Goal: Task Accomplishment & Management: Use online tool/utility

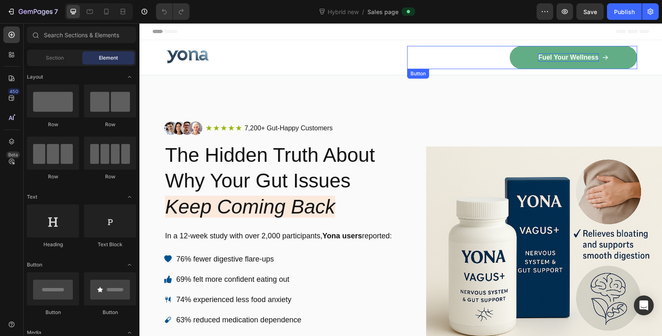
click at [557, 58] on p "Fuel Your Wellness" at bounding box center [568, 57] width 60 height 9
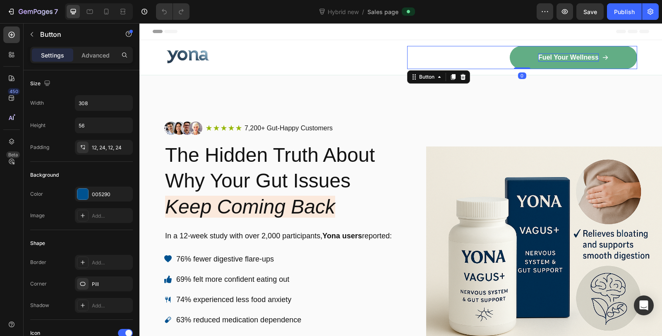
click at [574, 60] on p "Fuel Your Wellness" at bounding box center [568, 57] width 60 height 9
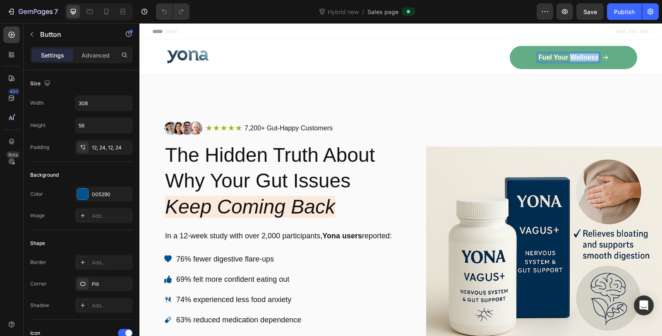
click at [574, 60] on p "Fuel Your Wellness" at bounding box center [568, 57] width 60 height 9
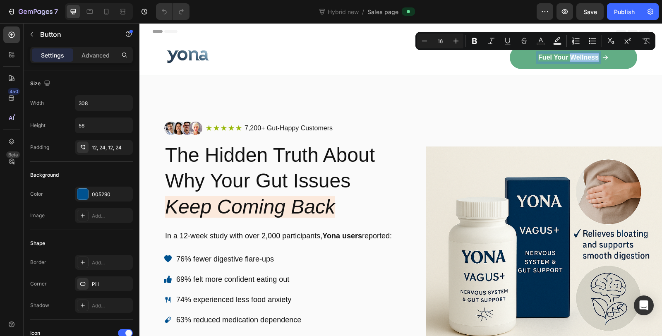
click at [574, 60] on p "Fuel Your Wellness" at bounding box center [568, 57] width 60 height 9
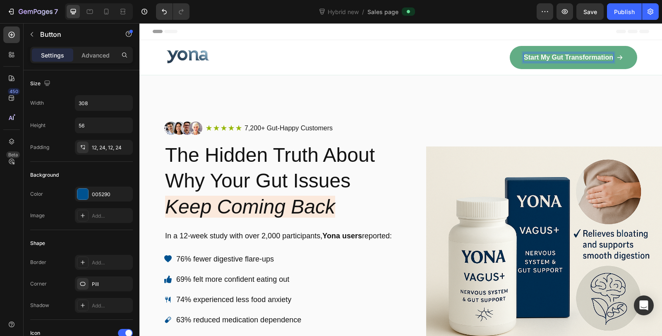
click at [435, 59] on div "Start My Gut Transformation Button 0" at bounding box center [522, 57] width 230 height 23
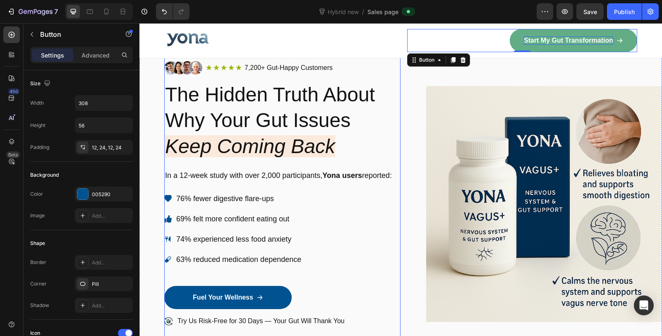
scroll to position [138, 0]
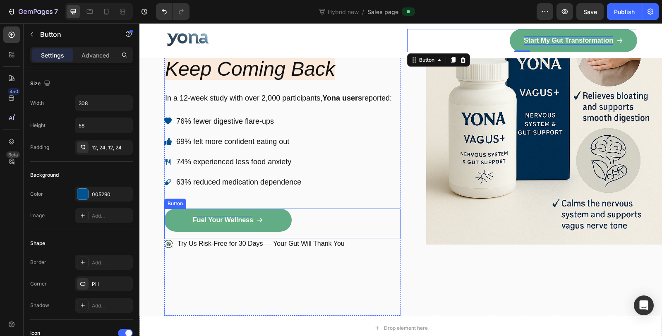
click at [227, 216] on p "Fuel Your Wellness" at bounding box center [223, 220] width 60 height 9
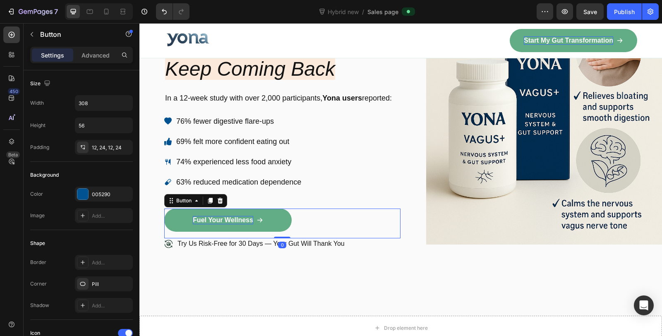
click at [227, 216] on p "Fuel Your Wellness" at bounding box center [223, 220] width 60 height 9
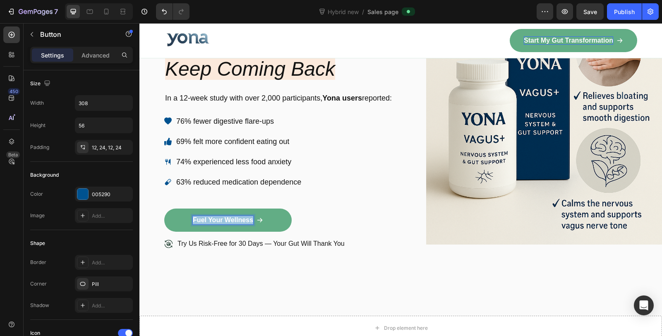
click at [227, 216] on p "Fuel Your Wellness" at bounding box center [223, 220] width 60 height 9
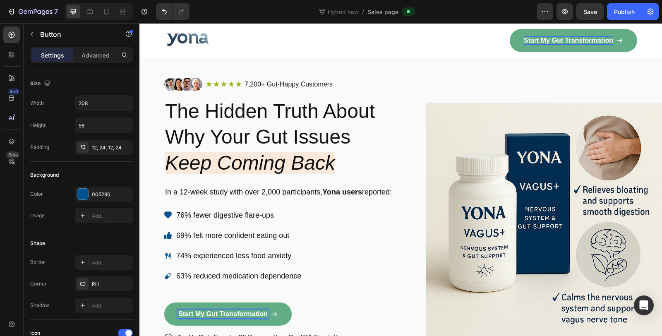
scroll to position [0, 0]
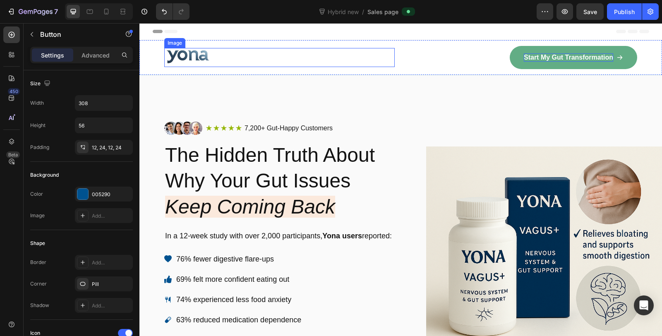
click at [387, 61] on div at bounding box center [279, 57] width 230 height 19
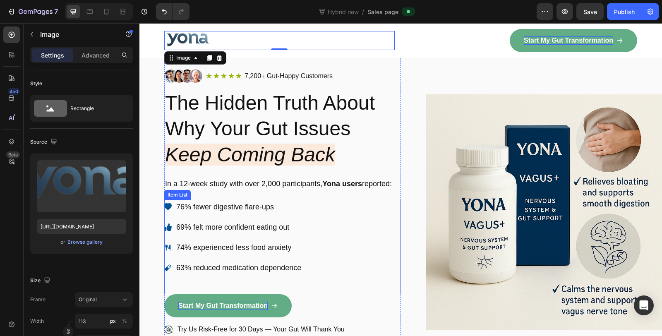
scroll to position [46, 0]
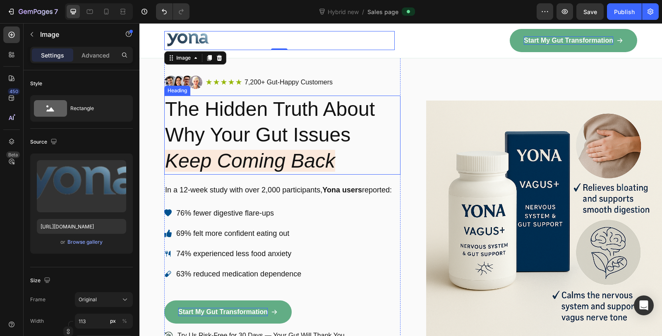
click at [278, 122] on h2 "The Hidden Truth About Why Your Gut Issues Keep Coming Back" at bounding box center [282, 135] width 236 height 79
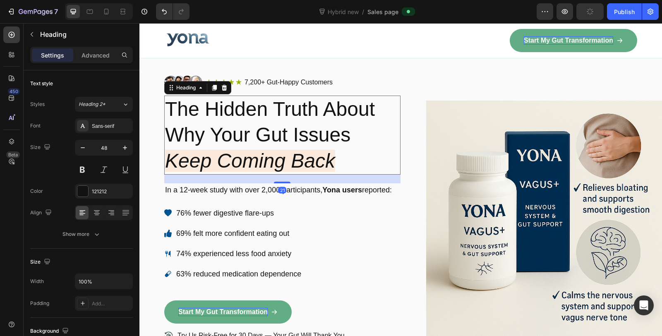
click at [278, 122] on h2 "The Hidden Truth About Why Your Gut Issues Keep Coming Back" at bounding box center [282, 135] width 236 height 79
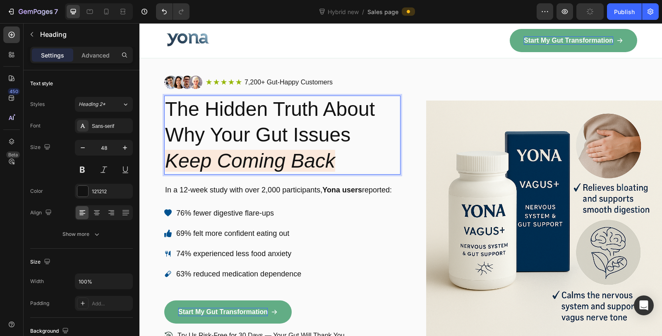
click at [278, 122] on p "The Hidden Truth About Why Your Gut Issues Keep Coming Back" at bounding box center [282, 134] width 234 height 77
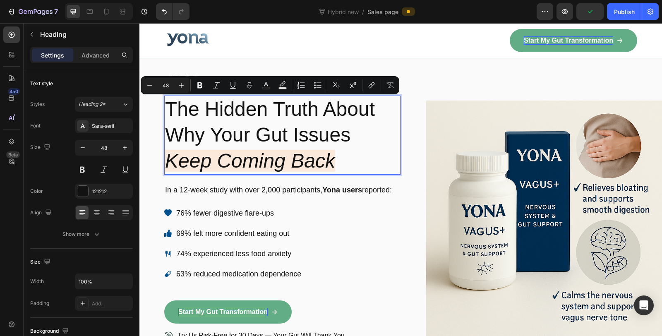
click at [331, 145] on p "The Hidden Truth About Why Your Gut Issues Keep Coming Back" at bounding box center [282, 134] width 234 height 77
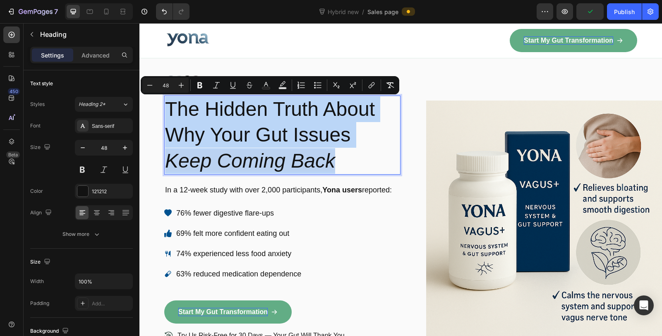
drag, startPoint x: 344, startPoint y: 157, endPoint x: 170, endPoint y: 112, distance: 179.4
click at [170, 112] on p "The Hidden Truth About Why Your Gut Issues Keep Coming Back" at bounding box center [282, 134] width 234 height 77
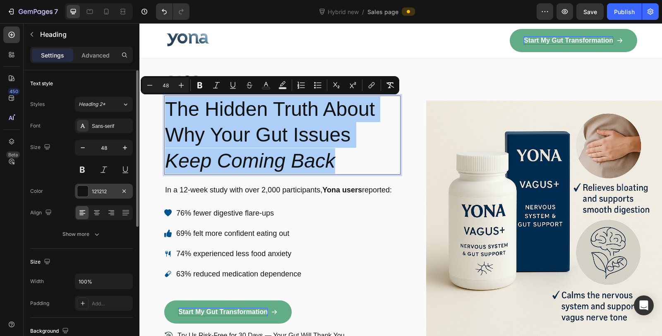
click at [99, 190] on div "121212" at bounding box center [104, 191] width 24 height 7
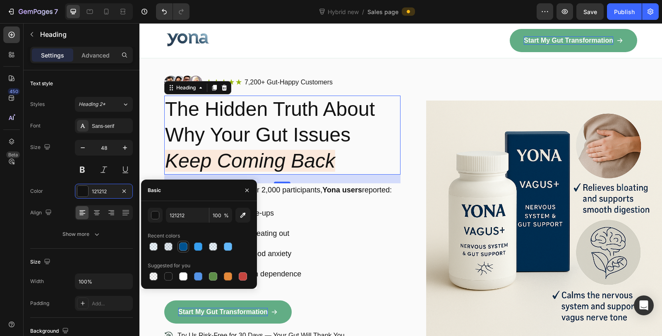
click at [179, 243] on div at bounding box center [183, 246] width 10 height 10
type input "005290"
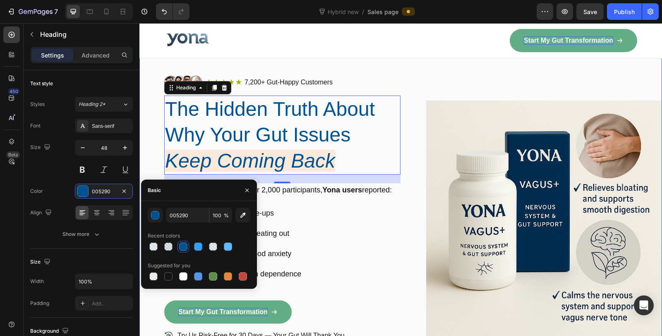
click at [420, 67] on div "Image Icon Icon Icon Icon Icon Icon List 7,200+ Gut-Happy Customers Text Block …" at bounding box center [400, 218] width 522 height 378
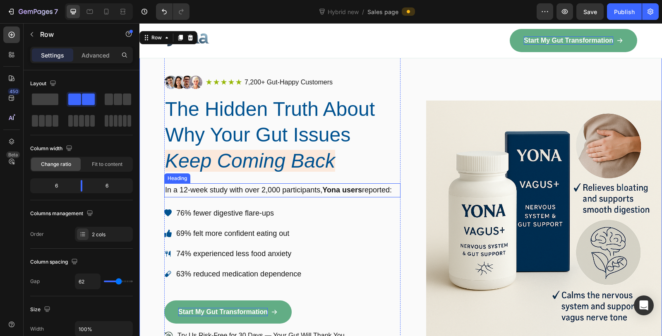
click at [332, 191] on strong "Yona users" at bounding box center [342, 190] width 40 height 8
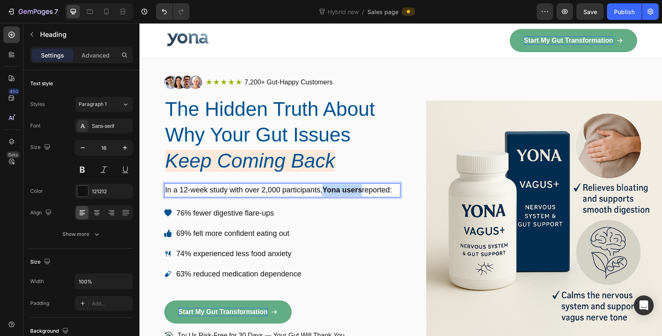
drag, startPoint x: 324, startPoint y: 189, endPoint x: 363, endPoint y: 191, distance: 39.3
click at [363, 191] on span "In a 12-week study with over 2,000 participants, Yona users reported:" at bounding box center [278, 190] width 227 height 8
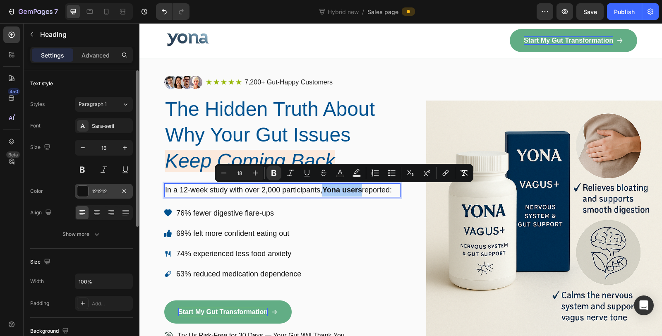
click at [89, 194] on div "121212" at bounding box center [104, 191] width 58 height 15
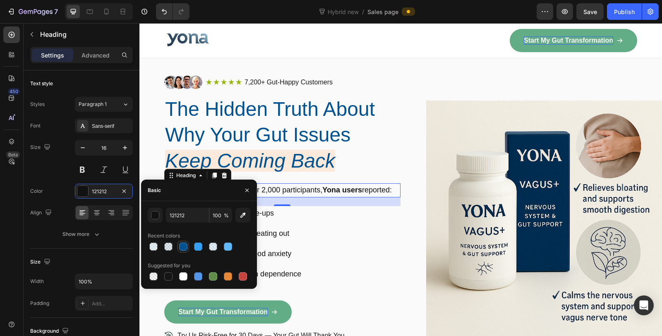
click at [186, 249] on div at bounding box center [183, 246] width 8 height 8
type input "005290"
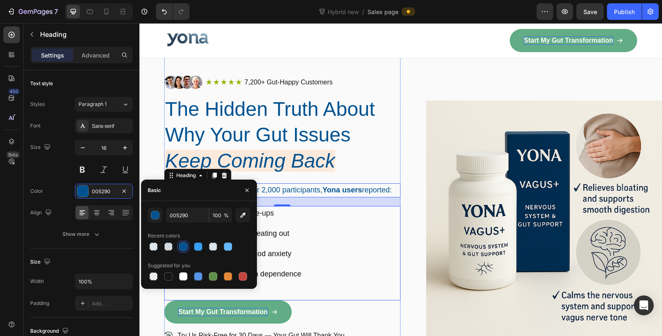
click at [335, 247] on div "76% fewer digestive flare-ups 69% felt more confident eating out 74% experience…" at bounding box center [282, 253] width 236 height 94
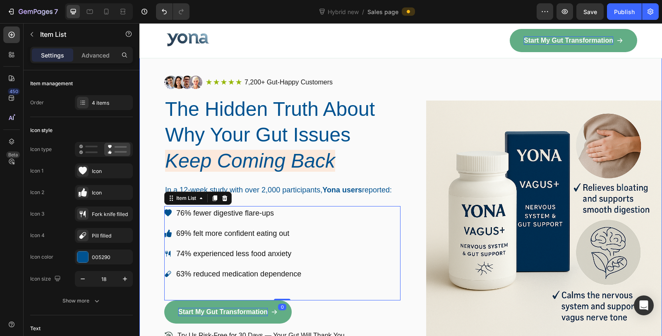
click at [412, 211] on div "Image Icon Icon Icon Icon Icon Icon List 7,200+ Gut-Happy Customers Text Block …" at bounding box center [400, 218] width 522 height 378
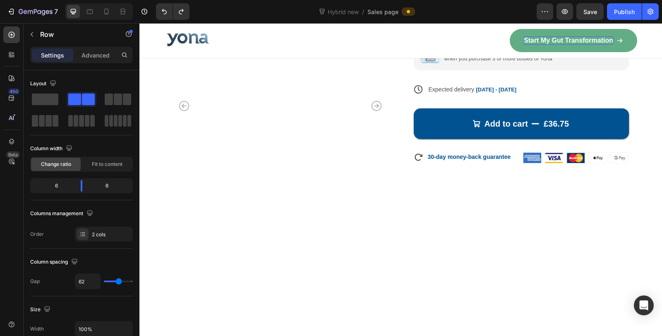
scroll to position [3216, 0]
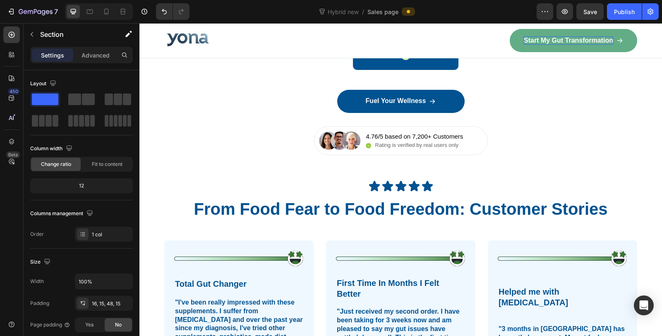
scroll to position [5283, 0]
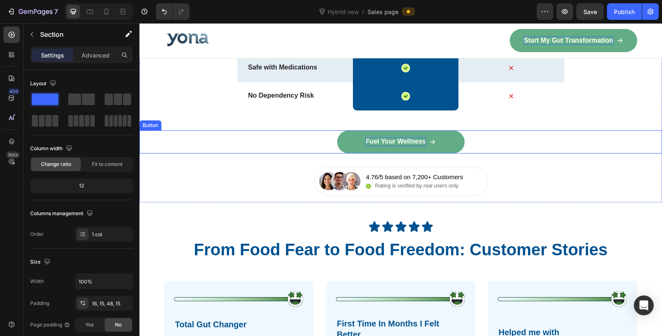
click at [404, 146] on p "Fuel Your Wellness" at bounding box center [396, 141] width 60 height 9
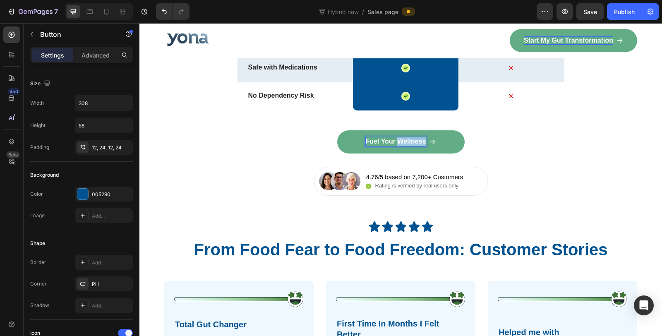
click at [404, 146] on p "Fuel Your Wellness" at bounding box center [396, 141] width 60 height 9
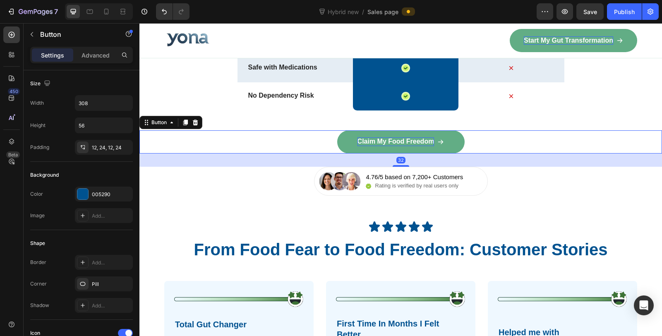
click at [507, 153] on div "Claim My Food Freedom Button 32" at bounding box center [400, 141] width 522 height 23
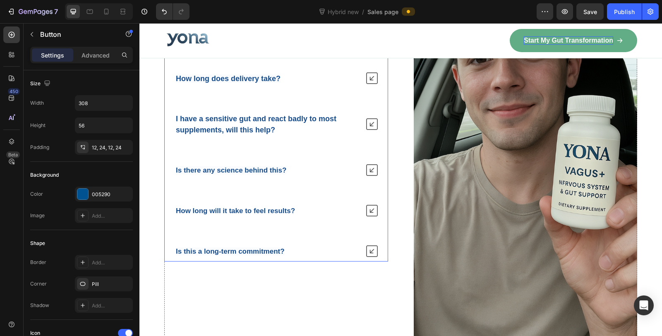
scroll to position [5874, 0]
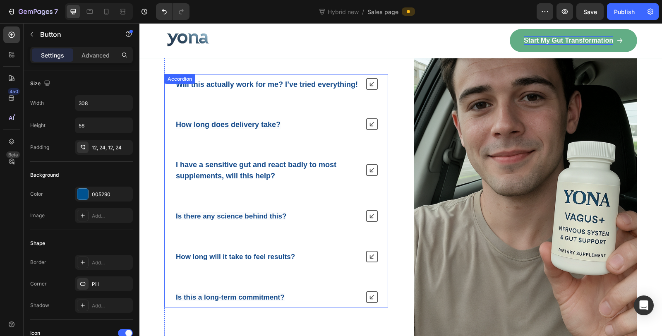
click at [239, 80] on strong "Will this actually work for me? I’ve tried everything!" at bounding box center [267, 84] width 182 height 8
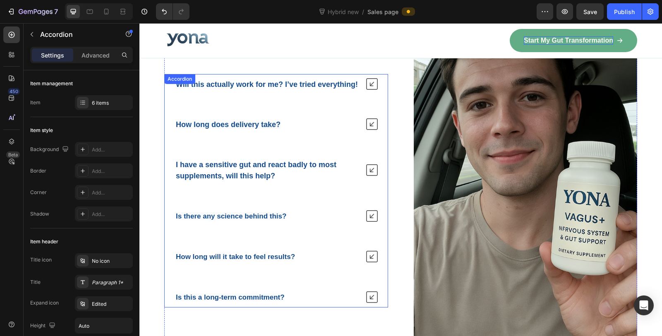
click at [239, 80] on strong "Will this actually work for me? I’ve tried everything!" at bounding box center [267, 84] width 182 height 8
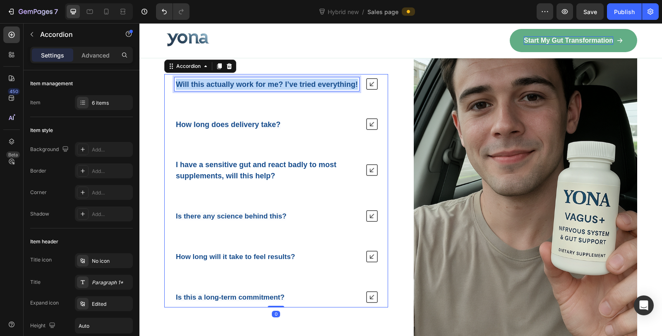
click at [239, 80] on strong "Will this actually work for me? I’ve tried everything!" at bounding box center [267, 84] width 182 height 8
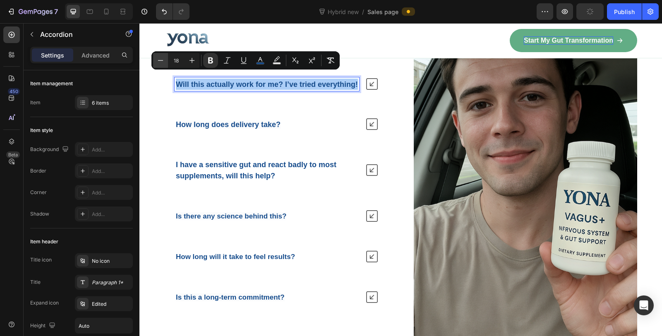
click at [162, 62] on icon "Editor contextual toolbar" at bounding box center [160, 60] width 8 height 8
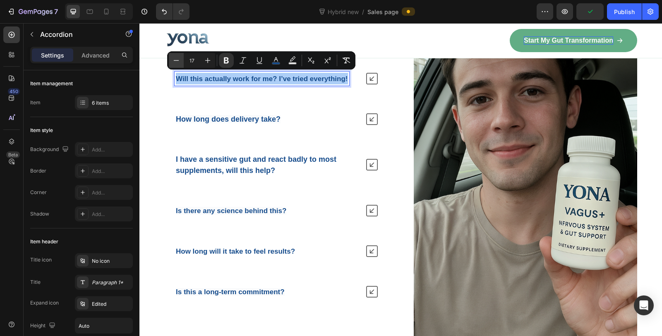
drag, startPoint x: 174, startPoint y: 57, endPoint x: 23, endPoint y: 38, distance: 152.5
click at [174, 57] on icon "Editor contextual toolbar" at bounding box center [176, 60] width 8 height 8
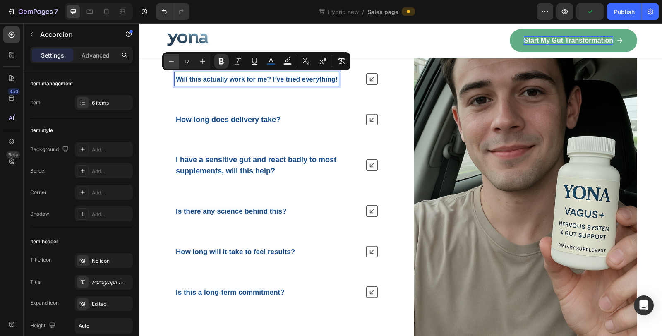
type input "16"
click at [214, 115] on strong "How long does delivery take?" at bounding box center [228, 119] width 105 height 8
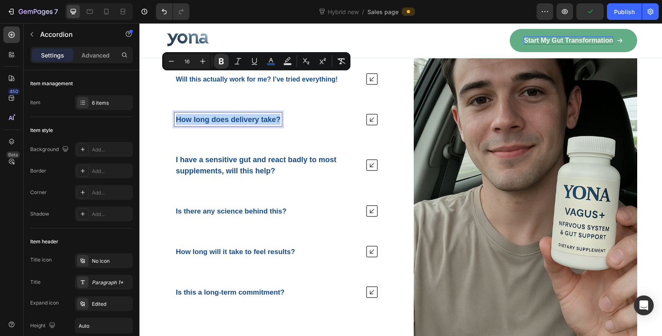
click at [214, 115] on strong "How long does delivery take?" at bounding box center [228, 119] width 105 height 8
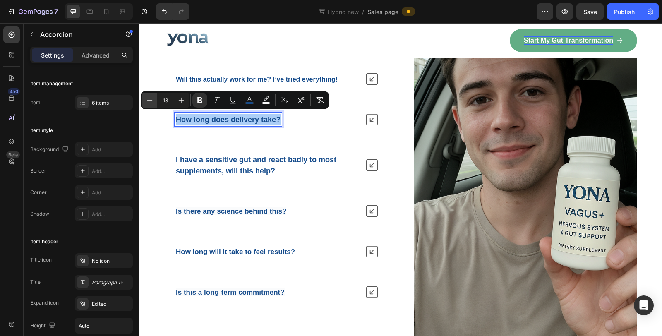
click at [153, 99] on icon "Editor contextual toolbar" at bounding box center [150, 100] width 8 height 8
type input "16"
click at [229, 160] on strong "I have a sensitive gut and react badly to most supplements, will this help?" at bounding box center [256, 165] width 160 height 19
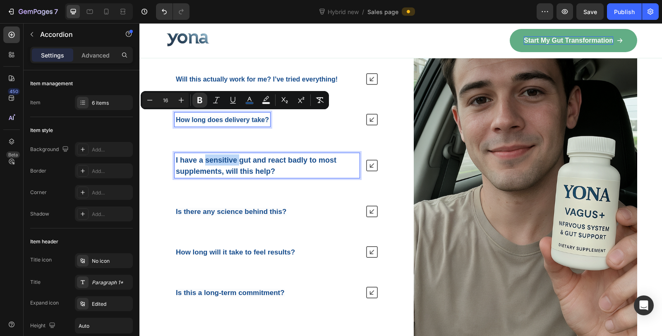
click at [229, 160] on strong "I have a sensitive gut and react badly to most supplements, will this help?" at bounding box center [256, 165] width 160 height 19
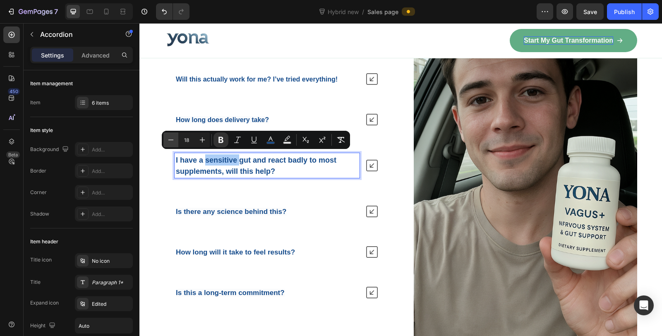
click at [170, 140] on icon "Editor contextual toolbar" at bounding box center [171, 140] width 8 height 8
click at [170, 140] on icon "Editor contextual toolbar" at bounding box center [170, 139] width 5 height 0
type input "16"
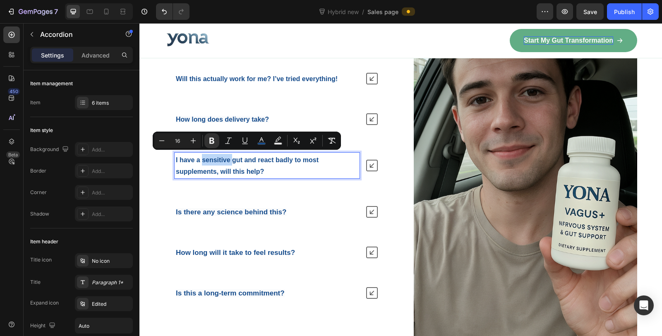
click at [252, 209] on strong "Is there any science behind this?" at bounding box center [231, 212] width 110 height 8
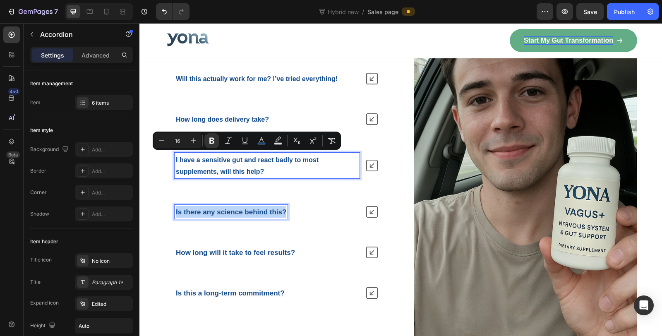
click at [252, 209] on strong "Is there any science behind this?" at bounding box center [231, 212] width 110 height 8
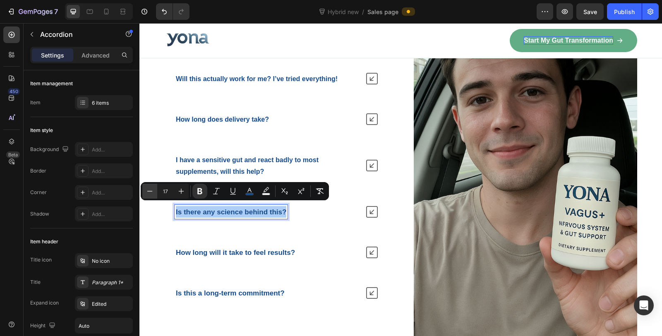
click at [148, 188] on icon "Editor contextual toolbar" at bounding box center [150, 191] width 8 height 8
type input "16"
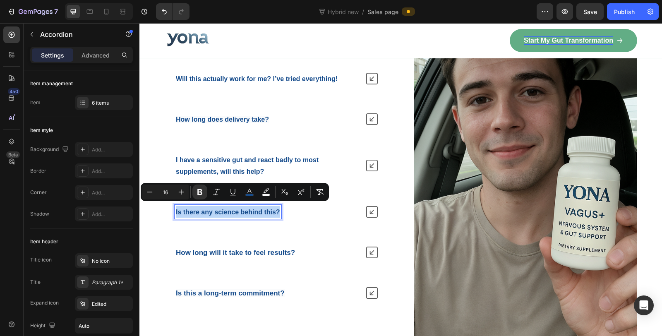
scroll to position [5879, 0]
click at [230, 249] on strong "How long will it take to feel results?" at bounding box center [235, 253] width 119 height 8
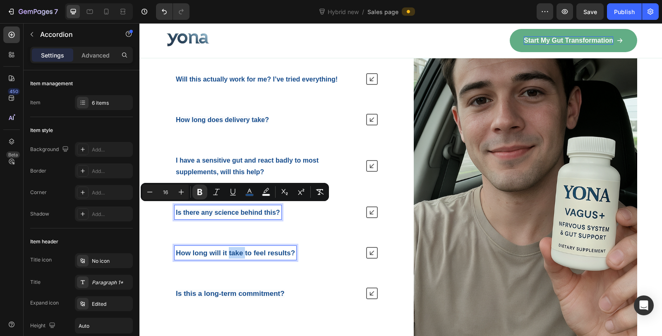
click at [230, 249] on strong "How long will it take to feel results?" at bounding box center [235, 253] width 119 height 8
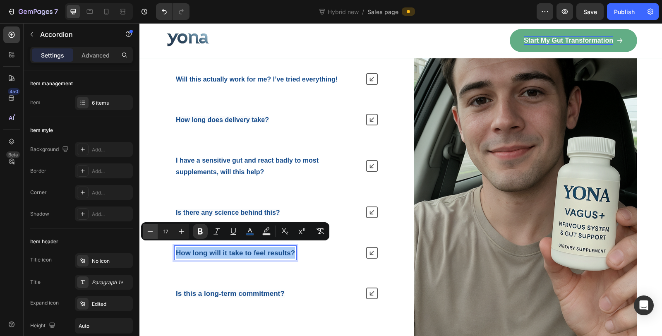
click at [152, 232] on icon "Editor contextual toolbar" at bounding box center [150, 231] width 8 height 8
type input "16"
click at [249, 290] on strong "Is this a long-term commitment?" at bounding box center [230, 293] width 109 height 8
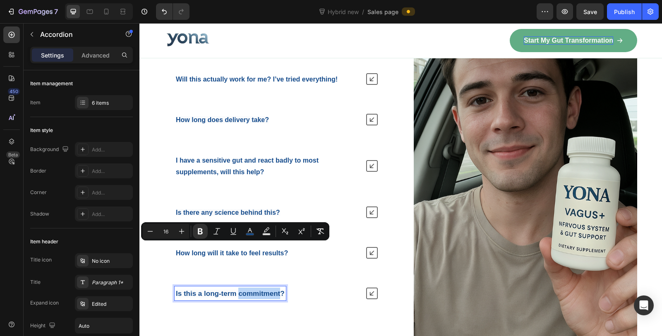
click at [249, 290] on strong "Is this a long-term commitment?" at bounding box center [230, 293] width 109 height 8
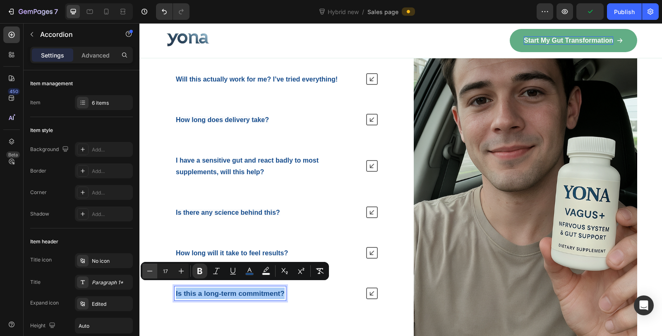
click at [152, 271] on icon "Editor contextual toolbar" at bounding box center [150, 271] width 8 height 8
type input "16"
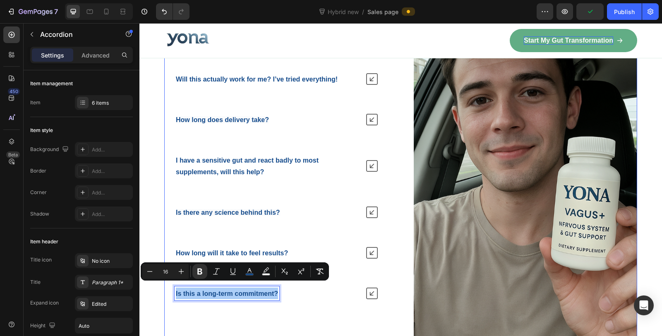
click at [395, 257] on div "Will this actually work for me? I’ve tried everything! How long does delivery t…" at bounding box center [400, 185] width 473 height 397
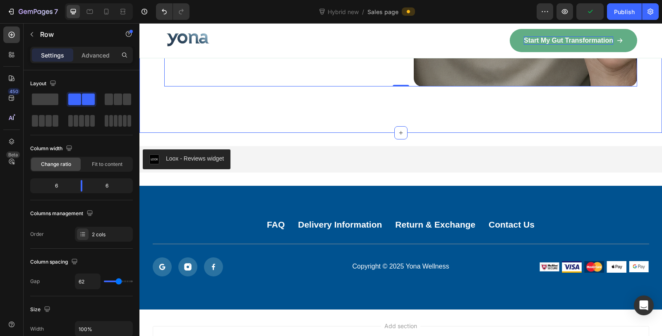
scroll to position [6195, 0]
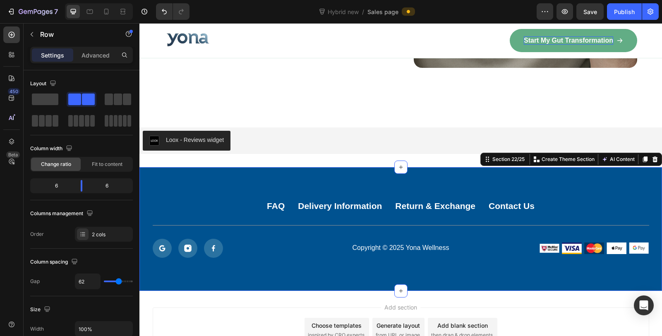
click at [579, 182] on div "FAQ Button Delivery Information Button Return & Exchange Button Contact Us Butt…" at bounding box center [400, 229] width 522 height 124
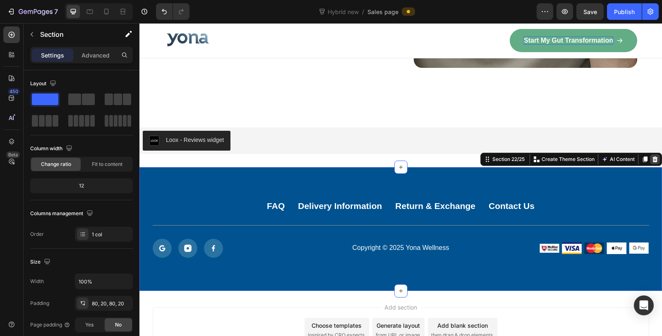
click at [651, 156] on icon at bounding box center [654, 159] width 7 height 7
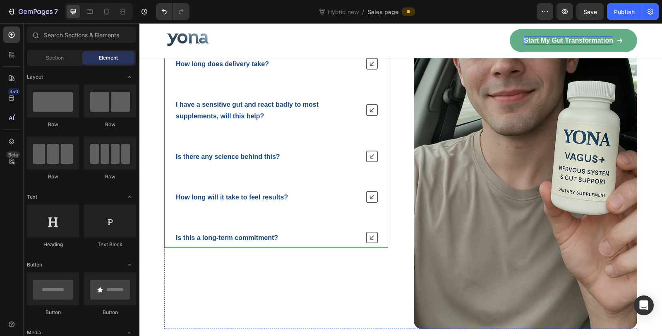
scroll to position [5843, 0]
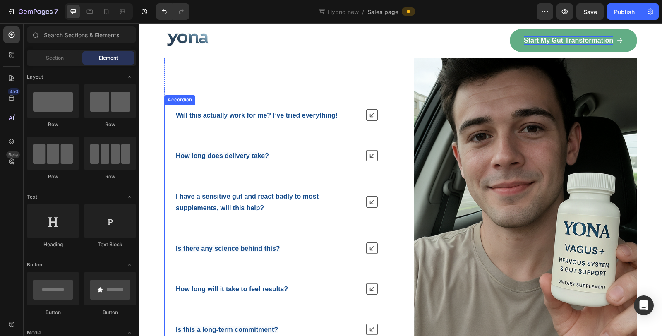
click at [292, 116] on strong "Will this actually work for me? I’ve tried everything!" at bounding box center [257, 115] width 162 height 7
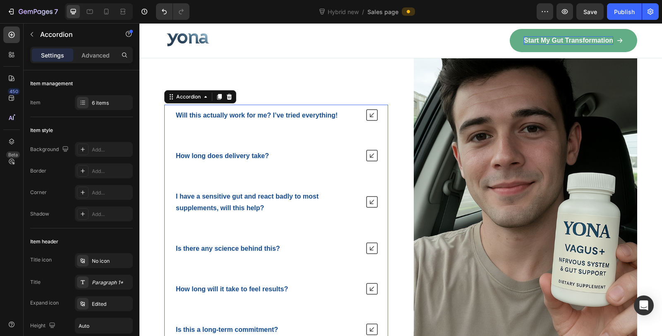
click at [361, 110] on div "Will this actually work for me? I’ve tried everything!" at bounding box center [276, 115] width 223 height 21
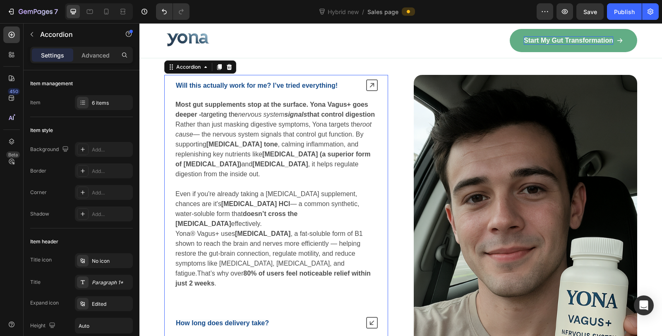
scroll to position [5762, 0]
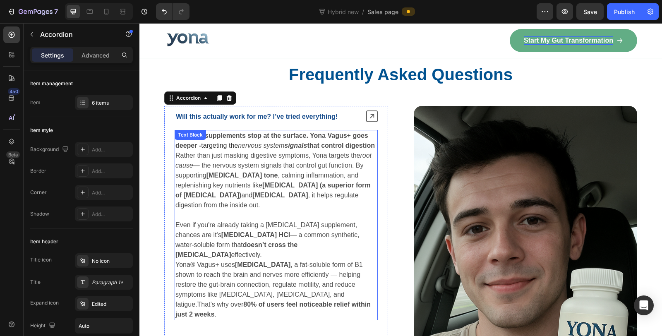
click at [262, 170] on p "Rather than just masking digestive symptoms, Yona targets the root cause — the …" at bounding box center [275, 185] width 201 height 69
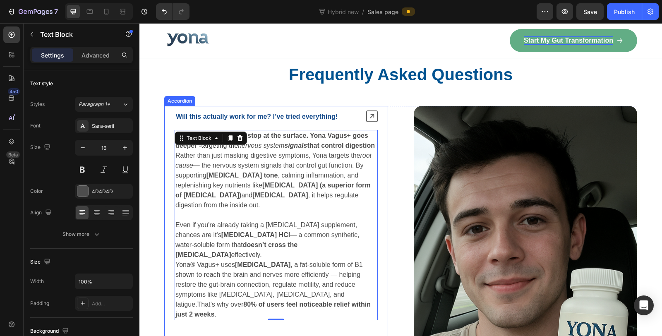
click at [366, 110] on icon at bounding box center [372, 116] width 12 height 12
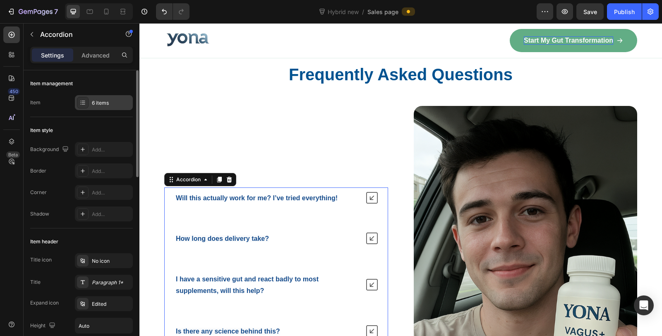
click at [104, 102] on div "6 items" at bounding box center [111, 102] width 39 height 7
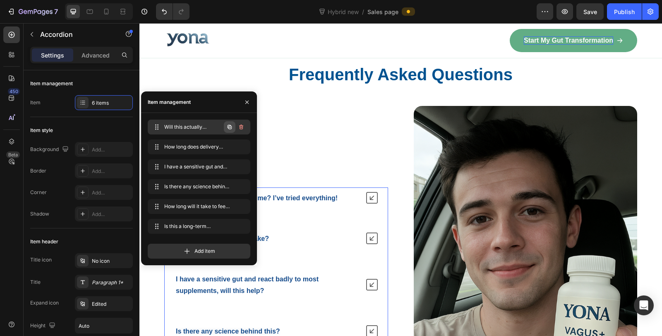
click at [227, 127] on icon "button" at bounding box center [229, 127] width 4 height 4
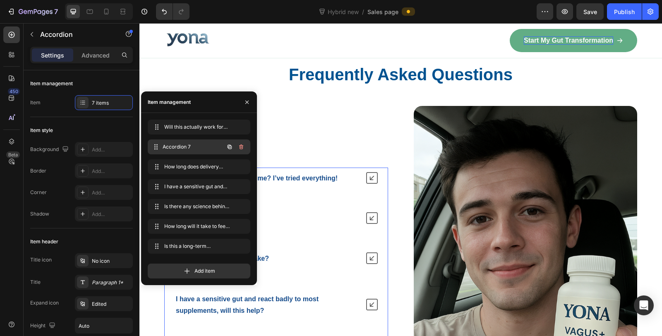
click at [198, 148] on span "Accordion 7" at bounding box center [192, 146] width 61 height 7
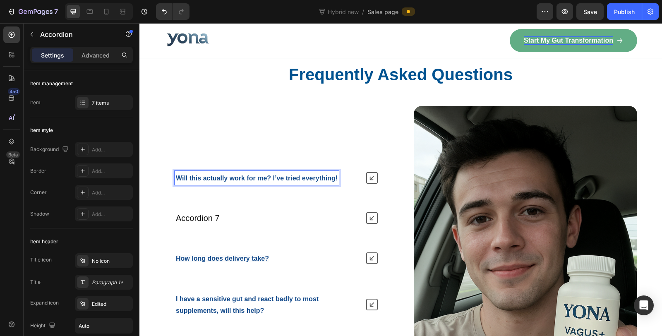
click at [361, 172] on div "Will this actually work for me? I’ve tried everything!" at bounding box center [276, 177] width 223 height 21
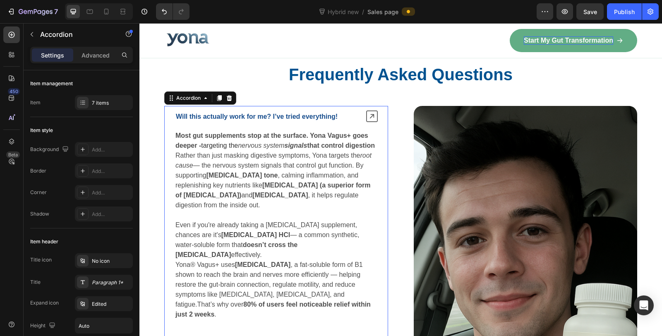
click at [370, 114] on icon at bounding box center [372, 116] width 12 height 12
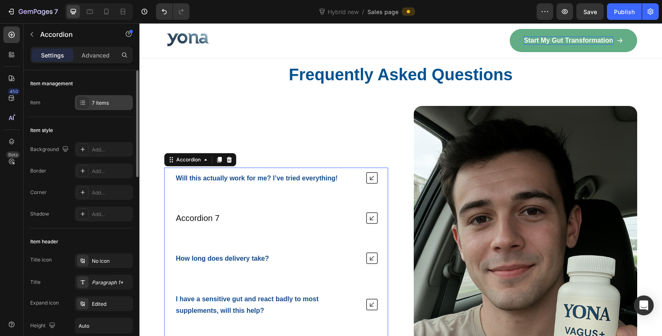
click at [103, 104] on div "7 items" at bounding box center [111, 102] width 39 height 7
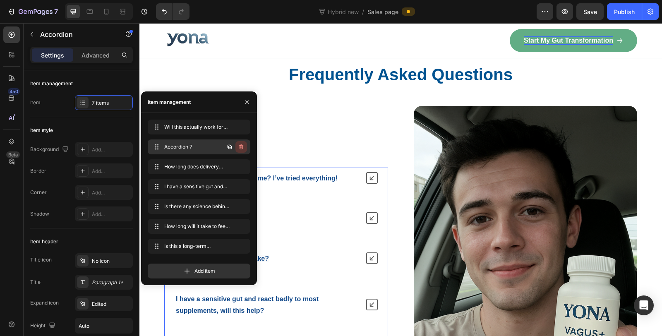
click at [239, 146] on icon "button" at bounding box center [241, 146] width 7 height 7
click at [235, 144] on div "Delete" at bounding box center [235, 146] width 15 height 7
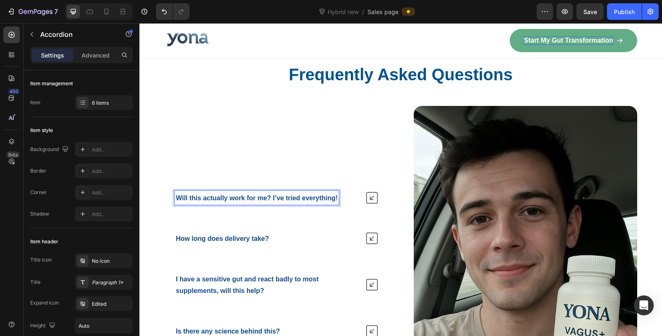
click at [284, 195] on strong "Will this actually work for me? I’ve tried everything!" at bounding box center [257, 197] width 162 height 7
click at [284, 194] on strong "Will this actually work for me? I’ve tried everything!" at bounding box center [257, 197] width 162 height 7
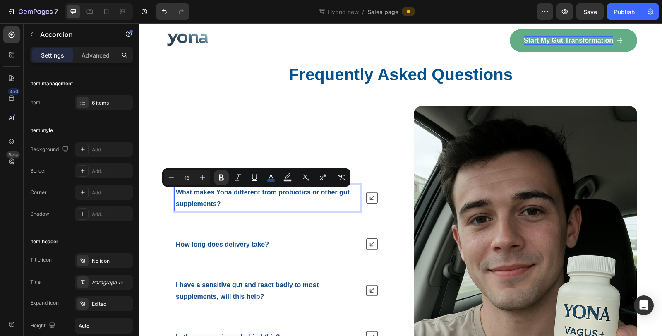
scroll to position [5757, 0]
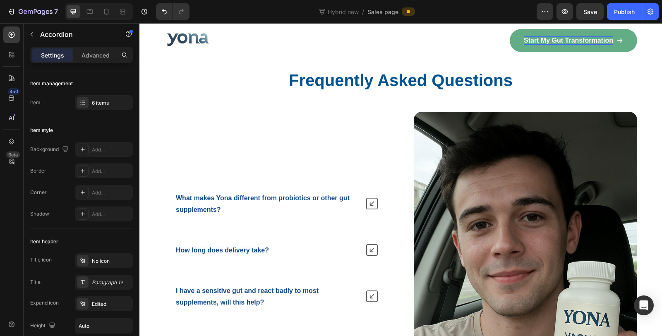
click at [368, 198] on icon at bounding box center [372, 204] width 12 height 12
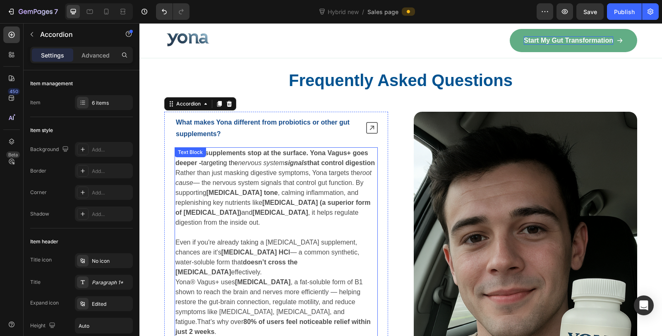
click at [240, 194] on p "Rather than just masking digestive symptoms, Yona targets the root cause — the …" at bounding box center [275, 202] width 201 height 69
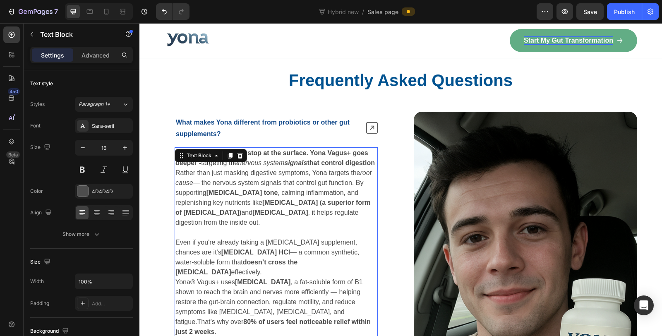
click at [240, 194] on p "Rather than just masking digestive symptoms, Yona targets the root cause — the …" at bounding box center [275, 202] width 201 height 69
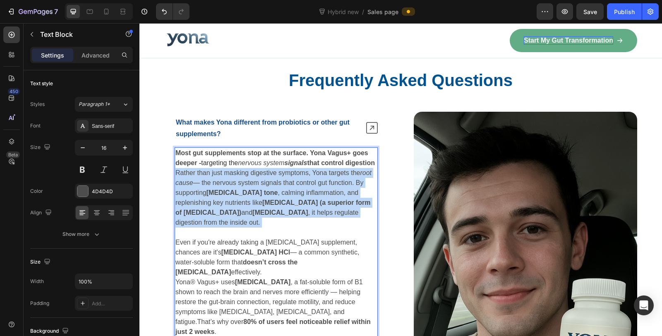
click at [240, 194] on p "Rather than just masking digestive symptoms, Yona targets the root cause — the …" at bounding box center [275, 202] width 201 height 69
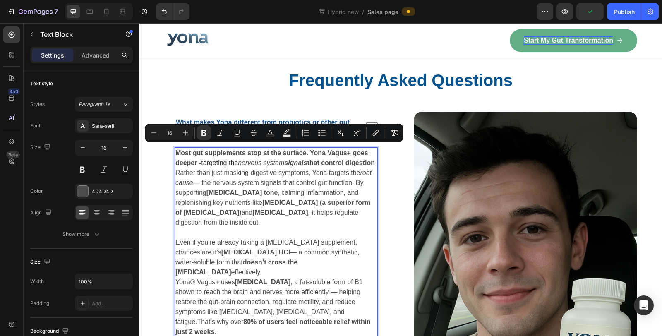
scroll to position [5793, 0]
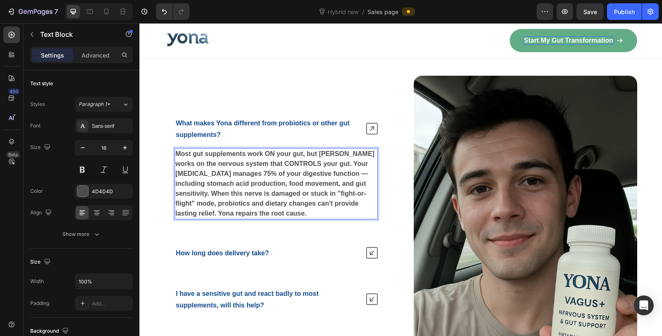
click at [272, 210] on p "Most gut supplements work ON your gut, but Yona works on the nervous system tha…" at bounding box center [275, 183] width 201 height 69
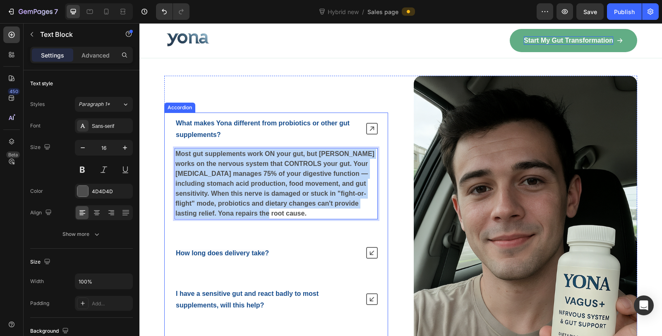
drag, startPoint x: 266, startPoint y: 210, endPoint x: 172, endPoint y: 152, distance: 110.1
click at [172, 152] on div "Most gut supplements work ON your gut, but Yona works on the nervous system tha…" at bounding box center [276, 184] width 223 height 78
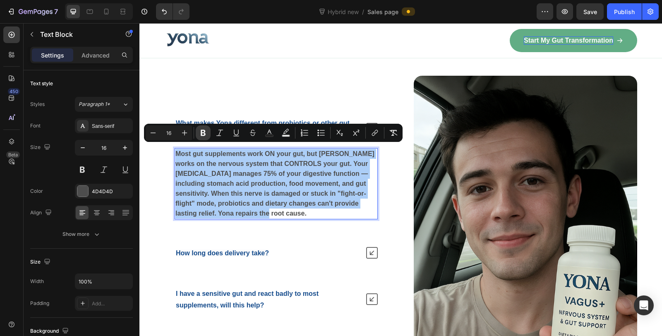
click at [203, 132] on icon "Editor contextual toolbar" at bounding box center [203, 133] width 5 height 6
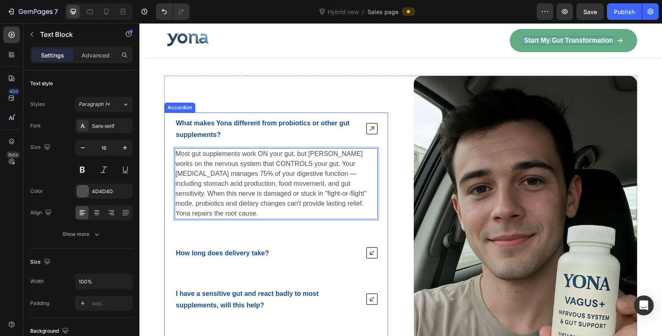
click at [259, 249] on strong "How long does delivery take?" at bounding box center [222, 252] width 93 height 7
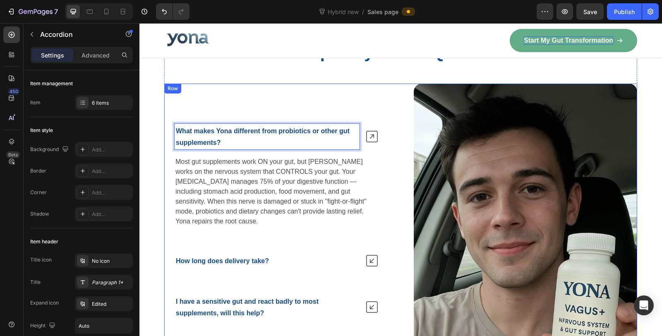
scroll to position [5747, 0]
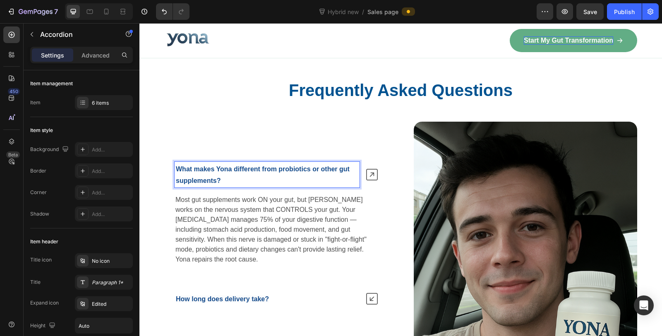
click at [311, 174] on p "What makes Yona different from probiotics or other gut supplements?" at bounding box center [267, 174] width 182 height 23
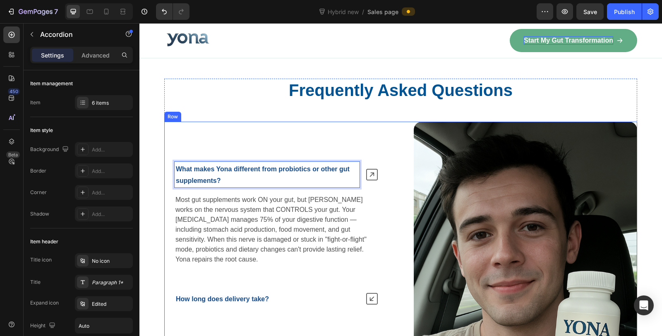
click at [200, 141] on div "What makes Yona different from probiotics or other gut supplements? Most gut su…" at bounding box center [276, 320] width 224 height 397
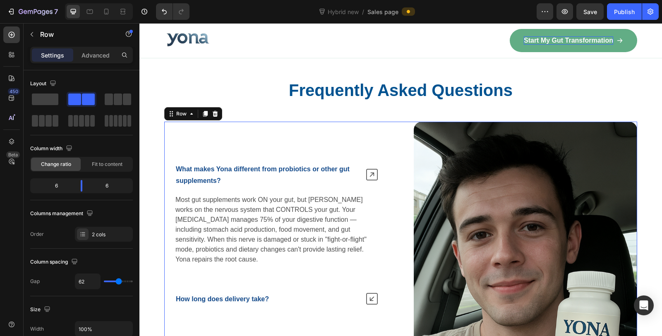
click at [181, 181] on strong "What makes Yona different from probiotics or other gut supplements?" at bounding box center [263, 174] width 174 height 19
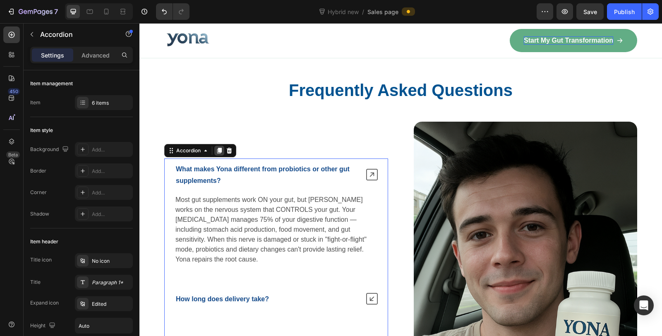
click at [217, 151] on icon at bounding box center [219, 151] width 5 height 6
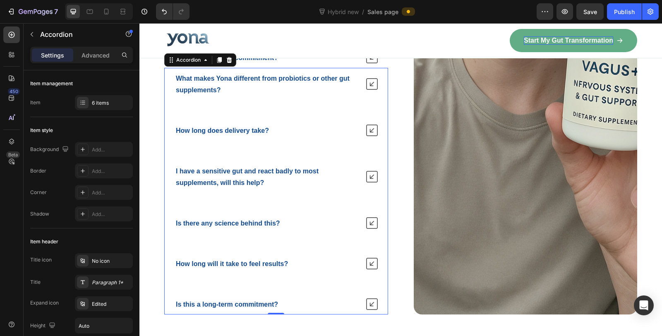
scroll to position [5984, 0]
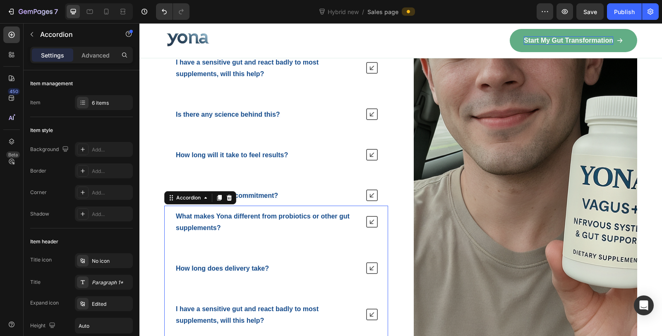
click at [263, 213] on strong "What makes Yona different from probiotics or other gut supplements?" at bounding box center [263, 222] width 174 height 19
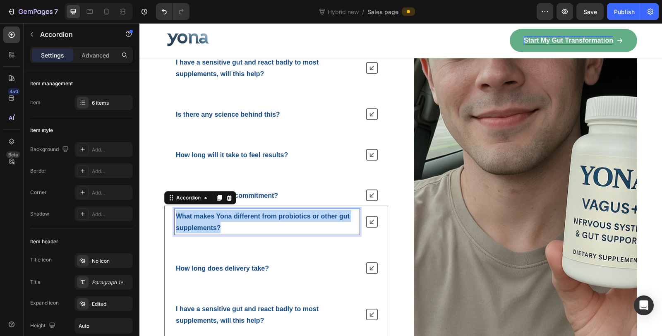
click at [263, 213] on strong "What makes Yona different from probiotics or other gut supplements?" at bounding box center [263, 222] width 174 height 19
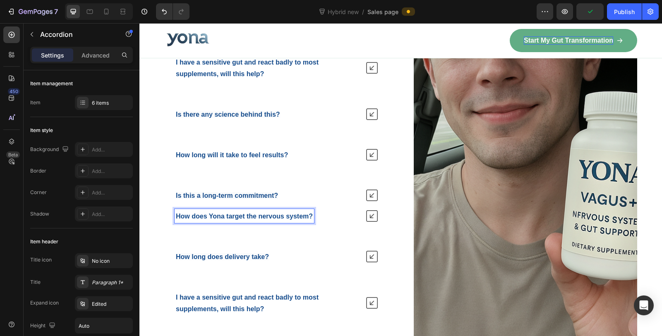
click at [370, 210] on icon at bounding box center [372, 216] width 12 height 12
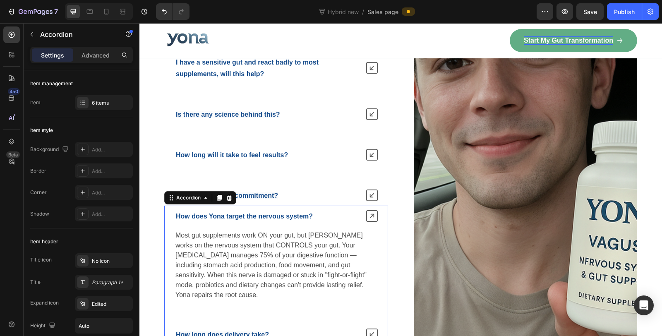
click at [373, 210] on icon at bounding box center [372, 216] width 12 height 12
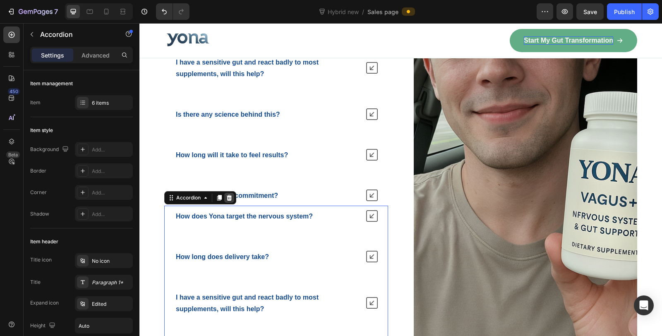
click at [229, 194] on icon at bounding box center [229, 197] width 7 height 7
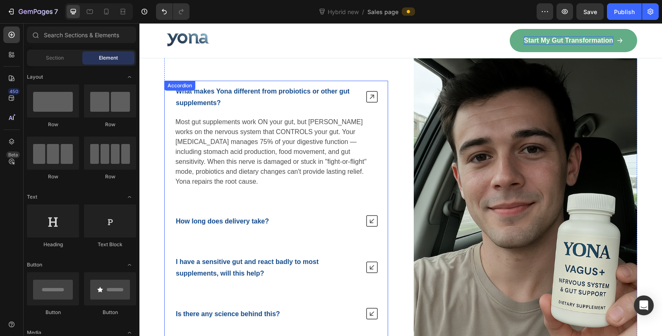
scroll to position [5796, 0]
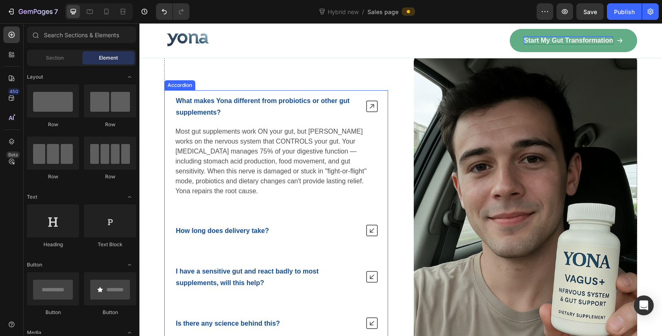
click at [366, 111] on icon at bounding box center [372, 106] width 12 height 12
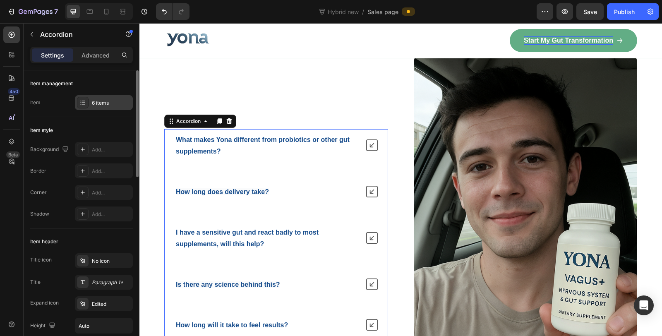
click at [91, 96] on div "6 items" at bounding box center [104, 102] width 58 height 15
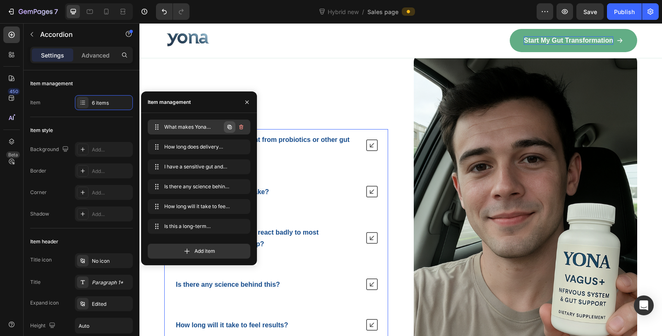
click at [227, 126] on icon "button" at bounding box center [229, 127] width 7 height 7
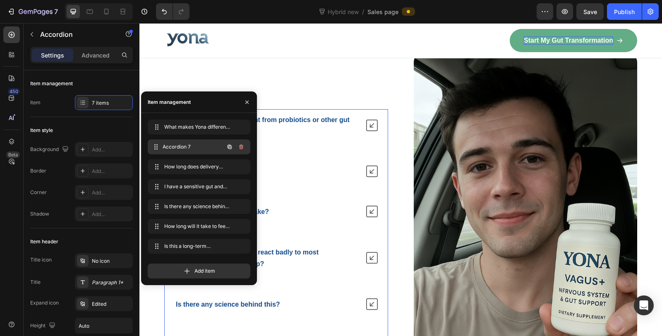
click at [183, 147] on span "Accordion 7" at bounding box center [192, 146] width 61 height 7
click at [330, 146] on div "What makes Yona different from probiotics or other gut supplements? Accordion 7…" at bounding box center [276, 252] width 224 height 286
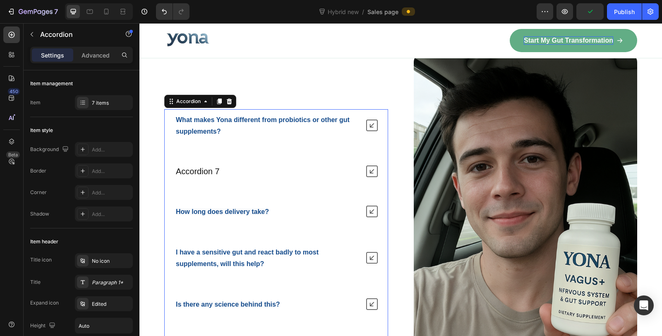
click at [191, 165] on div "Accordion 7" at bounding box center [197, 171] width 46 height 13
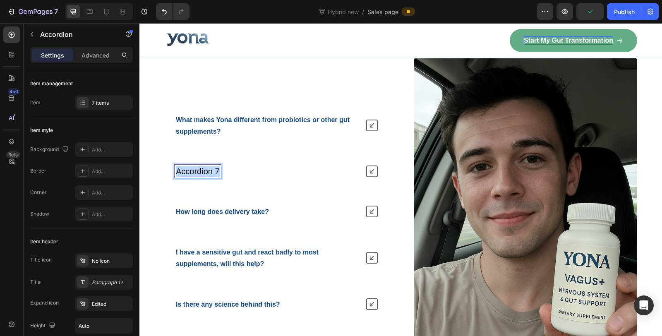
click at [191, 166] on p "Accordion 7" at bounding box center [198, 171] width 44 height 11
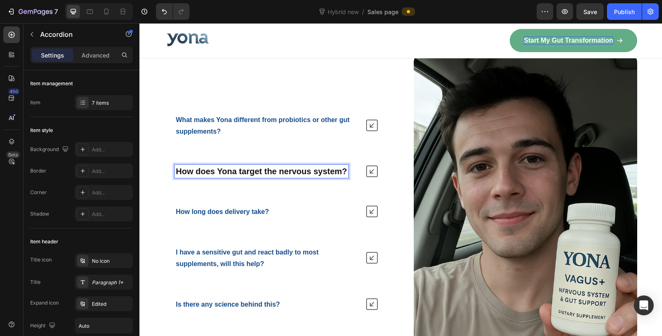
click at [215, 169] on strong "How does Yona target the nervous system?" at bounding box center [261, 171] width 171 height 9
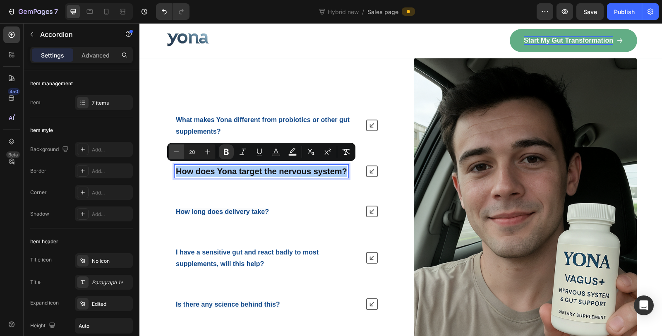
click at [175, 152] on icon "Editor contextual toolbar" at bounding box center [176, 152] width 8 height 8
type input "16"
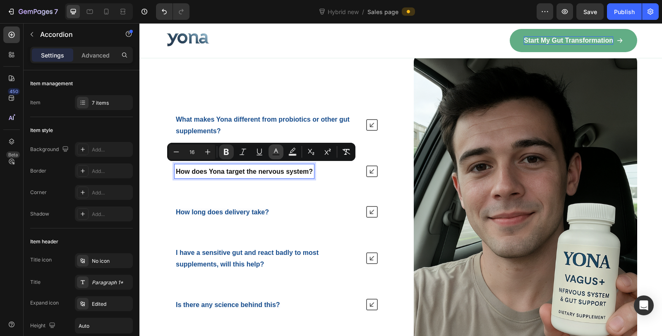
click at [273, 152] on icon "Editor contextual toolbar" at bounding box center [276, 152] width 8 height 8
type input "121212"
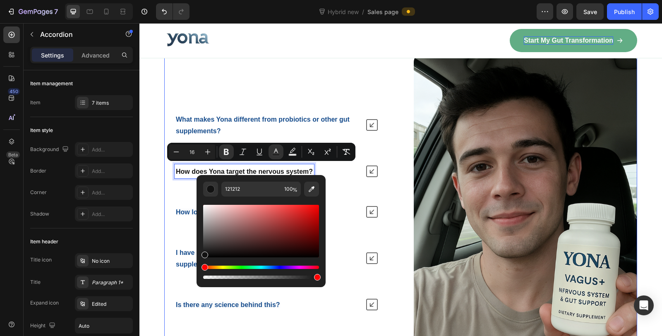
click at [255, 121] on strong "What makes Yona different from probiotics or other gut supplements?" at bounding box center [263, 125] width 174 height 19
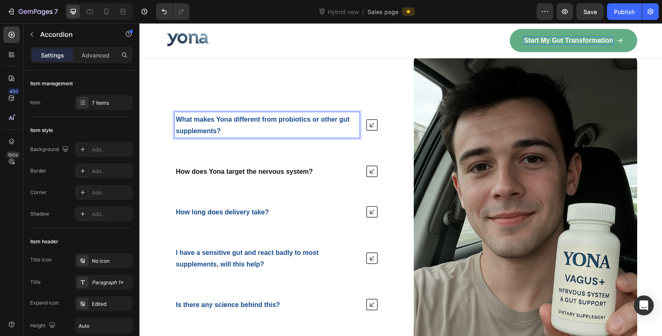
click at [253, 116] on strong "What makes Yona different from probiotics or other gut supplements?" at bounding box center [263, 125] width 174 height 19
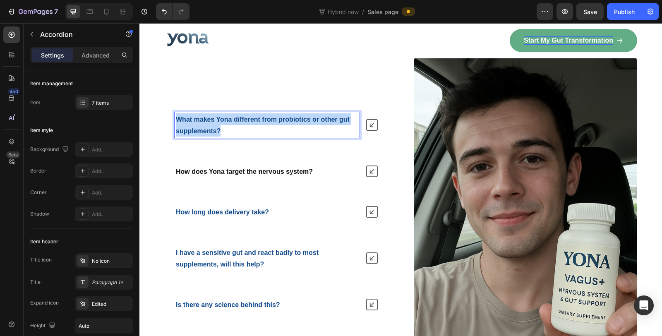
click at [253, 116] on strong "What makes Yona different from probiotics or other gut supplements?" at bounding box center [263, 125] width 174 height 19
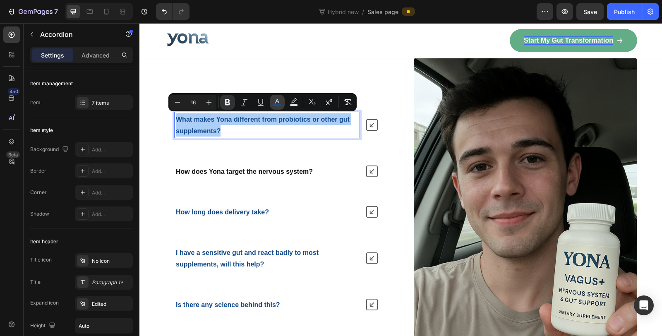
click at [273, 104] on rect "Editor contextual toolbar" at bounding box center [277, 105] width 8 height 2
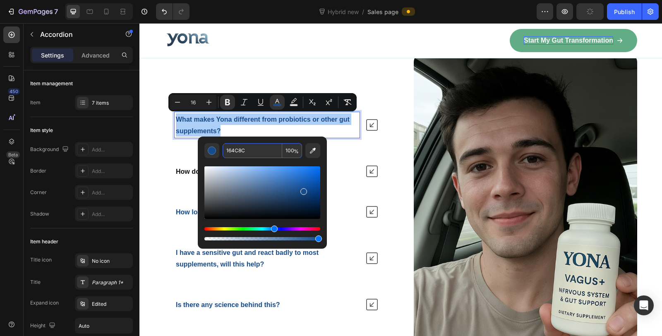
click at [249, 149] on input "164C8C" at bounding box center [252, 150] width 60 height 15
copy strong "What makes Yona different from probiotics or other gut supplements?"
click at [180, 180] on div "What makes Yona different from probiotics or other gut supplements? How does Yo…" at bounding box center [276, 252] width 224 height 287
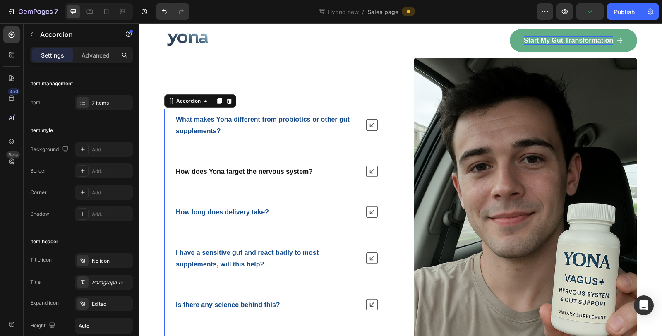
click at [199, 165] on p "How does Yona target the nervous system?" at bounding box center [244, 171] width 137 height 12
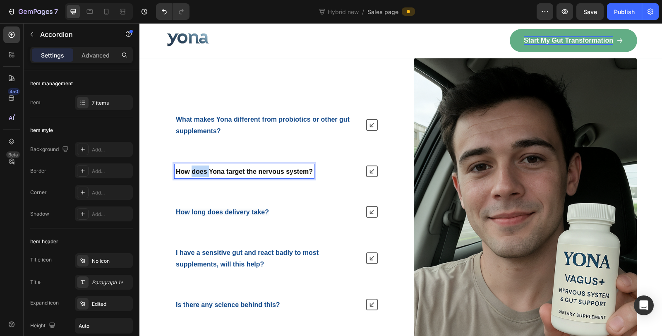
click at [199, 165] on p "How does Yona target the nervous system?" at bounding box center [244, 171] width 137 height 12
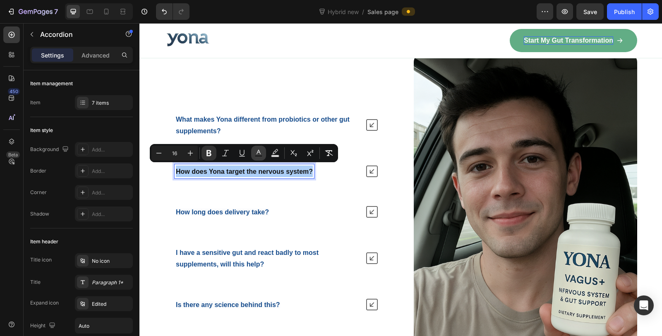
click at [261, 152] on icon "Editor contextual toolbar" at bounding box center [258, 153] width 8 height 8
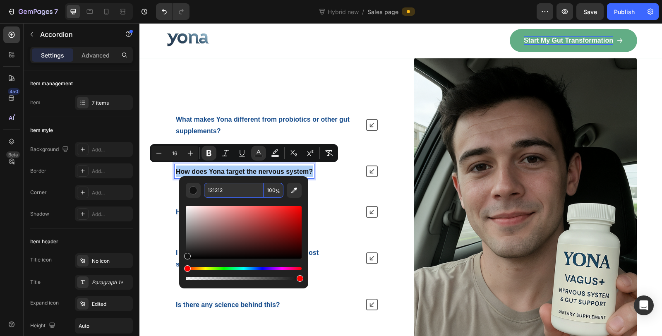
click at [239, 190] on input "121212" at bounding box center [234, 190] width 60 height 15
paste input "64C8C"
type input "164C8C"
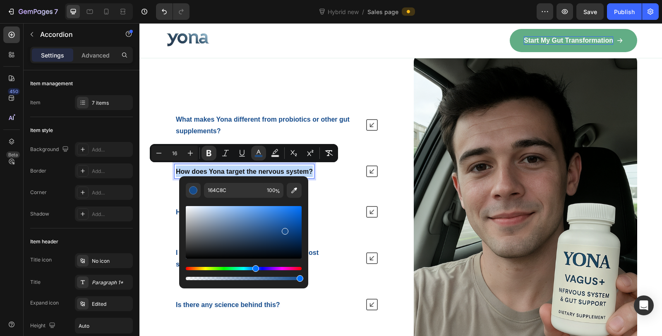
click at [354, 213] on div "How long does delivery take?" at bounding box center [266, 212] width 185 height 14
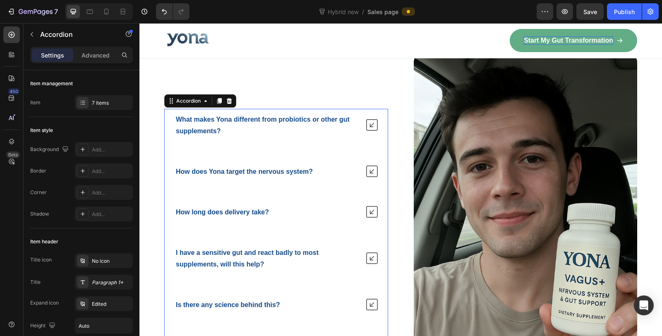
click at [290, 164] on div "How does Yona target the nervous system?" at bounding box center [243, 171] width 139 height 14
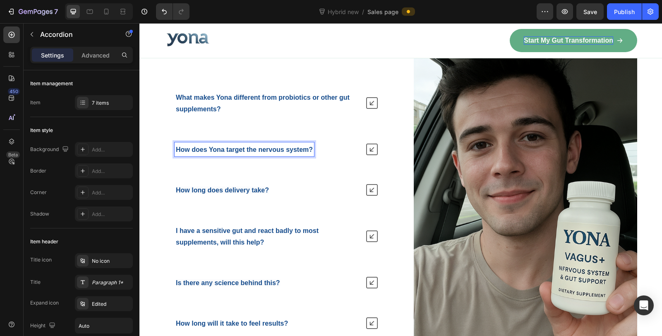
scroll to position [5820, 0]
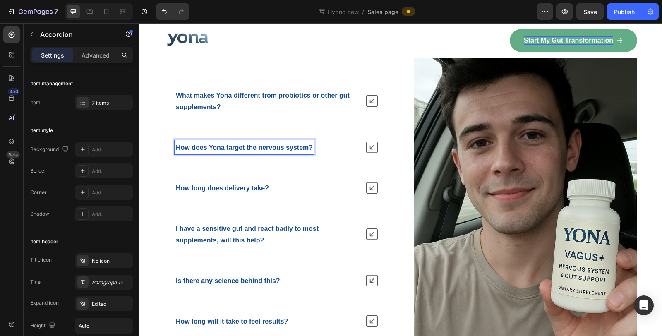
click at [296, 146] on strong "How does Yona target the nervous system?" at bounding box center [244, 147] width 137 height 7
click at [298, 146] on strong "How does Yona target the nervous system?" at bounding box center [244, 147] width 137 height 7
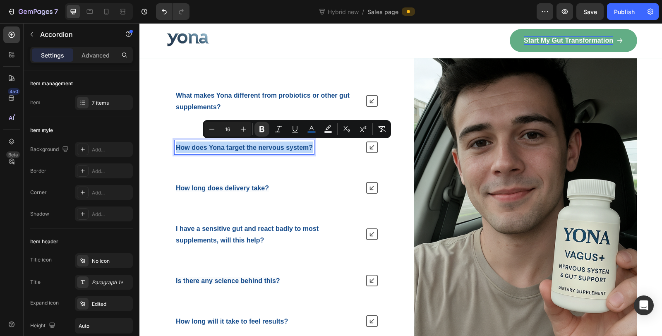
click at [298, 146] on strong "How does Yona target the nervous system?" at bounding box center [244, 147] width 137 height 7
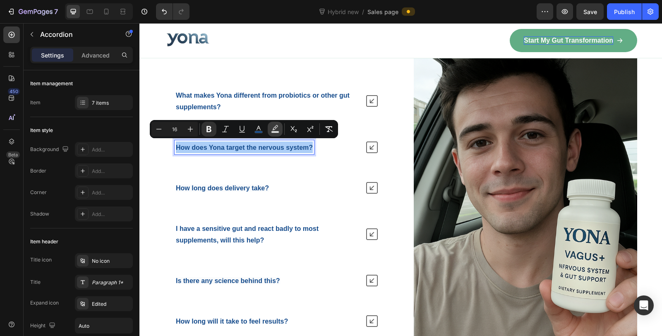
click at [280, 130] on button "Text Background Color" at bounding box center [275, 129] width 15 height 15
type input "000000"
type input "77"
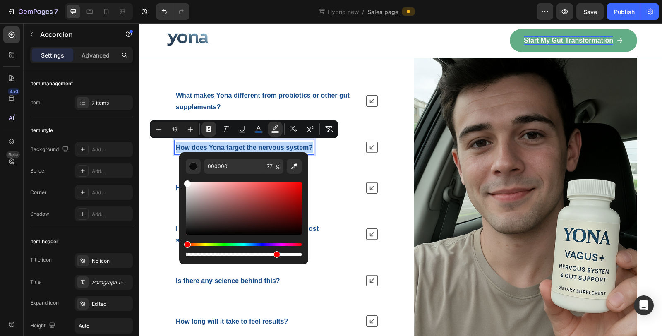
drag, startPoint x: 196, startPoint y: 196, endPoint x: 183, endPoint y: 176, distance: 23.3
click at [183, 176] on div "000000 77 %" at bounding box center [243, 204] width 129 height 105
type input "FFFFFF"
click at [344, 183] on div "How long does delivery take?" at bounding box center [266, 188] width 185 height 14
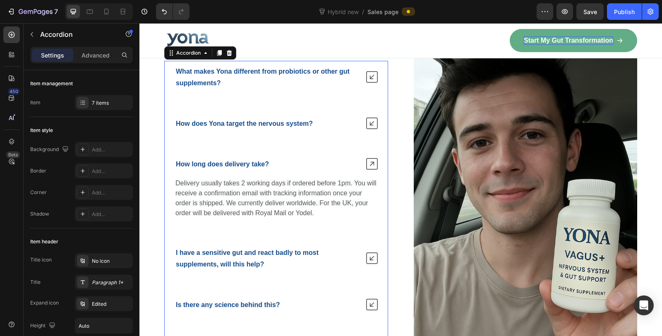
click at [282, 191] on span "Delivery usually takes 2 working days if ordered before 1pm. You will receive a…" at bounding box center [275, 197] width 201 height 37
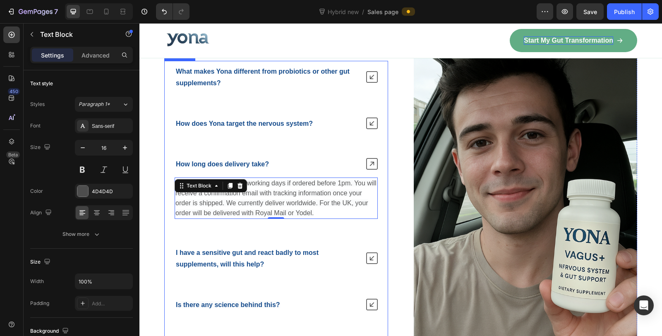
click at [289, 120] on strong "How does Yona target the nervous system?" at bounding box center [244, 123] width 137 height 7
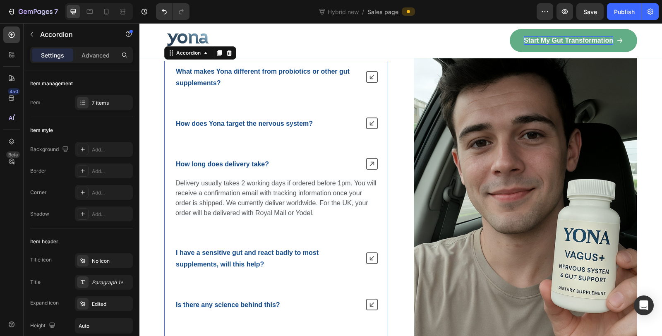
click at [366, 119] on icon at bounding box center [372, 123] width 12 height 12
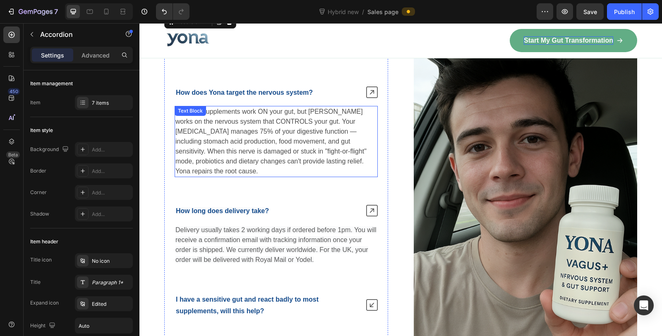
click at [276, 121] on p "Most gut supplements work ON your gut, but Yona works on the nervous system tha…" at bounding box center [275, 141] width 201 height 69
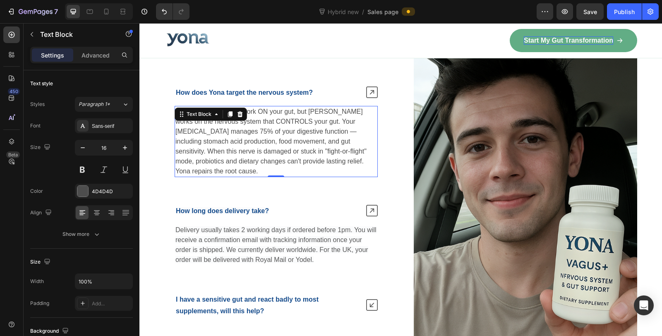
click at [278, 148] on p "Most gut supplements work ON your gut, but Yona works on the nervous system tha…" at bounding box center [275, 141] width 201 height 69
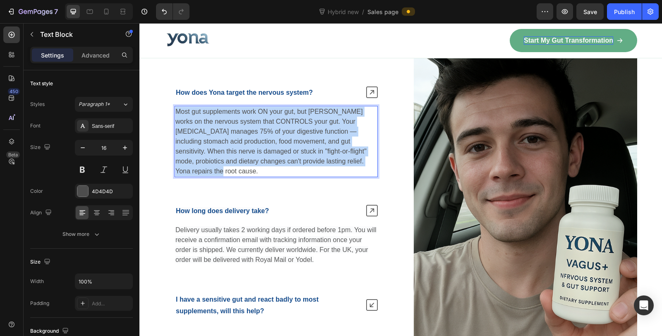
click at [278, 148] on p "Most gut supplements work ON your gut, but Yona works on the nervous system tha…" at bounding box center [275, 141] width 201 height 69
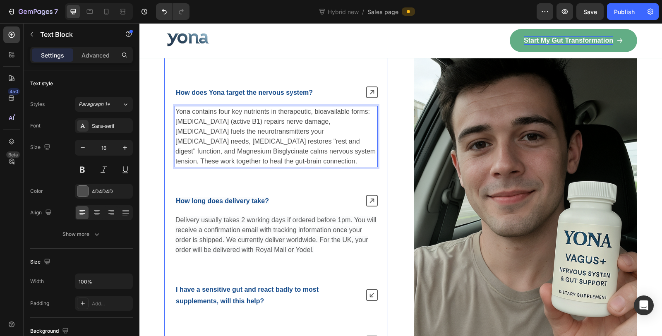
click at [366, 90] on icon at bounding box center [372, 92] width 12 height 12
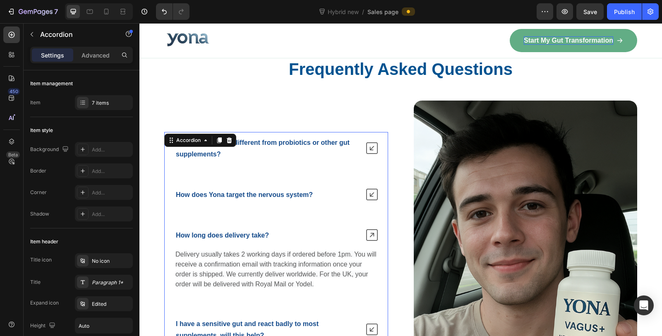
scroll to position [5774, 0]
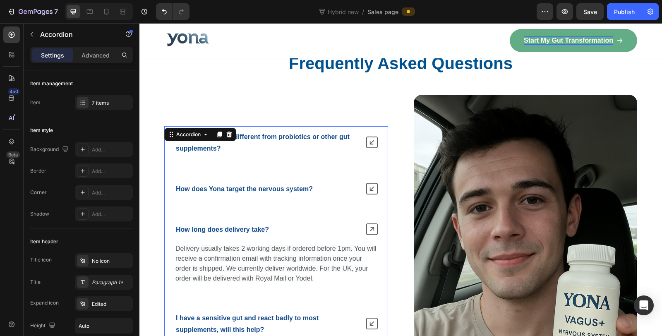
click at [336, 182] on div "How does Yona target the nervous system?" at bounding box center [266, 189] width 185 height 14
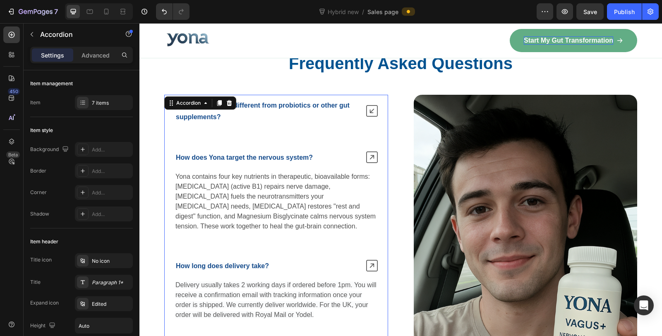
click at [345, 151] on div "How does Yona target the nervous system?" at bounding box center [266, 157] width 185 height 14
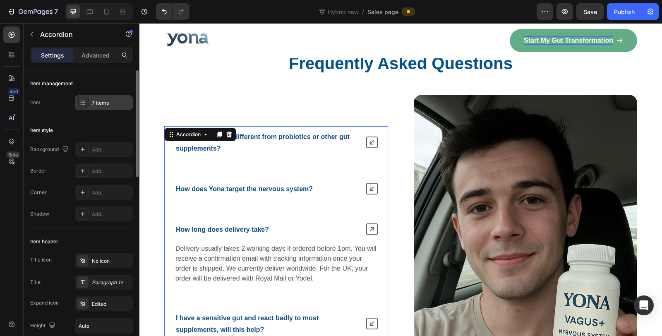
click at [105, 106] on div "7 items" at bounding box center [104, 102] width 58 height 15
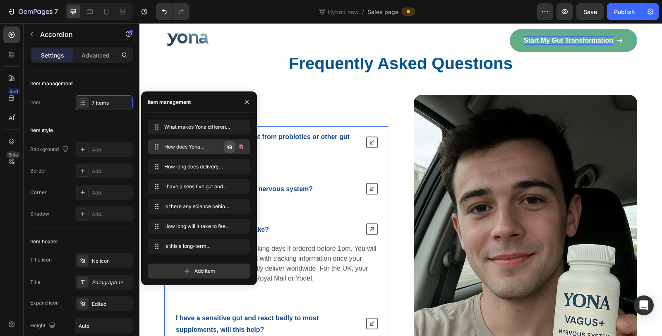
click at [229, 147] on icon "button" at bounding box center [230, 147] width 2 height 2
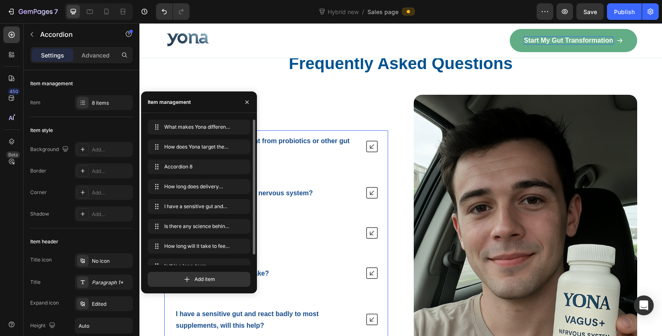
click at [309, 206] on div "What makes Yona different from probiotics or other gut supplements? How does Yo…" at bounding box center [276, 293] width 224 height 327
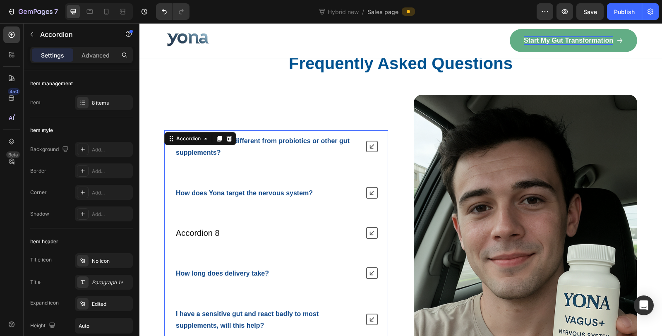
click at [213, 228] on div "Accordion 8" at bounding box center [197, 232] width 46 height 13
click at [213, 228] on p "Accordion 8" at bounding box center [198, 232] width 44 height 11
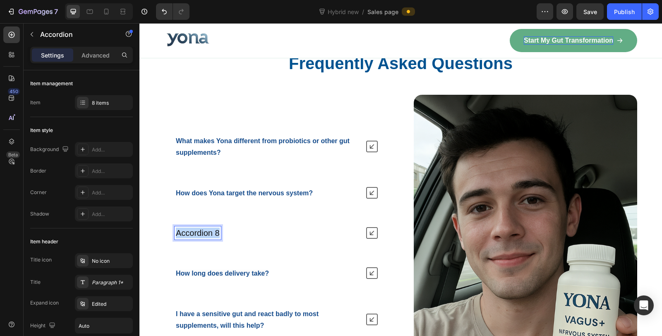
click at [213, 228] on p "Accordion 8" at bounding box center [198, 232] width 44 height 11
click at [218, 228] on strong "Is this scientifically proven?" at bounding box center [231, 232] width 111 height 9
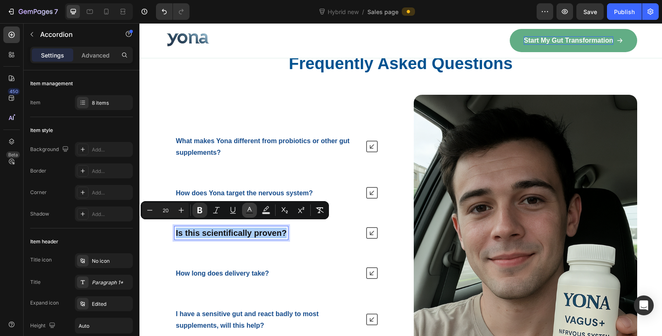
click at [245, 209] on icon "Editor contextual toolbar" at bounding box center [249, 210] width 8 height 8
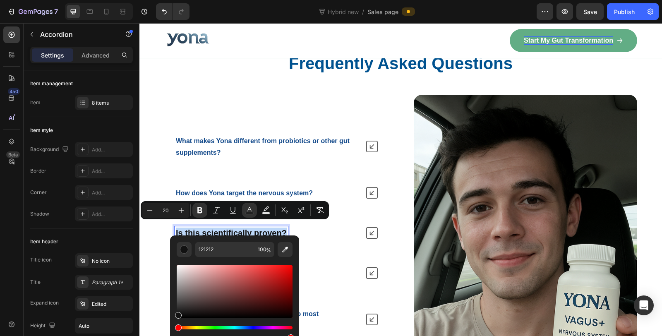
type input "16"
click at [249, 189] on strong "How does Yona target the nervous system?" at bounding box center [244, 192] width 137 height 7
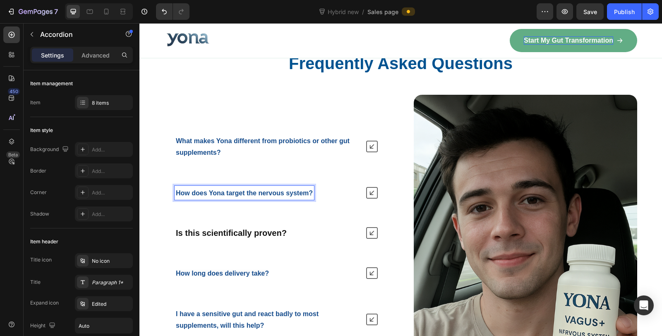
click at [220, 189] on strong "How does Yona target the nervous system?" at bounding box center [244, 192] width 137 height 7
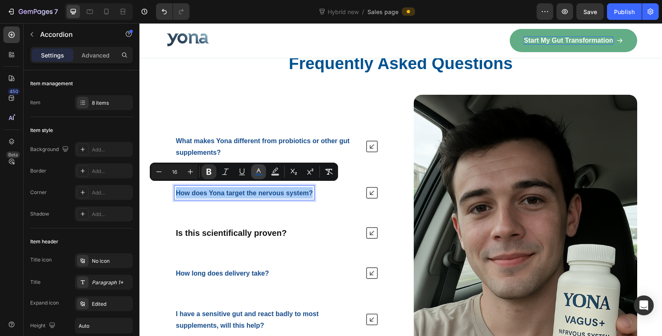
click at [263, 174] on button "color" at bounding box center [258, 171] width 15 height 15
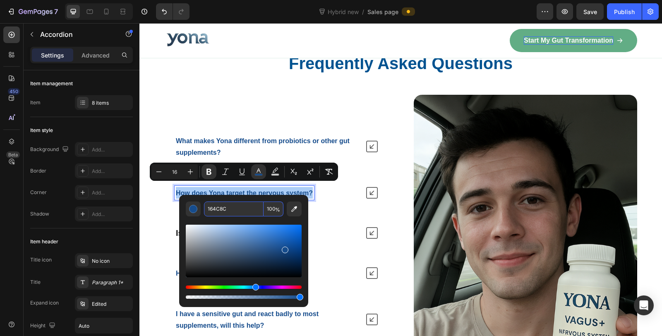
click at [250, 213] on input "164C8C" at bounding box center [234, 208] width 60 height 15
click at [331, 226] on div "Is this scientifically proven?" at bounding box center [266, 232] width 185 height 13
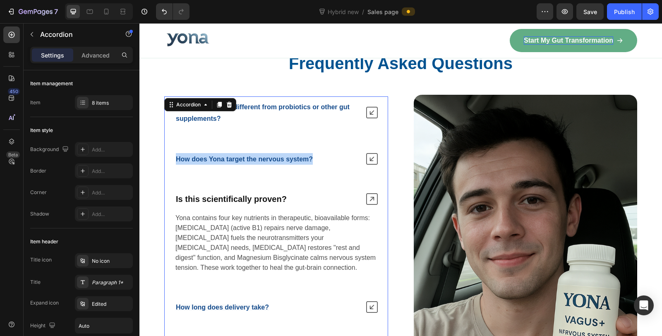
click at [270, 189] on div "Is this scientifically proven?" at bounding box center [276, 199] width 223 height 20
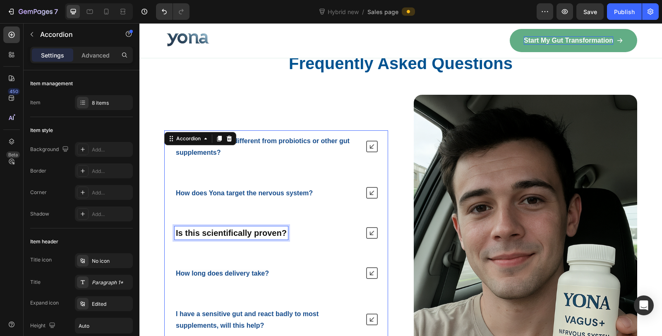
click at [239, 228] on strong "Is this scientifically proven?" at bounding box center [231, 232] width 111 height 9
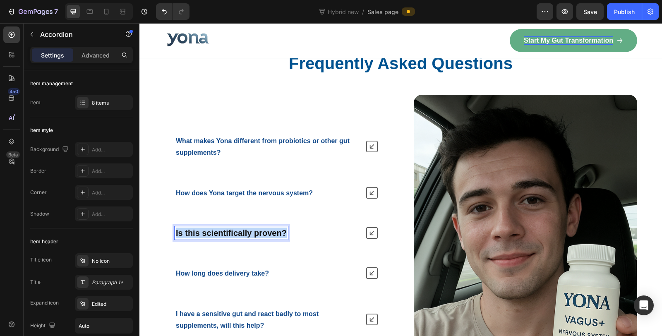
click at [239, 228] on strong "Is this scientifically proven?" at bounding box center [231, 232] width 111 height 9
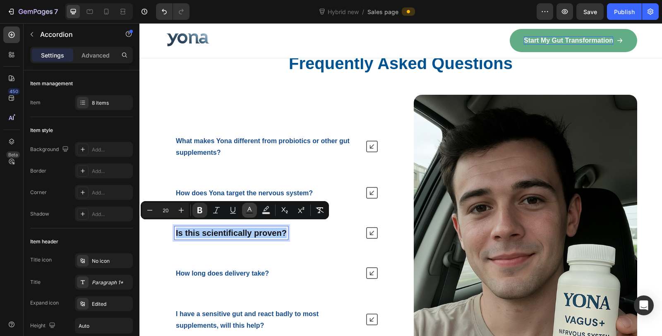
click at [252, 212] on rect "Editor contextual toolbar" at bounding box center [250, 213] width 8 height 2
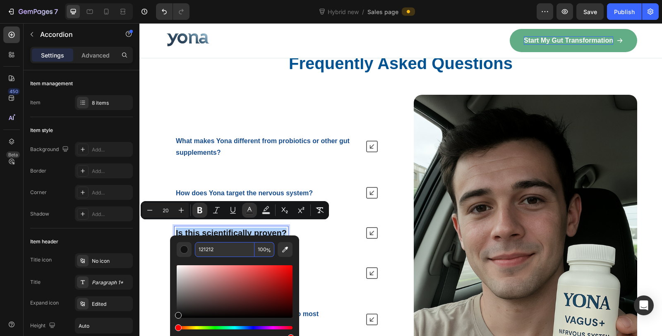
click at [226, 247] on input "121212" at bounding box center [225, 249] width 60 height 15
paste input "64C8C"
type input "164C8C"
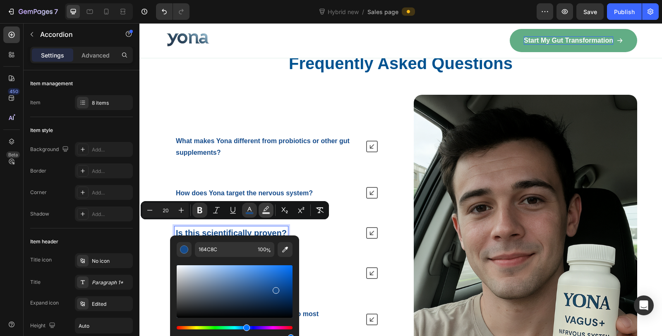
click at [267, 211] on icon "Editor contextual toolbar" at bounding box center [266, 210] width 8 height 8
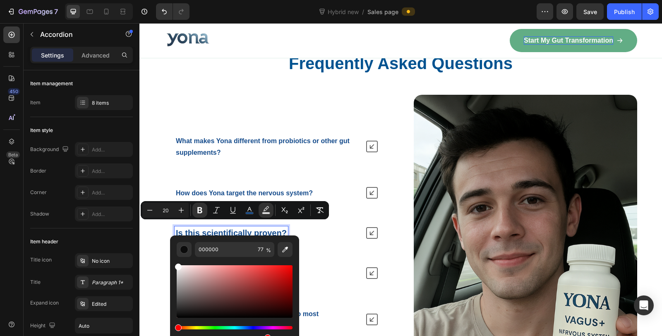
drag, startPoint x: 193, startPoint y: 275, endPoint x: 172, endPoint y: 261, distance: 25.5
click at [172, 261] on div "000000 77 %" at bounding box center [234, 287] width 129 height 105
type input "FFFFFF"
click at [354, 266] on div "How long does delivery take?" at bounding box center [266, 273] width 185 height 14
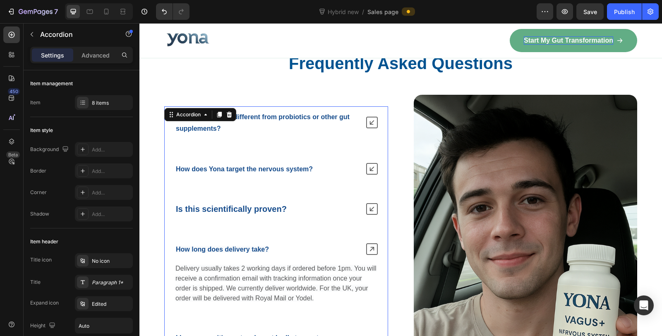
click at [205, 204] on strong "Is this scientifically proven?" at bounding box center [231, 208] width 111 height 9
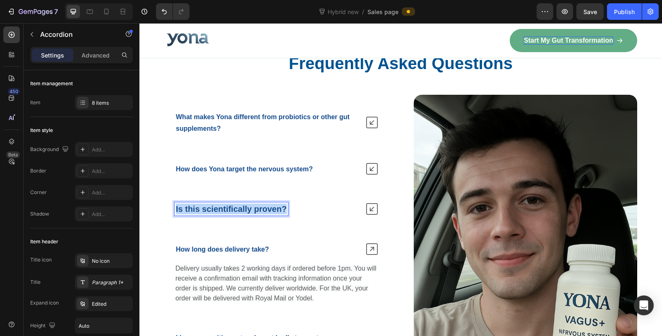
click at [205, 204] on strong "Is this scientifically proven?" at bounding box center [231, 208] width 111 height 9
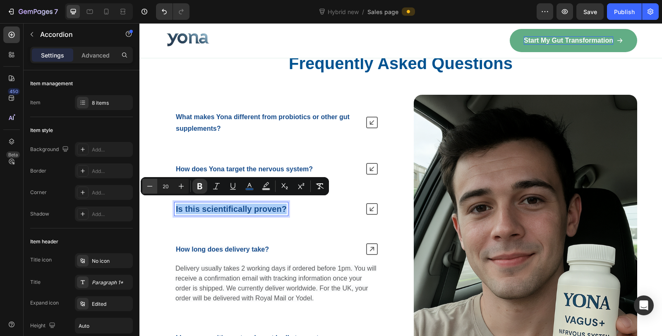
click at [154, 189] on button "Minus" at bounding box center [149, 186] width 15 height 15
type input "16"
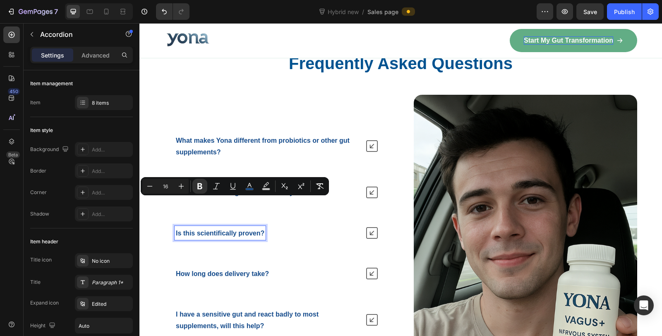
scroll to position [5774, 0]
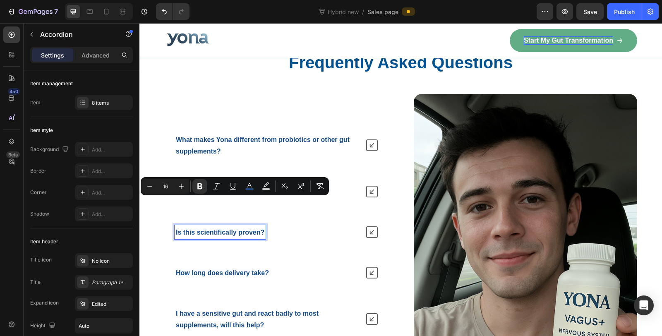
click at [371, 226] on icon at bounding box center [372, 232] width 12 height 12
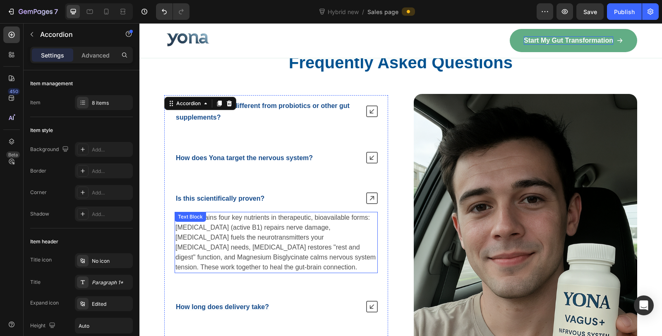
click at [246, 237] on p "Yona contains four key nutrients in therapeutic, bioavailable forms: Benfotiami…" at bounding box center [275, 243] width 201 height 60
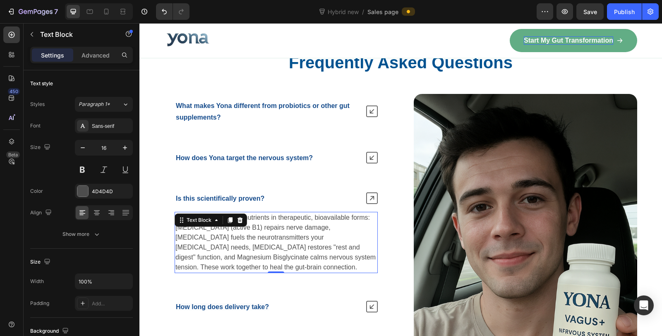
click at [246, 237] on p "Yona contains four key nutrients in therapeutic, bioavailable forms: Benfotiami…" at bounding box center [275, 243] width 201 height 60
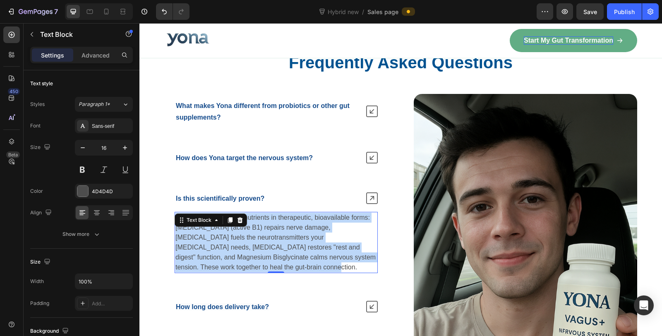
click at [246, 237] on p "Yona contains four key nutrients in therapeutic, bioavailable forms: Benfotiami…" at bounding box center [275, 243] width 201 height 60
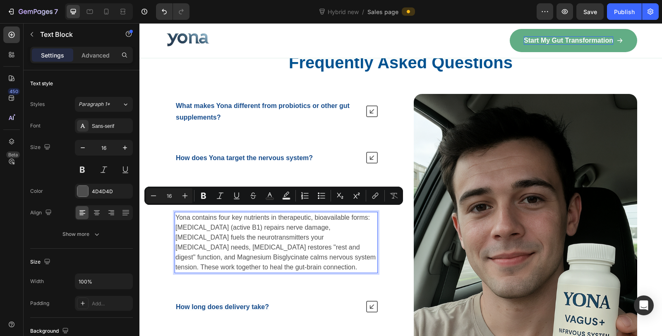
scroll to position [5779, 0]
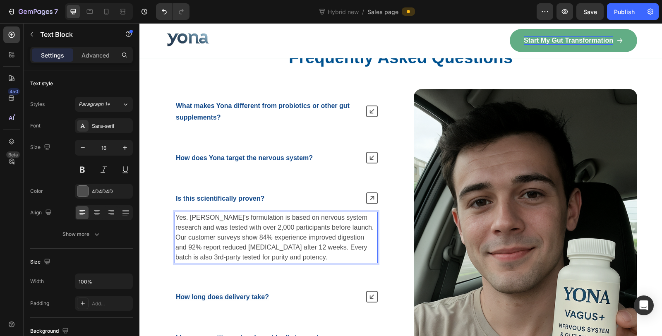
click at [354, 213] on p "Yes. Yona's formulation is based on nervous system research and was tested with…" at bounding box center [275, 238] width 201 height 50
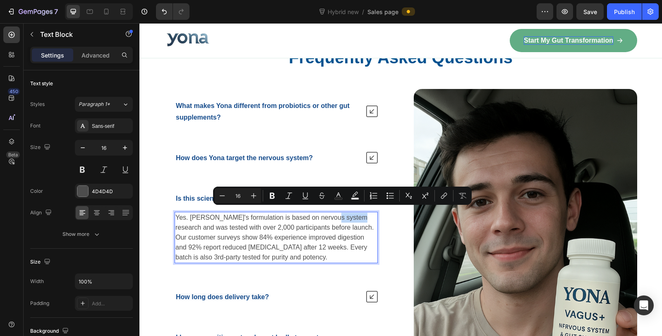
drag, startPoint x: 354, startPoint y: 213, endPoint x: 330, endPoint y: 213, distance: 24.4
click at [330, 213] on p "Yes. Yona's formulation is based on nervous system research and was tested with…" at bounding box center [275, 238] width 201 height 50
click at [325, 224] on p "Yes. Yona's formulation is based on nervous system research and was tested with…" at bounding box center [275, 238] width 201 height 50
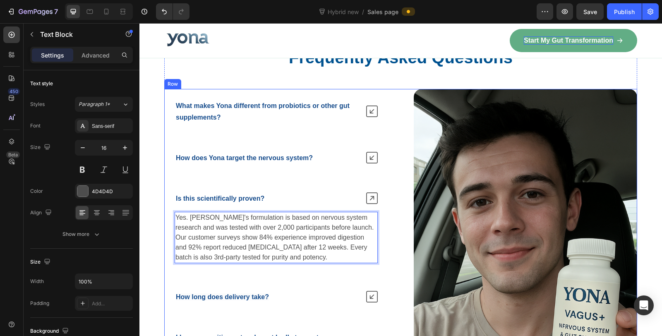
click at [386, 243] on div "What makes Yona different from probiotics or other gut supplements? How does Yo…" at bounding box center [400, 287] width 473 height 397
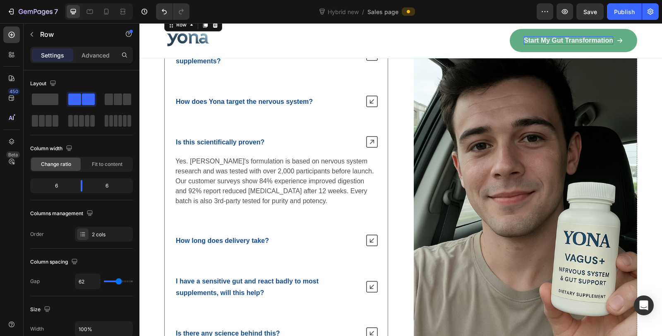
scroll to position [5825, 0]
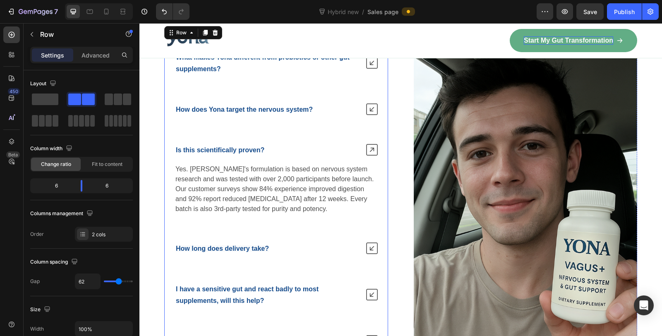
click at [317, 146] on div "Is this scientifically proven?" at bounding box center [266, 150] width 185 height 14
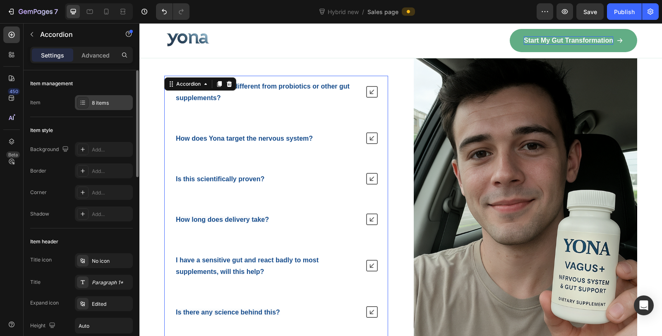
click at [110, 105] on div "8 items" at bounding box center [111, 102] width 39 height 7
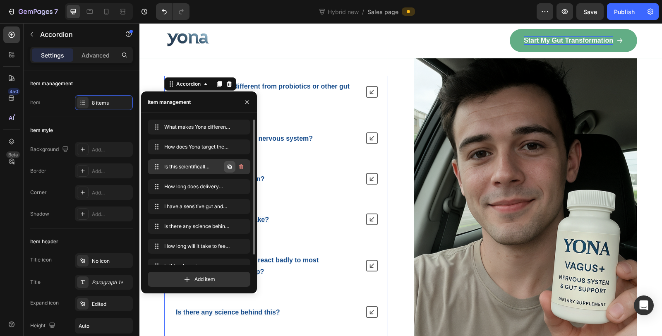
click at [231, 168] on icon "button" at bounding box center [229, 167] width 4 height 4
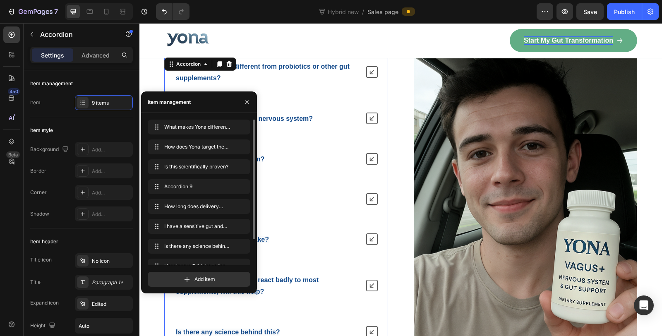
click at [295, 192] on div "Accordion 9" at bounding box center [266, 198] width 185 height 13
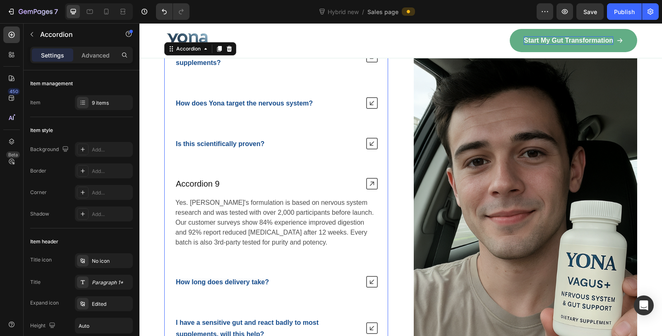
click at [214, 181] on div "Accordion 9" at bounding box center [197, 183] width 46 height 13
click at [214, 181] on p "Accordion 9" at bounding box center [198, 183] width 44 height 11
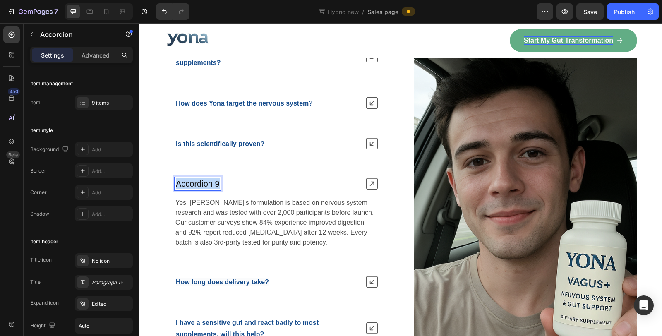
click at [214, 181] on p "Accordion 9" at bounding box center [198, 183] width 44 height 11
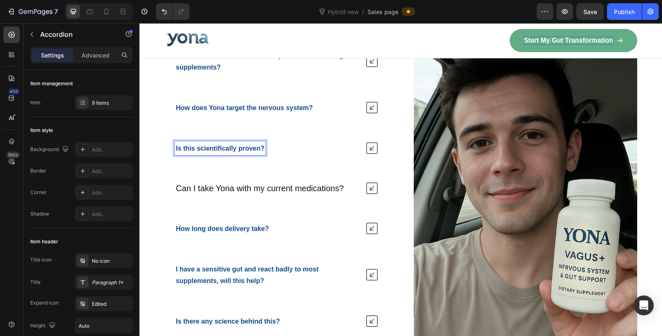
click at [245, 145] on strong "Is this scientifically proven?" at bounding box center [220, 148] width 88 height 7
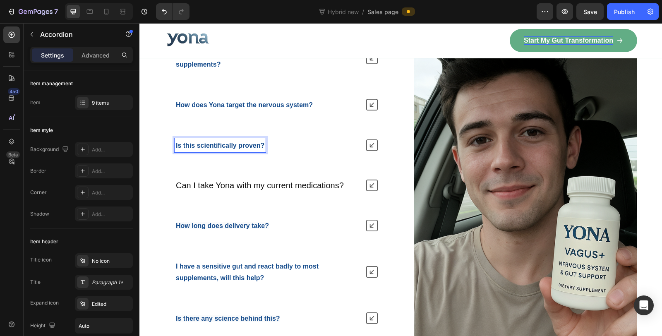
scroll to position [5841, 0]
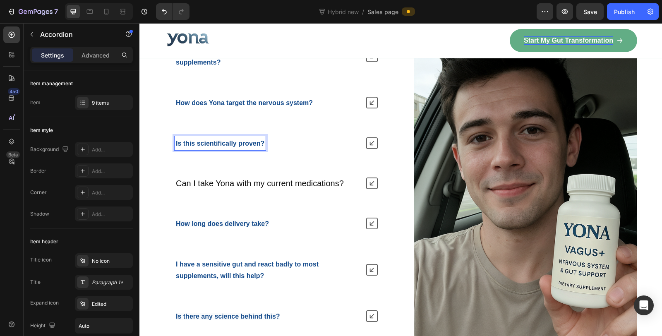
click at [249, 141] on strong "Is this scientifically proven?" at bounding box center [220, 143] width 88 height 7
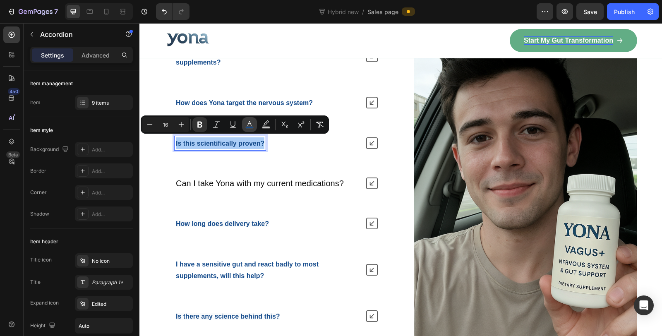
click at [250, 124] on icon "Editor contextual toolbar" at bounding box center [249, 123] width 4 height 5
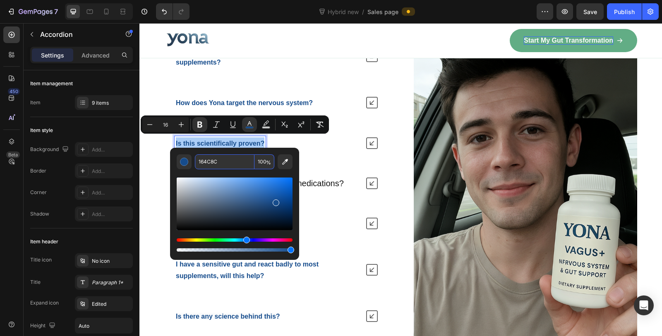
click at [232, 160] on input "164C8C" at bounding box center [225, 161] width 60 height 15
click at [331, 199] on div "What makes Yona different from probiotics or other gut supplements? How does Yo…" at bounding box center [276, 223] width 224 height 367
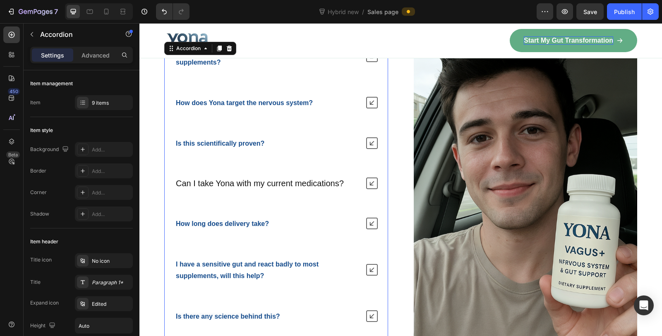
click at [286, 178] on p "Can I take Yona with my current medications?" at bounding box center [260, 183] width 168 height 11
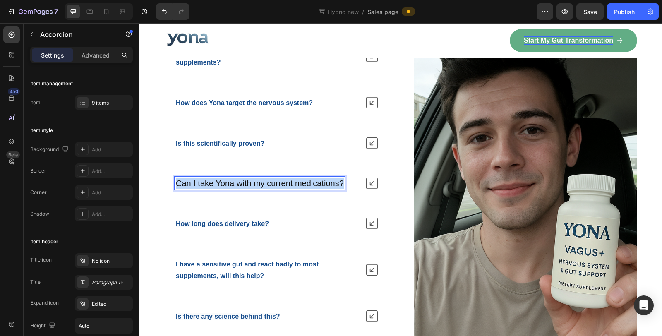
click at [286, 178] on p "Can I take Yona with my current medications?" at bounding box center [260, 183] width 168 height 11
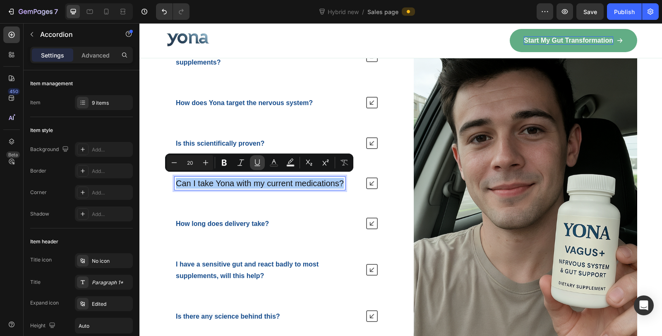
click at [257, 162] on icon "Editor contextual toolbar" at bounding box center [257, 162] width 8 height 8
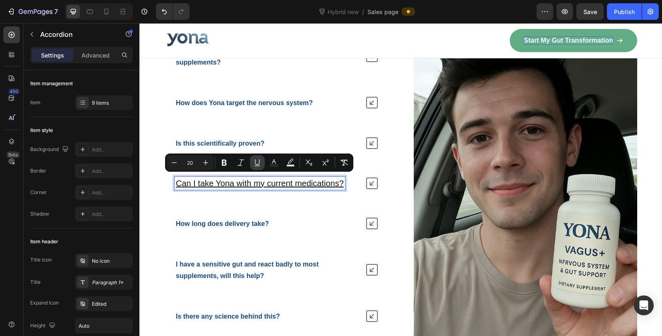
click at [257, 162] on icon "Editor contextual toolbar" at bounding box center [257, 162] width 8 height 8
click at [270, 163] on icon "Editor contextual toolbar" at bounding box center [274, 162] width 8 height 8
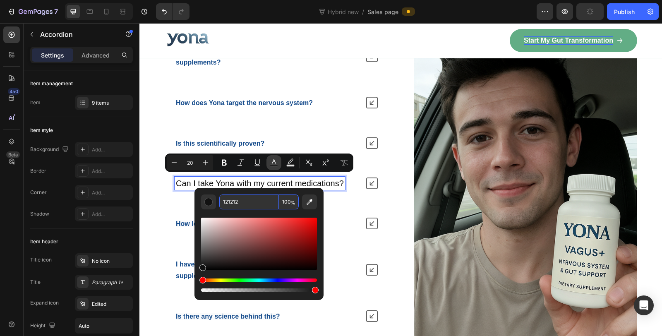
click at [256, 196] on input "121212" at bounding box center [249, 201] width 60 height 15
type input "164C8C"
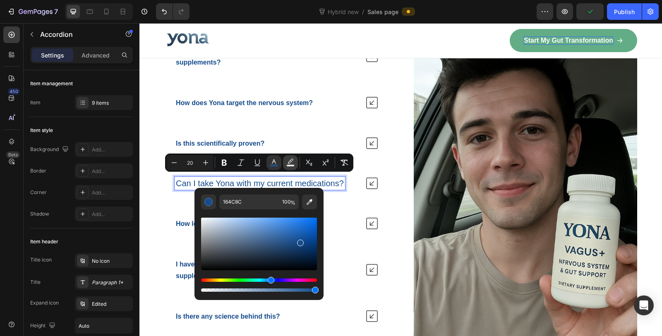
click at [288, 165] on rect "Editor contextual toolbar" at bounding box center [291, 166] width 8 height 2
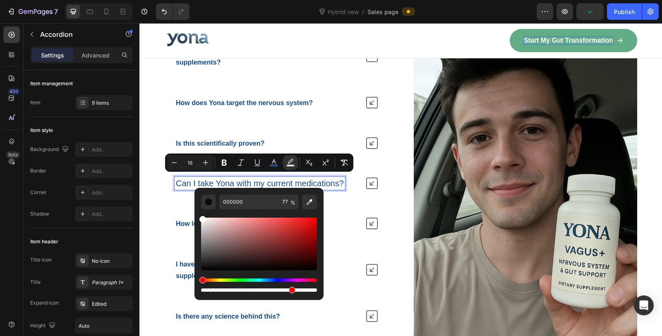
type input "20"
type input "FFFFFF"
click at [197, 216] on div "FFFFFF 77 %" at bounding box center [258, 240] width 129 height 105
click at [349, 206] on div "What makes Yona different from probiotics or other gut supplements? How does Yo…" at bounding box center [276, 223] width 224 height 367
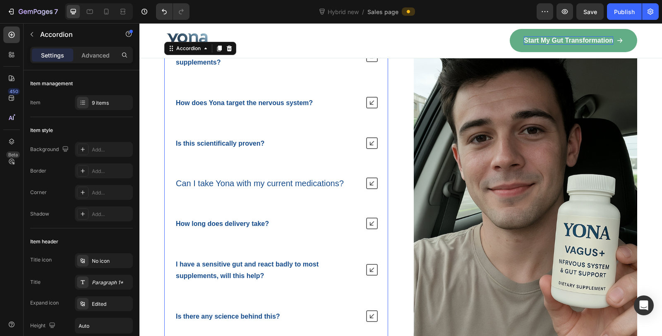
click at [278, 181] on span "Can I take Yona with my current medications?" at bounding box center [260, 183] width 168 height 9
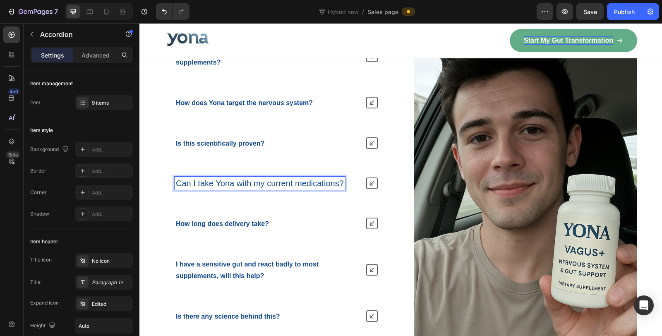
click at [278, 181] on span "Can I take Yona with my current medications?" at bounding box center [260, 183] width 168 height 9
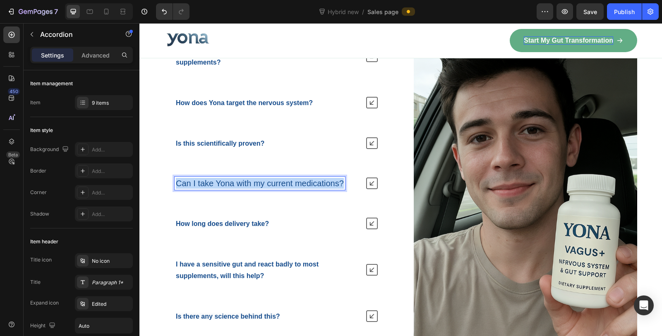
click at [278, 181] on span "Can I take Yona with my current medications?" at bounding box center [260, 183] width 168 height 9
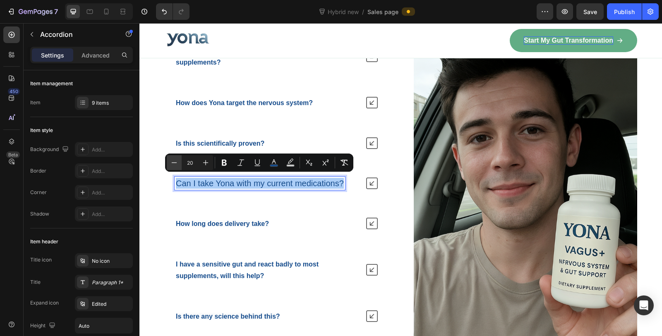
click at [171, 165] on icon "Editor contextual toolbar" at bounding box center [174, 162] width 8 height 8
type input "16"
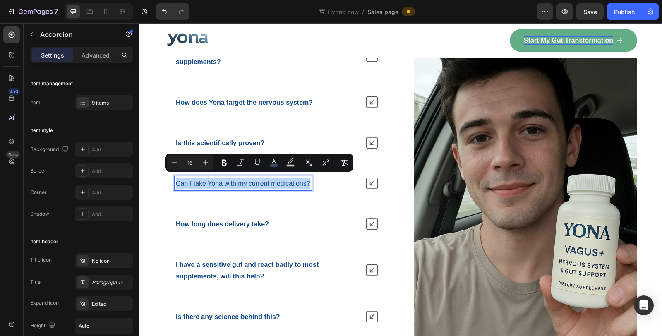
click at [237, 205] on div "What makes Yona different from probiotics or other gut supplements? How does Yo…" at bounding box center [276, 224] width 224 height 368
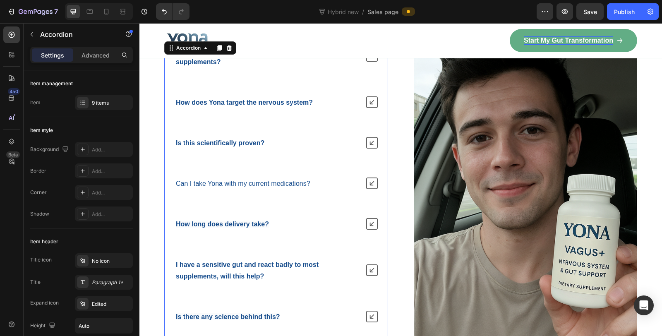
click at [368, 184] on icon at bounding box center [372, 183] width 12 height 12
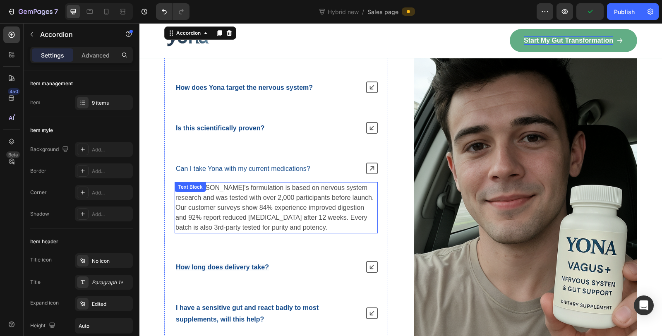
click at [250, 214] on p "Yes. Yona's formulation is based on nervous system research and was tested with…" at bounding box center [275, 208] width 201 height 50
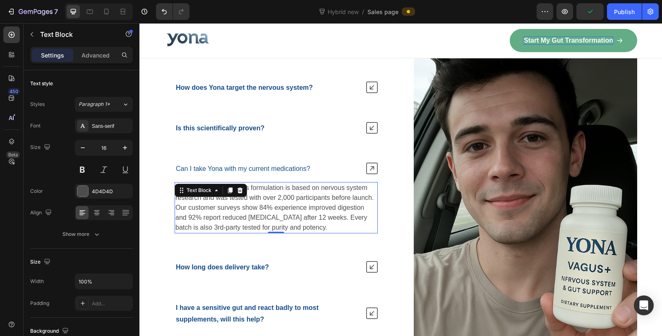
click at [250, 214] on p "Yes. Yona's formulation is based on nervous system research and was tested with…" at bounding box center [275, 208] width 201 height 50
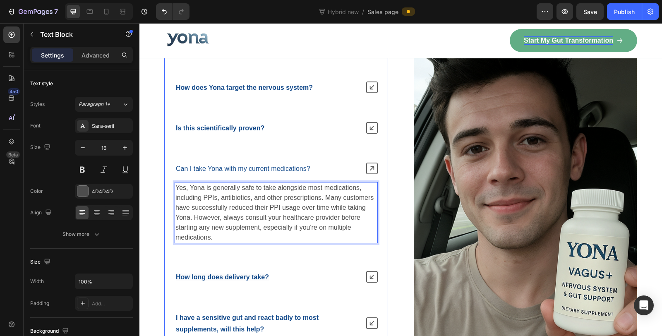
click at [261, 165] on span "Can I take Yona with my current medications?" at bounding box center [243, 168] width 134 height 7
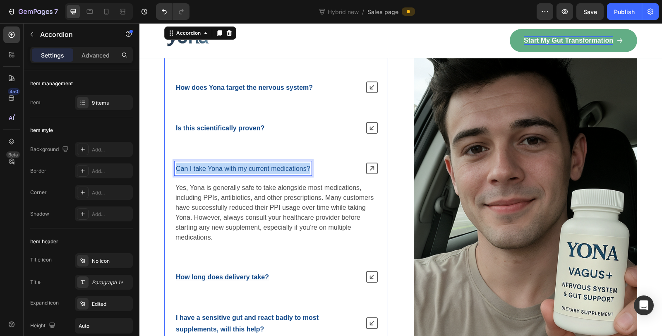
click at [261, 165] on span "Can I take Yona with my current medications?" at bounding box center [243, 168] width 134 height 7
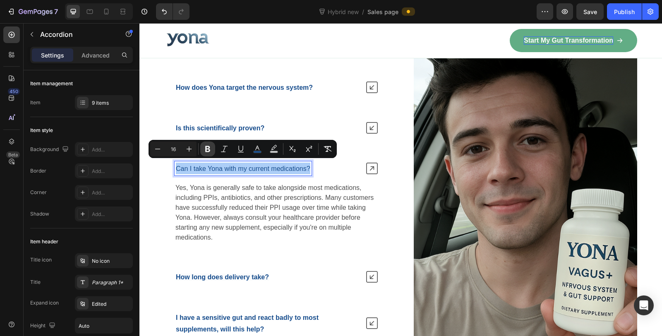
click at [206, 149] on icon "Editor contextual toolbar" at bounding box center [207, 149] width 5 height 6
click at [249, 195] on p "Yes, Yona is generally safe to take alongside most medications, including PPIs,…" at bounding box center [275, 213] width 201 height 60
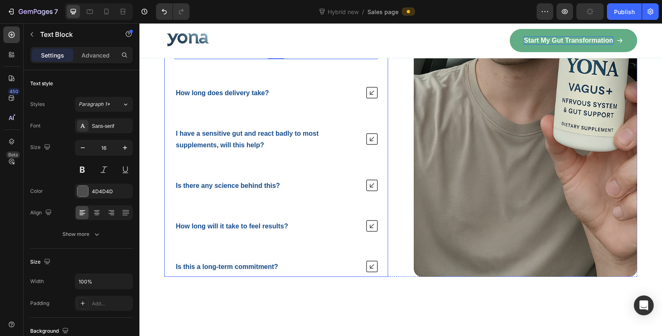
scroll to position [5933, 0]
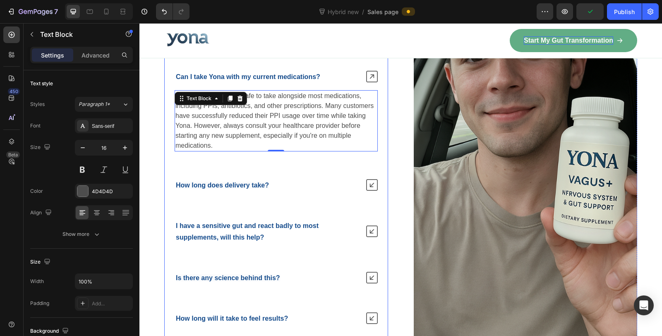
click at [366, 71] on icon at bounding box center [372, 77] width 12 height 12
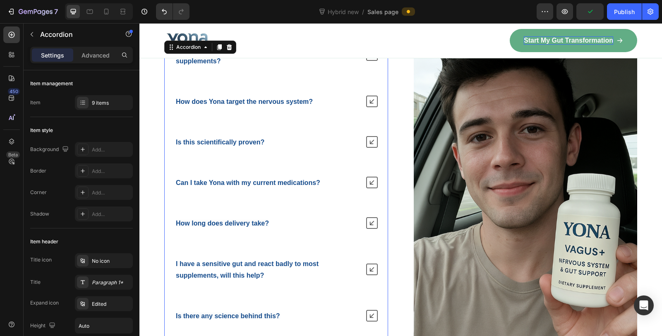
scroll to position [5809, 0]
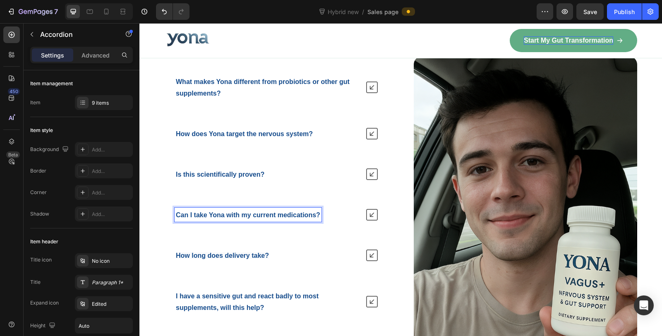
click at [246, 171] on strong "Is this scientifically proven?" at bounding box center [220, 174] width 88 height 7
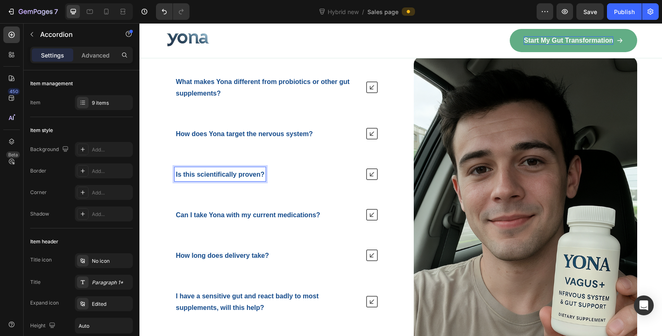
click at [201, 171] on strong "Is this scientifically proven?" at bounding box center [220, 174] width 88 height 7
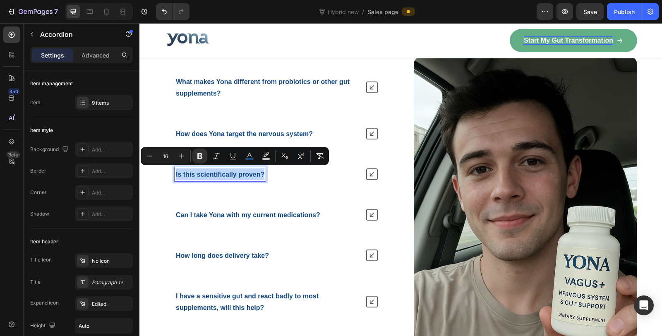
click at [229, 220] on div "Can I take Yona with my current medications?" at bounding box center [276, 214] width 223 height 21
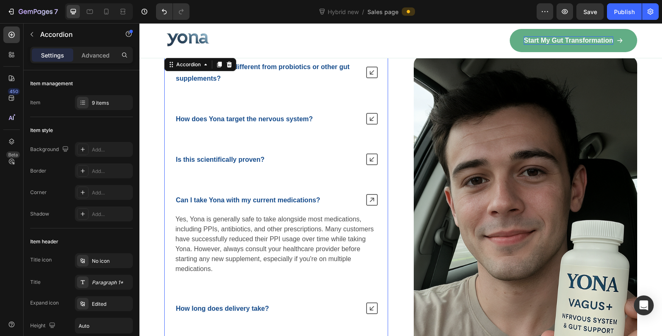
click at [239, 197] on strong "Can I take Yona with my current medications?" at bounding box center [248, 199] width 144 height 7
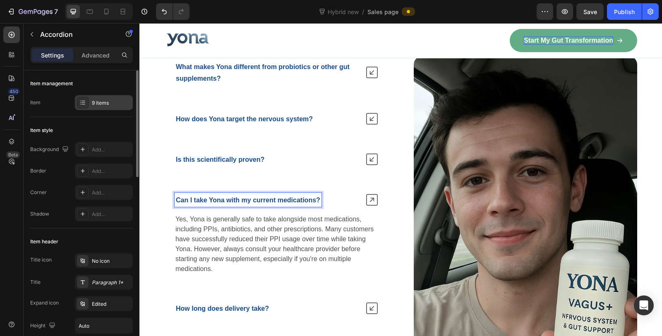
click at [110, 100] on div "9 items" at bounding box center [111, 102] width 39 height 7
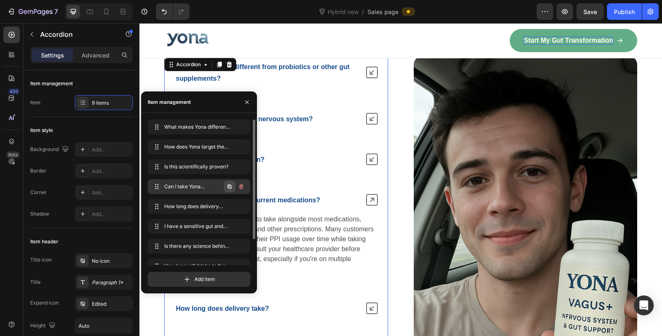
click at [228, 185] on icon "button" at bounding box center [229, 186] width 7 height 7
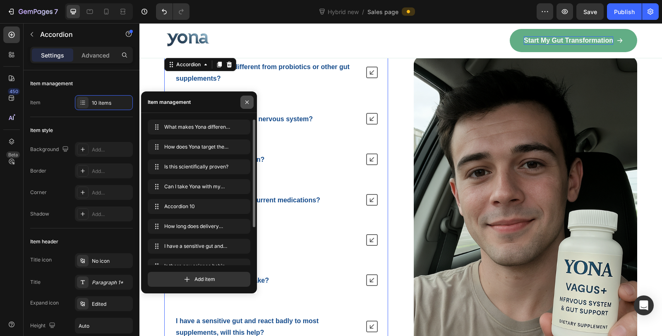
click at [246, 103] on icon "button" at bounding box center [246, 101] width 3 height 3
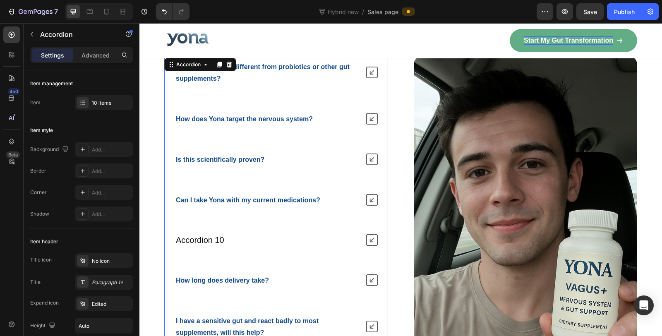
click at [211, 238] on div "Accordion 10" at bounding box center [199, 239] width 51 height 13
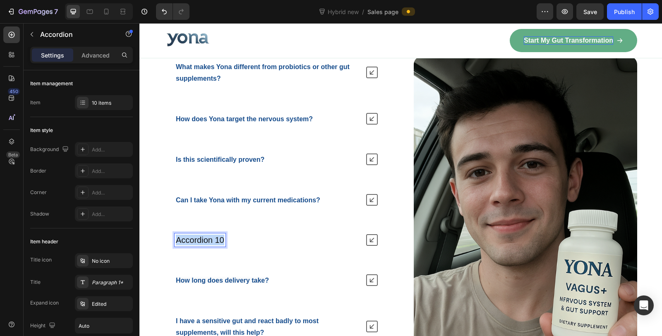
click at [211, 238] on p "Accordion 10" at bounding box center [200, 239] width 48 height 11
click at [278, 196] on strong "Can I take Yona with my current medications?" at bounding box center [248, 199] width 144 height 7
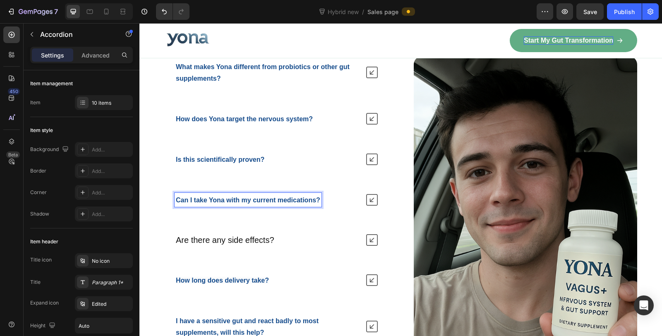
click at [262, 196] on strong "Can I take Yona with my current medications?" at bounding box center [248, 199] width 144 height 7
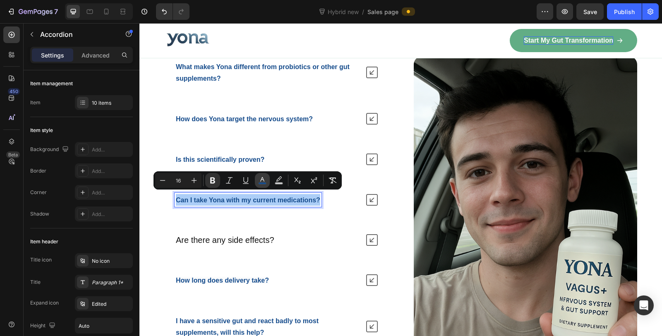
click at [263, 182] on icon "Editor contextual toolbar" at bounding box center [262, 180] width 8 height 8
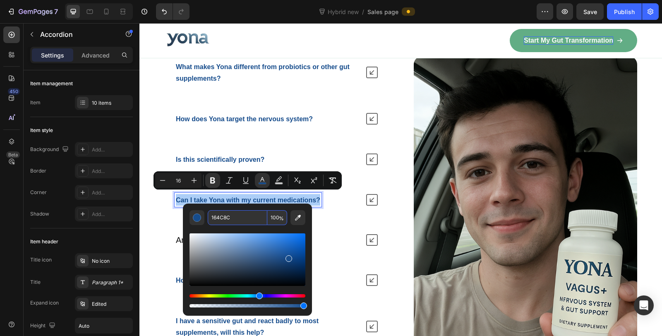
click at [224, 216] on input "164C8C" at bounding box center [238, 217] width 60 height 15
click at [349, 249] on div "What makes Yona different from probiotics or other gut supplements? How does Yo…" at bounding box center [276, 260] width 224 height 408
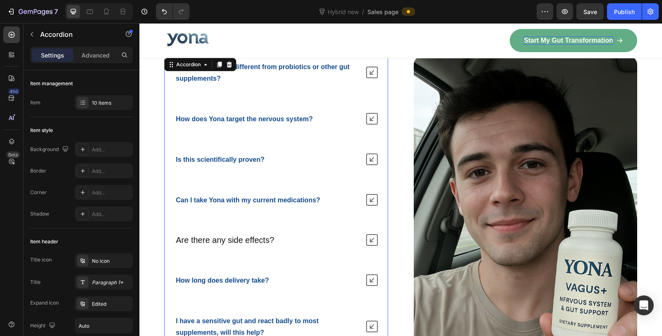
click at [215, 237] on p "Are there any side effects?" at bounding box center [225, 239] width 98 height 11
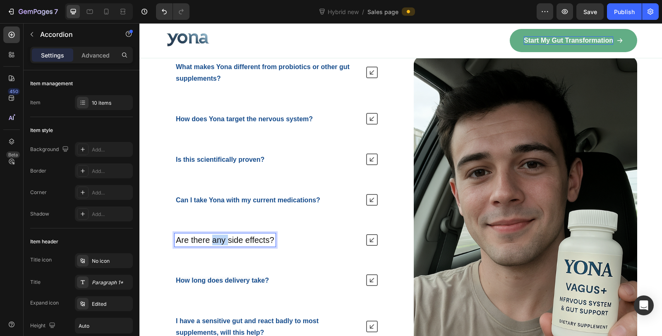
click at [215, 237] on p "Are there any side effects?" at bounding box center [225, 239] width 98 height 11
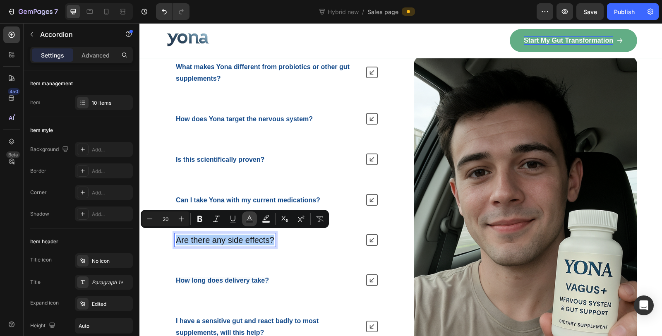
click at [248, 220] on icon "Editor contextual toolbar" at bounding box center [249, 219] width 8 height 8
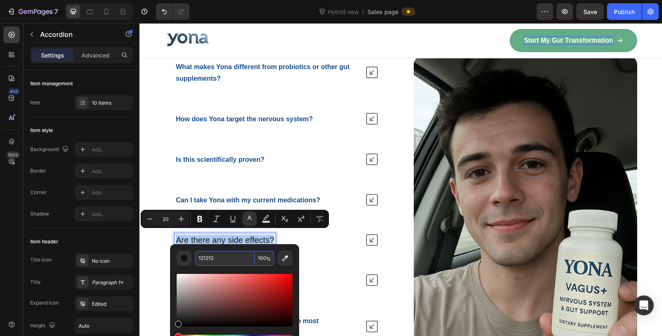
click at [228, 253] on input "121212" at bounding box center [225, 258] width 60 height 15
paste input "64C8C"
type input "164C8C"
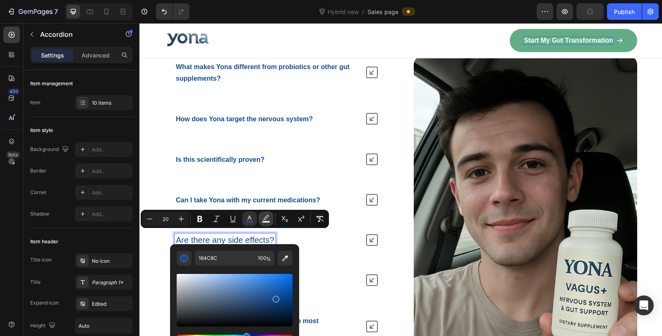
click at [266, 218] on icon "Editor contextual toolbar" at bounding box center [266, 219] width 8 height 8
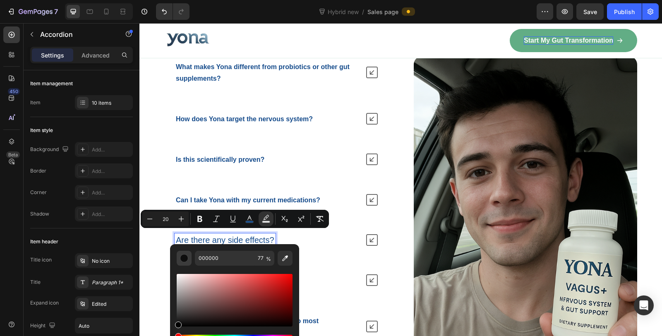
click at [182, 258] on div "Editor contextual toolbar" at bounding box center [184, 258] width 8 height 8
drag, startPoint x: 190, startPoint y: 289, endPoint x: 172, endPoint y: 268, distance: 27.3
click at [172, 268] on div "000000 77 %" at bounding box center [234, 296] width 129 height 105
type input "FFFFFF"
click at [336, 256] on div "What makes Yona different from probiotics or other gut supplements? How does Yo…" at bounding box center [276, 260] width 224 height 408
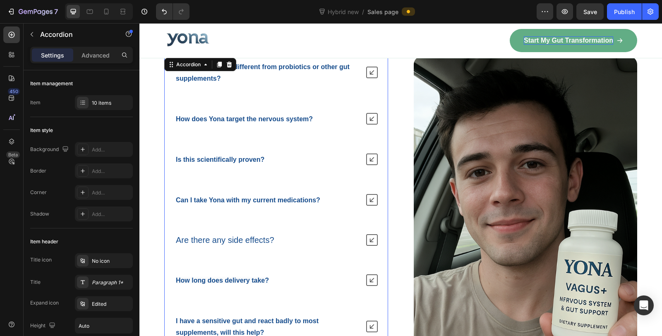
click at [248, 239] on span "Are there any side effects?" at bounding box center [225, 239] width 98 height 9
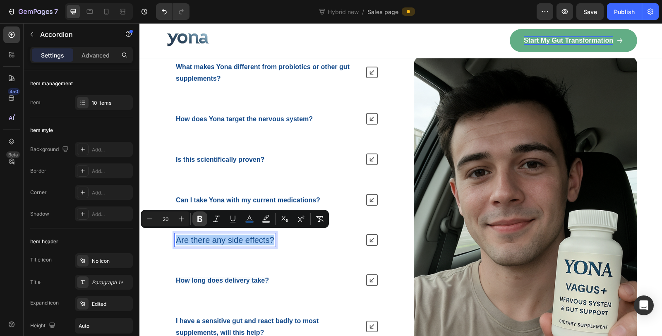
click at [196, 219] on icon "Editor contextual toolbar" at bounding box center [200, 219] width 8 height 8
click at [151, 222] on icon "Editor contextual toolbar" at bounding box center [150, 219] width 8 height 8
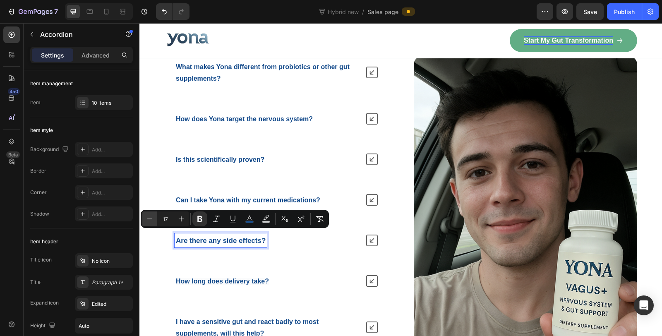
type input "16"
click at [358, 232] on div "Are there any side effects?" at bounding box center [276, 240] width 223 height 21
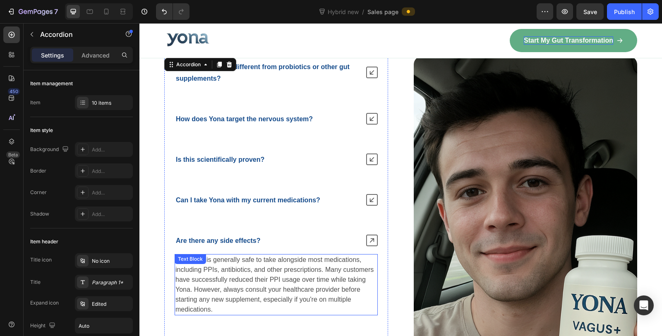
click at [240, 273] on p "Yes, Yona is generally safe to take alongside most medications, including PPIs,…" at bounding box center [275, 285] width 201 height 60
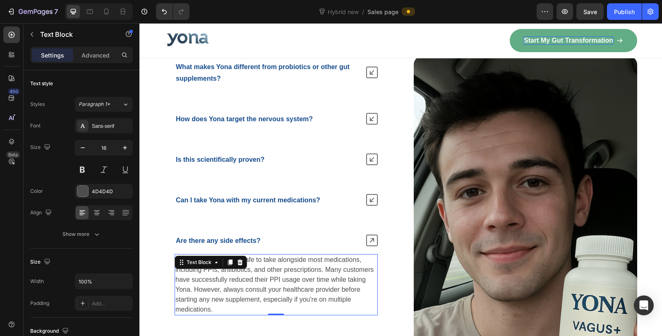
click at [240, 273] on p "Yes, Yona is generally safe to take alongside most medications, including PPIs,…" at bounding box center [275, 285] width 201 height 60
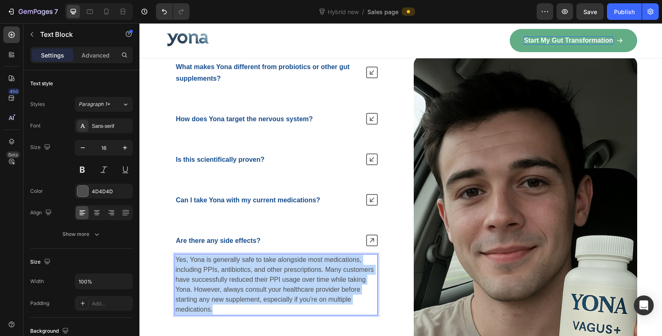
click at [240, 273] on p "Yes, Yona is generally safe to take alongside most medications, including PPIs,…" at bounding box center [275, 285] width 201 height 60
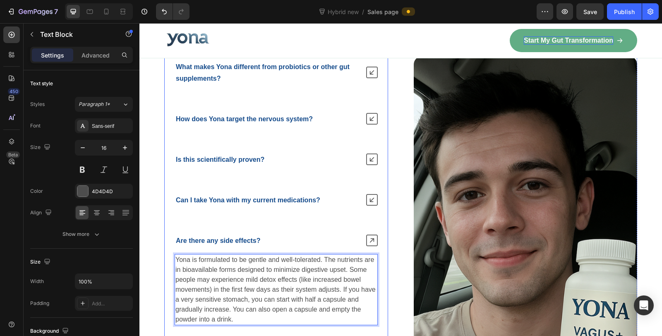
click at [253, 237] on strong "Are there any side effects?" at bounding box center [218, 240] width 85 height 7
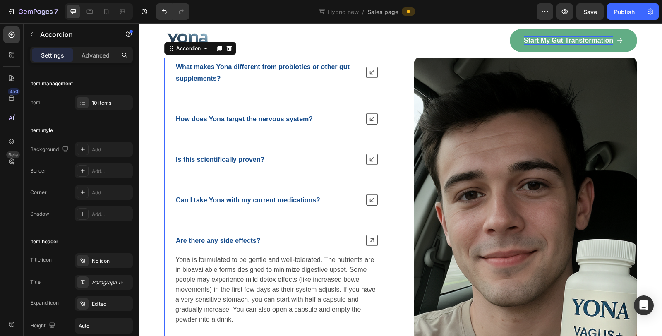
click at [315, 244] on div "Are there any side effects?" at bounding box center [276, 240] width 223 height 21
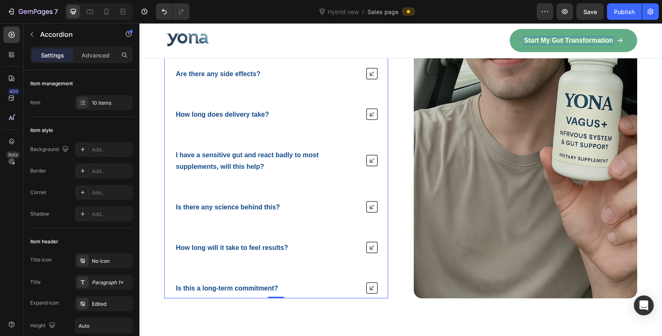
scroll to position [5993, 0]
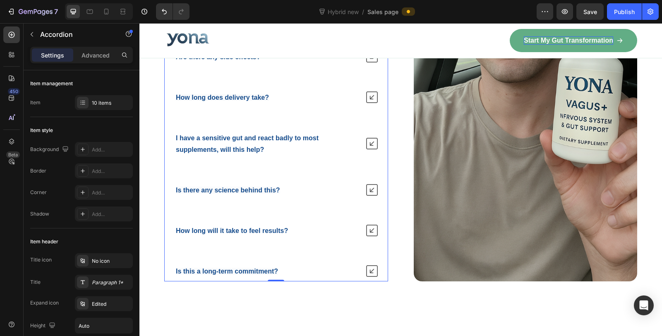
click at [295, 185] on div "Is there any science behind this?" at bounding box center [266, 190] width 185 height 14
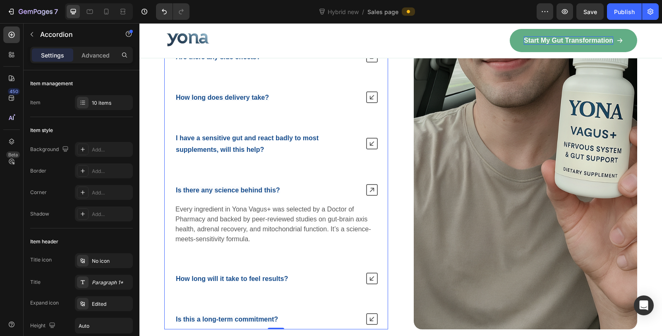
click at [335, 185] on div "Is there any science behind this?" at bounding box center [266, 190] width 185 height 14
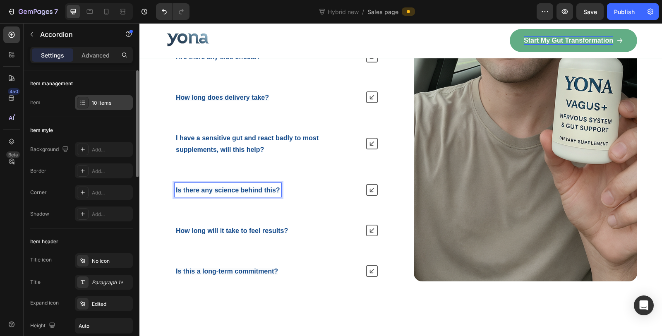
click at [106, 105] on div "10 items" at bounding box center [111, 102] width 39 height 7
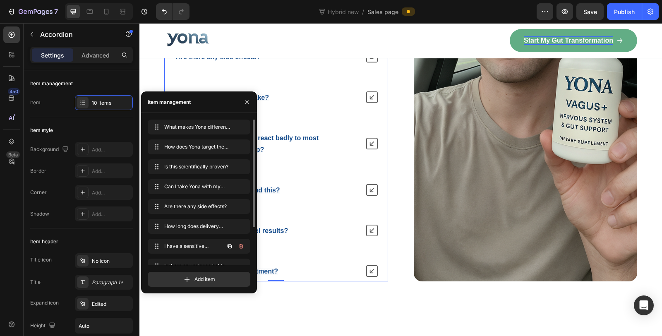
scroll to position [51, 0]
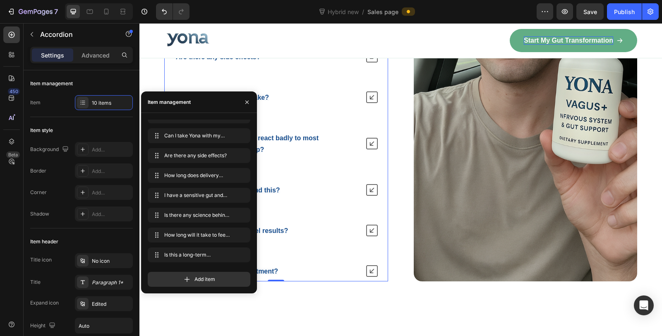
click at [339, 223] on div "How long will it take to feel results?" at bounding box center [266, 230] width 185 height 14
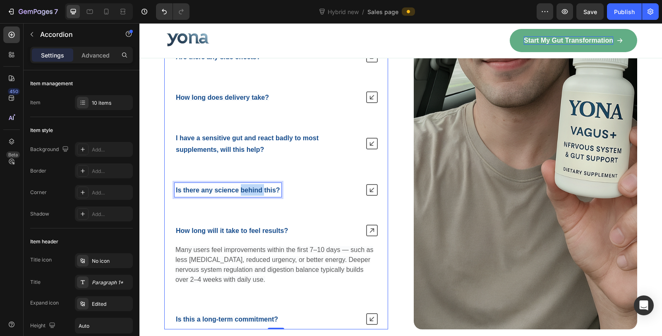
click at [251, 186] on strong "Is there any science behind this?" at bounding box center [228, 189] width 104 height 7
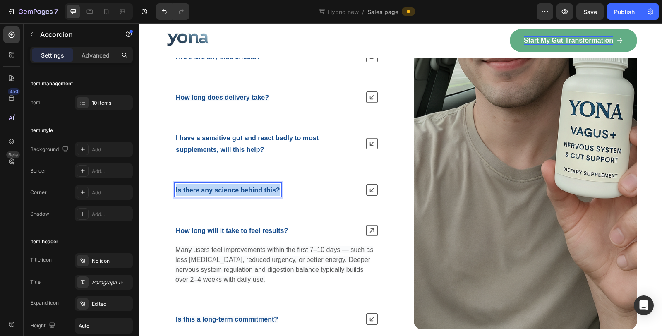
click at [251, 186] on strong "Is there any science behind this?" at bounding box center [228, 189] width 104 height 7
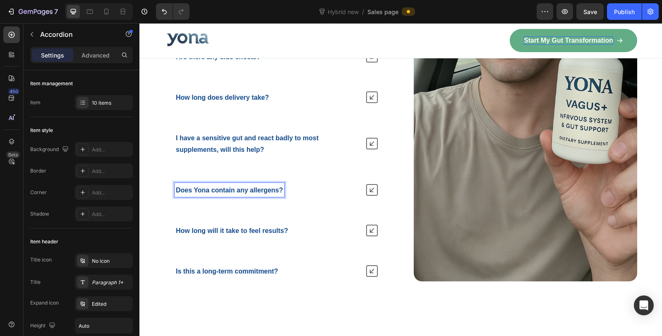
click at [368, 184] on icon at bounding box center [372, 190] width 12 height 12
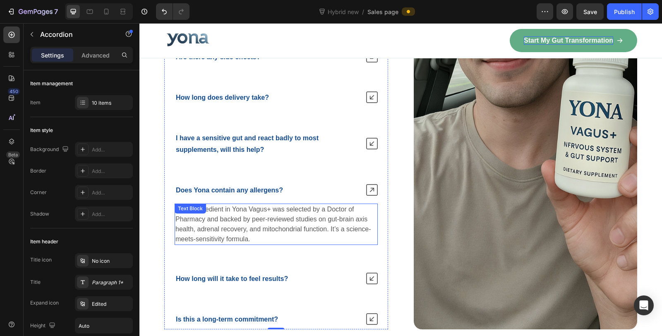
click at [249, 215] on span "Every ingredient in Yona Vagus+ was selected by a Doctor of Pharmacy and backed…" at bounding box center [273, 224] width 196 height 37
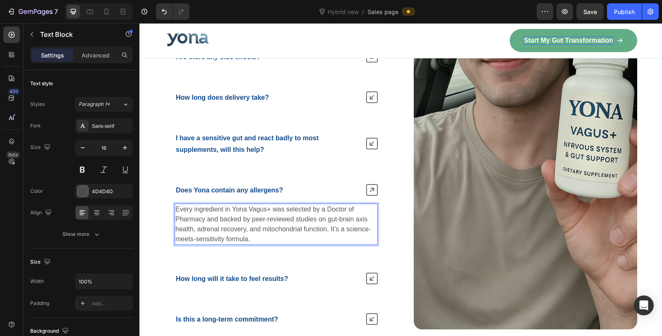
click at [249, 215] on span "Every ingredient in Yona Vagus+ was selected by a Doctor of Pharmacy and backed…" at bounding box center [273, 224] width 196 height 37
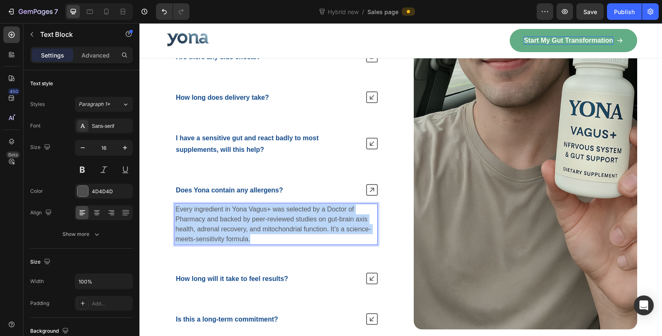
click at [249, 215] on span "Every ingredient in Yona Vagus+ was selected by a Doctor of Pharmacy and backed…" at bounding box center [273, 224] width 196 height 37
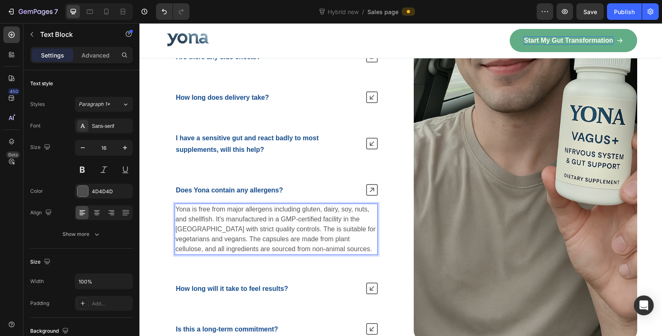
click at [279, 227] on p "Yona is free from major allergens including gluten, dairy, soy, nuts, and shell…" at bounding box center [275, 229] width 201 height 50
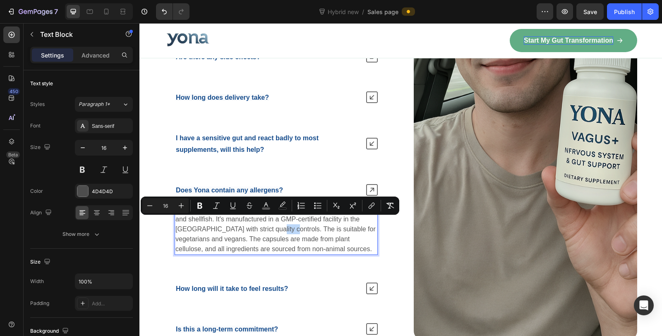
drag, startPoint x: 271, startPoint y: 223, endPoint x: 252, endPoint y: 222, distance: 19.5
click at [252, 222] on span "Yona is free from major allergens including gluten, dairy, soy, nuts, and shell…" at bounding box center [275, 229] width 200 height 47
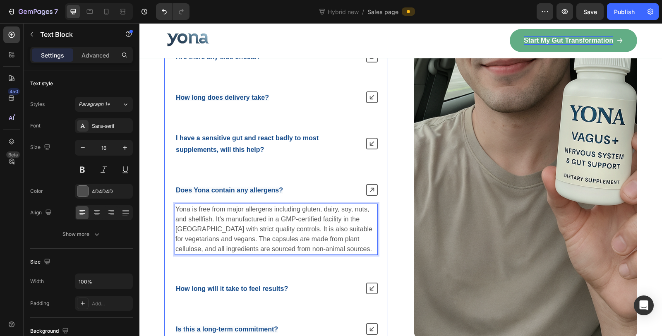
click at [366, 184] on icon at bounding box center [372, 190] width 12 height 12
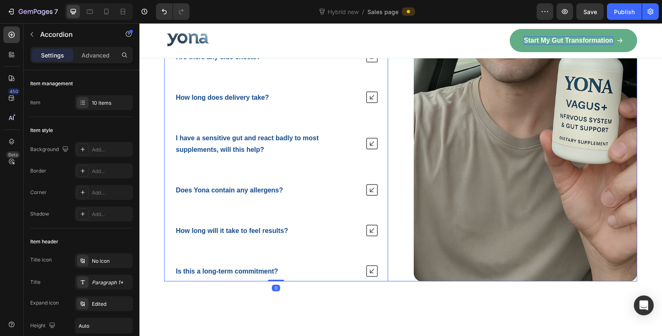
click at [391, 202] on div "What makes Yona different from probiotics or other gut supplements? How does Yo…" at bounding box center [400, 77] width 473 height 409
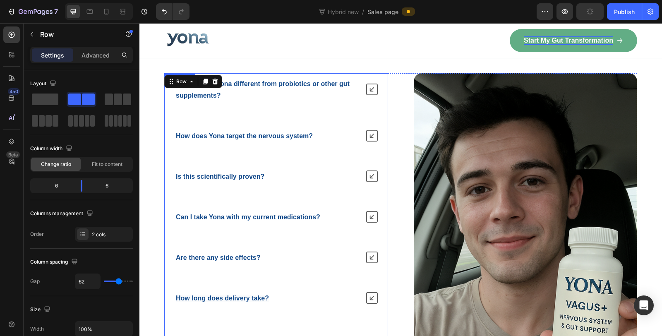
scroll to position [5763, 0]
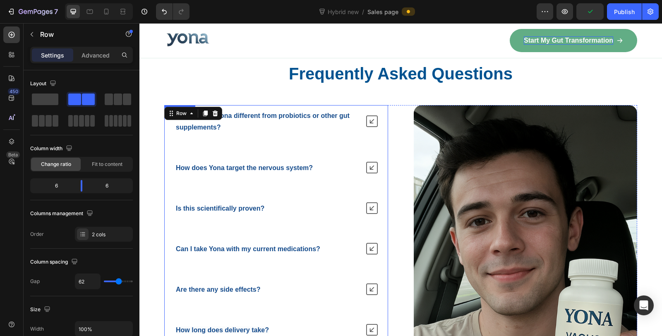
click at [237, 164] on strong "How does Yona target the nervous system?" at bounding box center [244, 167] width 137 height 7
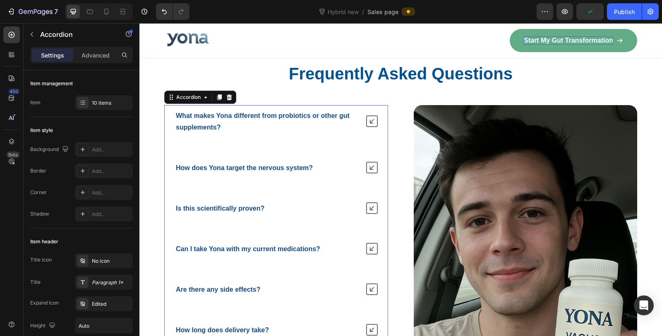
click at [371, 162] on icon at bounding box center [372, 168] width 12 height 12
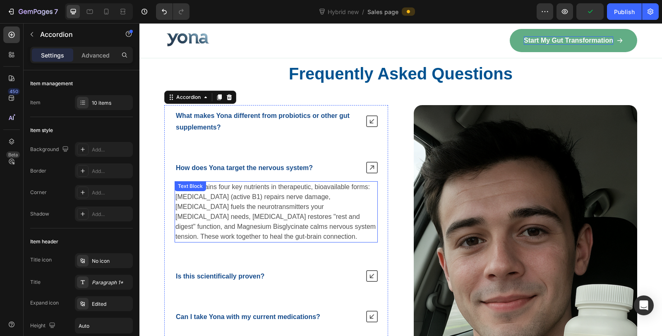
click at [252, 200] on p "Yona contains four key nutrients in therapeutic, bioavailable forms: Benfotiami…" at bounding box center [275, 212] width 201 height 60
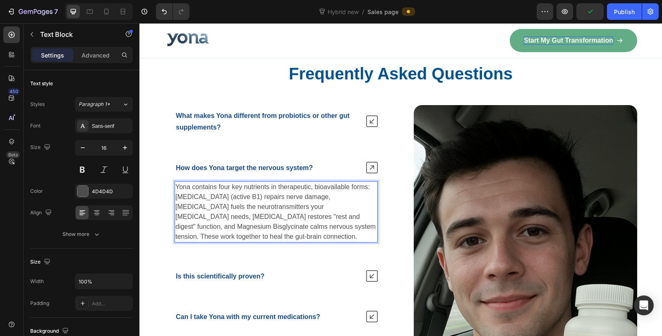
click at [252, 200] on p "Yona contains four key nutrients in therapeutic, bioavailable forms: Benfotiami…" at bounding box center [275, 212] width 201 height 60
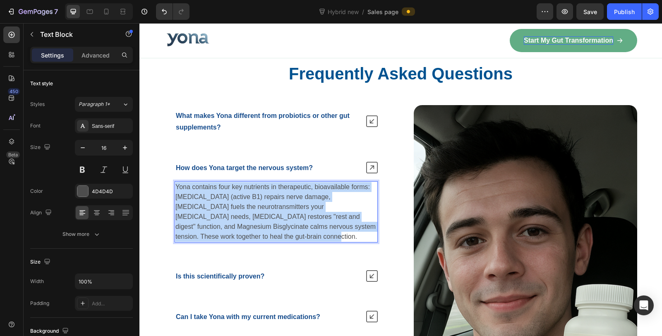
click at [252, 200] on p "Yona contains four key nutrients in therapeutic, bioavailable forms: Benfotiami…" at bounding box center [275, 212] width 201 height 60
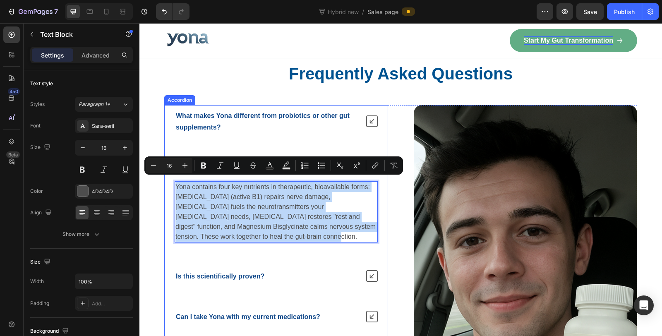
click at [372, 115] on icon at bounding box center [372, 121] width 12 height 12
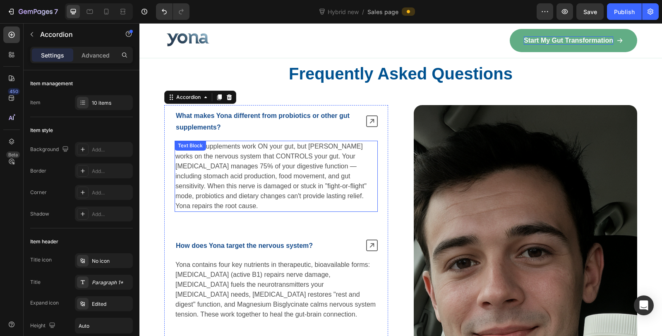
click at [251, 188] on p "Most gut supplements work ON your gut, but Yona works on the nervous system tha…" at bounding box center [275, 175] width 201 height 69
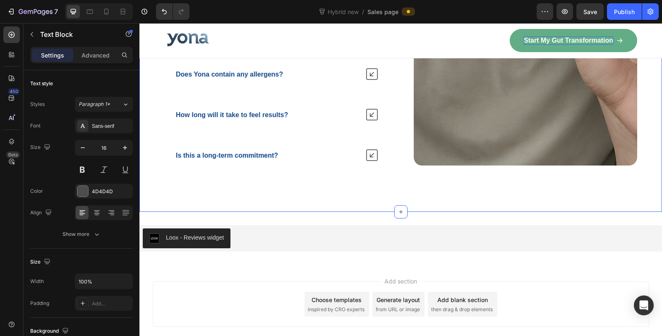
scroll to position [6263, 0]
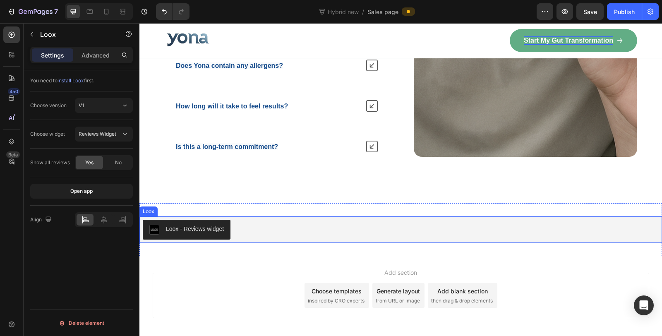
click at [325, 220] on div "Loox - Reviews widget" at bounding box center [401, 230] width 516 height 20
click at [96, 57] on p "Advanced" at bounding box center [95, 55] width 28 height 9
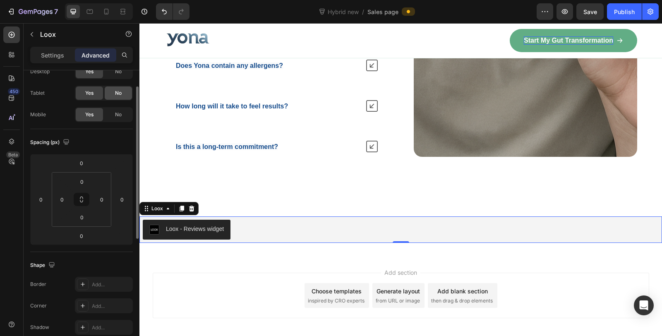
scroll to position [0, 0]
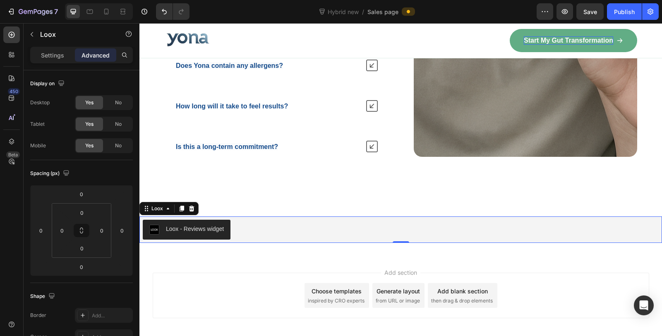
click at [50, 53] on p "Settings" at bounding box center [52, 55] width 23 height 9
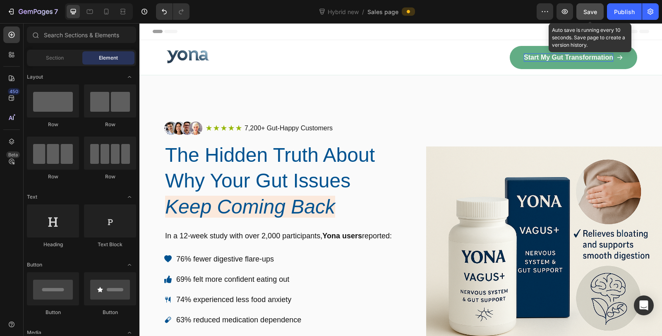
click at [592, 14] on span "Save" at bounding box center [590, 11] width 14 height 7
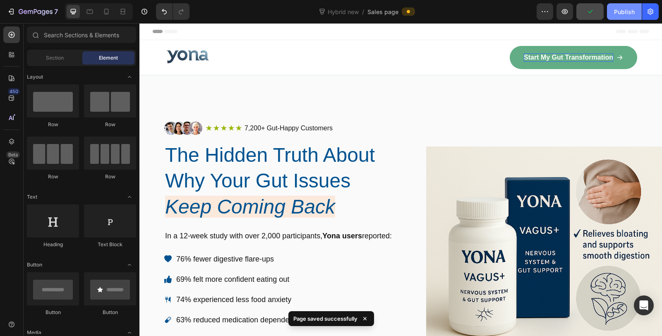
click at [616, 11] on div "Publish" at bounding box center [624, 11] width 21 height 9
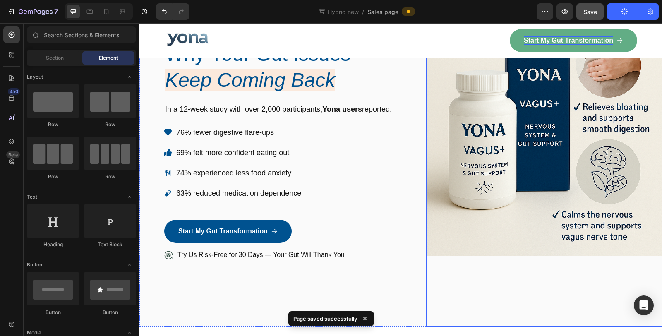
scroll to position [184, 0]
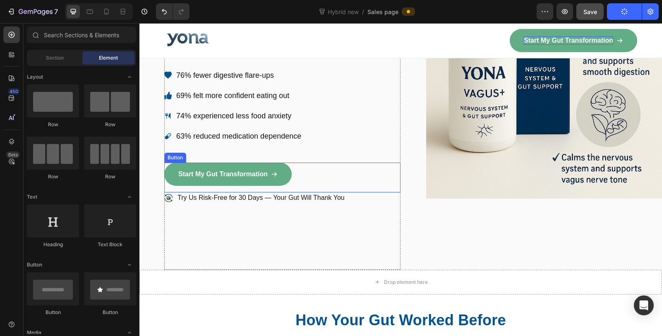
click at [276, 166] on link "Start My Gut Transformation" at bounding box center [227, 173] width 127 height 23
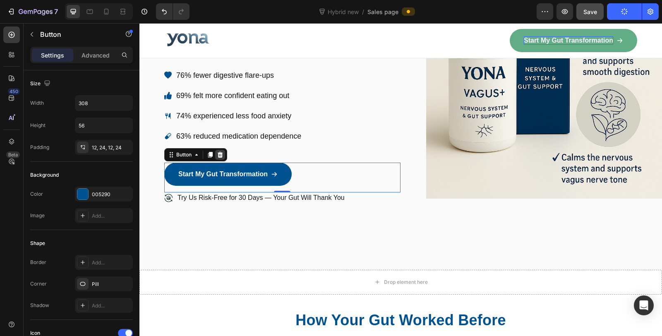
click at [220, 153] on icon at bounding box center [219, 155] width 5 height 6
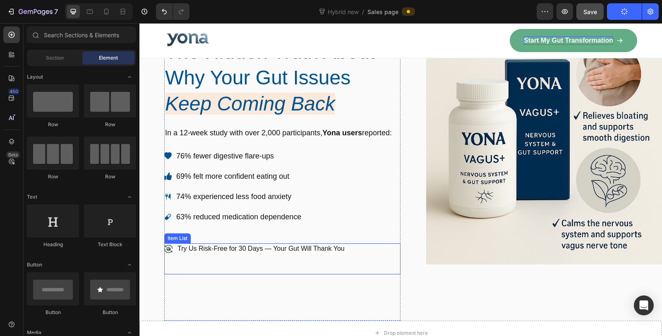
scroll to position [92, 0]
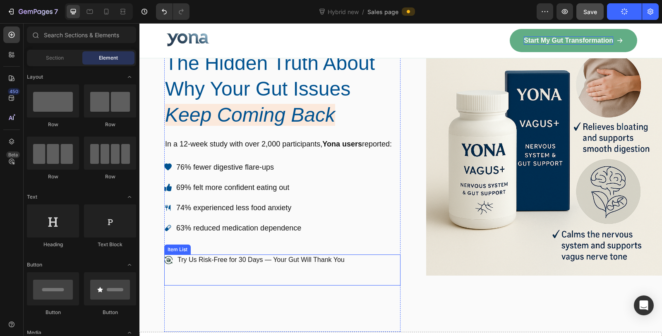
click at [258, 259] on p "Try Us Risk-Free for 30 Days — Your Gut Will Thank You" at bounding box center [260, 260] width 167 height 9
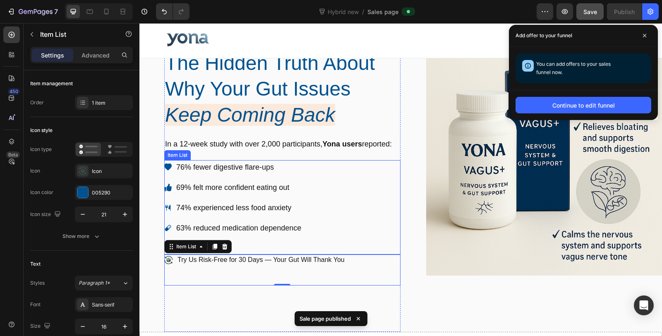
click at [373, 228] on div "76% fewer digestive flare-ups 69% felt more confident eating out 74% experience…" at bounding box center [282, 207] width 236 height 94
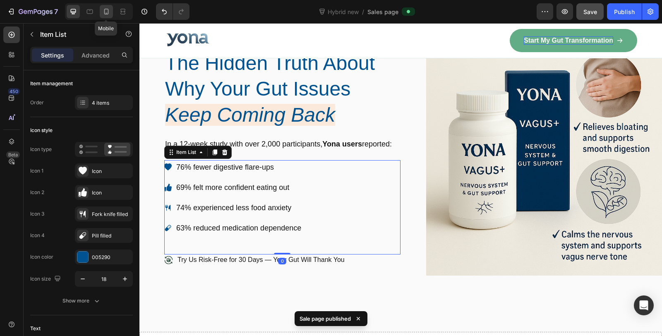
click at [106, 13] on icon at bounding box center [106, 12] width 5 height 6
type input "16"
type input "14"
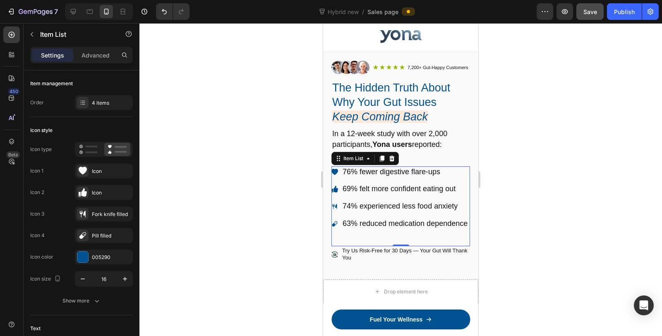
scroll to position [184, 0]
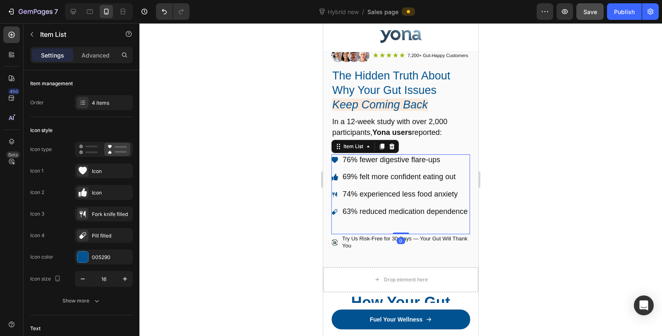
drag, startPoint x: 397, startPoint y: 232, endPoint x: 396, endPoint y: 224, distance: 8.3
click at [396, 224] on div "76% fewer digestive flare-ups 69% felt more confident eating out 74% experience…" at bounding box center [400, 194] width 139 height 80
type input "100%"
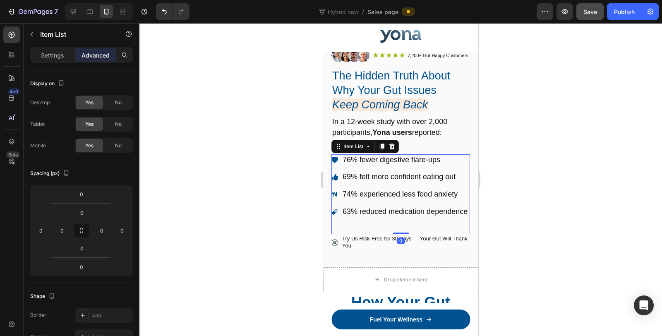
click at [369, 220] on div "76% fewer digestive flare-ups 69% felt more confident eating out 74% experience…" at bounding box center [400, 194] width 139 height 80
click at [371, 244] on p "Try Us Risk-Free for 30 Days — Your Gut Will Thank You" at bounding box center [405, 242] width 127 height 14
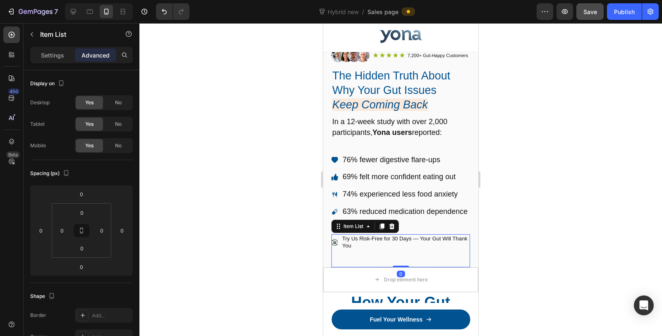
click at [542, 257] on div at bounding box center [400, 179] width 522 height 313
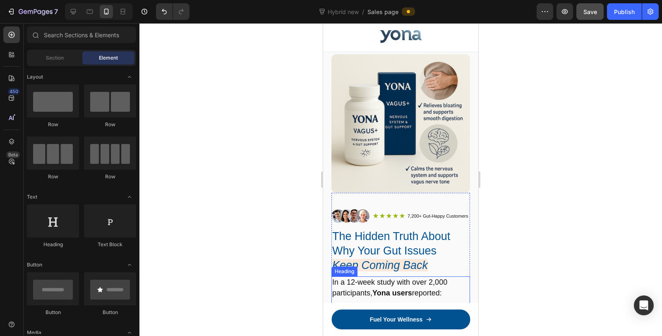
scroll to position [0, 0]
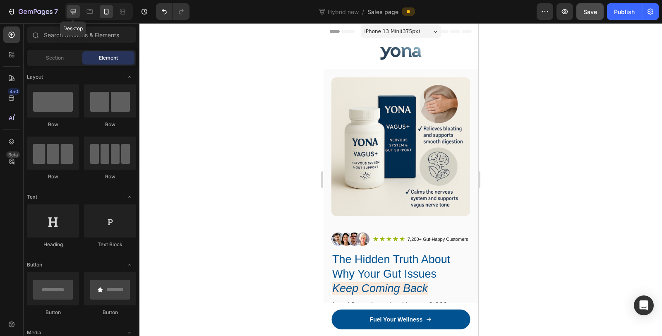
click at [71, 12] on icon at bounding box center [73, 11] width 5 height 5
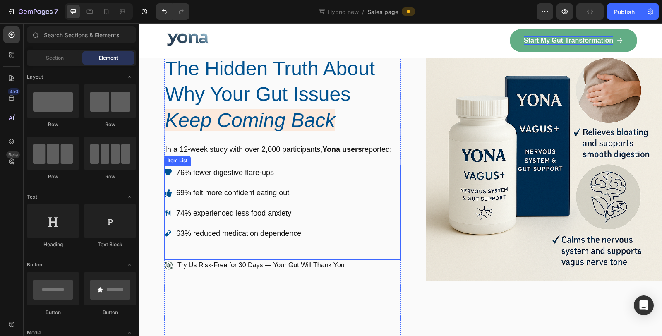
scroll to position [92, 0]
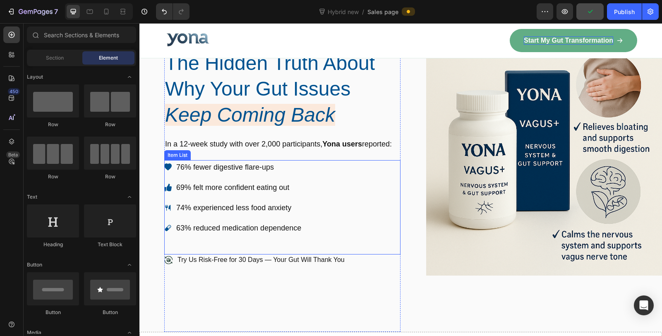
click at [240, 256] on p "Try Us Risk-Free for 30 Days — Your Gut Will Thank You" at bounding box center [260, 260] width 167 height 9
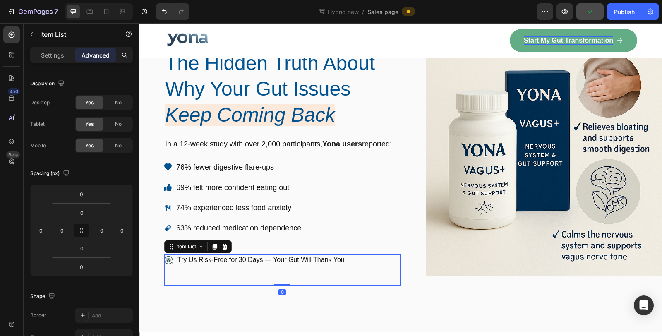
click at [376, 266] on div "Try Us Risk-Free for 30 Days — Your Gut Will Thank You" at bounding box center [282, 269] width 236 height 31
click at [225, 244] on icon at bounding box center [224, 247] width 5 height 6
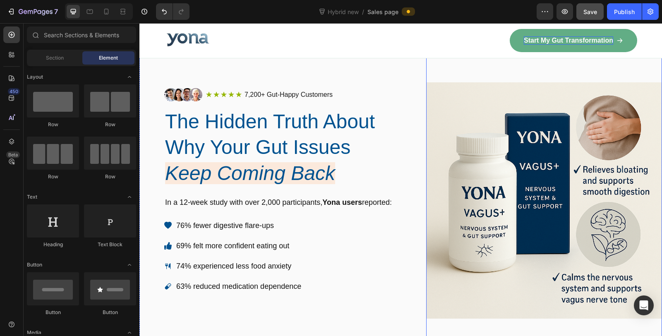
scroll to position [0, 0]
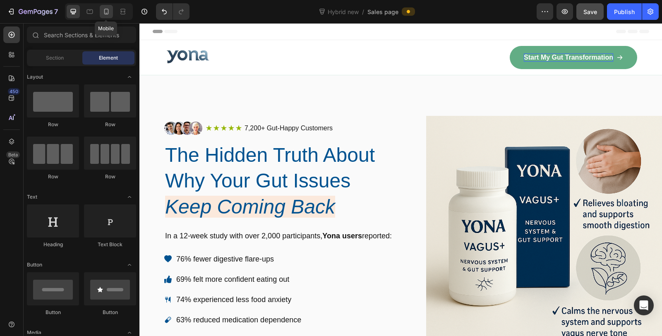
click at [109, 10] on icon at bounding box center [106, 11] width 8 height 8
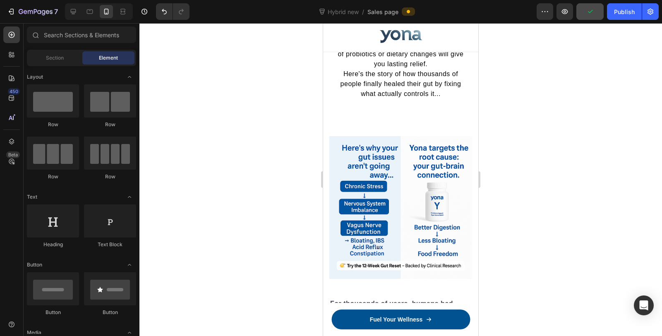
scroll to position [595, 0]
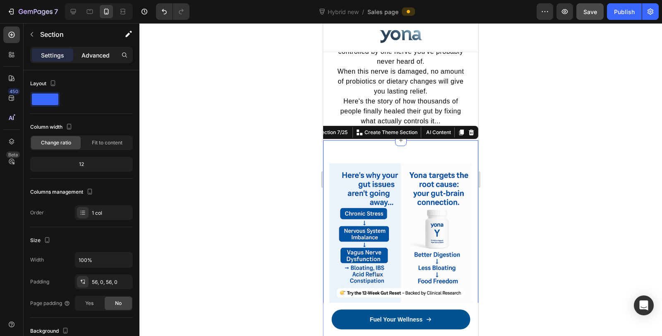
click at [92, 57] on p "Advanced" at bounding box center [95, 55] width 28 height 9
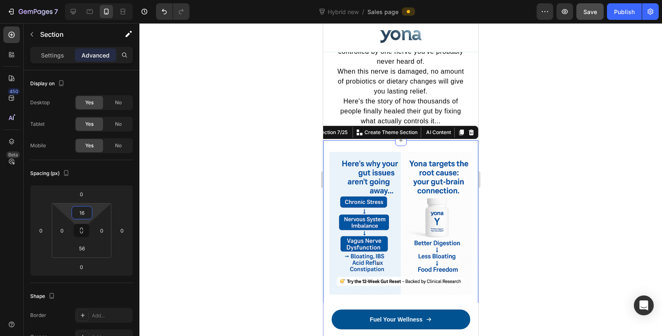
type input "12"
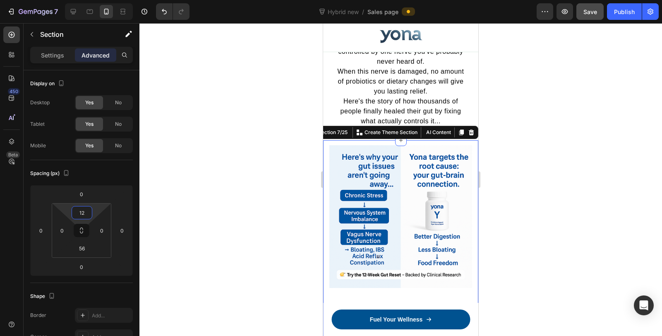
drag, startPoint x: 80, startPoint y: 221, endPoint x: 80, endPoint y: 231, distance: 10.3
click at [80, 0] on html "7 Version history Hybrid new / Sales page Preview Save Publish 450 Beta Section…" at bounding box center [331, 0] width 662 height 0
click at [270, 218] on div at bounding box center [400, 179] width 522 height 313
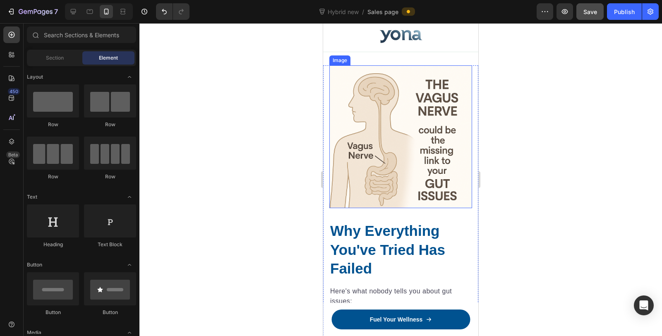
scroll to position [1101, 0]
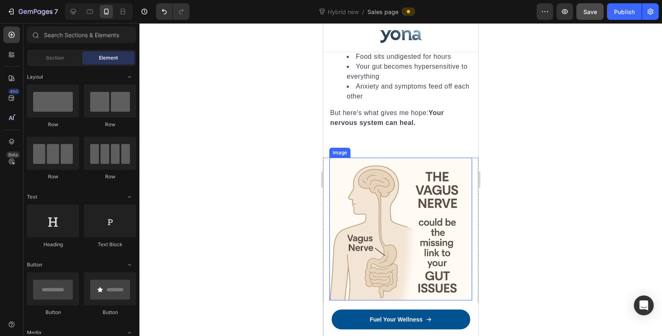
click at [387, 203] on img at bounding box center [400, 229] width 143 height 143
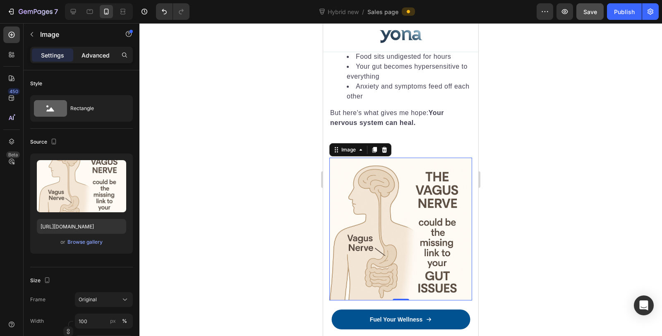
click at [93, 51] on p "Advanced" at bounding box center [95, 55] width 28 height 9
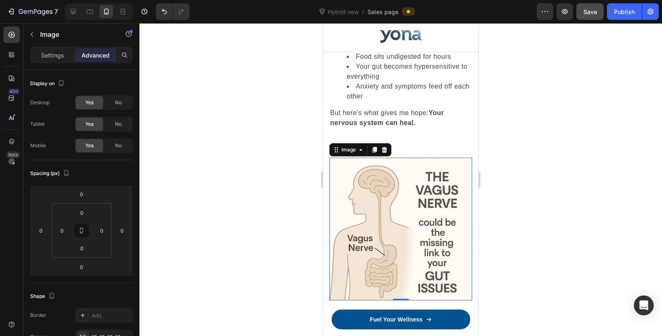
click at [415, 128] on p "But here's what gives me hope: Your nervous system can heal." at bounding box center [400, 118] width 141 height 20
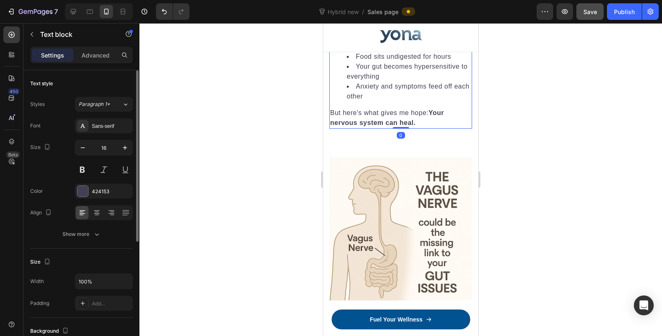
drag, startPoint x: 93, startPoint y: 49, endPoint x: 93, endPoint y: 72, distance: 22.7
click at [92, 49] on div "Advanced" at bounding box center [95, 54] width 41 height 13
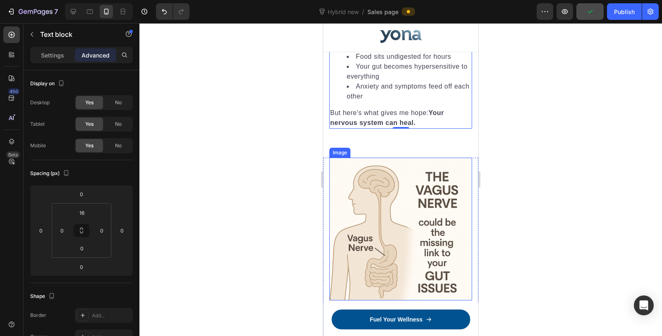
click at [431, 228] on img at bounding box center [400, 229] width 143 height 143
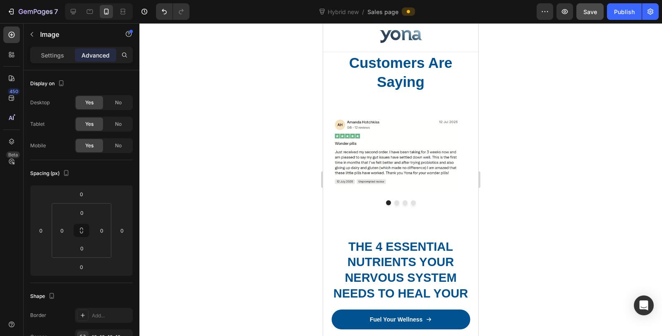
scroll to position [1744, 0]
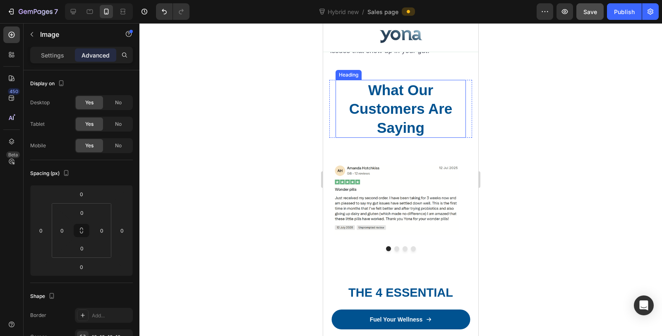
click at [420, 129] on h2 "What Our Customers Are Saying" at bounding box center [400, 109] width 130 height 58
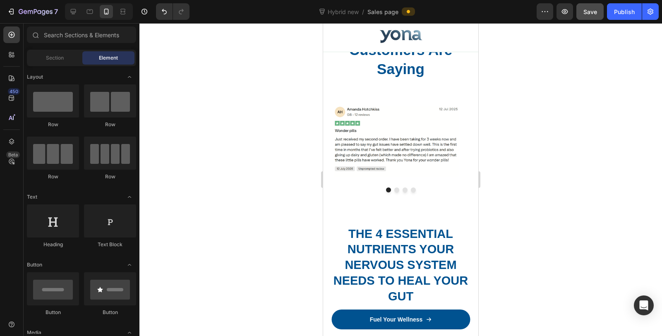
scroll to position [1840, 0]
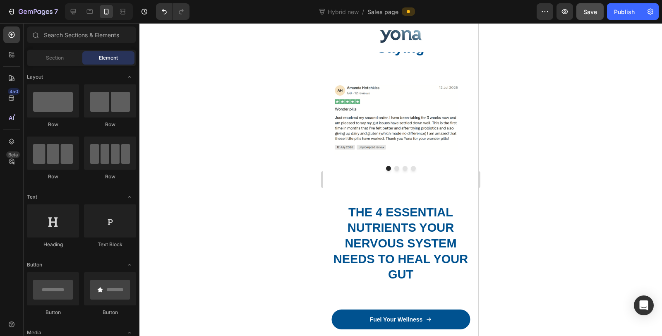
click at [423, 125] on img at bounding box center [397, 115] width 136 height 77
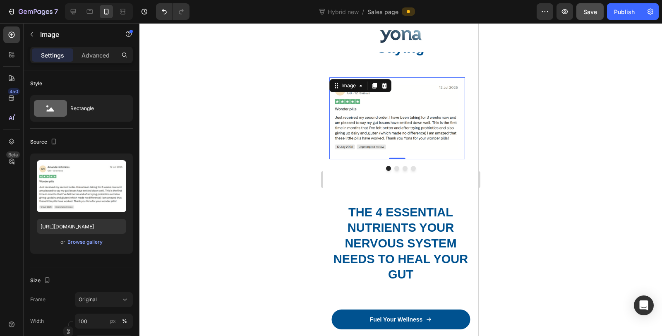
click at [98, 62] on div "Settings Advanced" at bounding box center [81, 55] width 103 height 17
click at [96, 56] on p "Advanced" at bounding box center [95, 55] width 28 height 9
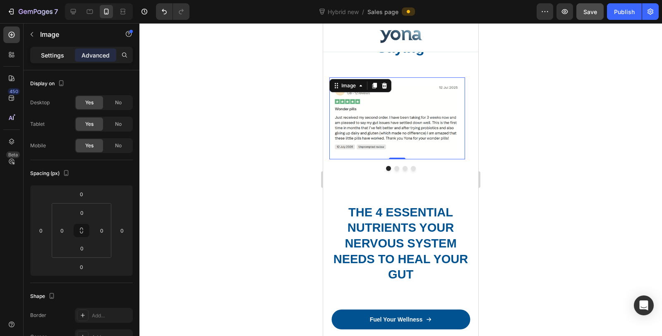
click at [55, 55] on p "Settings" at bounding box center [52, 55] width 23 height 9
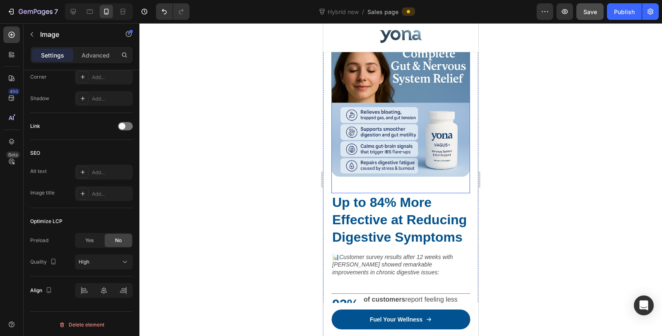
scroll to position [2300, 0]
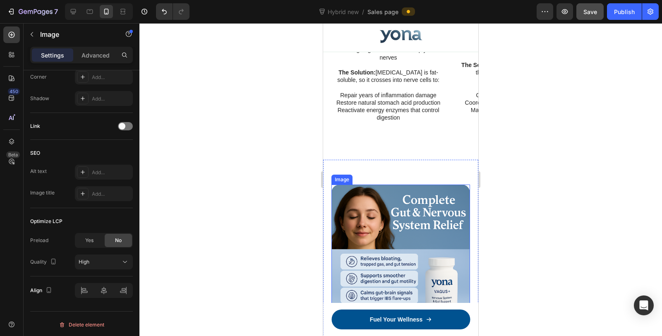
click at [422, 208] on img at bounding box center [400, 253] width 139 height 139
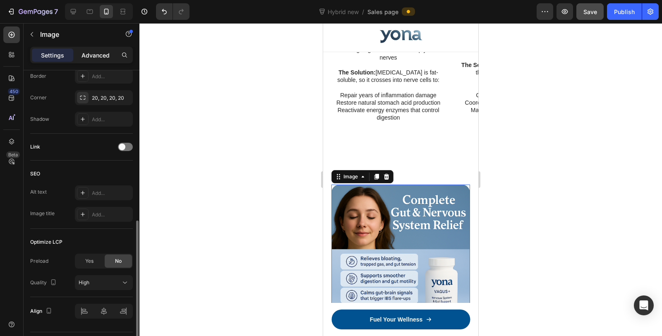
click at [97, 56] on p "Advanced" at bounding box center [95, 55] width 28 height 9
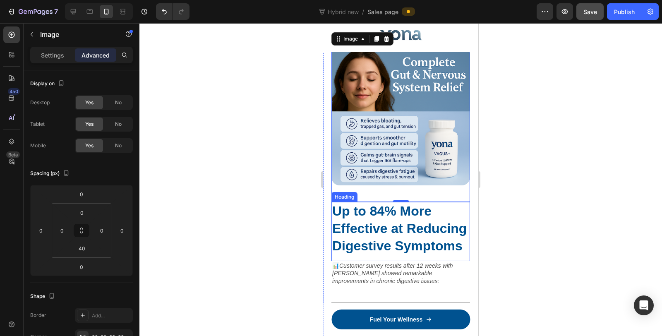
scroll to position [2392, 0]
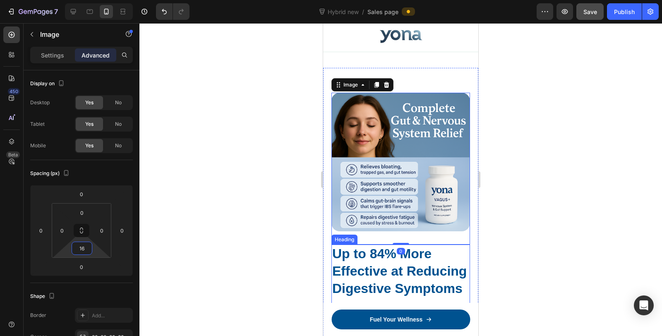
type input "14"
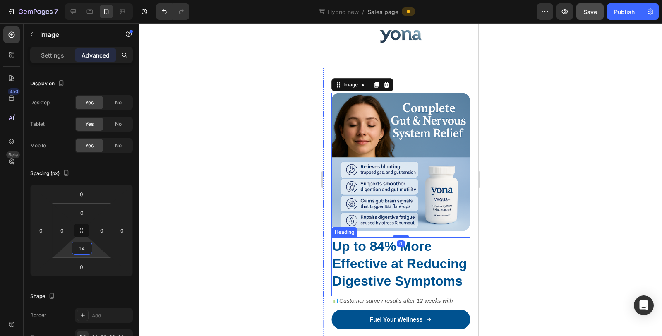
drag, startPoint x: 85, startPoint y: 256, endPoint x: 85, endPoint y: 262, distance: 6.2
click at [85, 0] on html "7 Version history Hybrid new / Sales page Preview Save Publish 450 Beta Section…" at bounding box center [331, 0] width 662 height 0
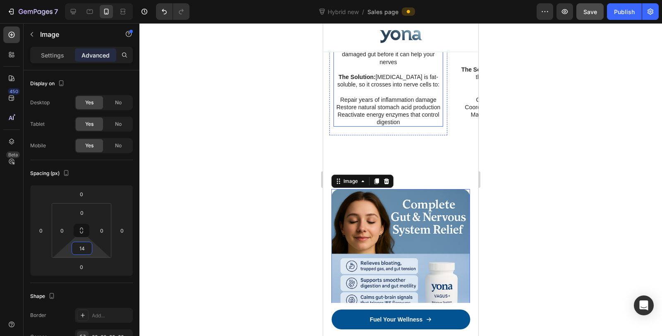
scroll to position [2254, 0]
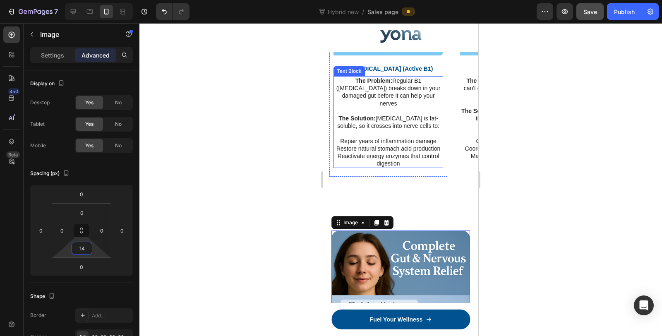
click at [410, 145] on p "Restore natural stomach acid production" at bounding box center [388, 148] width 108 height 7
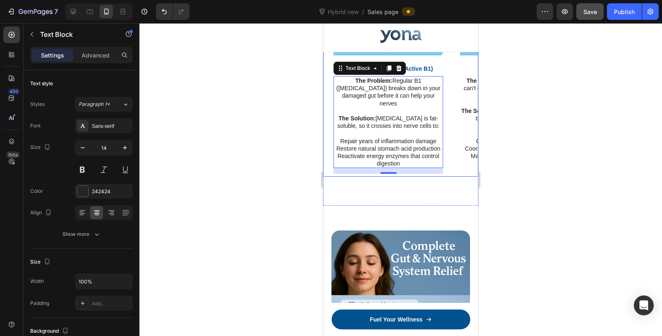
click at [450, 165] on div "Image 🧠 BENFOTIAMINE (Active B1) Text Block The Problem: Regular B1 (thiamine) …" at bounding box center [403, 59] width 149 height 235
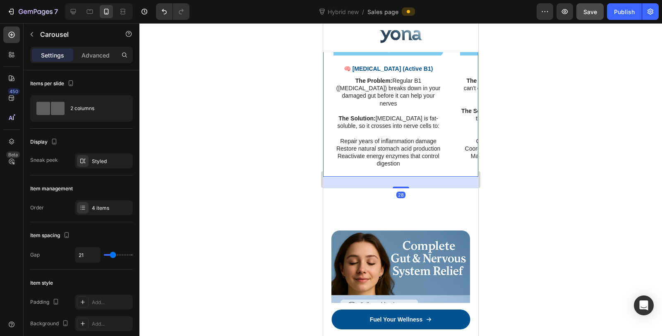
click at [444, 177] on div "28" at bounding box center [400, 183] width 155 height 12
drag, startPoint x: 395, startPoint y: 177, endPoint x: 395, endPoint y: 172, distance: 5.0
click at [395, 177] on div "28" at bounding box center [400, 183] width 155 height 12
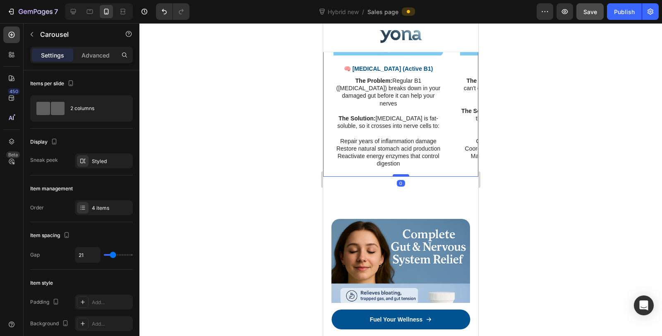
drag, startPoint x: 394, startPoint y: 179, endPoint x: 859, endPoint y: 211, distance: 466.3
click at [396, 174] on div at bounding box center [400, 175] width 17 height 2
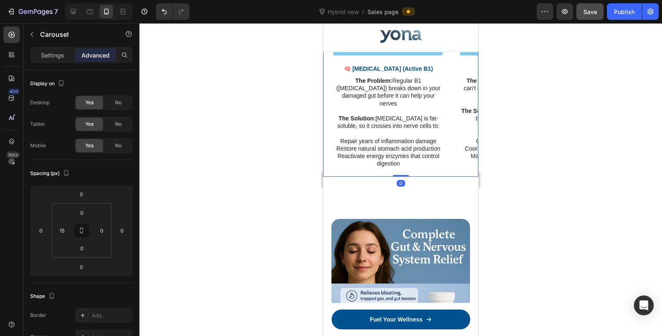
click at [538, 188] on div at bounding box center [400, 179] width 522 height 313
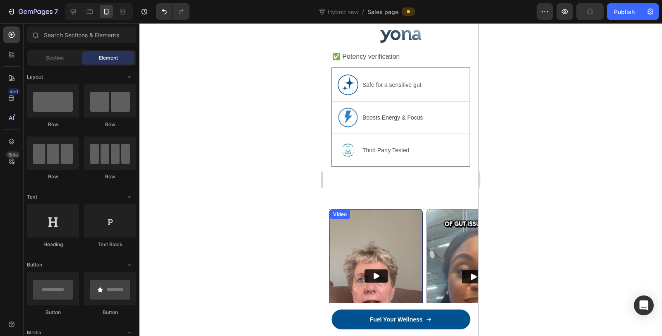
scroll to position [2851, 0]
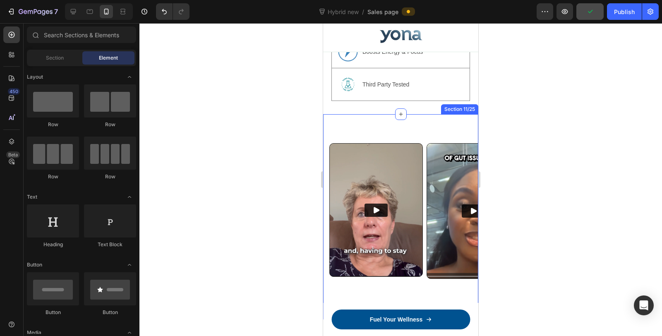
click at [432, 141] on div "Video Video Video Carousel Section 11/25" at bounding box center [400, 216] width 155 height 205
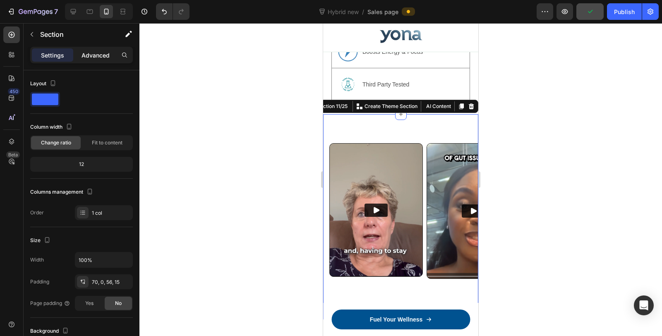
click at [103, 57] on p "Advanced" at bounding box center [95, 55] width 28 height 9
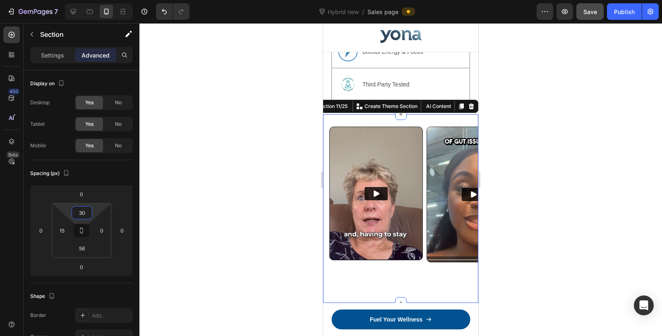
type input "26"
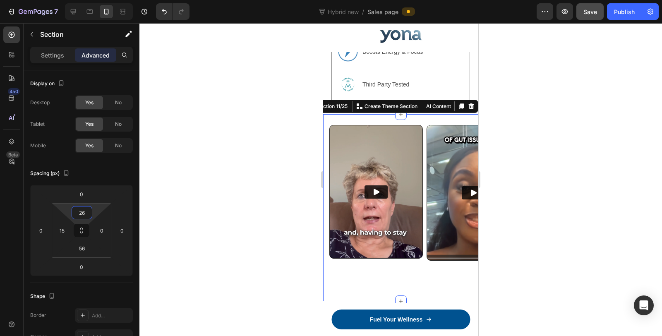
drag, startPoint x: 84, startPoint y: 220, endPoint x: 84, endPoint y: 230, distance: 10.3
click at [84, 0] on html "7 Version history Hybrid new / Sales page Preview Save Publish 450 Beta Section…" at bounding box center [331, 0] width 662 height 0
click at [302, 180] on div at bounding box center [400, 179] width 522 height 313
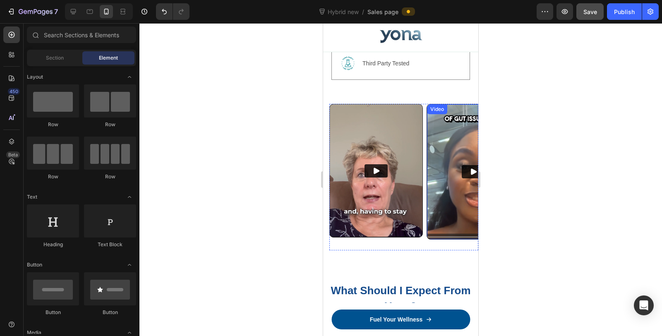
scroll to position [2897, 0]
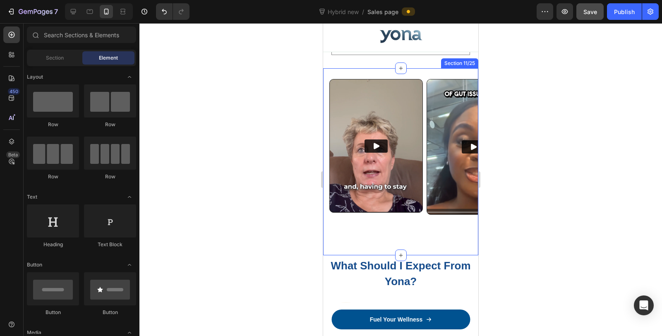
click at [425, 242] on div "Video Video Video Carousel Section 11/25" at bounding box center [400, 161] width 155 height 186
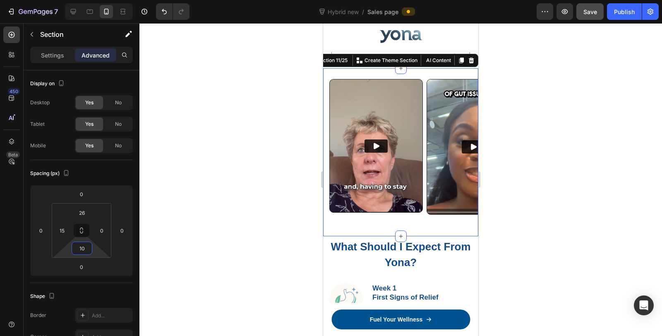
type input "8"
drag, startPoint x: 90, startPoint y: 256, endPoint x: 90, endPoint y: 267, distance: 10.8
click at [90, 0] on html "7 Version history Hybrid new / Sales page Preview Save Publish 450 Beta Section…" at bounding box center [331, 0] width 662 height 0
click at [269, 247] on div at bounding box center [400, 179] width 522 height 313
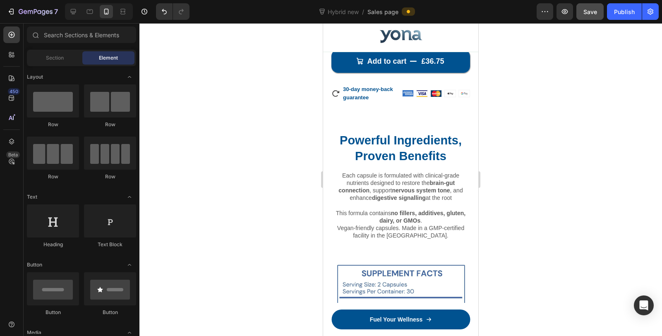
scroll to position [4181, 0]
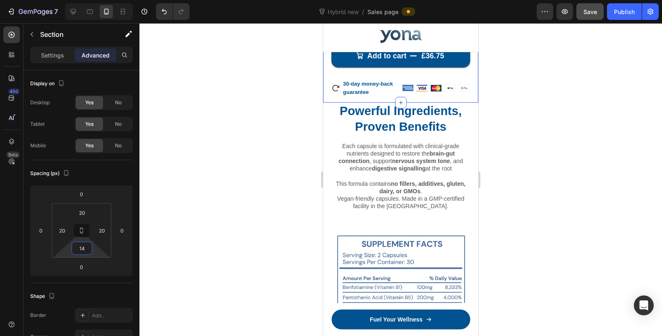
type input "26"
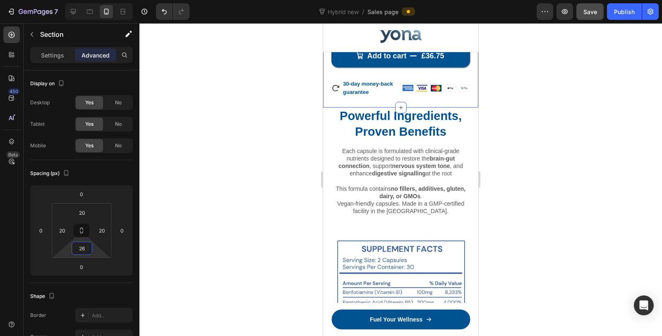
drag, startPoint x: 81, startPoint y: 255, endPoint x: 83, endPoint y: 266, distance: 10.9
click at [83, 0] on html "7 Version history Hybrid new / Sales page Preview Save Publish 450 Beta Section…" at bounding box center [331, 0] width 662 height 0
click at [241, 187] on div at bounding box center [400, 179] width 522 height 313
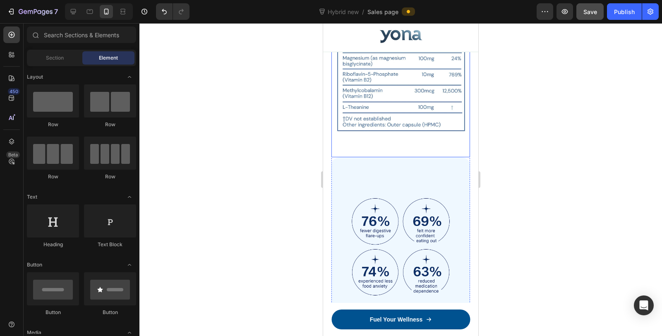
scroll to position [4457, 0]
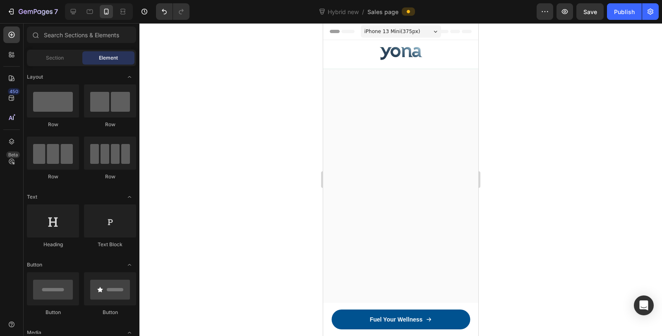
scroll to position [4457, 0]
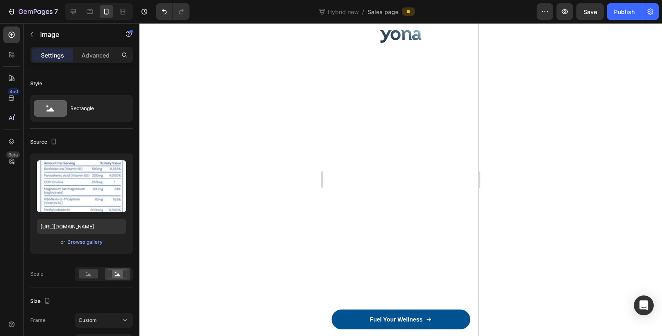
click at [94, 65] on div "Settings Advanced" at bounding box center [82, 59] width 116 height 24
click at [96, 58] on p "Advanced" at bounding box center [95, 55] width 28 height 9
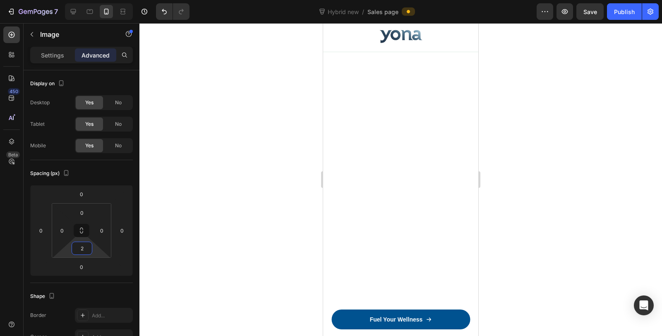
type input "0"
drag, startPoint x: 84, startPoint y: 256, endPoint x: 83, endPoint y: 266, distance: 9.9
click at [83, 0] on html "7 Version history Hybrid new / Sales page Preview Save Publish 450 Beta Section…" at bounding box center [331, 0] width 662 height 0
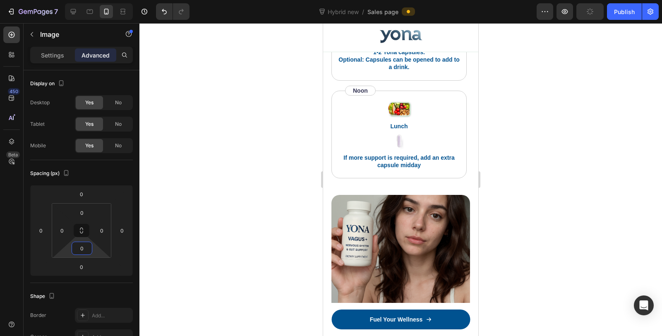
scroll to position [4595, 0]
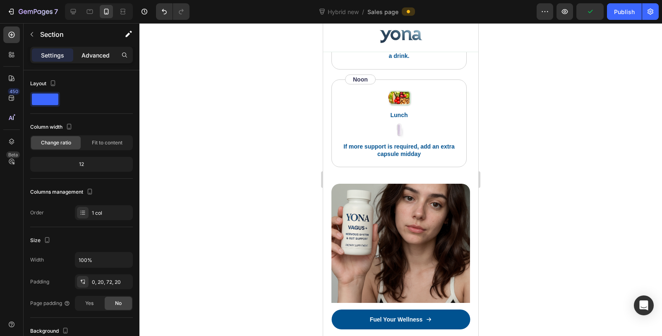
click at [88, 53] on p "Advanced" at bounding box center [95, 55] width 28 height 9
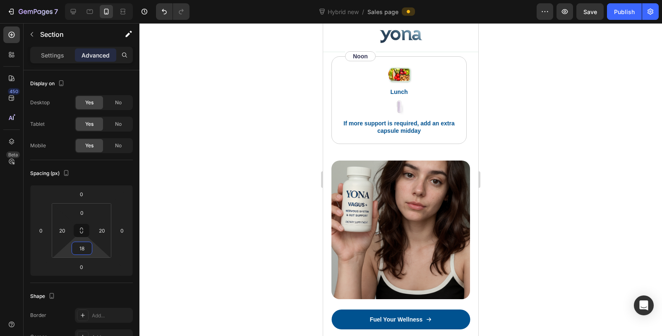
type input "20"
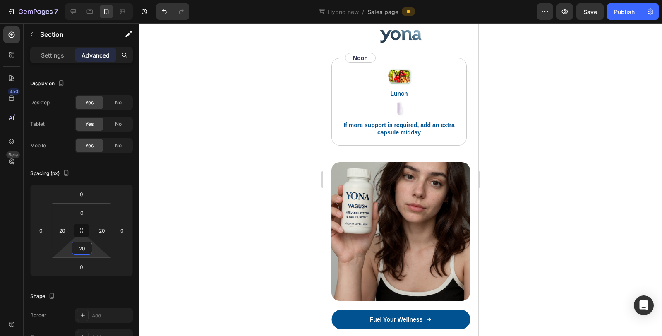
drag, startPoint x: 87, startPoint y: 255, endPoint x: 87, endPoint y: 267, distance: 11.6
click at [87, 0] on html "7 Version history Hybrid new / Sales page Preview Save Publish 450 Beta Section…" at bounding box center [331, 0] width 662 height 0
click at [214, 224] on div at bounding box center [400, 179] width 522 height 313
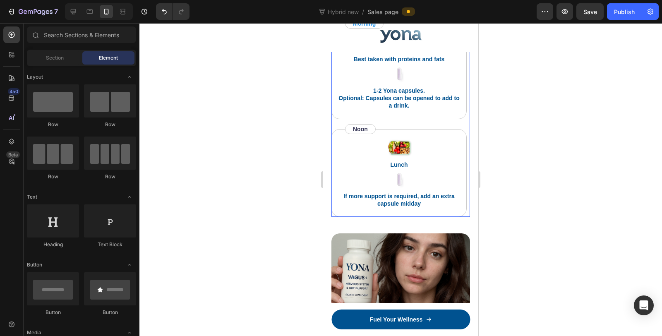
scroll to position [4733, 0]
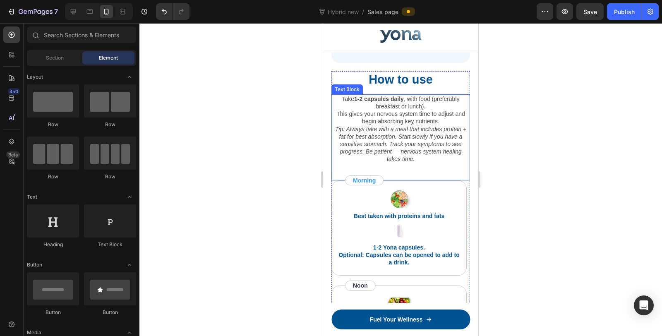
click at [413, 126] on icon "Tip: Always take with a meal that includes protein + fat for best absorption. S…" at bounding box center [400, 144] width 131 height 37
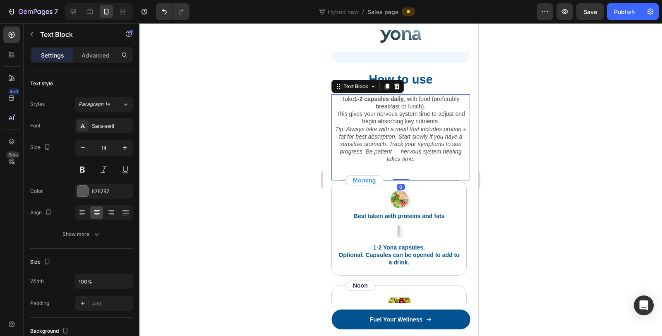
click at [399, 127] on icon "Tip: Always take with a meal that includes protein + fat for best absorption. S…" at bounding box center [400, 144] width 131 height 37
click at [364, 134] on icon "Tip: Always take with a meal that includes protein + fat for best absorption. S…" at bounding box center [400, 144] width 131 height 37
click at [395, 132] on icon "Tip: Always take with a meal that includes protein + fat for best absorption. S…" at bounding box center [400, 144] width 131 height 37
click at [546, 164] on div at bounding box center [400, 179] width 522 height 313
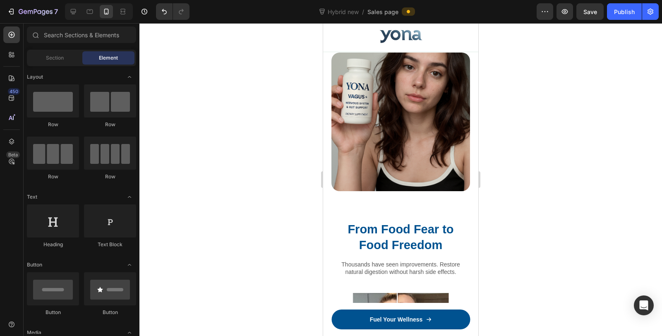
scroll to position [5100, 0]
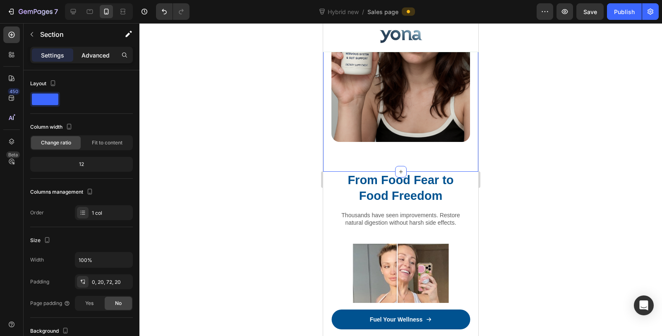
click at [88, 59] on div "Advanced" at bounding box center [95, 54] width 41 height 13
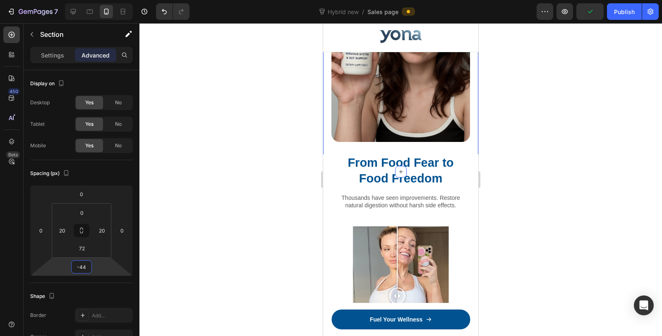
type input "-50"
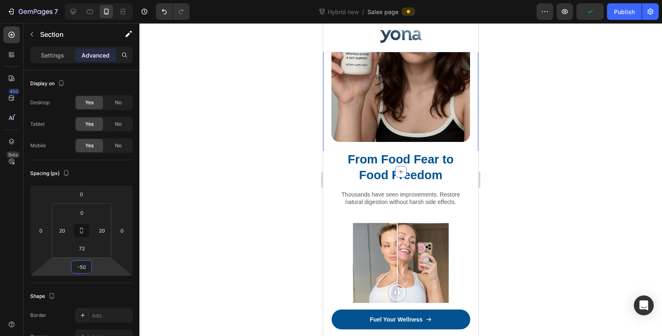
drag, startPoint x: 85, startPoint y: 258, endPoint x: 86, endPoint y: 270, distance: 11.7
click at [86, 0] on html "7 Version history Hybrid new / Sales page Preview Publish 450 Beta Sections(18)…" at bounding box center [331, 0] width 662 height 0
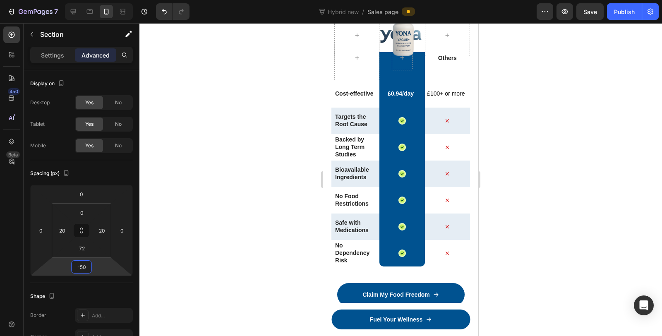
scroll to position [5697, 0]
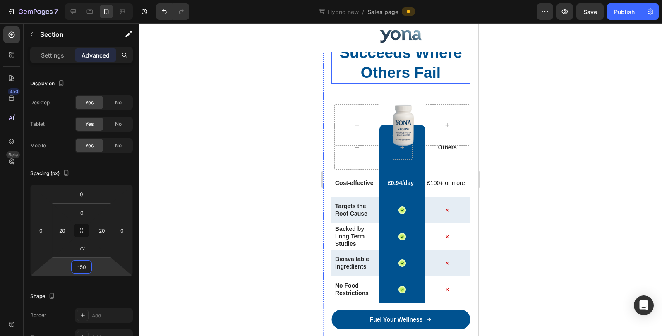
click at [403, 84] on h2 "Why Yona Succeeds Where Others Fail" at bounding box center [400, 52] width 139 height 61
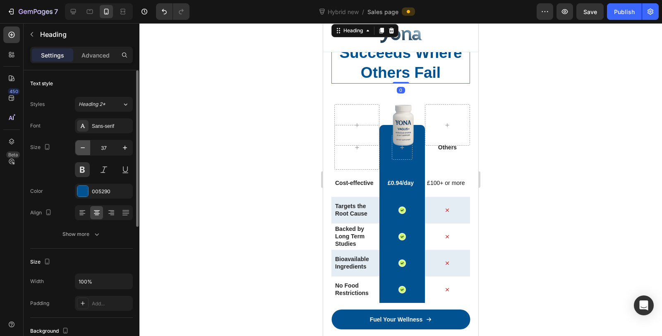
click at [79, 149] on icon "button" at bounding box center [83, 147] width 8 height 8
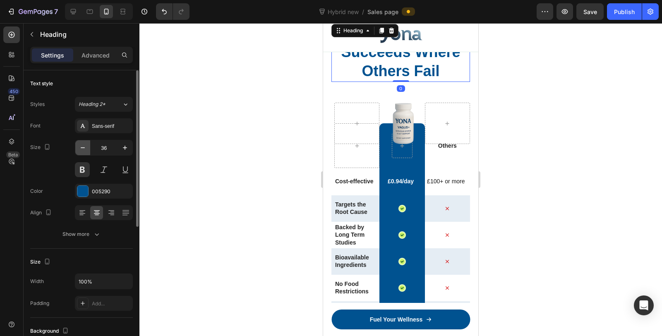
type input "35"
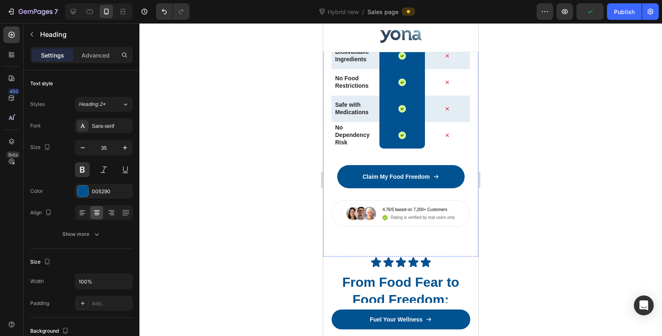
scroll to position [6013, 0]
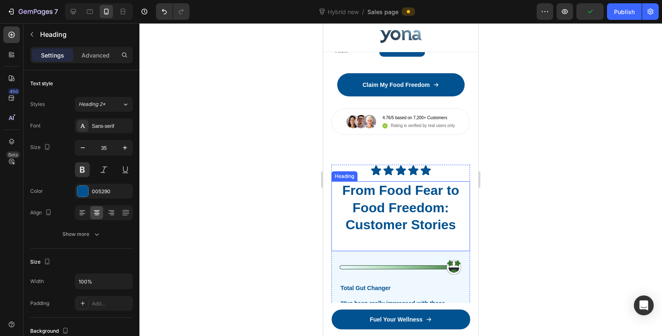
click at [414, 207] on h2 "From Food Fear to Food Freedom: Customer Stories" at bounding box center [400, 207] width 139 height 53
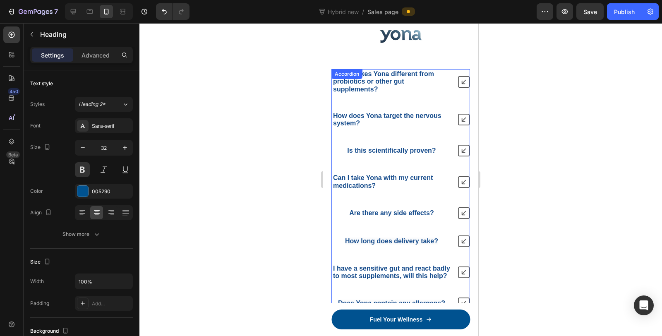
scroll to position [6748, 0]
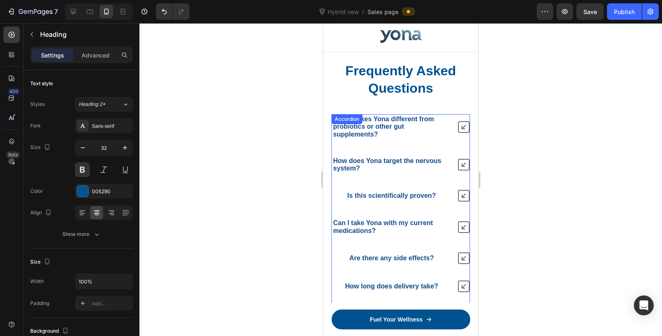
click at [396, 219] on strong "Can I take Yona with my current medications?" at bounding box center [383, 226] width 100 height 14
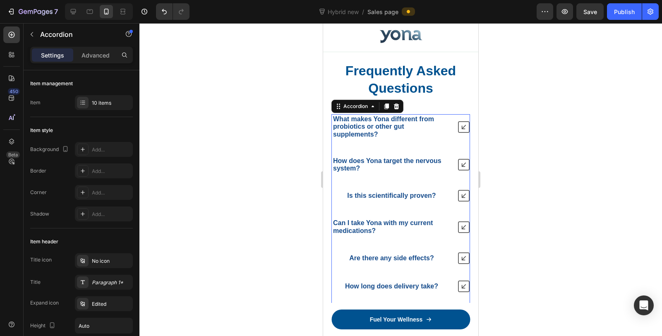
click at [413, 192] on strong "Is this scientifically proven?" at bounding box center [391, 195] width 88 height 7
click at [341, 191] on div "Is this scientifically proven?" at bounding box center [391, 196] width 119 height 10
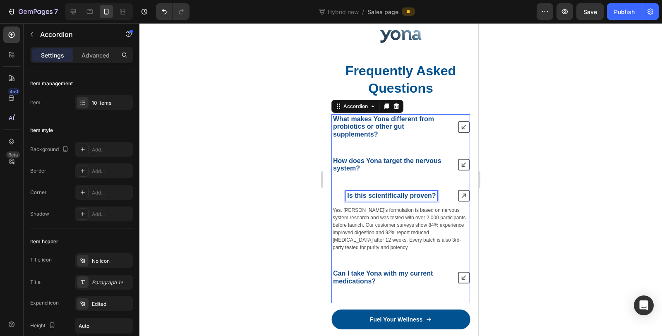
click at [387, 192] on strong "Is this scientifically proven?" at bounding box center [391, 195] width 88 height 7
click at [450, 190] on div "Is this scientifically proven?" at bounding box center [401, 196] width 138 height 12
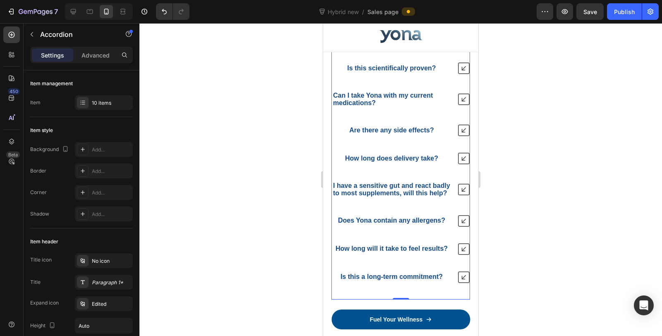
scroll to position [6840, 0]
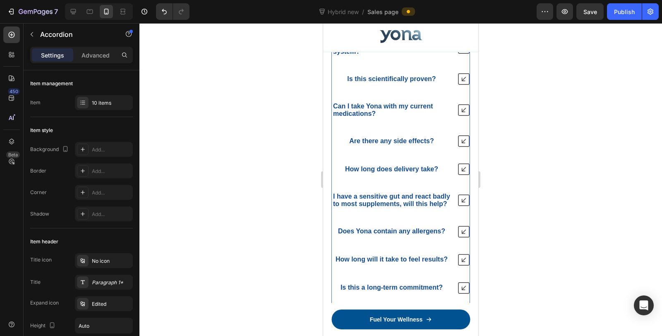
click at [415, 203] on strong "I have a sensitive gut and react badly to most supplements, will this help?" at bounding box center [391, 200] width 117 height 14
click at [436, 203] on p "I have a sensitive gut and react badly to most supplements, will this help?" at bounding box center [391, 200] width 117 height 15
click at [445, 203] on div "I have a sensitive gut and react badly to most supplements, will this help?" at bounding box center [401, 199] width 138 height 17
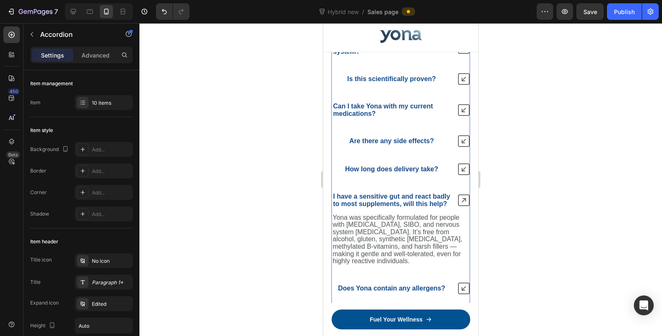
click at [458, 204] on icon at bounding box center [464, 200] width 12 height 12
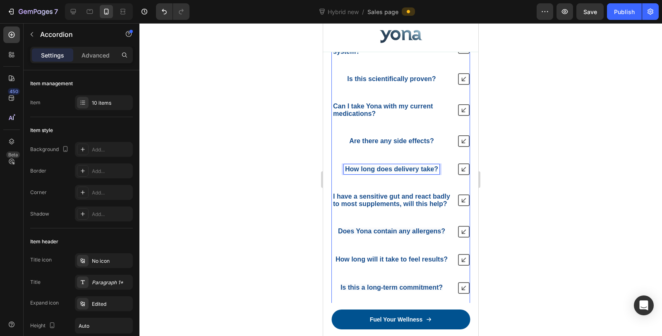
click at [349, 169] on strong "How long does delivery take?" at bounding box center [391, 168] width 93 height 7
click at [98, 56] on p "Advanced" at bounding box center [95, 55] width 28 height 9
type input "100%"
type input "100"
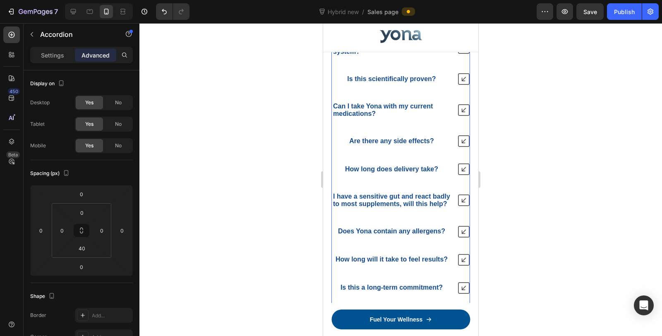
click at [375, 176] on div "What makes Yona different from probiotics or other gut supplements? How does Yo…" at bounding box center [400, 146] width 139 height 296
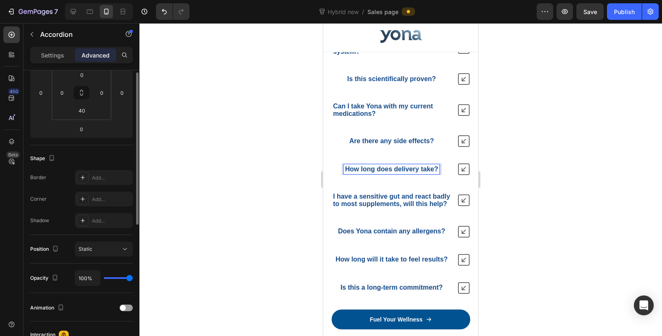
scroll to position [0, 0]
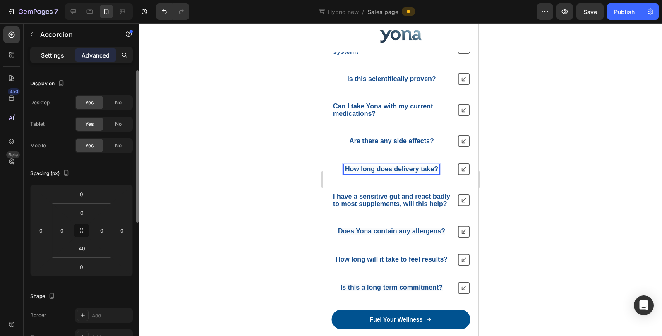
click at [58, 59] on div "Settings" at bounding box center [52, 54] width 41 height 13
type input "40"
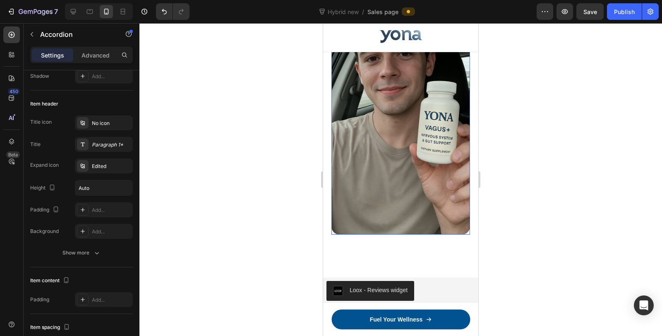
scroll to position [7253, 0]
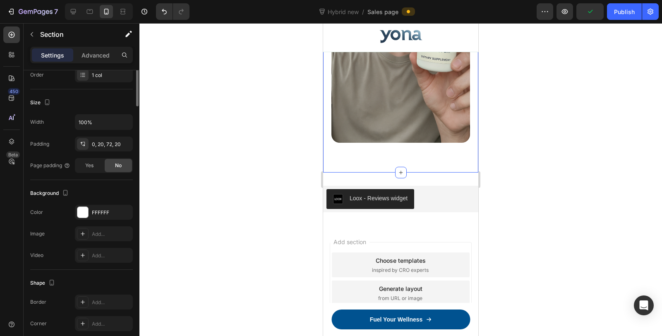
scroll to position [0, 0]
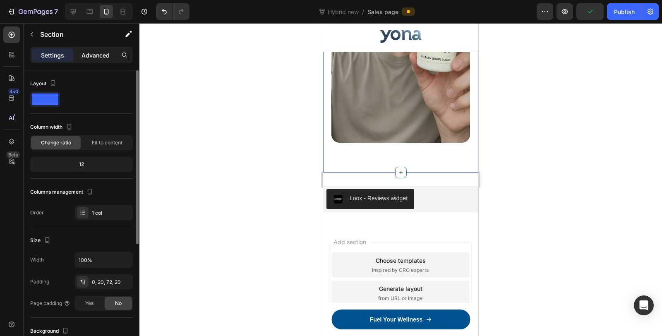
click at [93, 56] on p "Advanced" at bounding box center [95, 55] width 28 height 9
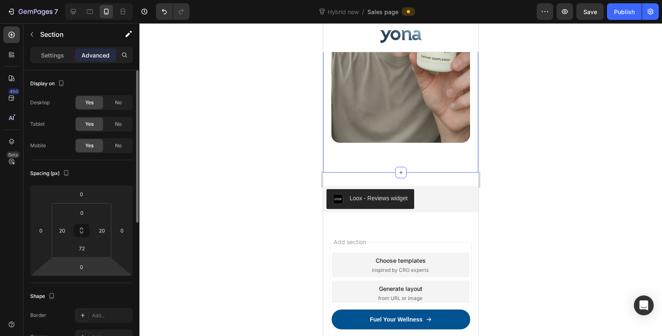
click at [81, 258] on div "0 0 0 0 0 20 72 20" at bounding box center [81, 230] width 103 height 91
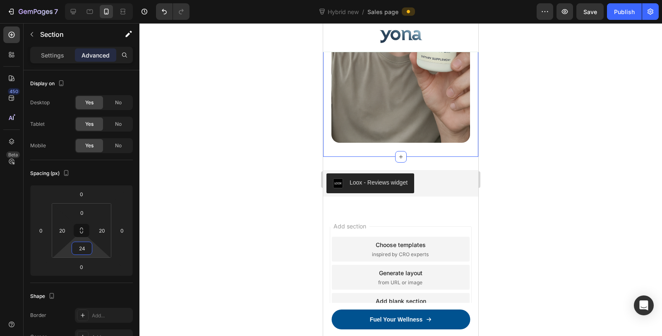
type input "22"
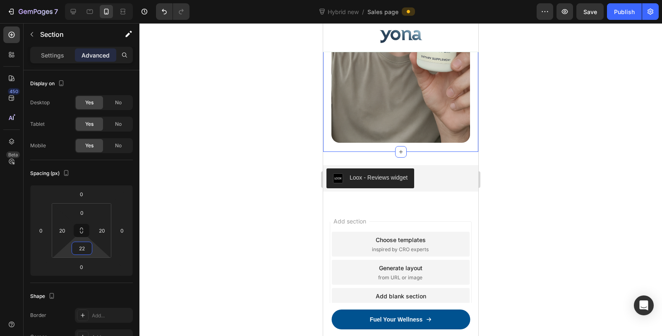
drag, startPoint x: 82, startPoint y: 255, endPoint x: 81, endPoint y: 266, distance: 11.6
click at [81, 0] on html "7 Version history Hybrid new / Sales page Preview Save Publish 450 Beta Section…" at bounding box center [331, 0] width 662 height 0
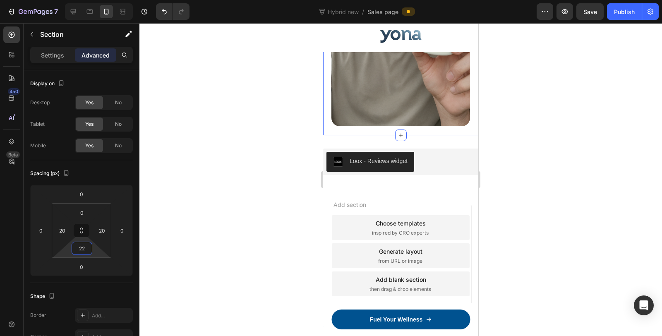
scroll to position [7279, 0]
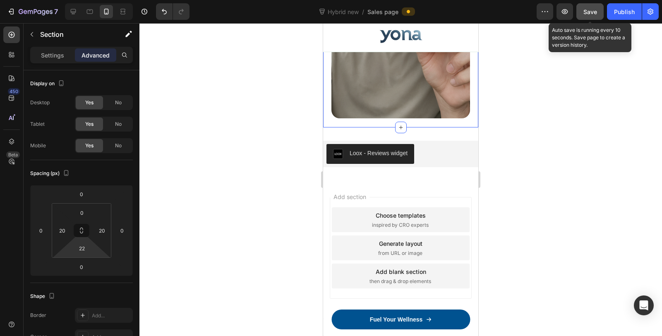
click at [590, 14] on span "Save" at bounding box center [590, 11] width 14 height 7
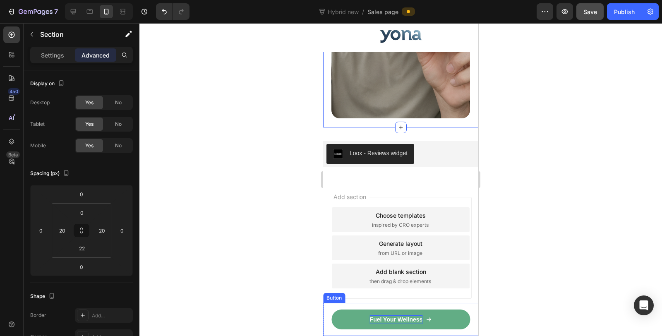
click at [386, 316] on p "Fuel Your Wellness" at bounding box center [396, 319] width 53 height 9
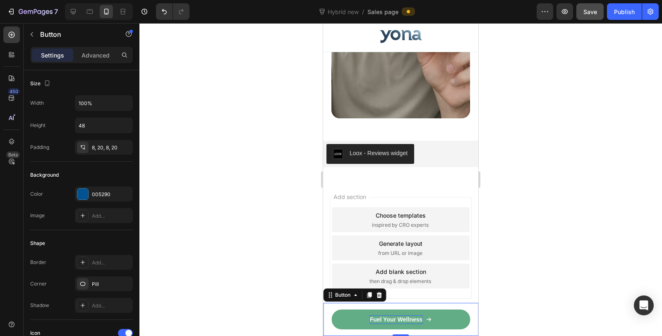
click at [386, 316] on p "Fuel Your Wellness" at bounding box center [396, 319] width 53 height 9
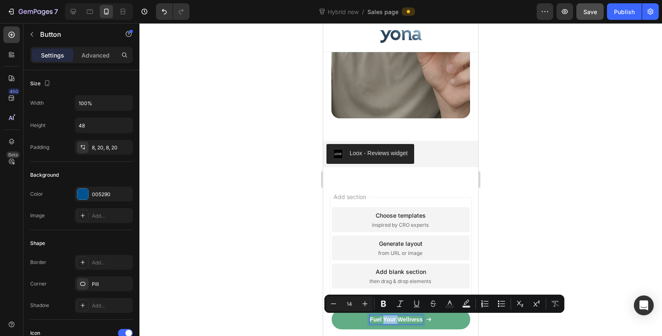
click at [386, 317] on p "Fuel Your Wellness" at bounding box center [396, 319] width 53 height 9
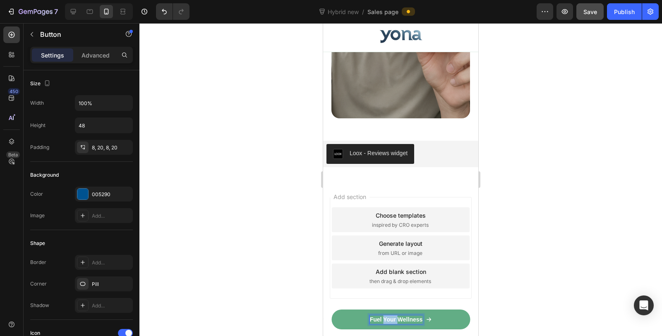
click at [386, 317] on p "Fuel Your Wellness" at bounding box center [396, 319] width 53 height 9
click at [267, 256] on div at bounding box center [400, 179] width 522 height 313
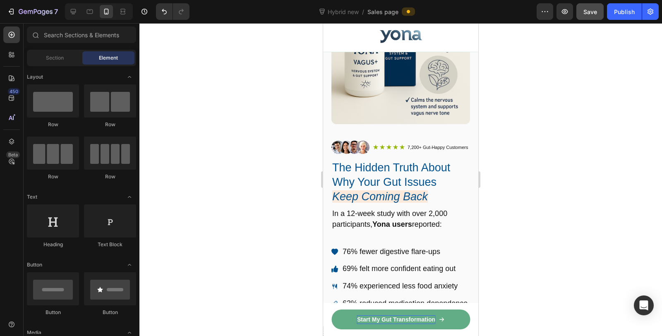
scroll to position [70, 0]
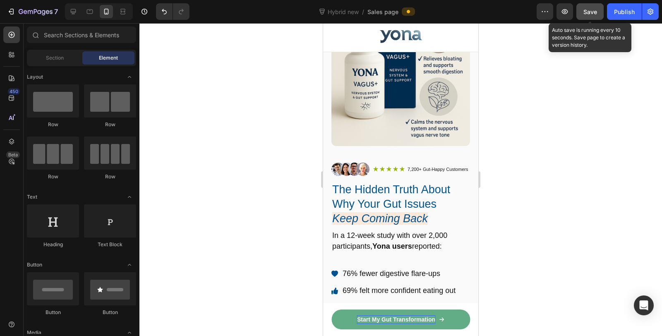
click at [589, 18] on button "Save" at bounding box center [589, 11] width 27 height 17
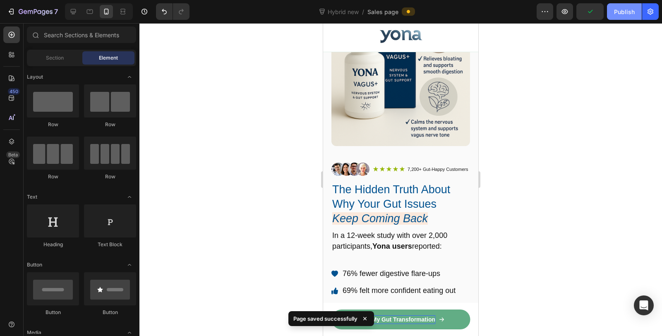
click at [623, 15] on div "Publish" at bounding box center [624, 11] width 21 height 9
click at [76, 10] on icon at bounding box center [73, 11] width 8 height 8
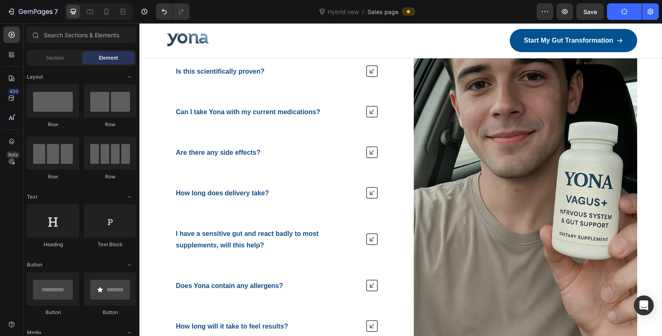
scroll to position [5822, 0]
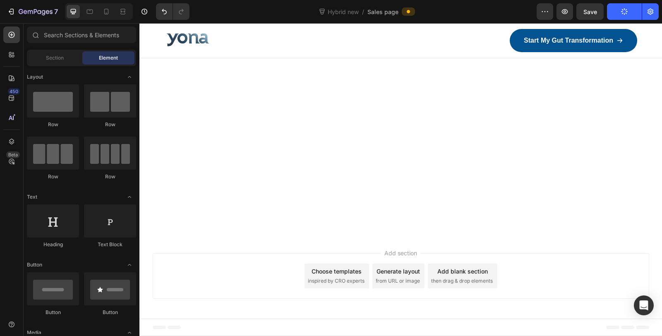
drag, startPoint x: 657, startPoint y: 60, endPoint x: 725, endPoint y: 24, distance: 76.8
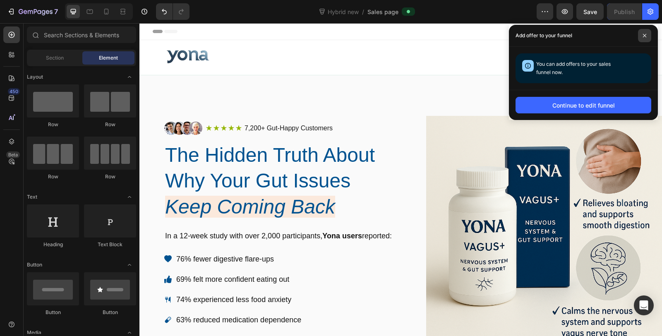
click at [643, 36] on icon at bounding box center [644, 35] width 4 height 4
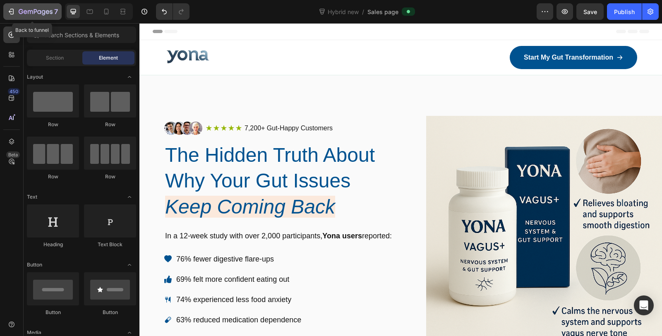
click at [19, 14] on icon "button" at bounding box center [36, 12] width 34 height 7
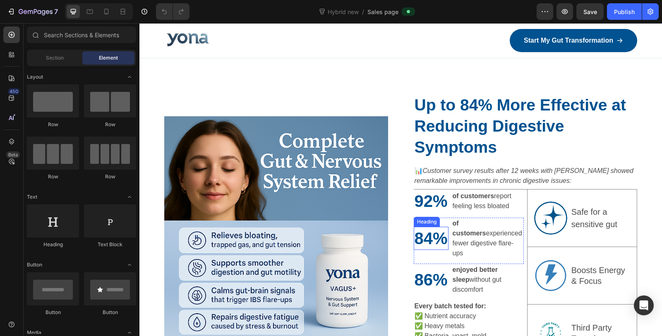
scroll to position [1700, 0]
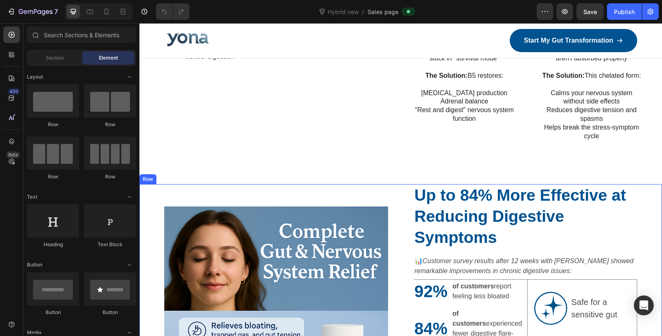
click at [640, 215] on div "Image Up to 84% More Effective at Reducing Digestive Symptoms Heading 📊 Custome…" at bounding box center [400, 320] width 522 height 272
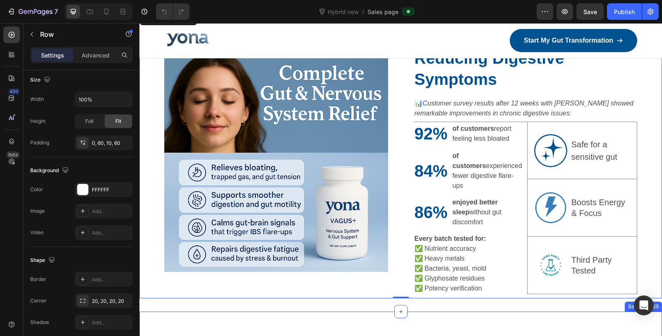
scroll to position [1975, 0]
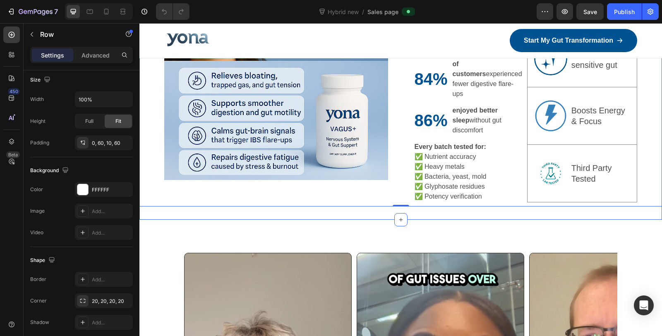
click at [367, 194] on div "Image Up to 84% More Effective at Reducing Digestive Symptoms Heading 📊 Custome…" at bounding box center [400, 77] width 522 height 285
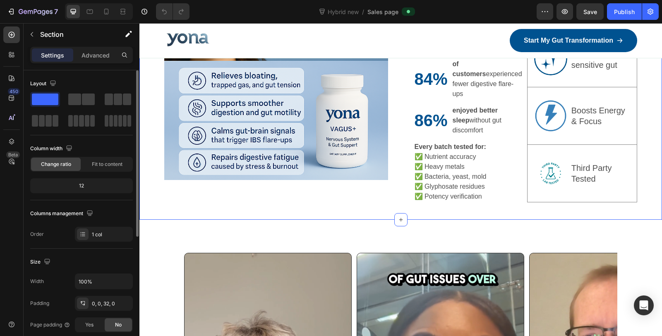
scroll to position [138, 0]
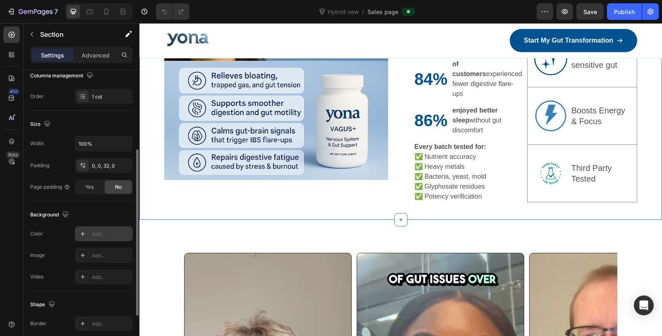
click at [86, 232] on div at bounding box center [83, 234] width 12 height 12
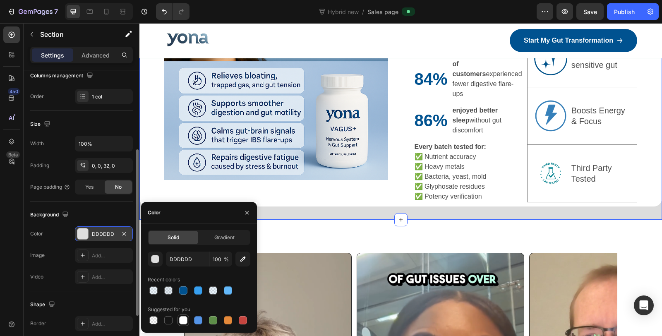
click at [182, 321] on div at bounding box center [183, 320] width 8 height 8
type input "FFFFFF"
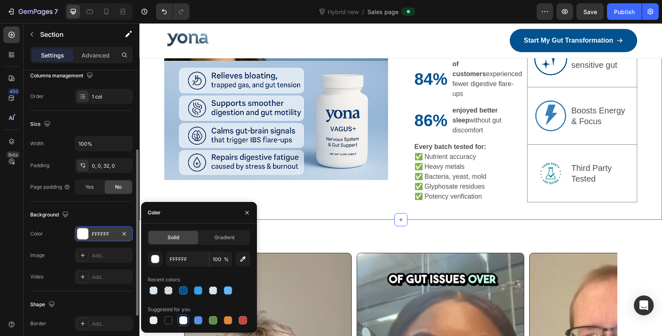
click at [437, 193] on div "Image Up to 84% More Effective at Reducing Digestive Symptoms Heading 📊 Custome…" at bounding box center [400, 77] width 522 height 285
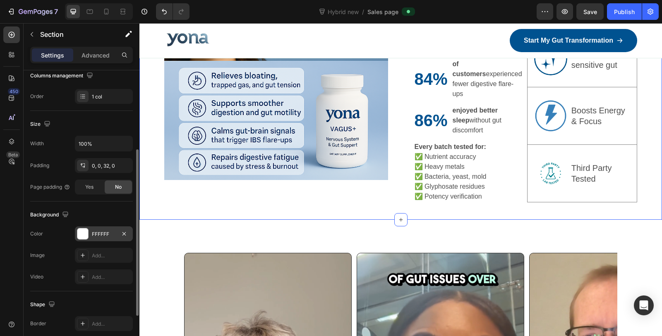
scroll to position [1838, 0]
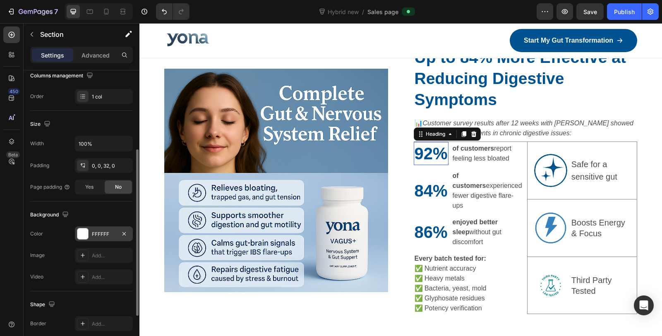
click at [426, 165] on h2 "92%" at bounding box center [430, 153] width 35 height 23
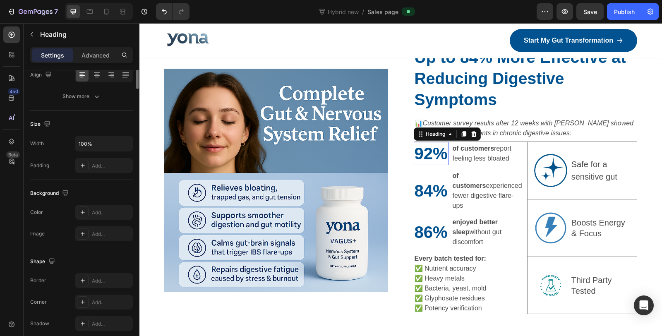
scroll to position [0, 0]
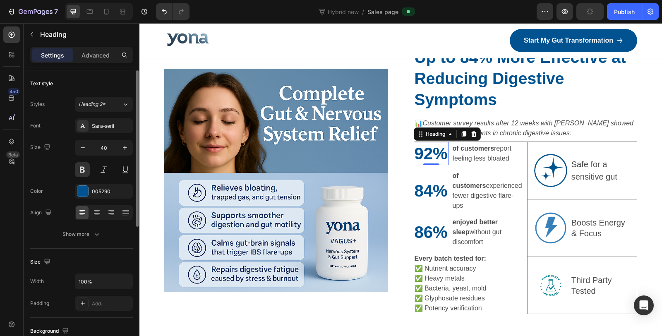
click at [428, 165] on h2 "92%" at bounding box center [430, 153] width 35 height 23
click at [419, 164] on p "92%" at bounding box center [430, 154] width 33 height 22
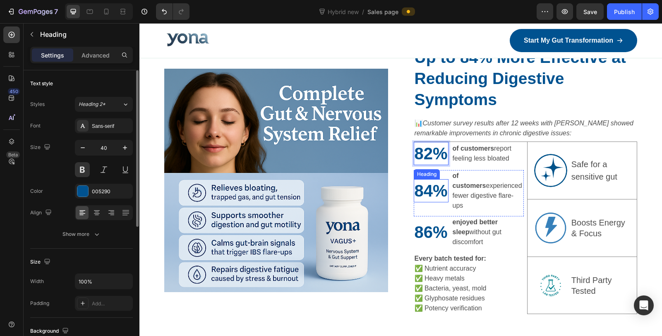
click at [424, 202] on h2 "84%" at bounding box center [430, 190] width 35 height 23
click at [430, 202] on h2 "84%" at bounding box center [430, 190] width 35 height 23
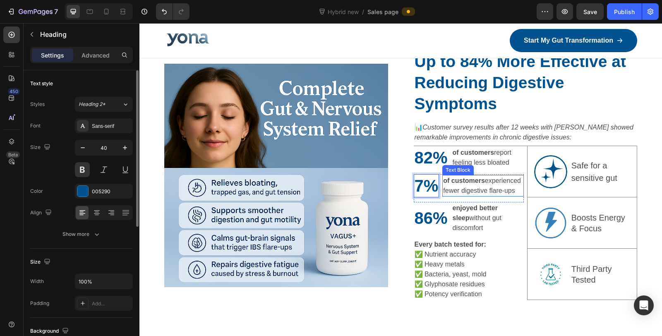
scroll to position [1838, 0]
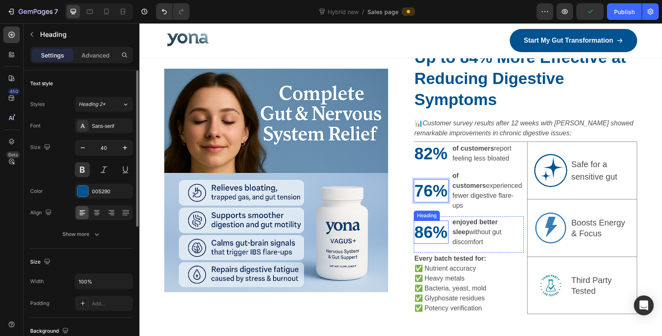
click at [425, 244] on h2 "86%" at bounding box center [430, 231] width 35 height 23
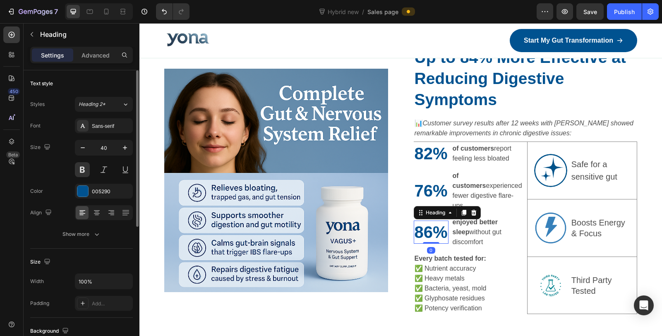
click at [421, 244] on h2 "86%" at bounding box center [430, 231] width 35 height 23
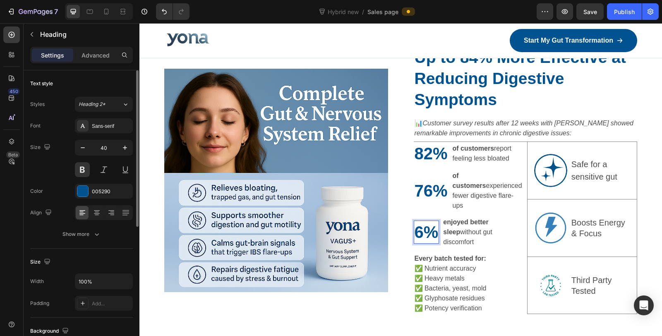
click at [422, 243] on p "6%" at bounding box center [426, 232] width 24 height 22
click at [487, 260] on p "Every batch tested for:" at bounding box center [468, 258] width 108 height 10
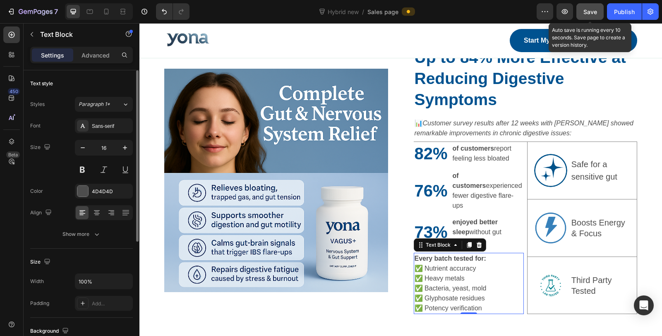
click at [590, 14] on span "Save" at bounding box center [590, 11] width 14 height 7
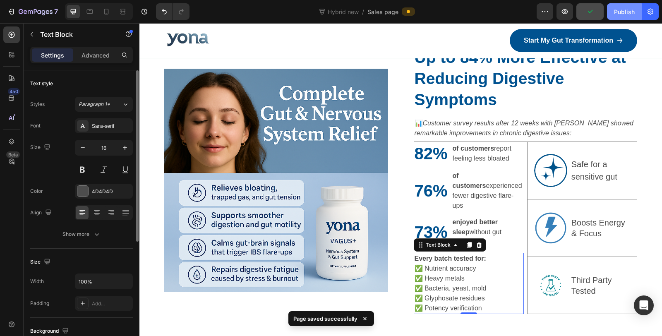
click at [613, 11] on button "Publish" at bounding box center [624, 11] width 35 height 17
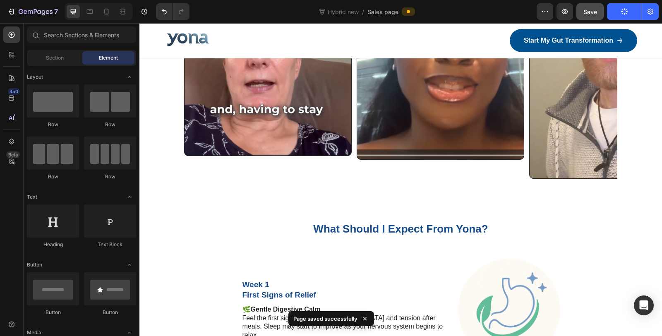
scroll to position [2382, 0]
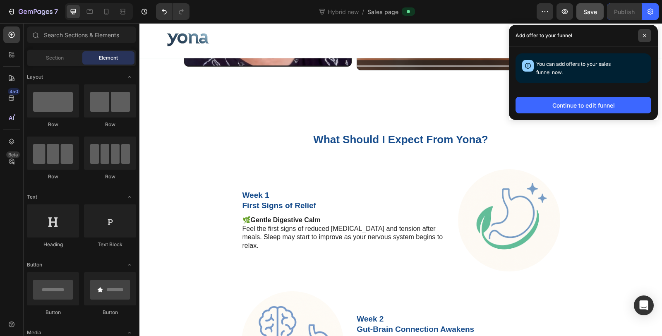
click at [642, 33] on span at bounding box center [644, 35] width 13 height 13
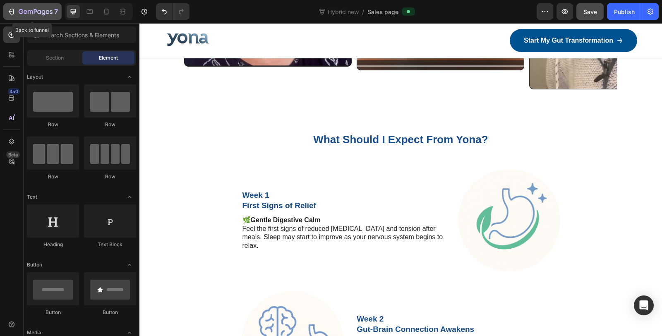
click at [33, 9] on icon "button" at bounding box center [36, 12] width 34 height 7
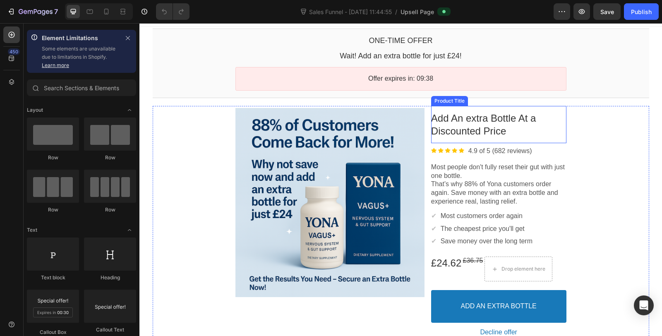
scroll to position [46, 0]
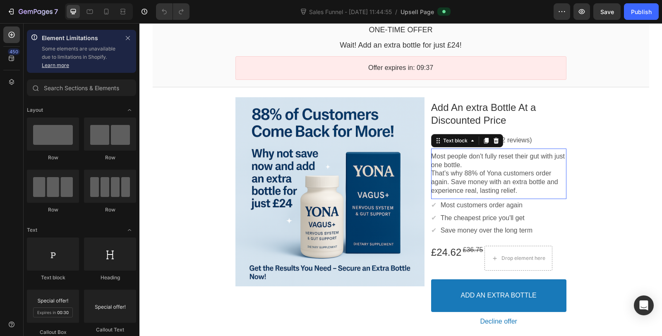
click at [473, 172] on p "That’s why 88% of Yona customers order again. Save money with an extra bottle a…" at bounding box center [498, 182] width 135 height 26
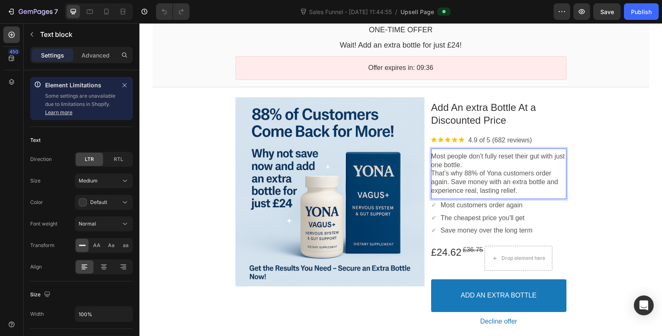
click at [473, 172] on p "That’s why 88% of Yona customers order again. Save money with an extra bottle a…" at bounding box center [498, 182] width 135 height 26
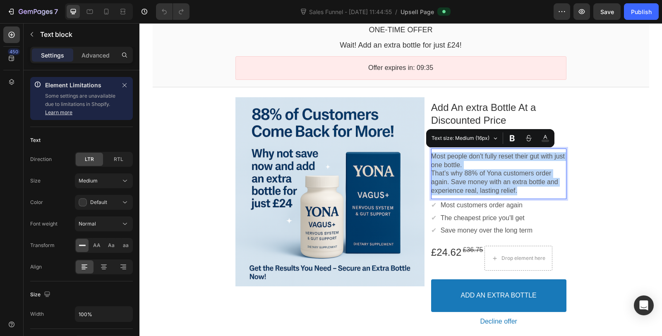
copy div "Most people don't fully reset their gut with just one bottle. That’s why 88% of…"
click at [485, 204] on p "Most customers order again" at bounding box center [481, 205] width 82 height 9
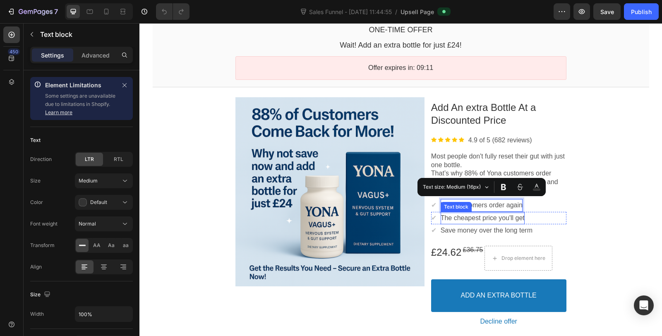
click at [511, 218] on p "The cheapest price you'll get" at bounding box center [482, 218] width 84 height 9
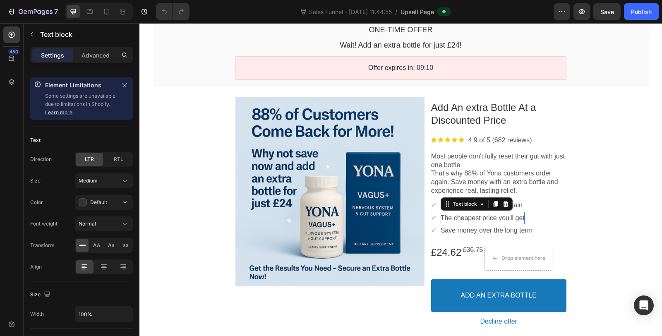
click at [511, 218] on p "The cheapest price you'll get" at bounding box center [482, 218] width 84 height 9
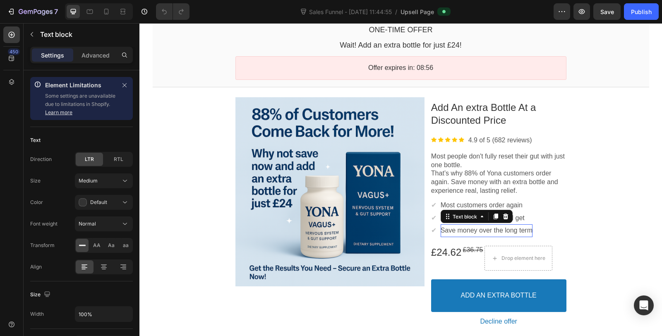
click at [488, 230] on p "Save money over the long term" at bounding box center [486, 230] width 92 height 9
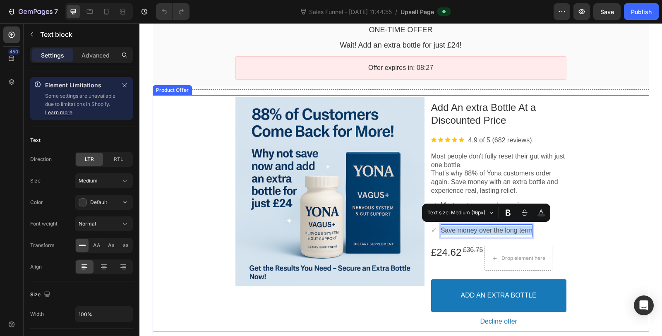
click at [626, 174] on div "Product Images Add An extra Bottle At a Discounted Price Product Title Image 4.…" at bounding box center [401, 213] width 496 height 236
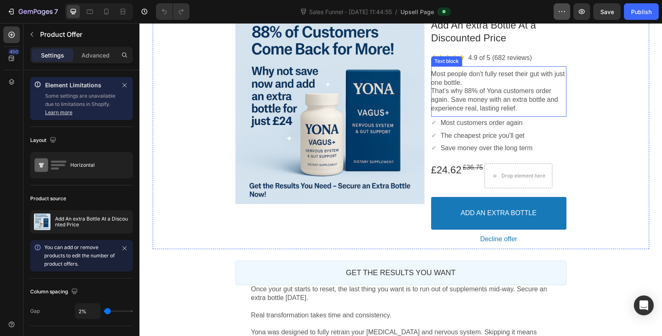
scroll to position [138, 0]
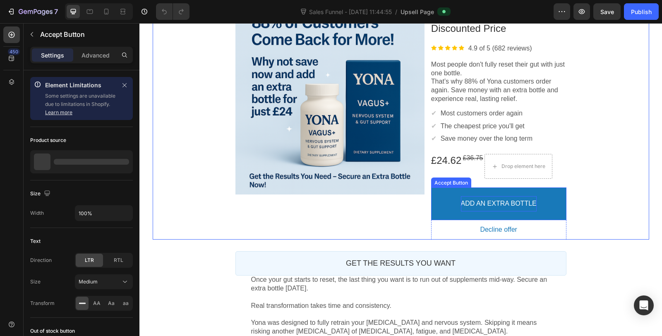
click at [514, 202] on p "ADD AN EXTRA BOTTLE" at bounding box center [499, 203] width 76 height 9
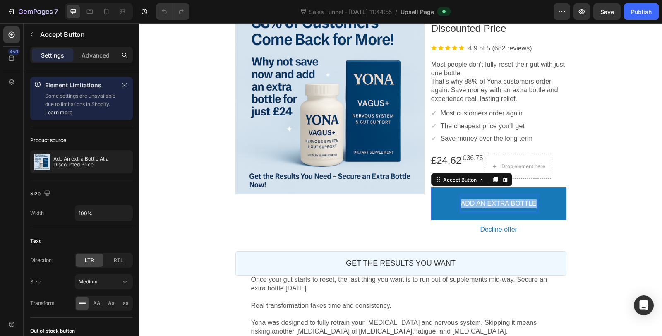
click at [514, 202] on p "ADD AN EXTRA BOTTLE" at bounding box center [499, 203] width 76 height 9
copy p "ADD AN EXTRA BOTTLE"
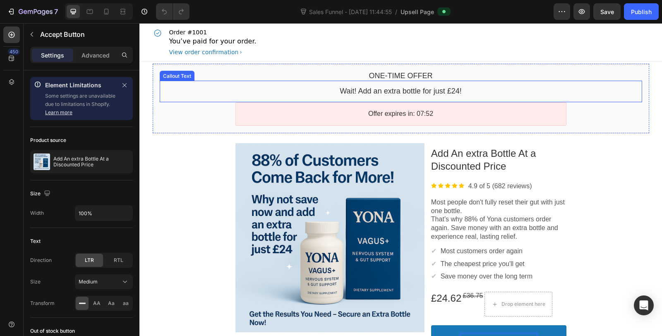
click at [387, 90] on bdo "Wait! Add an extra bottle for just £24!" at bounding box center [400, 91] width 122 height 8
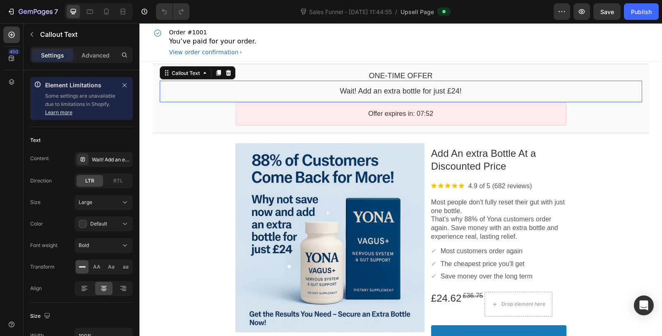
click at [387, 90] on bdo "Wait! Add an extra bottle for just £24!" at bounding box center [400, 91] width 122 height 8
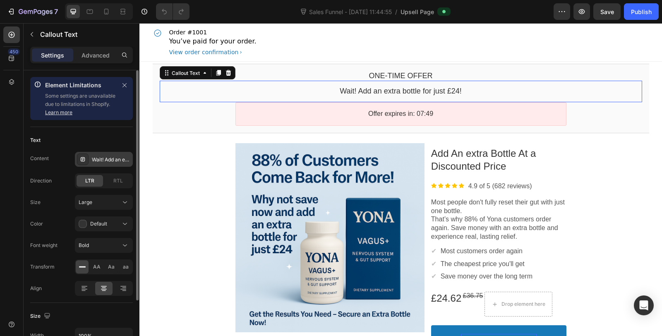
click at [106, 159] on div "Wait! Add an extra bottle for just £24!" at bounding box center [111, 159] width 39 height 7
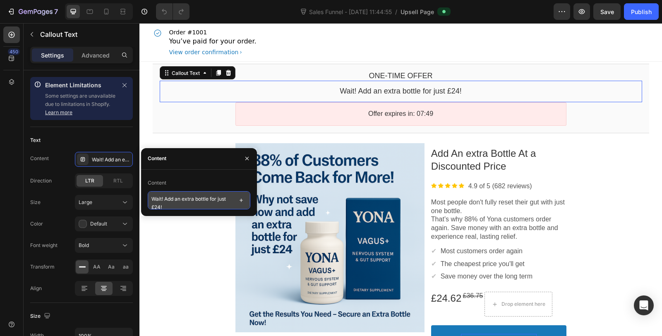
click at [167, 200] on textarea "Wait! Add an extra bottle for just £24!" at bounding box center [199, 200] width 103 height 18
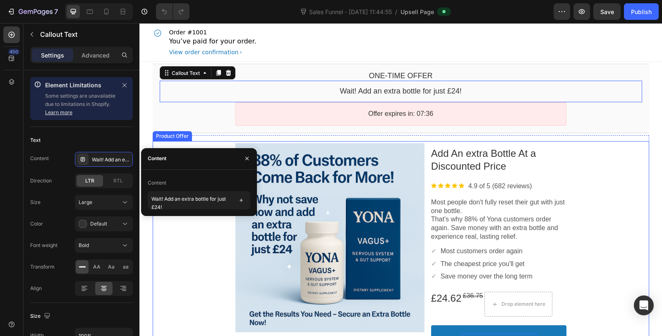
click at [614, 167] on div "Product Images Add An extra Bottle At a Discounted Price Product Title Image 4.…" at bounding box center [401, 259] width 496 height 236
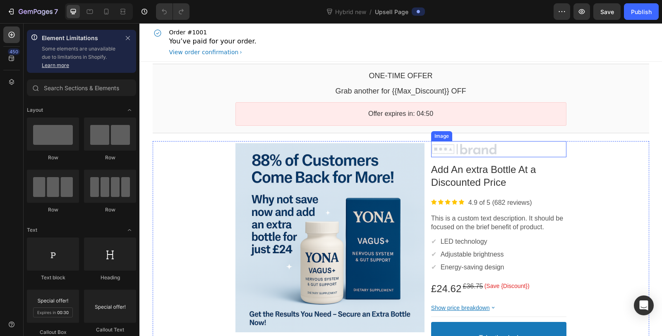
click at [522, 147] on div at bounding box center [498, 149] width 135 height 12
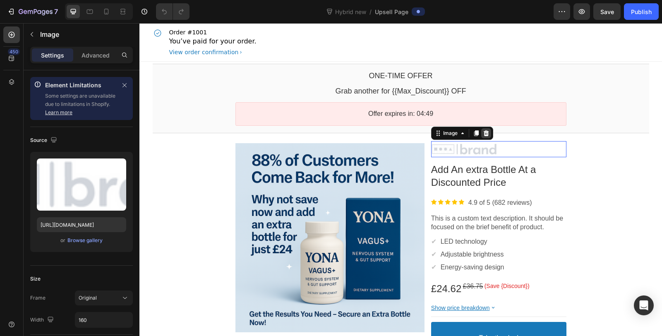
click at [483, 132] on icon at bounding box center [485, 133] width 5 height 6
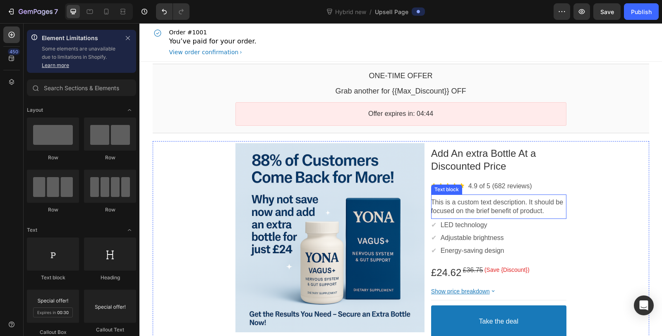
click at [466, 201] on p "This is a custom text description. It should be focused on the brief benefit of…" at bounding box center [498, 206] width 135 height 17
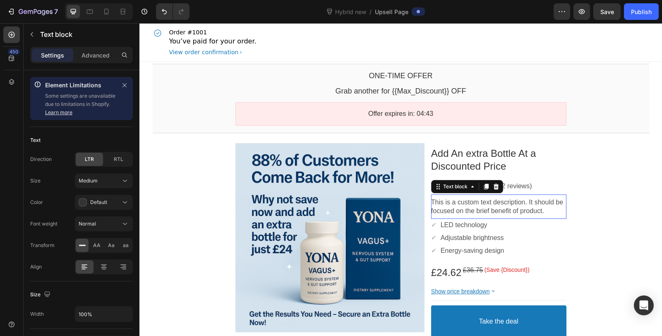
click at [466, 201] on p "This is a custom text description. It should be focused on the brief benefit of…" at bounding box center [498, 206] width 135 height 17
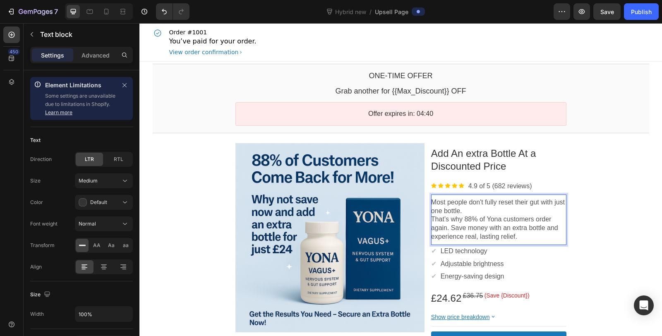
click at [469, 219] on p "That’s why 88% of Yona customers order again. Save money with an extra bottle a…" at bounding box center [498, 228] width 135 height 26
drag, startPoint x: 473, startPoint y: 220, endPoint x: 461, endPoint y: 218, distance: 11.8
click at [461, 218] on p "That’s why 88% of Yona customers order again. Save money with an extra bottle a…" at bounding box center [498, 228] width 135 height 26
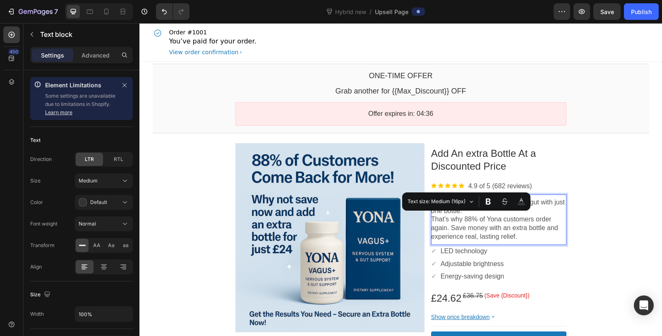
click at [518, 237] on p "That’s why 88% of Yona customers order again. Save money with an extra bottle a…" at bounding box center [498, 228] width 135 height 26
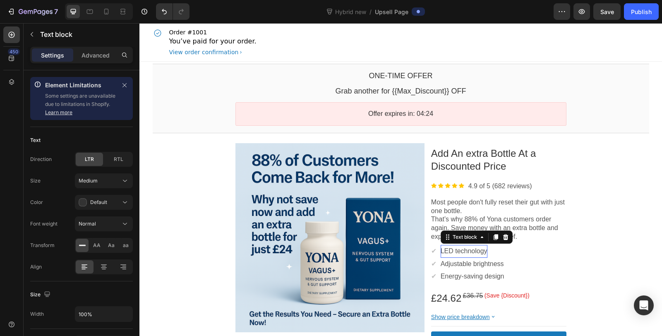
click at [470, 249] on p "LED technology" at bounding box center [463, 251] width 47 height 9
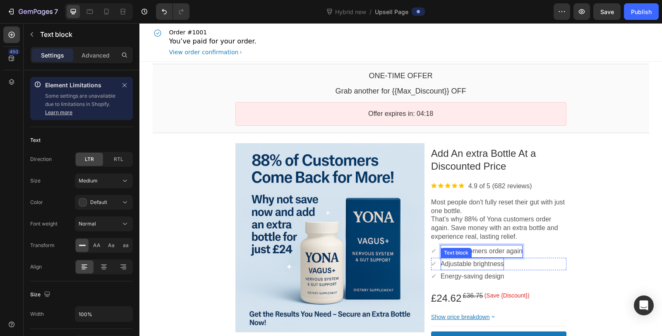
click at [483, 267] on div "Adjustable brightness Text block" at bounding box center [471, 264] width 63 height 13
click at [480, 264] on p "Adjustable brightness" at bounding box center [471, 264] width 63 height 9
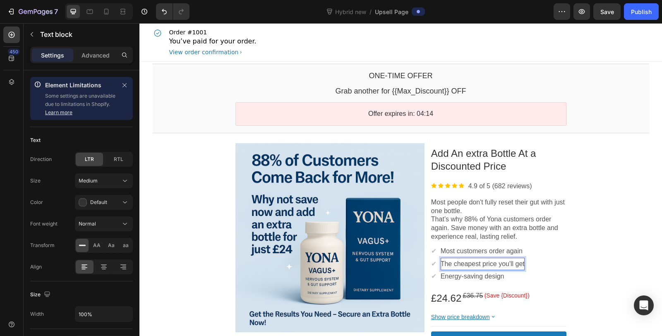
drag, startPoint x: 499, startPoint y: 263, endPoint x: 519, endPoint y: 263, distance: 20.7
click at [519, 263] on p "The cheapest price you'll get" at bounding box center [482, 264] width 84 height 9
click at [516, 263] on p "The cheapest price you'll get" at bounding box center [482, 264] width 84 height 9
drag, startPoint x: 499, startPoint y: 262, endPoint x: 526, endPoint y: 260, distance: 27.8
click at [526, 260] on div "✔ Text block The cheapest price you'll get Text block Row" at bounding box center [498, 264] width 135 height 13
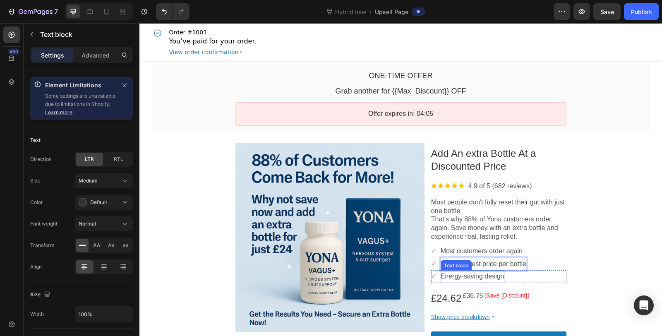
click at [467, 276] on p "Energy-saving design" at bounding box center [472, 276] width 64 height 9
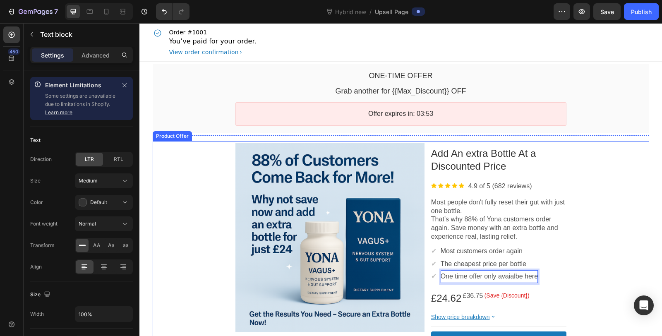
click at [569, 276] on div "Product Images Add An extra Bottle At a Discounted Price Product Title Image 4.…" at bounding box center [401, 262] width 496 height 242
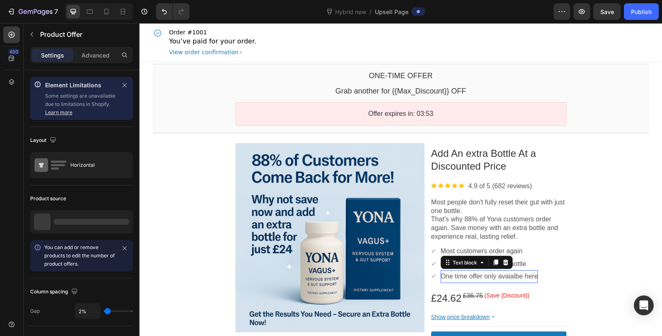
click at [511, 273] on p "One time offer only avaialbe here" at bounding box center [488, 276] width 97 height 9
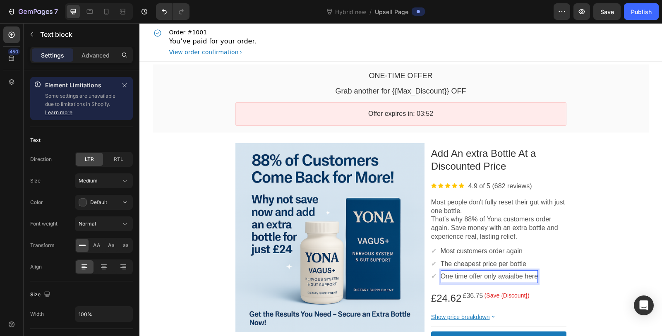
click at [511, 274] on p "One time offer only avaialbe here" at bounding box center [488, 276] width 97 height 9
click at [522, 276] on p "One time offer only avaialbe here" at bounding box center [488, 276] width 97 height 9
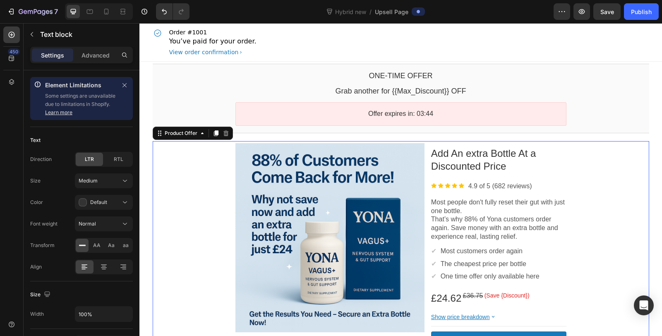
click at [585, 282] on div "Product Images Add An extra Bottle At a Discounted Price Product Title Image 4.…" at bounding box center [401, 262] width 496 height 242
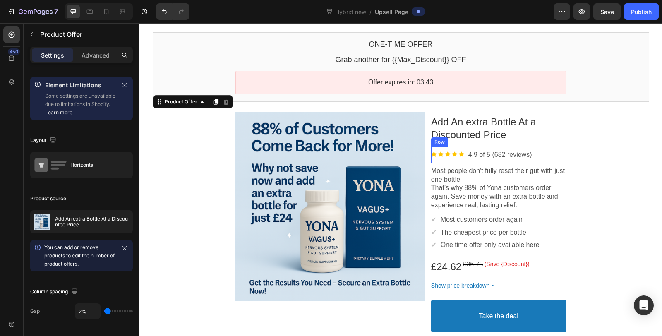
scroll to position [46, 0]
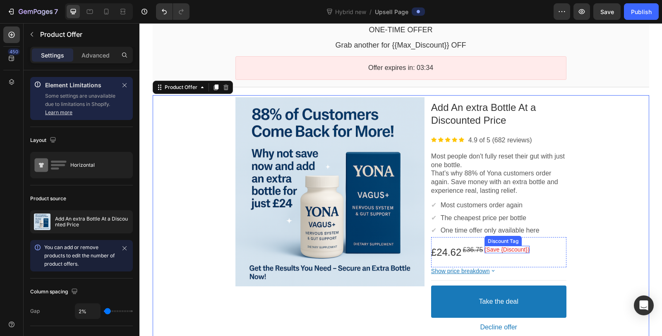
click at [511, 247] on bdo "(Save {Discount})" at bounding box center [506, 249] width 45 height 7
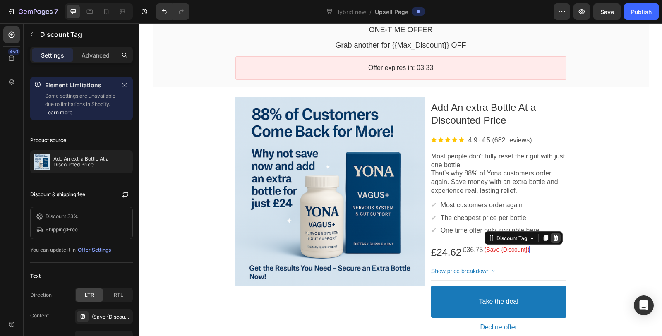
click at [552, 237] on icon at bounding box center [554, 238] width 5 height 6
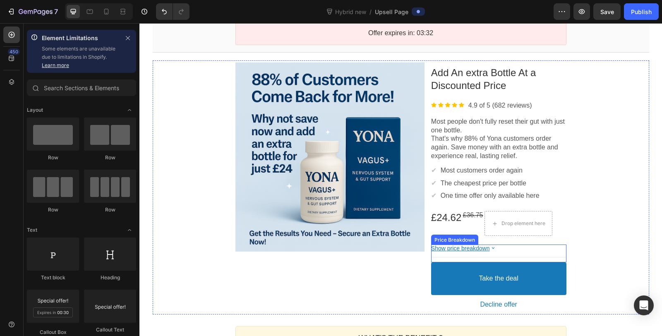
scroll to position [92, 0]
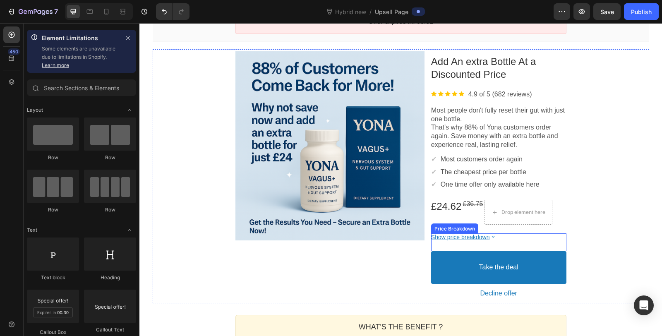
click at [490, 237] on icon at bounding box center [492, 236] width 7 height 7
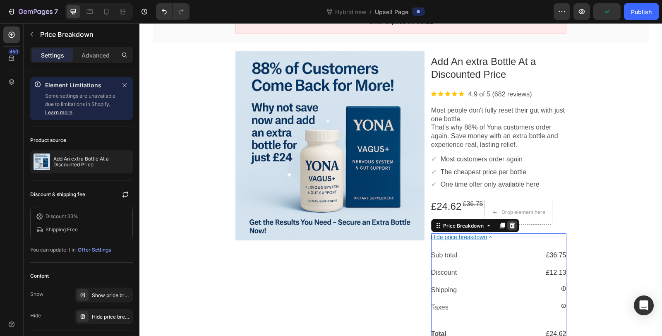
click at [509, 227] on icon at bounding box center [512, 225] width 7 height 7
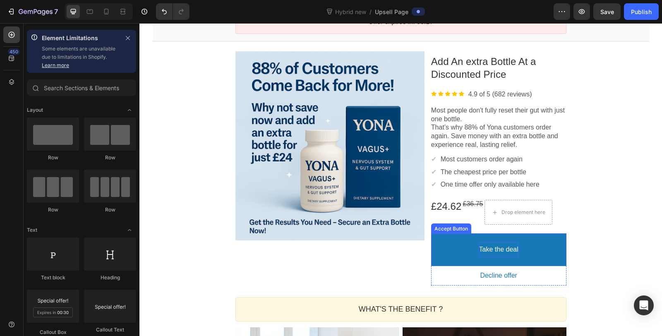
click at [501, 249] on bdo "Take the deal" at bounding box center [498, 249] width 39 height 9
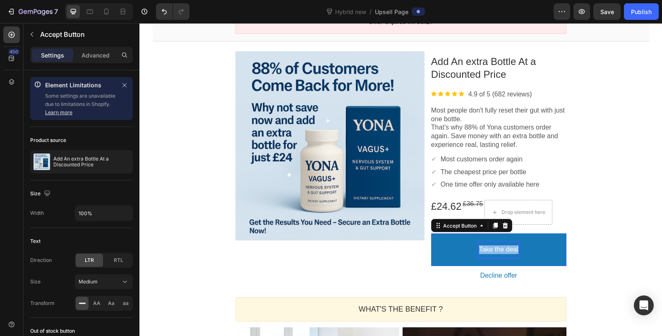
click at [501, 249] on p "Take the deal" at bounding box center [498, 249] width 39 height 9
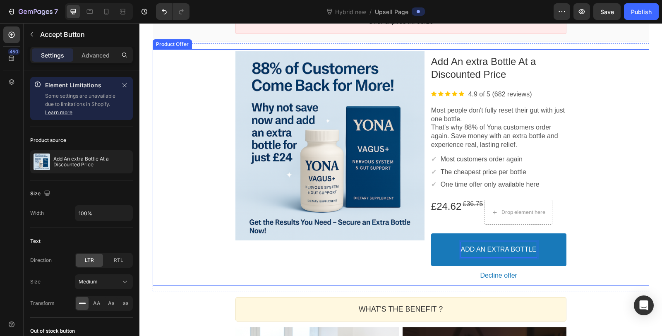
click at [597, 230] on div "Product Images Add An extra Bottle At a Discounted Price Product Title Image 4.…" at bounding box center [401, 167] width 496 height 236
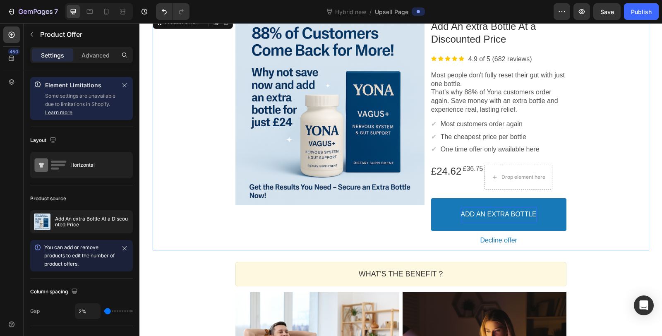
scroll to position [138, 0]
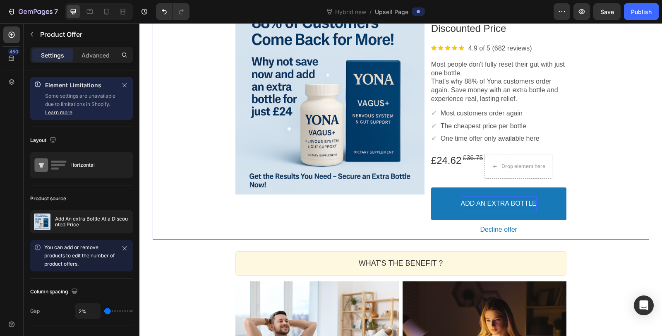
click at [613, 265] on div "One-time Offer Callout Text Grab another for {{Max_Discount}} OFF Callout Text …" at bounding box center [400, 302] width 522 height 757
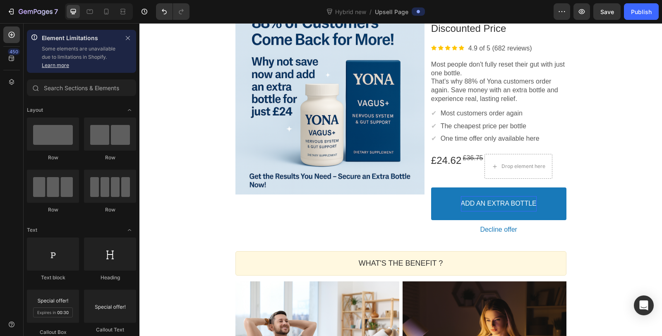
click at [618, 247] on div "One-time Offer Callout Text Grab another for {{Max_Discount}} OFF Callout Text …" at bounding box center [400, 302] width 522 height 757
click at [553, 243] on div "Product Images Add An extra Bottle At a Discounted Price Product Title Image 4.…" at bounding box center [401, 122] width 496 height 248
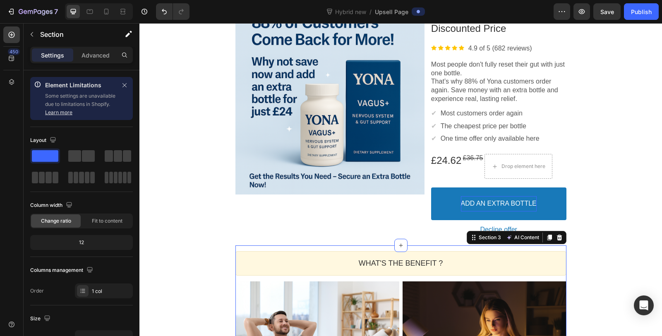
click at [558, 237] on icon at bounding box center [559, 237] width 7 height 7
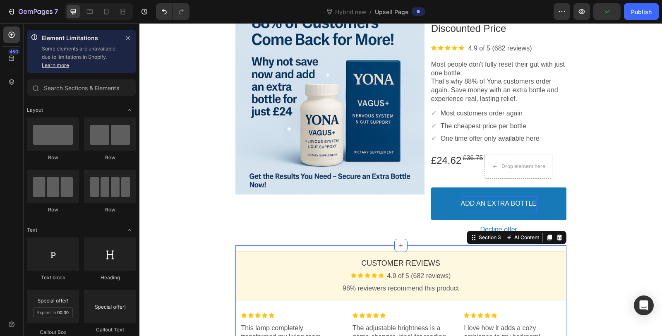
click at [554, 246] on div "Customer Reviews Heading Image 4.9 of 5 (682 reviews) Text block Row 98% review…" at bounding box center [400, 323] width 331 height 156
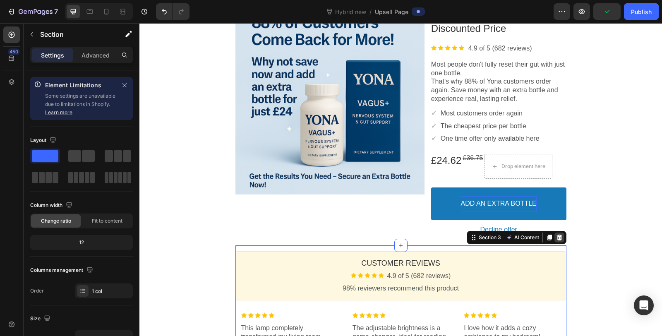
click at [556, 239] on icon at bounding box center [559, 237] width 7 height 7
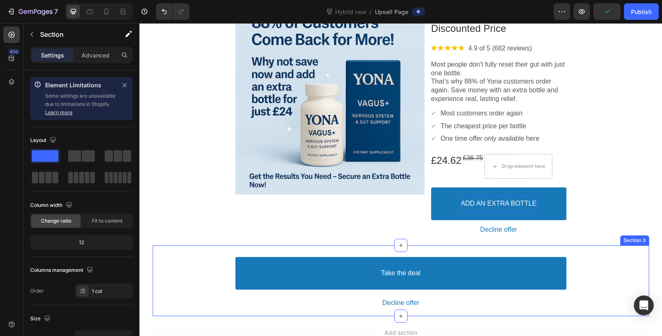
click at [553, 249] on div "Take the deal Accept Button Decline offer Decline Button Product Offer Section 3" at bounding box center [401, 280] width 496 height 71
click at [638, 239] on icon at bounding box center [641, 237] width 7 height 7
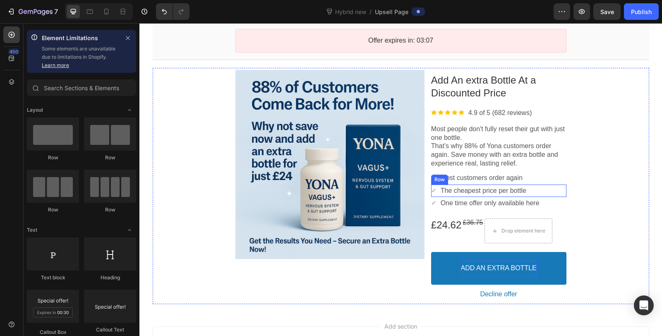
scroll to position [0, 0]
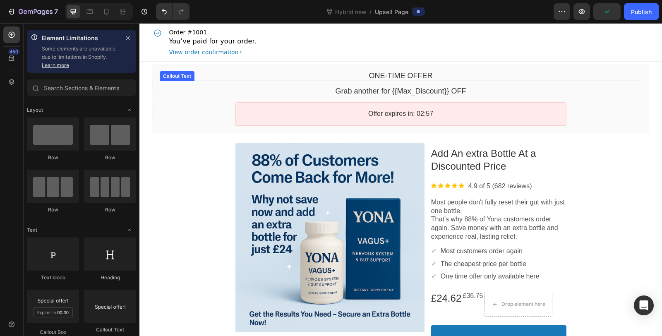
click at [386, 91] on bdo "Grab another for {{Max_Discount}} OFF" at bounding box center [400, 91] width 131 height 8
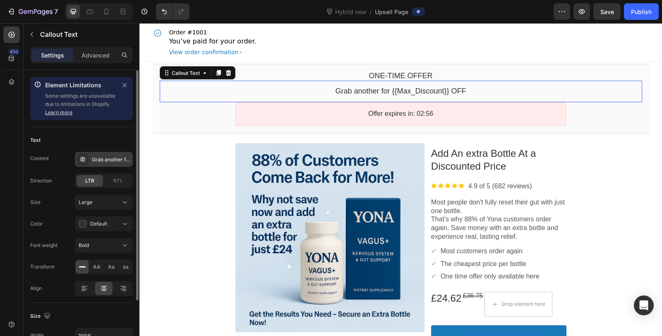
click at [110, 159] on div "Grab another for {{Max_Discount}} OFF" at bounding box center [111, 159] width 39 height 7
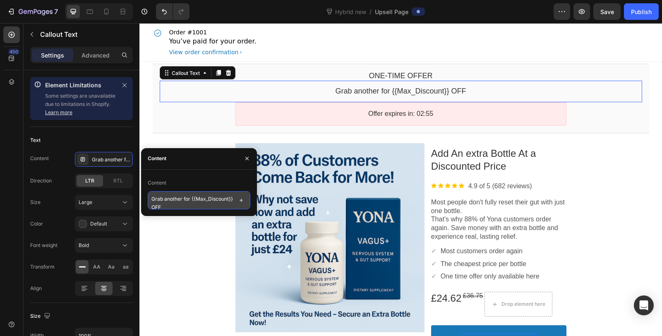
click at [179, 201] on textarea "Grab another for {{Max_Discount}} OFF" at bounding box center [199, 200] width 103 height 18
paste textarea "Wait! Add an extra bottle for just £24!"
type textarea "Wait! Add an extra bottle for just £24!"
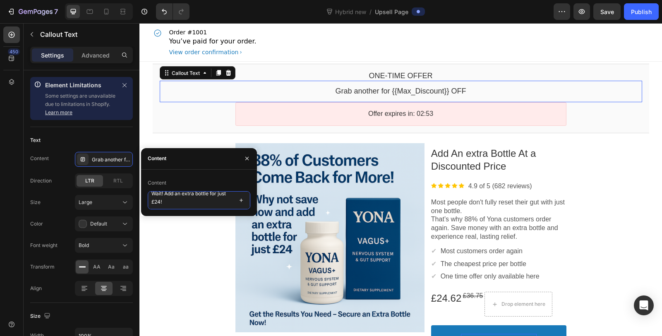
scroll to position [1, 0]
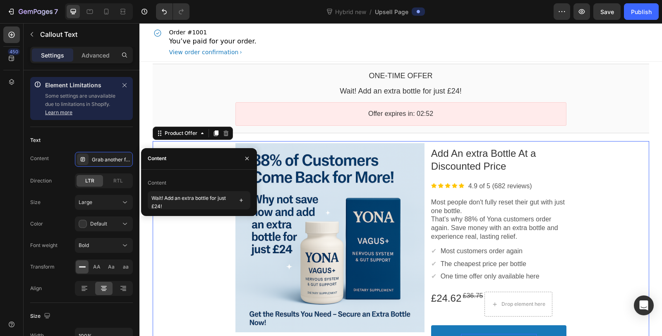
click at [643, 178] on div "Product Images Add An extra Bottle At a Discounted Price Product Title Image 4.…" at bounding box center [401, 259] width 496 height 236
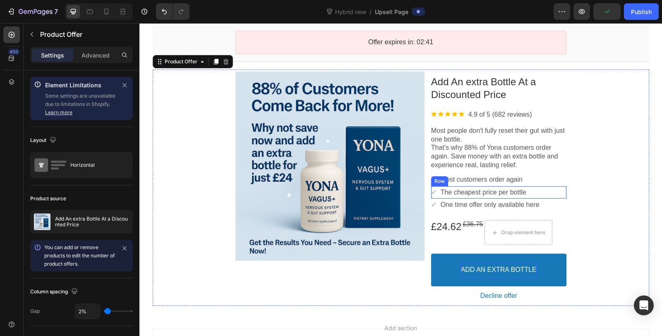
scroll to position [0, 0]
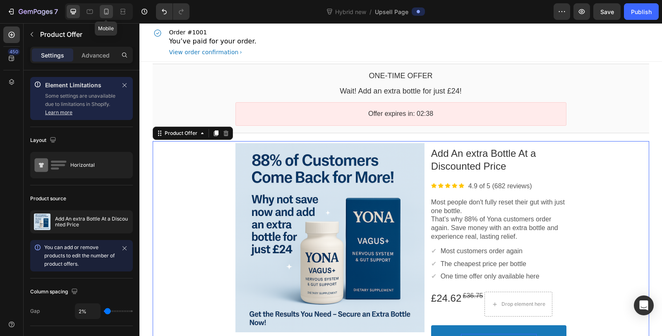
click at [106, 11] on icon at bounding box center [106, 11] width 8 height 8
type input "100%"
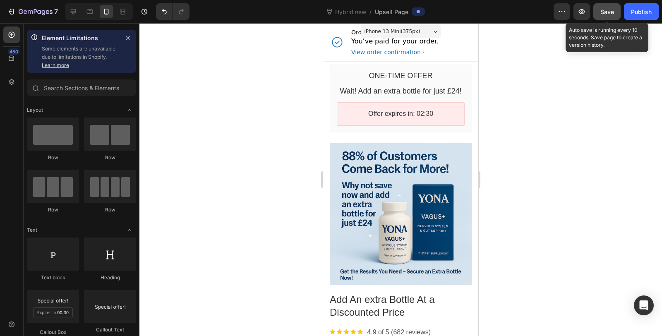
click at [605, 14] on span "Save" at bounding box center [607, 11] width 14 height 7
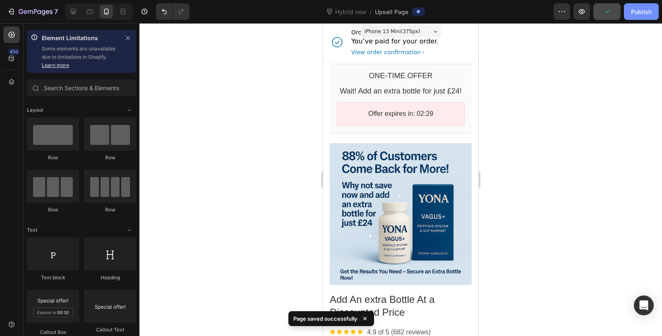
click at [634, 11] on div "Publish" at bounding box center [641, 11] width 21 height 9
click at [72, 10] on icon at bounding box center [73, 11] width 8 height 8
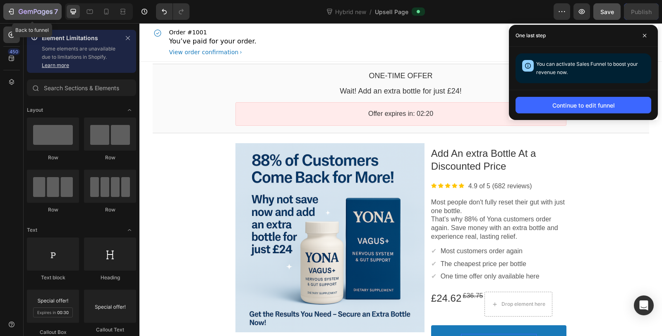
click at [26, 13] on icon "button" at bounding box center [26, 12] width 4 height 4
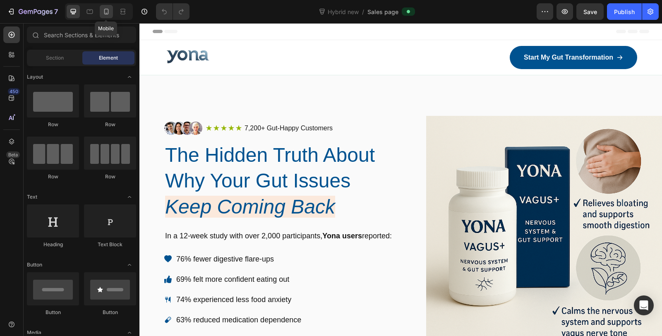
click at [104, 12] on icon at bounding box center [106, 12] width 5 height 6
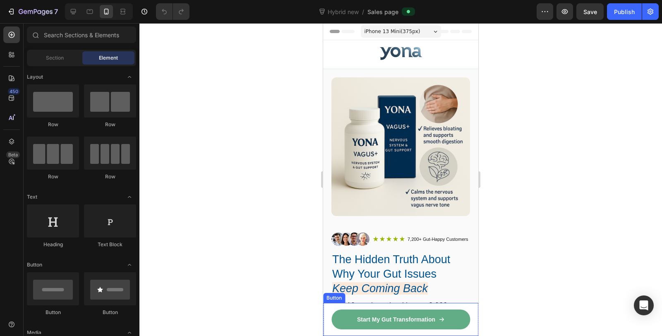
click at [441, 319] on link "Start My Gut Transformation" at bounding box center [400, 319] width 139 height 20
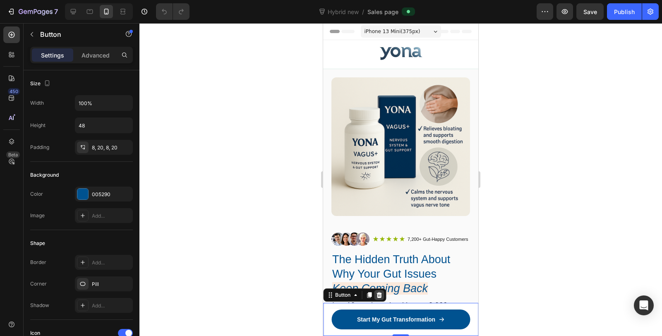
click at [377, 295] on icon at bounding box center [378, 295] width 5 height 6
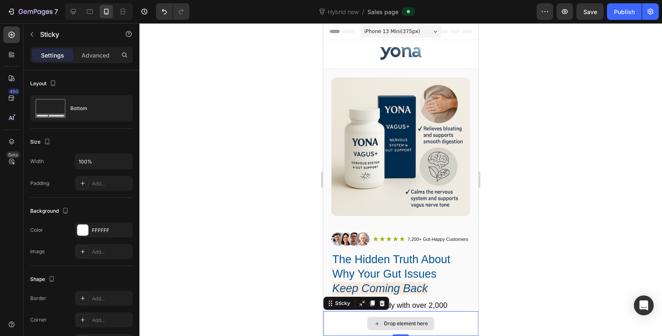
click at [448, 317] on div "Drop element here" at bounding box center [400, 323] width 155 height 25
click at [382, 302] on icon at bounding box center [381, 303] width 5 height 6
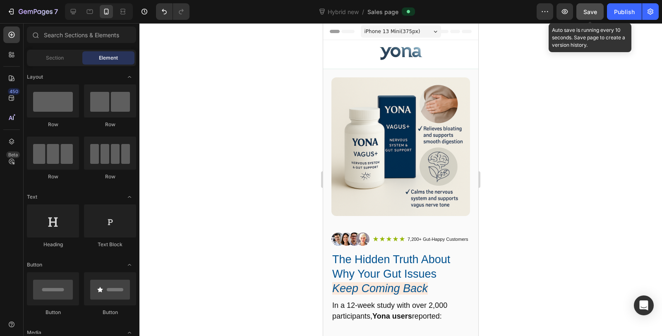
click at [591, 12] on span "Save" at bounding box center [590, 11] width 14 height 7
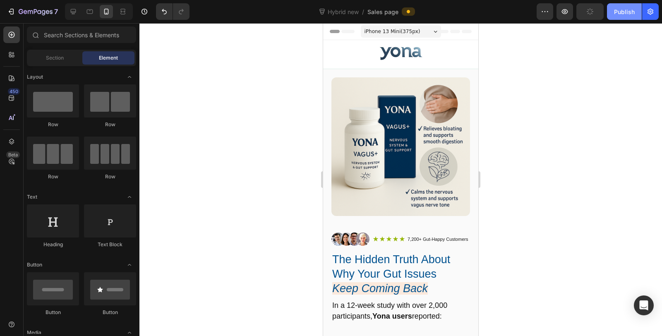
click at [629, 13] on div "Publish" at bounding box center [624, 11] width 21 height 9
drag, startPoint x: 475, startPoint y: 43, endPoint x: 791, endPoint y: 45, distance: 315.5
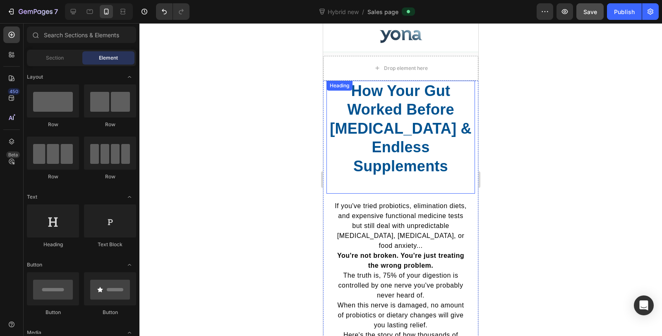
scroll to position [413, 0]
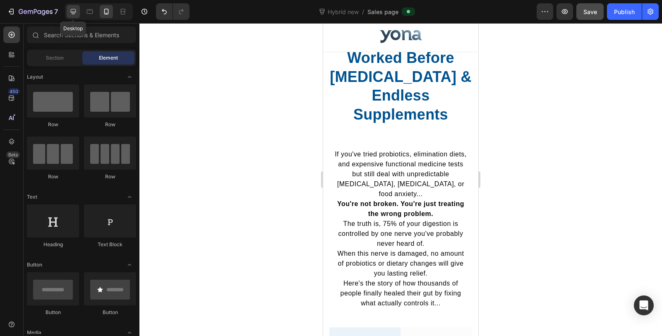
click at [71, 9] on icon at bounding box center [73, 11] width 8 height 8
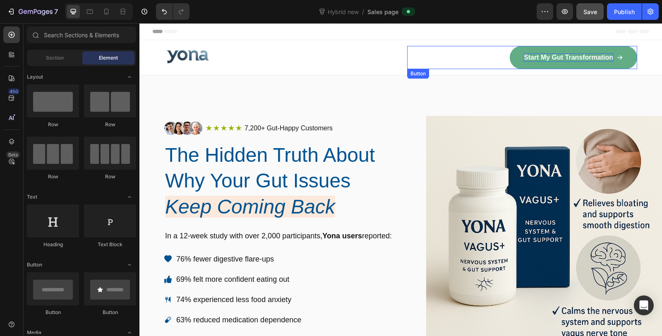
click at [563, 55] on p "Start My Gut Transformation" at bounding box center [567, 57] width 89 height 9
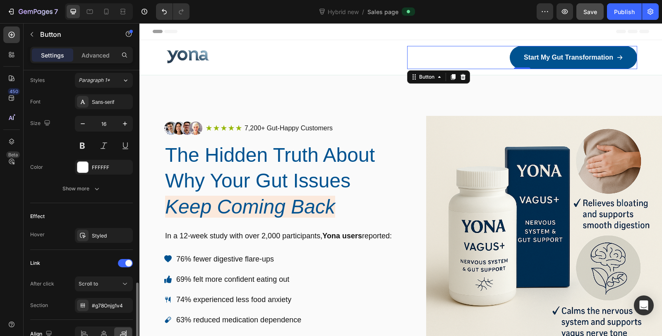
scroll to position [409, 0]
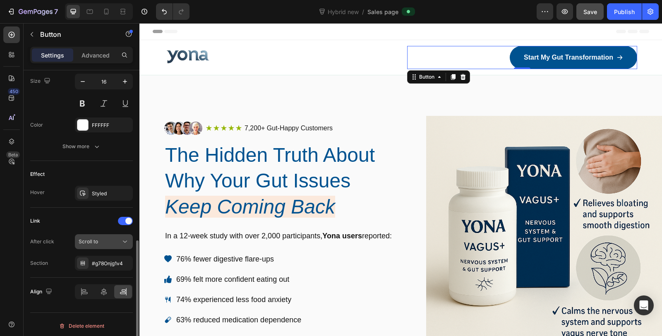
click at [103, 238] on div "Scroll to" at bounding box center [100, 241] width 42 height 7
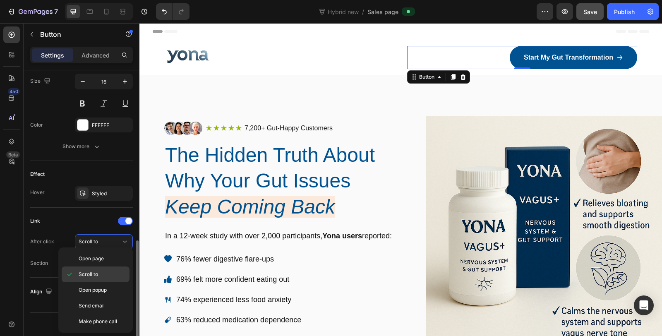
click at [100, 282] on div "Scroll to" at bounding box center [96, 290] width 68 height 16
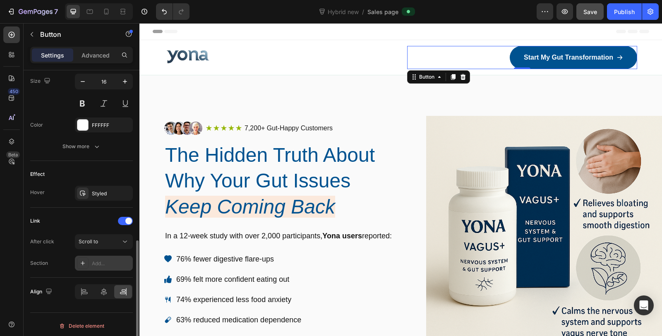
click at [95, 260] on div "Add..." at bounding box center [111, 263] width 39 height 7
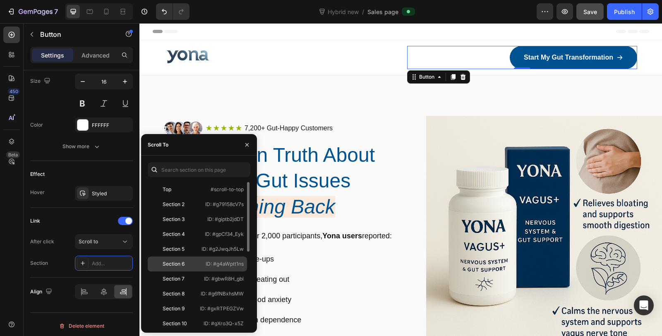
click at [229, 265] on p "ID: #g4aWptt1ns" at bounding box center [225, 263] width 38 height 7
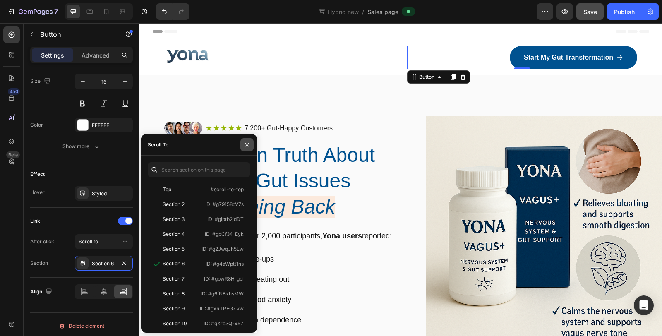
click at [251, 148] on button "button" at bounding box center [246, 144] width 13 height 13
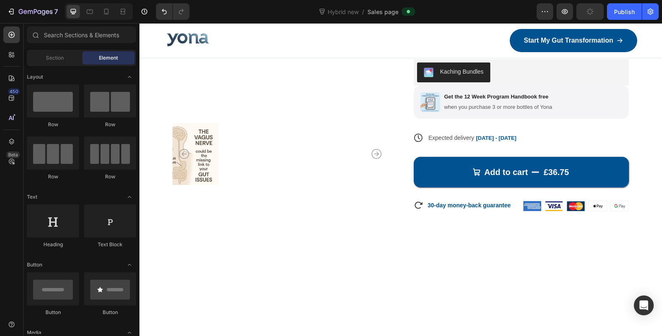
scroll to position [3264, 0]
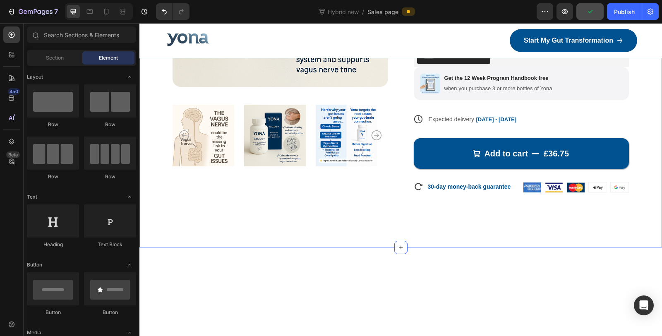
click at [596, 110] on div "Product Images Icon Icon Icon Icon Icon Icon List 7,200+ Happy Customers Text B…" at bounding box center [400, 46] width 522 height 401
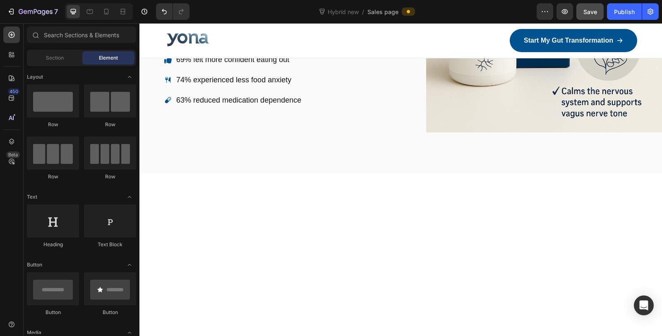
scroll to position [0, 0]
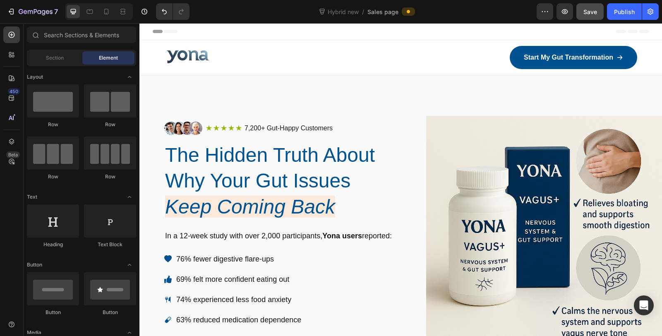
drag, startPoint x: 659, startPoint y: 201, endPoint x: 763, endPoint y: 43, distance: 189.3
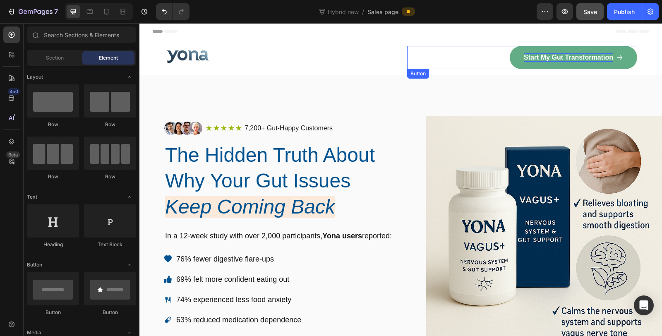
click at [534, 57] on p "Start My Gut Transformation" at bounding box center [567, 57] width 89 height 9
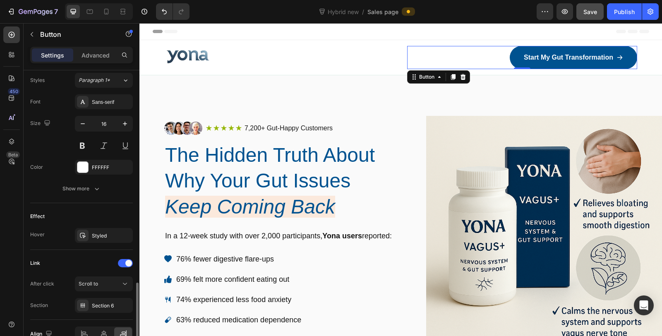
scroll to position [409, 0]
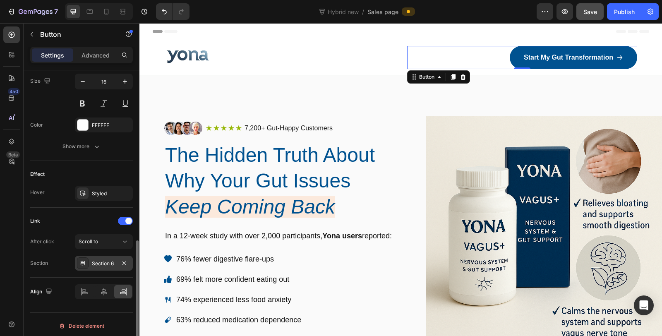
click at [96, 263] on div "Section 6" at bounding box center [104, 263] width 58 height 15
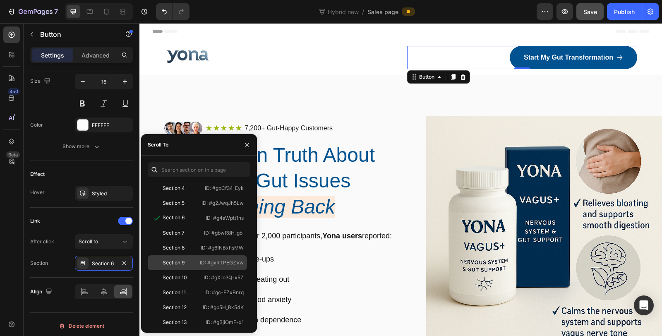
scroll to position [138, 0]
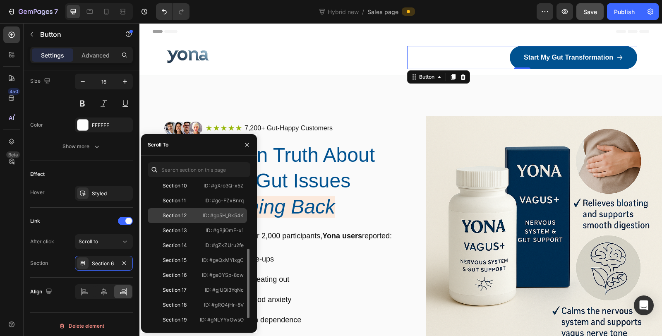
click at [217, 223] on div "Section 12 ID: #gb5H_Rk54K" at bounding box center [197, 230] width 99 height 15
click at [249, 147] on icon "button" at bounding box center [247, 144] width 7 height 7
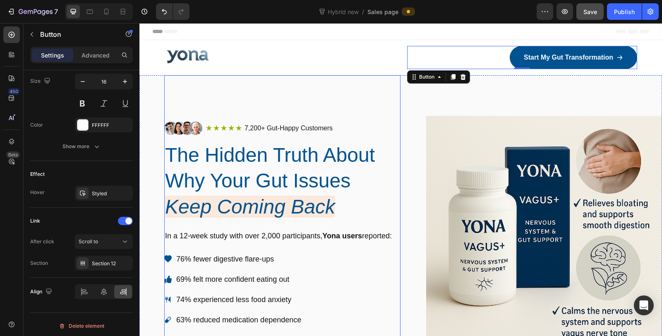
click at [352, 100] on div "Image Icon Icon Icon Icon Icon Icon List 7,200+ Gut-Happy Customers Text Block …" at bounding box center [282, 233] width 236 height 317
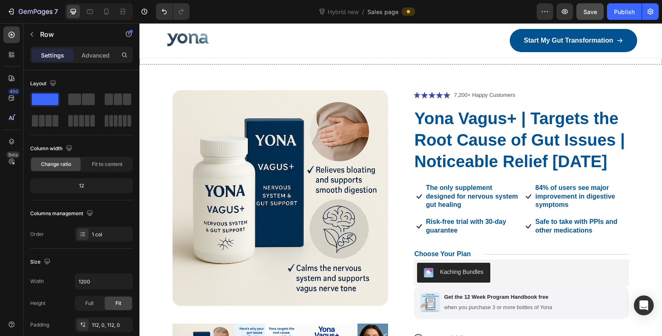
scroll to position [3124, 0]
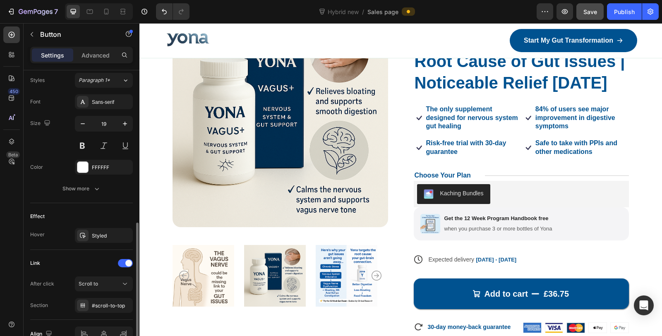
scroll to position [409, 0]
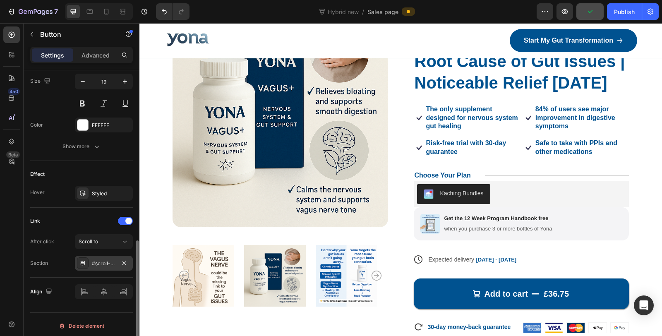
click at [107, 260] on div "#scroll-to-top" at bounding box center [104, 263] width 24 height 7
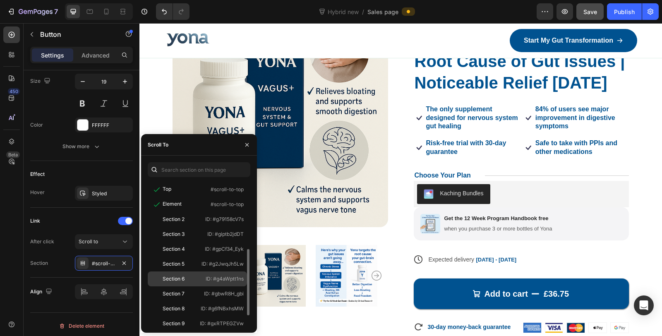
scroll to position [92, 0]
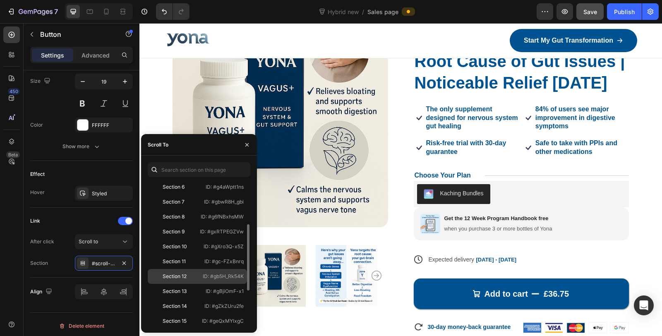
click at [205, 277] on p "ID: #gb5H_Rk54K" at bounding box center [223, 275] width 41 height 7
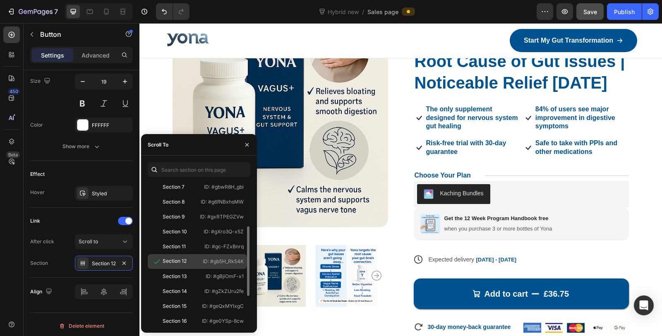
scroll to position [409, 0]
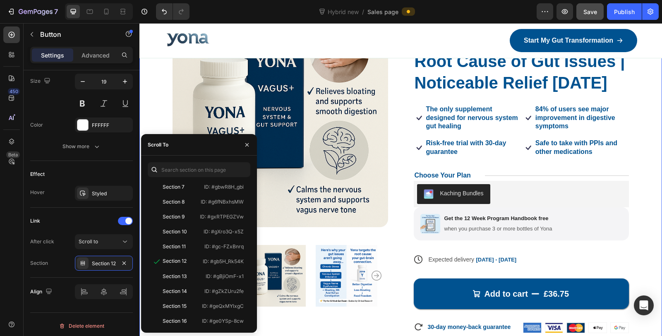
click at [288, 241] on div "Product Images Icon Icon Icon Icon Icon Icon List 7,200+ Happy Customers Text B…" at bounding box center [400, 186] width 522 height 401
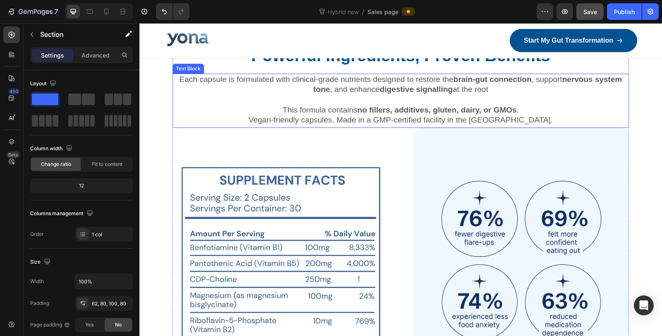
scroll to position [3491, 0]
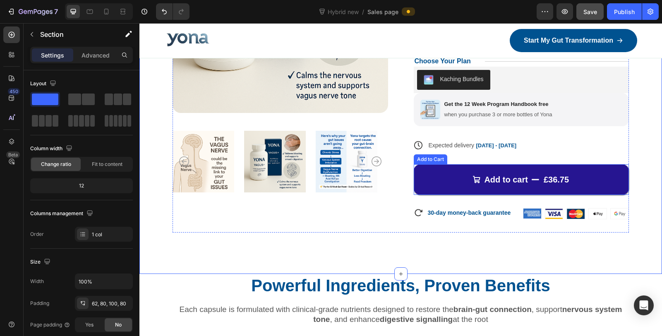
click at [495, 195] on button "Add to cart £36.75" at bounding box center [520, 179] width 215 height 31
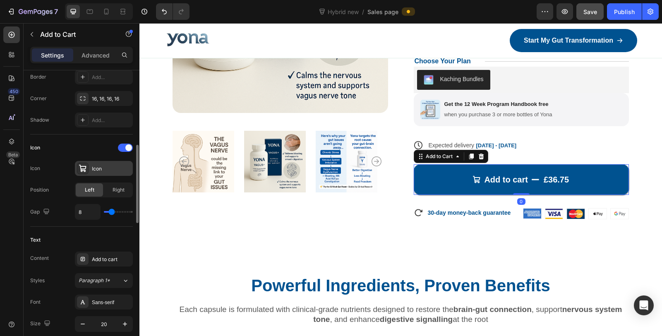
scroll to position [321, 0]
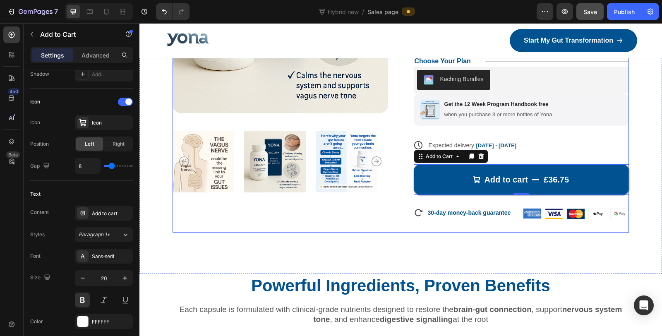
click at [249, 232] on div "Product Images" at bounding box center [279, 64] width 215 height 335
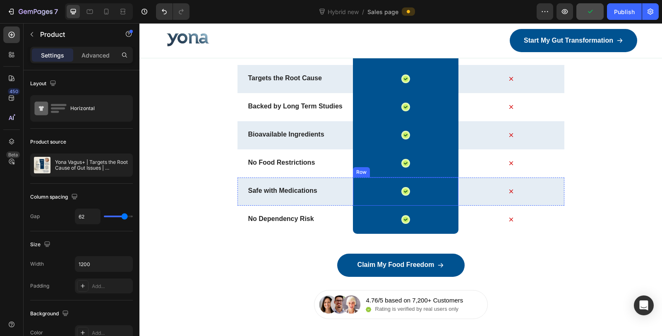
scroll to position [5237, 0]
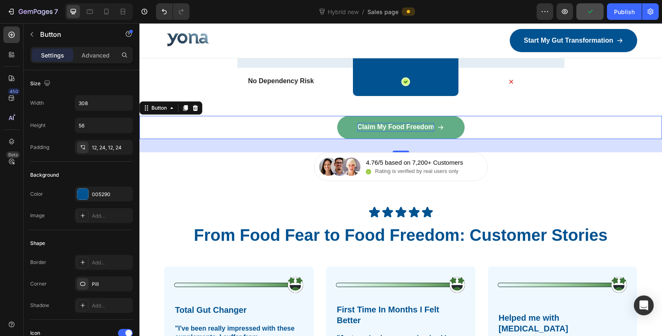
click at [409, 131] on p "Claim My Food Freedom" at bounding box center [395, 127] width 77 height 9
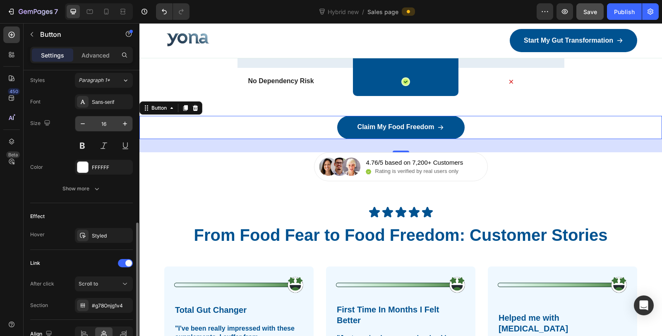
scroll to position [409, 0]
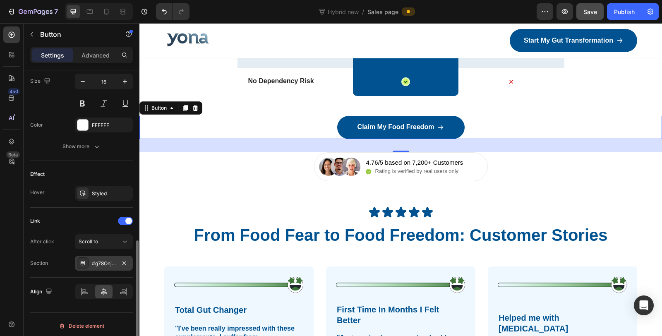
click at [111, 261] on div "#g78Onjg1v4" at bounding box center [104, 263] width 24 height 7
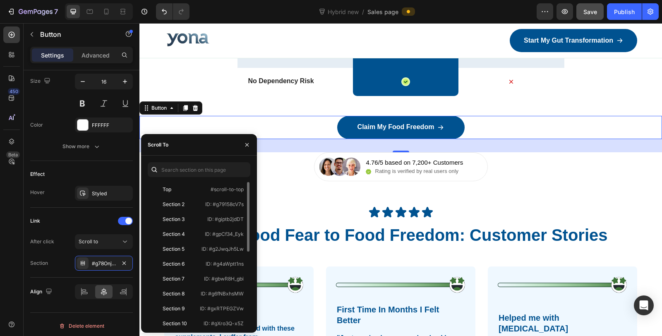
scroll to position [154, 0]
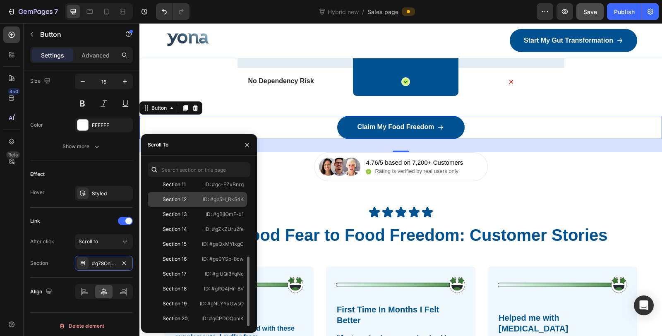
click at [203, 200] on p "ID: #gb5H_Rk54K" at bounding box center [223, 199] width 41 height 7
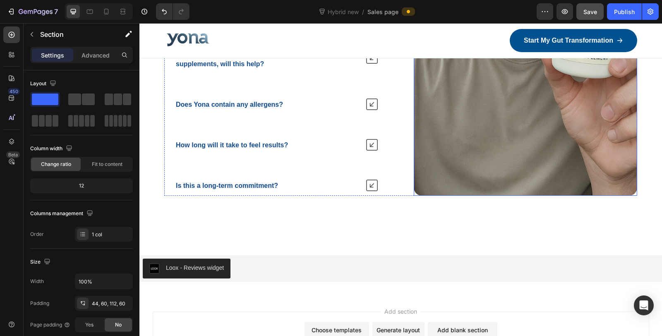
scroll to position [6067, 0]
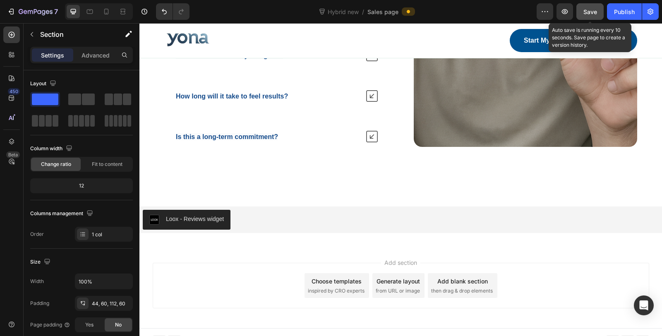
click at [588, 14] on span "Save" at bounding box center [590, 11] width 14 height 7
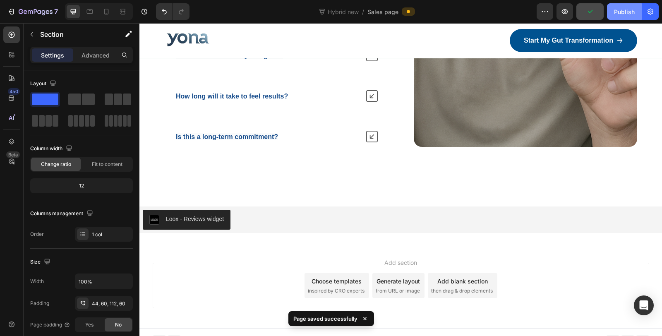
click at [618, 14] on div "Publish" at bounding box center [624, 11] width 21 height 9
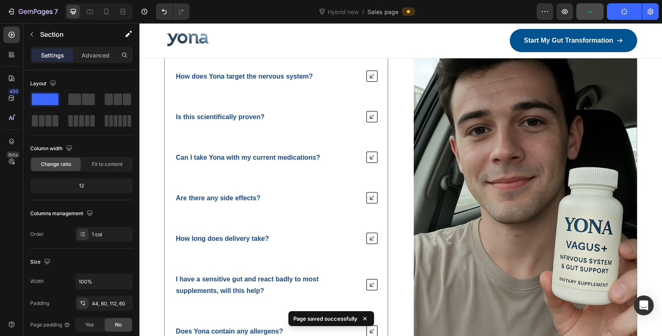
scroll to position [5700, 0]
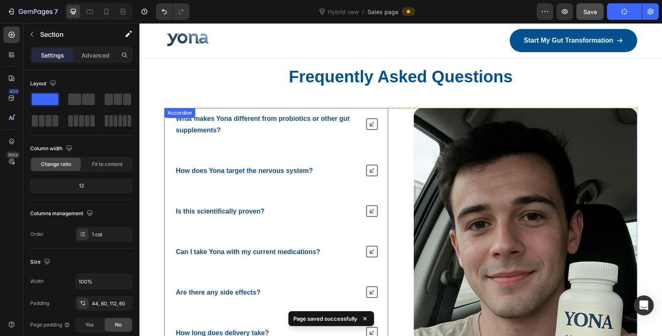
click at [208, 117] on strong "What makes Yona different from probiotics or other gut supplements?" at bounding box center [263, 124] width 174 height 19
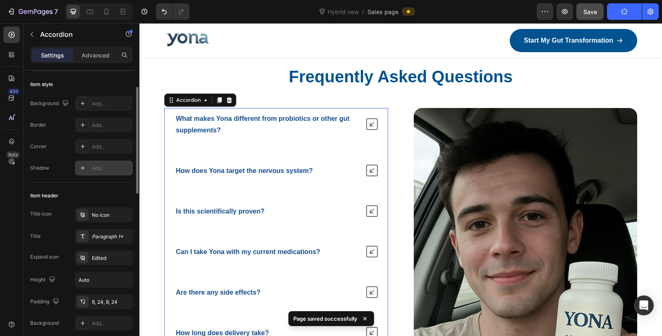
scroll to position [92, 0]
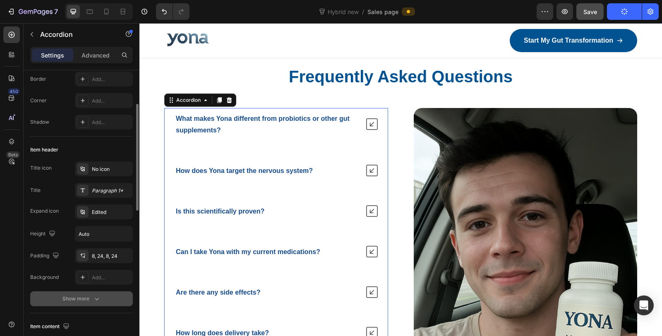
click at [78, 299] on div "Show more" at bounding box center [81, 298] width 38 height 8
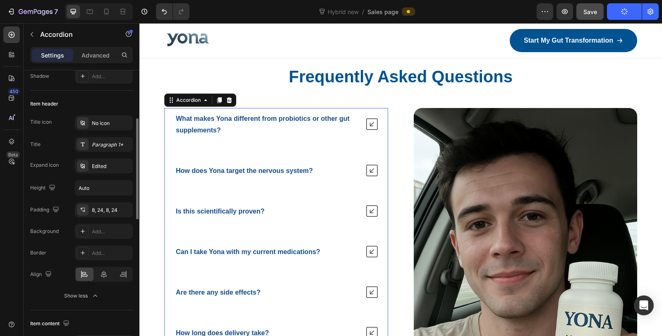
scroll to position [184, 0]
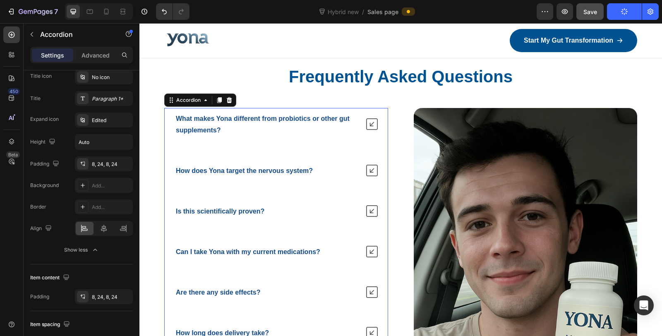
click at [218, 167] on strong "How does Yona target the nervous system?" at bounding box center [244, 170] width 137 height 7
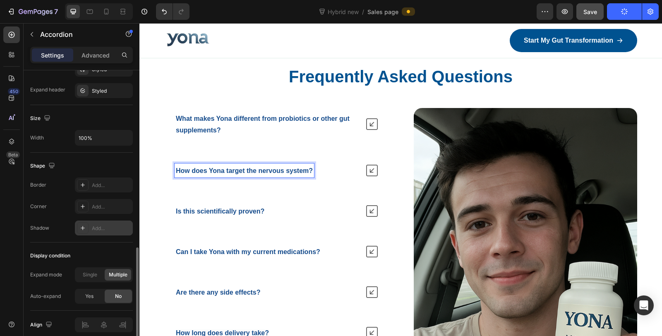
scroll to position [538, 0]
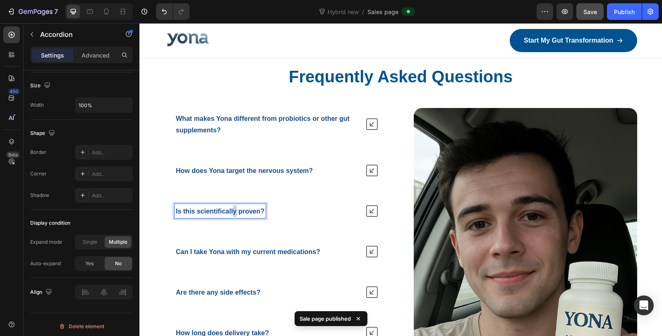
click at [234, 208] on strong "Is this scientifically proven?" at bounding box center [220, 211] width 88 height 7
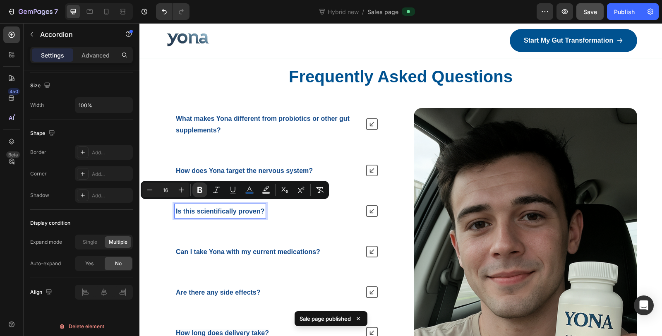
click at [230, 208] on strong "Is this scientifically proven?" at bounding box center [220, 211] width 88 height 7
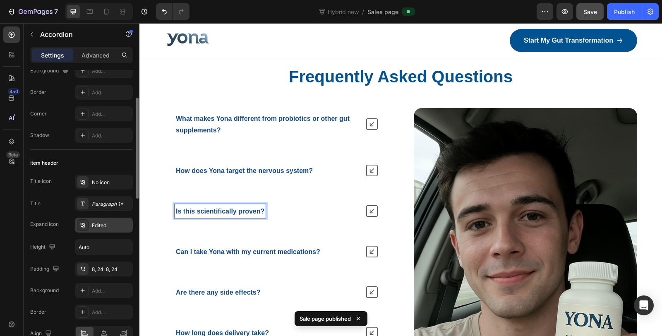
scroll to position [124, 0]
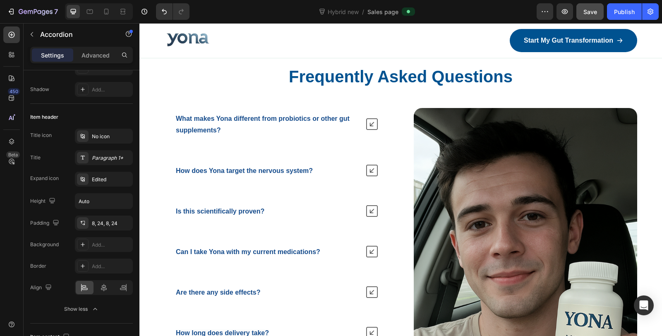
click at [208, 241] on div "Can I take Yona with my current medications?" at bounding box center [276, 251] width 223 height 21
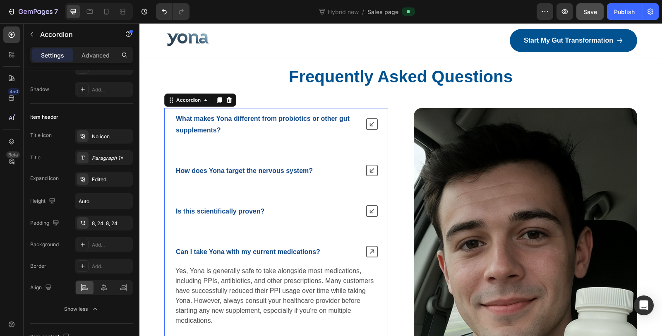
click at [208, 248] on strong "Can I take Yona with my current medications?" at bounding box center [248, 251] width 144 height 7
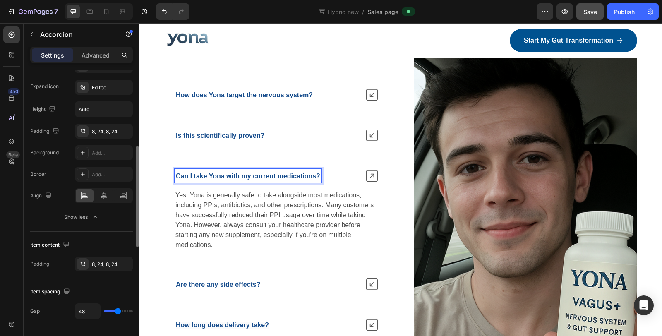
scroll to position [5792, 0]
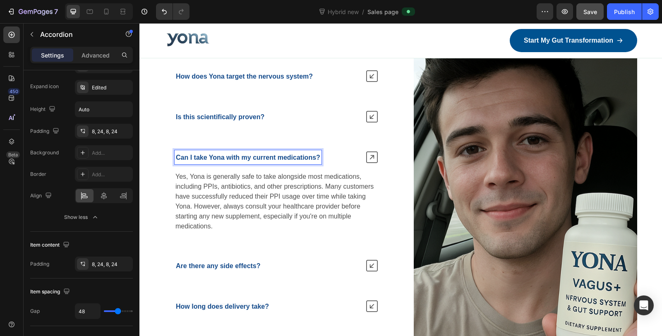
click at [209, 260] on p "Are there any side effects?" at bounding box center [218, 266] width 85 height 12
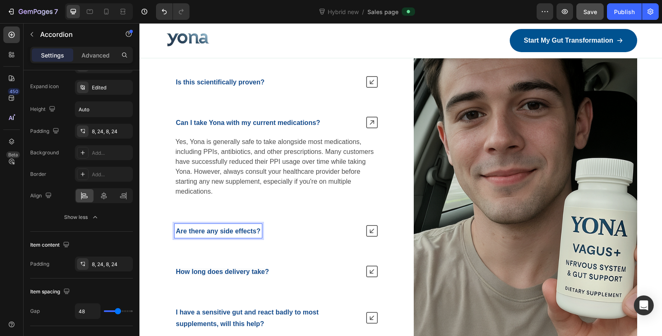
scroll to position [5838, 0]
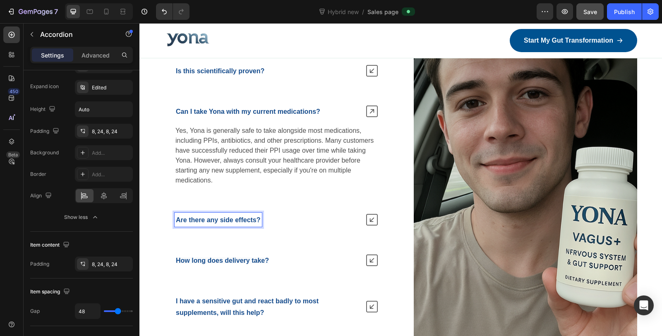
click at [214, 257] on strong "How long does delivery take?" at bounding box center [222, 260] width 93 height 7
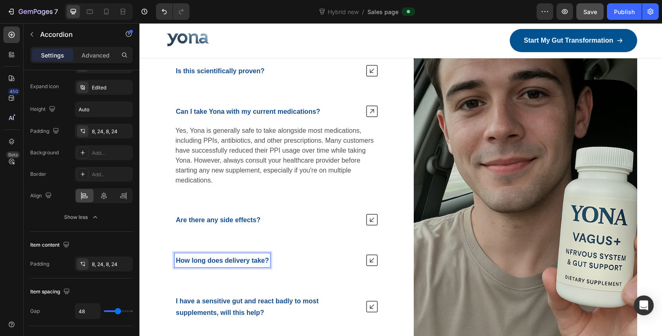
click at [212, 301] on p "I have a sensitive gut and react badly to most supplements, will this help?" at bounding box center [267, 306] width 182 height 23
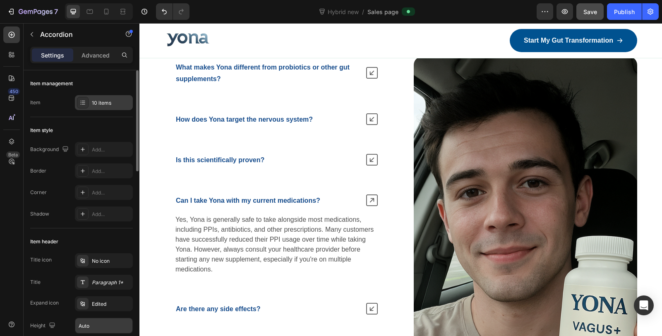
scroll to position [5746, 0]
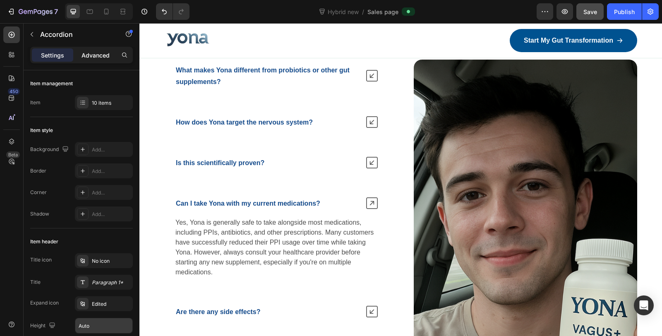
click at [94, 58] on p "Advanced" at bounding box center [95, 55] width 28 height 9
type input "100%"
type input "100"
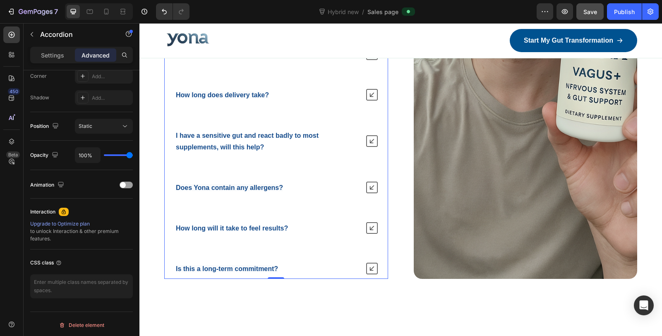
scroll to position [6113, 0]
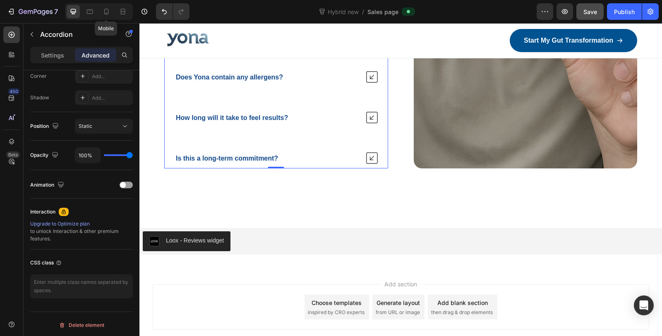
click at [107, 11] on icon at bounding box center [106, 11] width 8 height 8
type input "40"
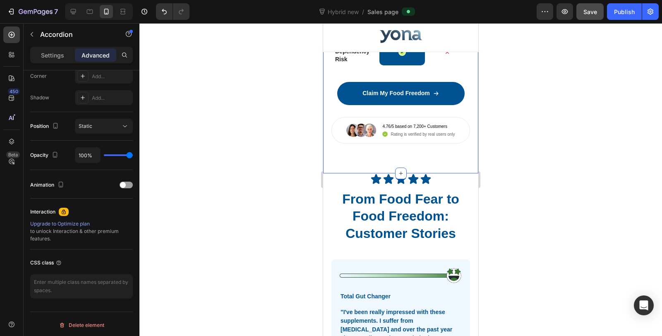
scroll to position [4947, 0]
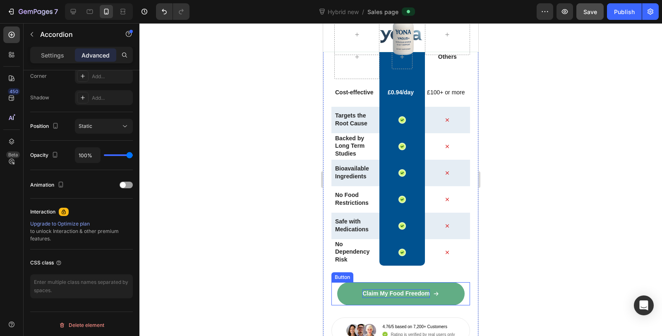
click at [400, 290] on p "Claim My Food Freedom" at bounding box center [395, 293] width 67 height 9
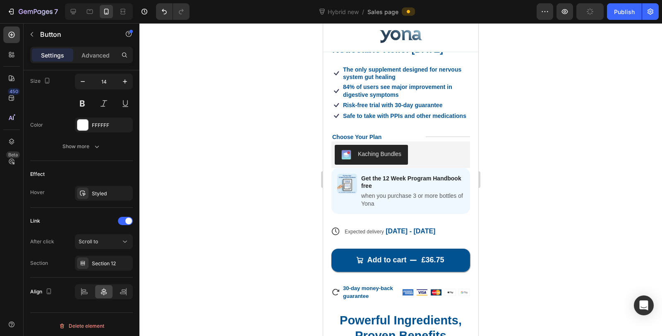
scroll to position [3558, 0]
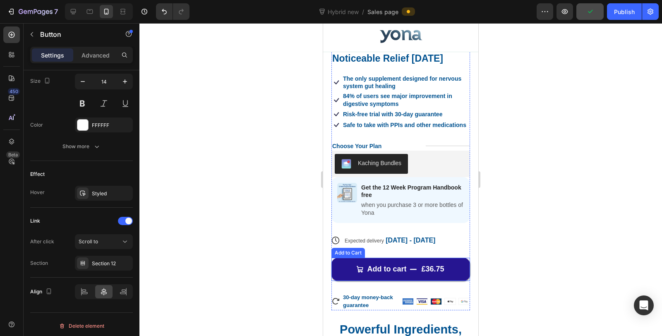
click at [409, 265] on icon "Add to cart" at bounding box center [412, 268] width 7 height 7
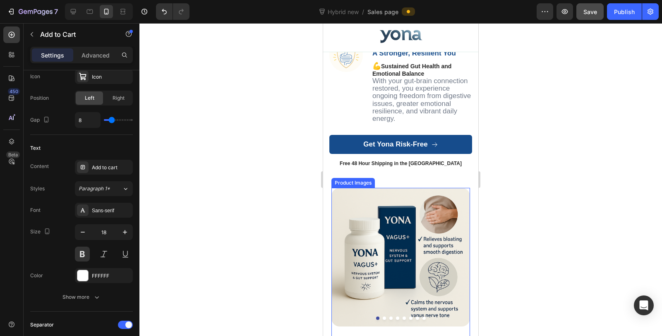
scroll to position [3006, 0]
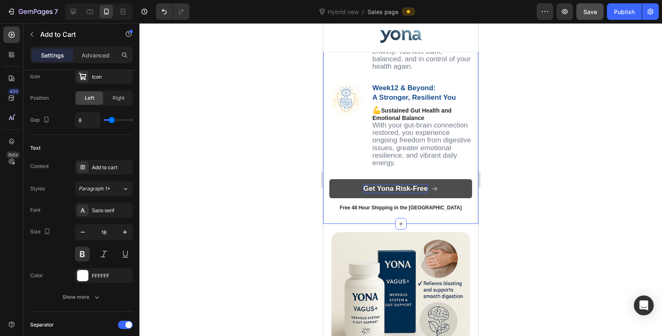
click at [402, 193] on p "Get Yona Risk-Free" at bounding box center [395, 188] width 64 height 9
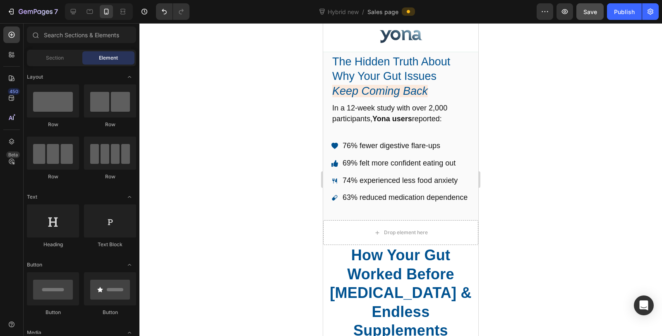
scroll to position [162, 0]
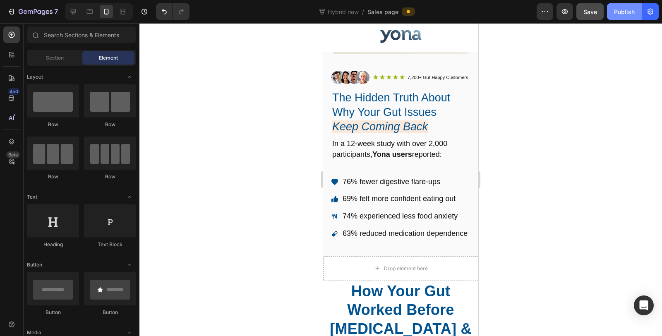
click at [619, 10] on div "Publish" at bounding box center [624, 11] width 21 height 9
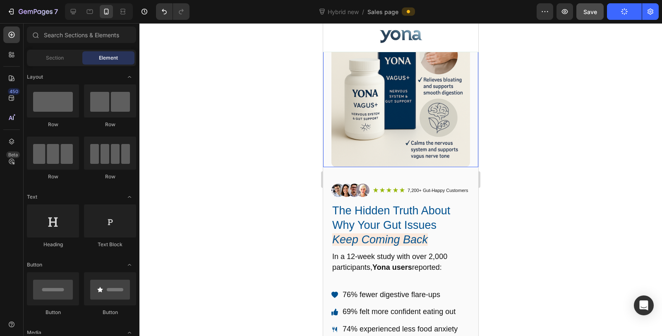
scroll to position [0, 0]
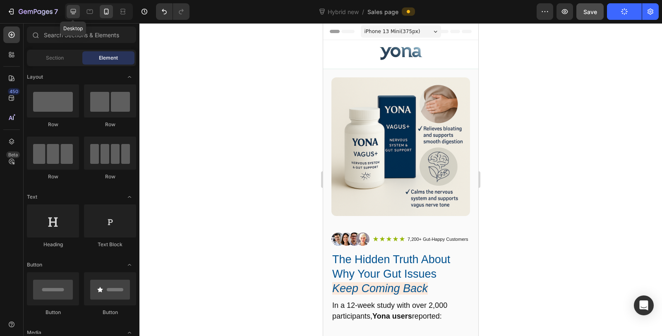
click at [71, 7] on icon at bounding box center [73, 11] width 8 height 8
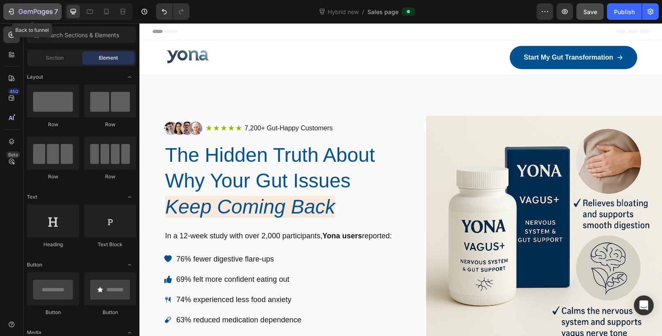
click at [19, 7] on div "7" at bounding box center [38, 12] width 39 height 10
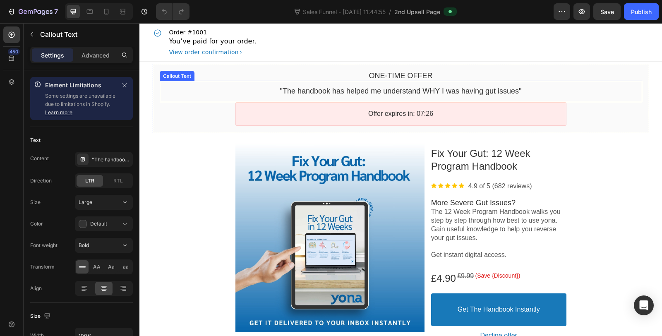
click at [459, 92] on bdo ""The handbook has helped me understand WHY I was having gut issues"" at bounding box center [400, 91] width 241 height 8
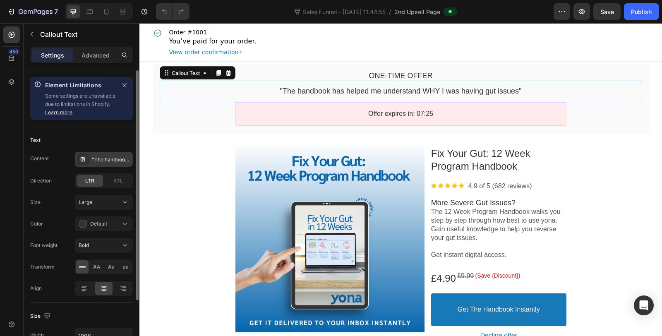
click at [111, 158] on div ""The handbook has helped me understand WHY I was having gut issues"" at bounding box center [111, 159] width 39 height 7
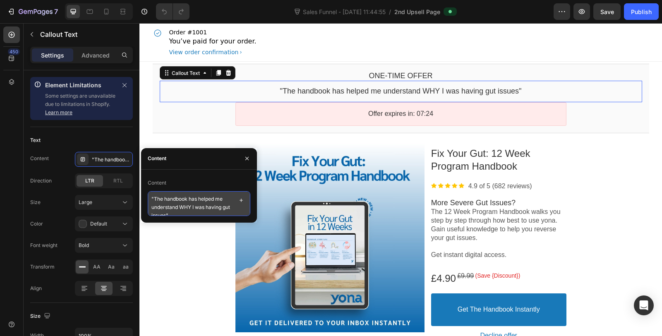
click at [170, 209] on textarea ""The handbook has helped me understand WHY I was having gut issues"" at bounding box center [199, 203] width 103 height 25
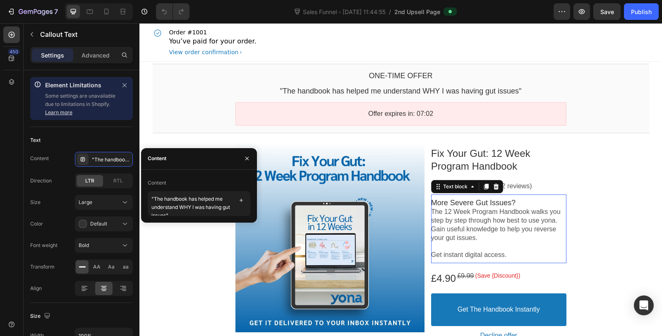
click at [472, 208] on p "The 12 Week Program Handbook walks you step by step through how best to use yon…" at bounding box center [498, 225] width 135 height 34
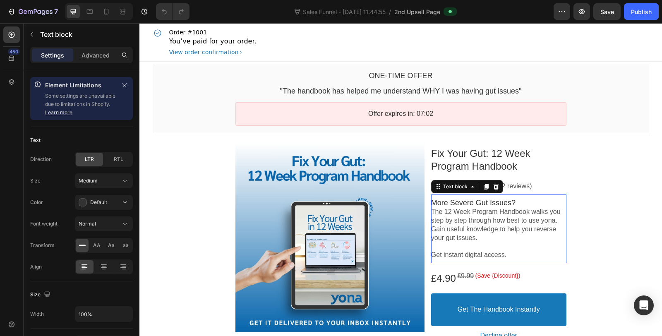
click at [476, 208] on p "The 12 Week Program Handbook walks you step by step through how best to use yon…" at bounding box center [498, 225] width 135 height 34
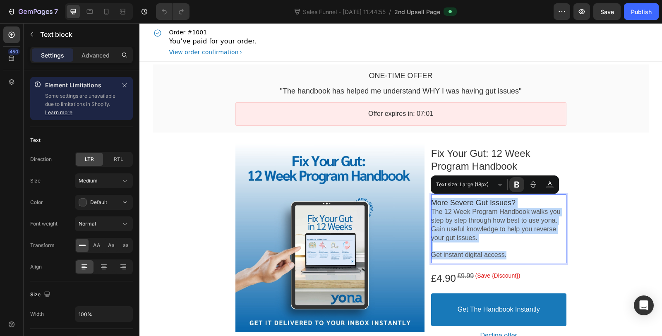
copy div "More Severe Gut Issues? The 12 Week Program Handbook walks you step by step thr…"
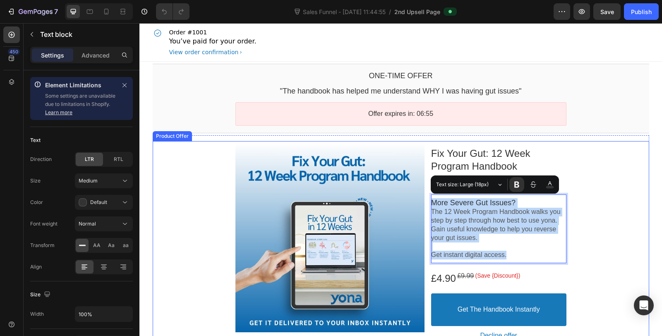
click at [593, 268] on div "Product Images Fix Your Gut: 12 Week Program Handbook Product Title Image 4.9 o…" at bounding box center [401, 255] width 496 height 229
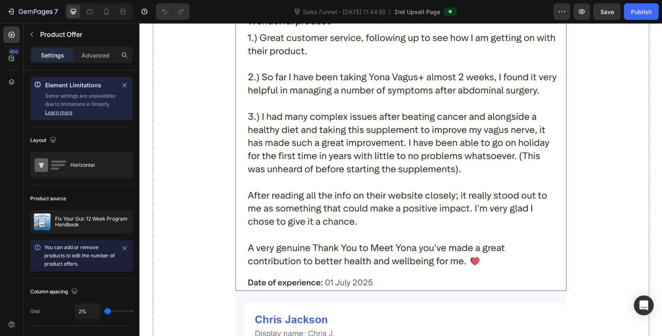
scroll to position [536, 0]
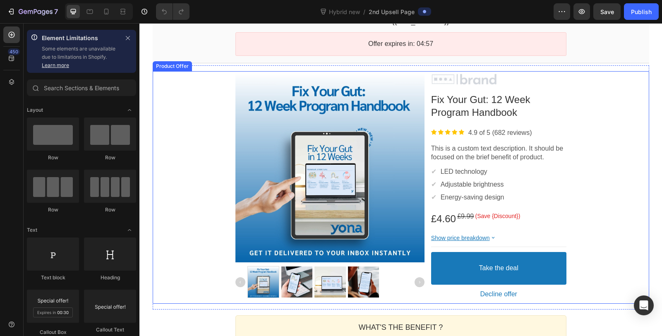
scroll to position [46, 0]
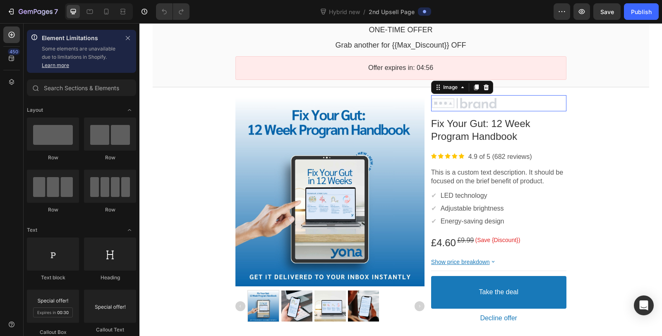
click at [537, 107] on div at bounding box center [498, 103] width 135 height 12
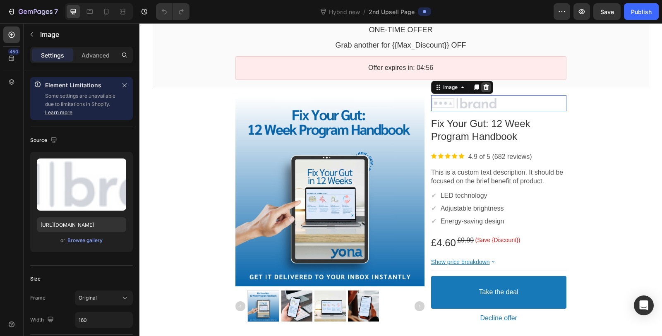
click at [486, 84] on div at bounding box center [486, 87] width 10 height 10
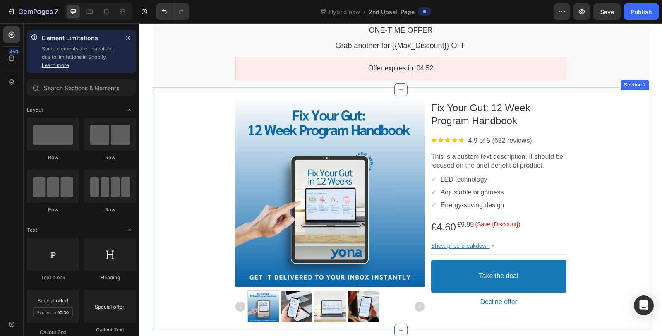
scroll to position [0, 0]
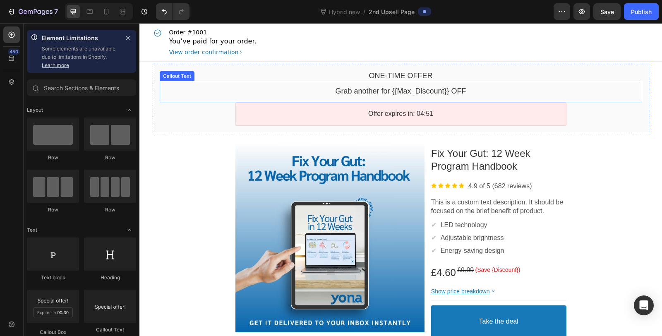
click at [373, 94] on bdo "Grab another for {{Max_Discount}} OFF" at bounding box center [400, 91] width 131 height 8
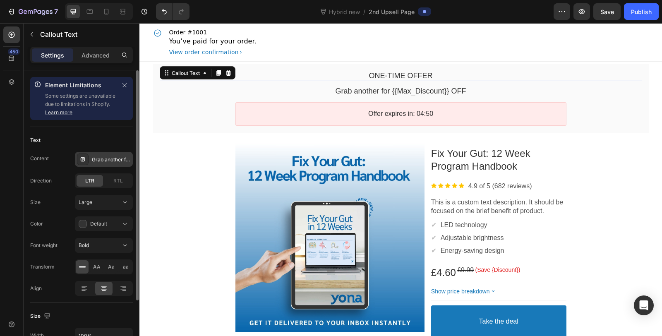
click at [91, 159] on div "Grab another for {{Max_Discount}} OFF" at bounding box center [104, 159] width 58 height 15
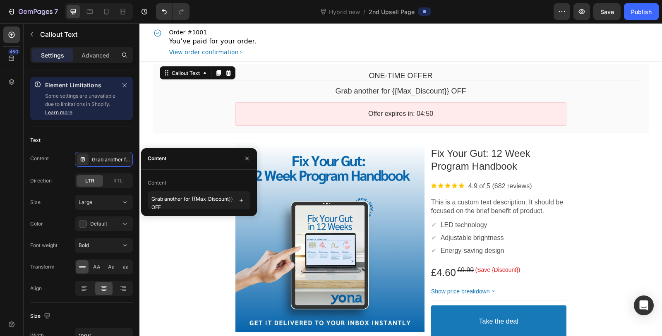
click at [185, 210] on div "Content Grab another for {{Max_Discount}} OFF" at bounding box center [199, 193] width 116 height 46
click at [188, 207] on textarea "Grab another for {{Max_Discount}} OFF" at bounding box center [199, 200] width 103 height 18
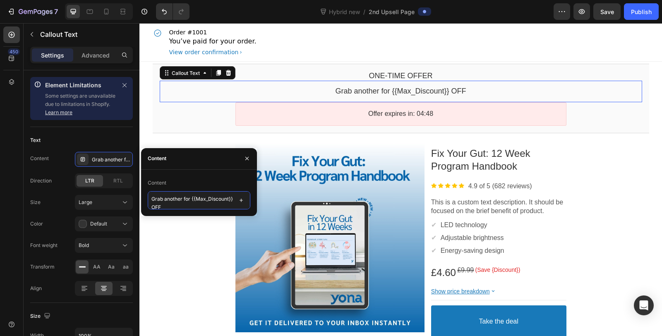
paste textarea ""The handbook has helped me understand WHY I was having gut issues""
type textarea ""The handbook has helped me understand WHY I was having gut issues""
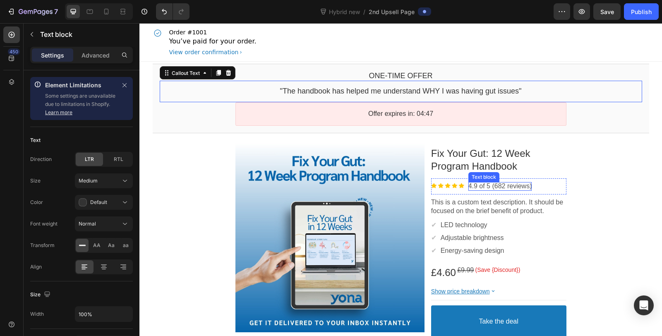
click at [529, 195] on div "This is a custom text description. It should be focused on the brief benefit of…" at bounding box center [498, 206] width 135 height 25
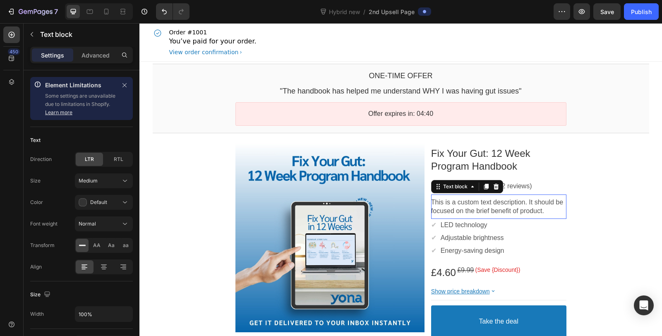
click at [506, 211] on p "This is a custom text description. It should be focused on the brief benefit of…" at bounding box center [498, 206] width 135 height 17
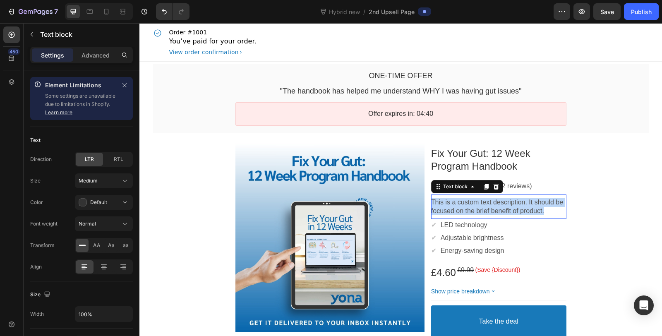
click at [506, 211] on p "This is a custom text description. It should be focused on the brief benefit of…" at bounding box center [498, 206] width 135 height 17
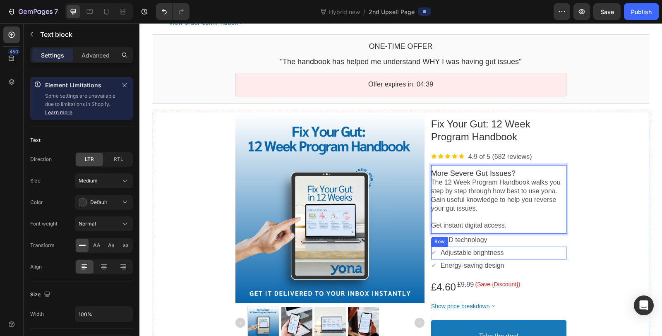
scroll to position [46, 0]
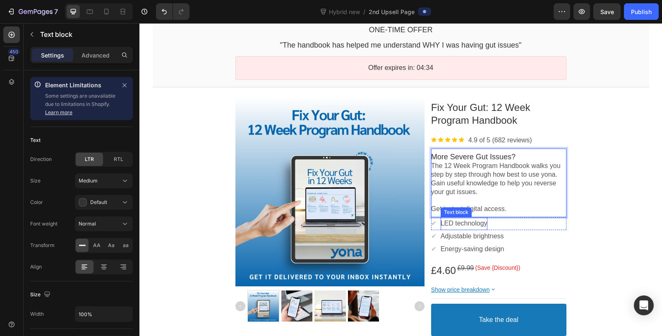
click at [471, 220] on p "LED technology" at bounding box center [463, 223] width 47 height 9
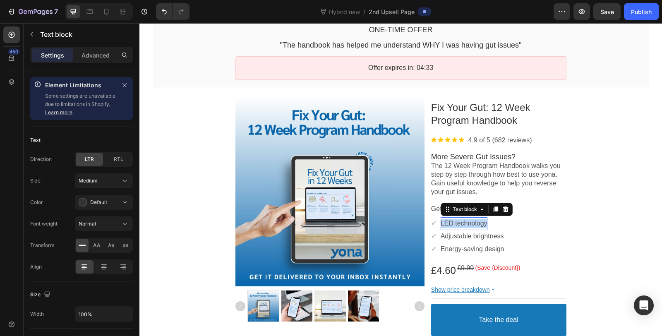
click at [471, 220] on p "LED technology" at bounding box center [463, 223] width 47 height 9
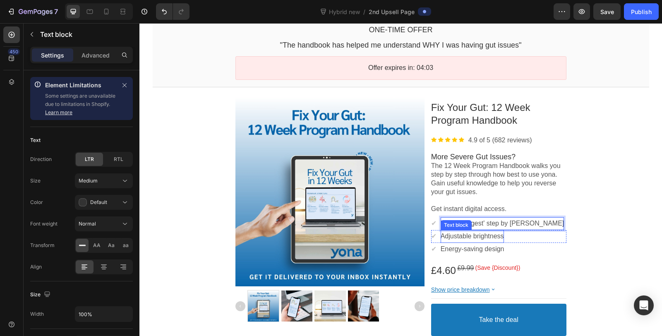
click at [472, 234] on p "Adjustable brightness" at bounding box center [471, 236] width 63 height 9
click at [474, 235] on p "Adjustable brightness" at bounding box center [471, 236] width 63 height 9
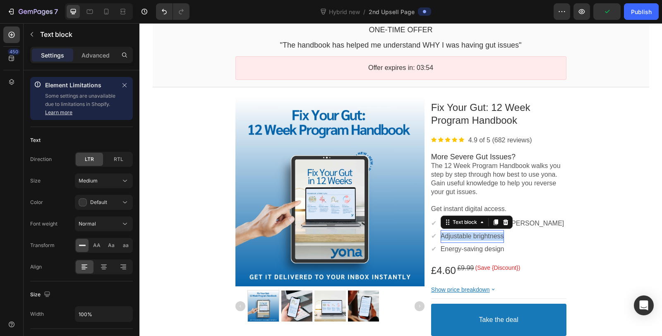
click at [474, 235] on p "Adjustable brightness" at bounding box center [471, 236] width 63 height 9
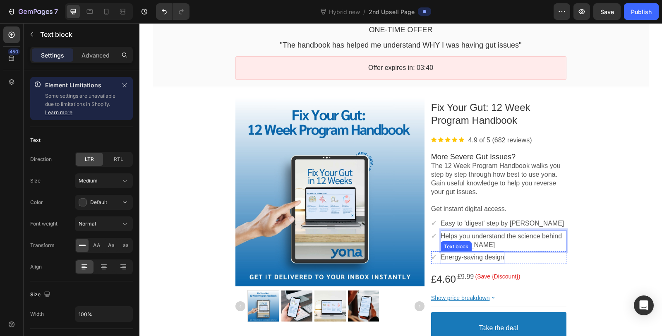
click at [480, 257] on p "Energy-saving design" at bounding box center [472, 257] width 64 height 9
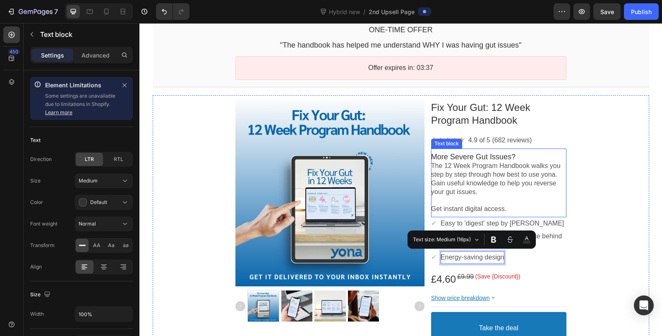
click at [476, 207] on p "Get instant digital access." at bounding box center [498, 209] width 135 height 9
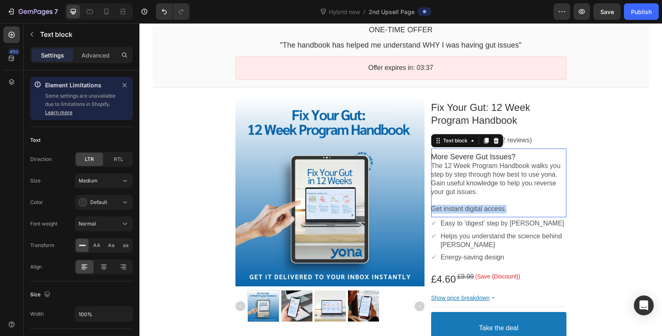
click at [476, 207] on p "Get instant digital access." at bounding box center [498, 209] width 135 height 9
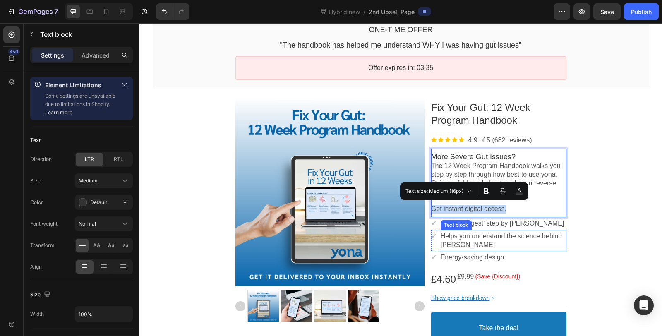
copy p "Get instant digital access."
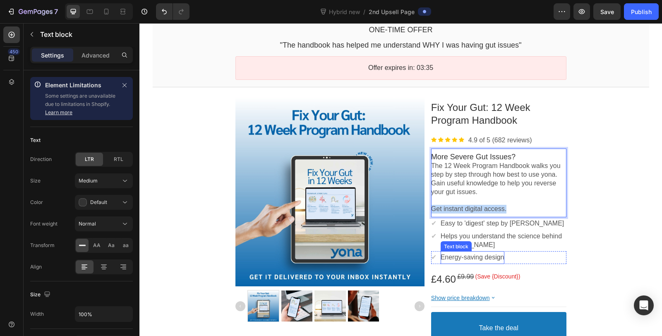
click at [472, 258] on p "Energy-saving design" at bounding box center [472, 257] width 64 height 9
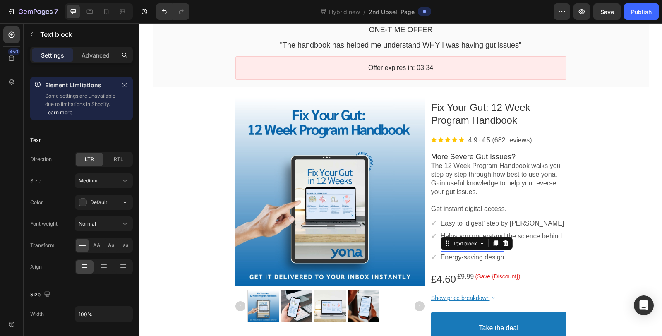
click at [472, 258] on p "Energy-saving design" at bounding box center [472, 257] width 64 height 9
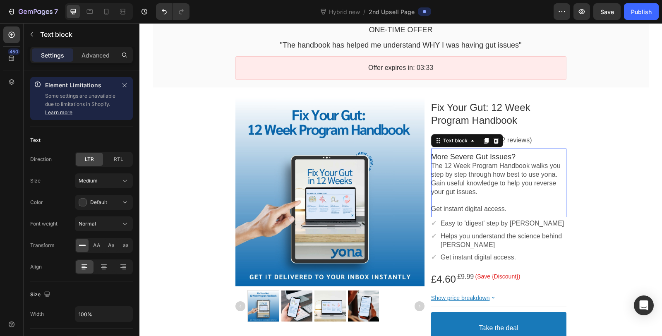
click at [505, 206] on p "Get instant digital access." at bounding box center [498, 209] width 135 height 9
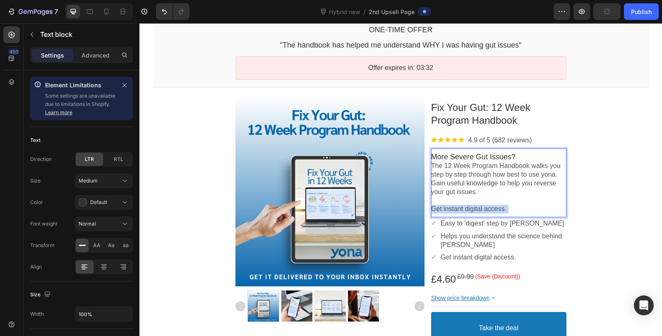
drag, startPoint x: 506, startPoint y: 208, endPoint x: 437, endPoint y: 206, distance: 69.1
click at [437, 206] on p "Get instant digital access." at bounding box center [498, 209] width 135 height 9
click at [444, 206] on p "Get instant digital access." at bounding box center [498, 209] width 135 height 9
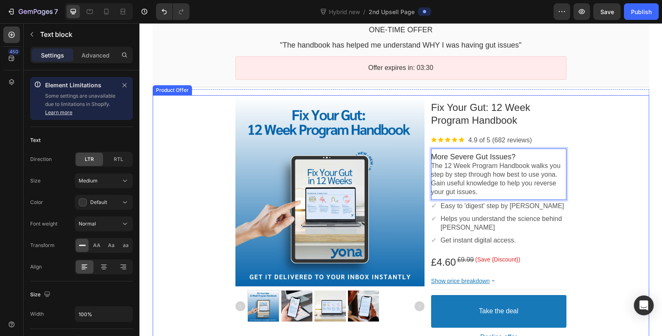
scroll to position [138, 0]
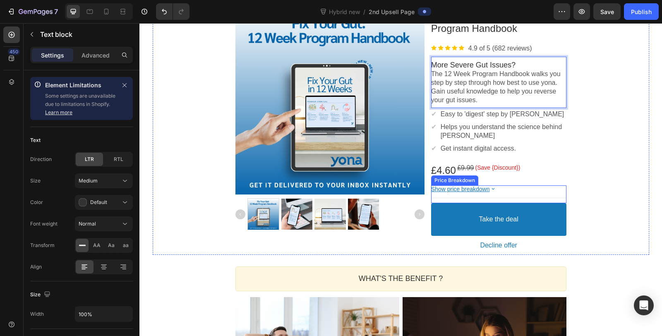
click at [497, 189] on div "Show price breakdown" at bounding box center [498, 188] width 135 height 7
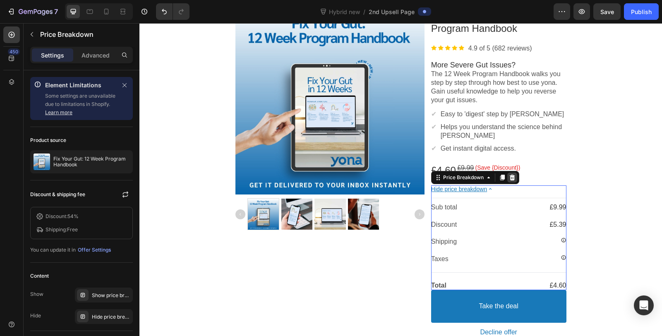
click at [509, 176] on icon at bounding box center [511, 177] width 5 height 6
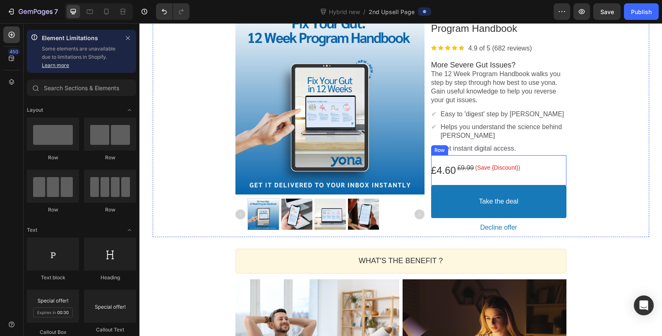
click at [510, 167] on bdo "(Save {Discount})" at bounding box center [497, 167] width 45 height 7
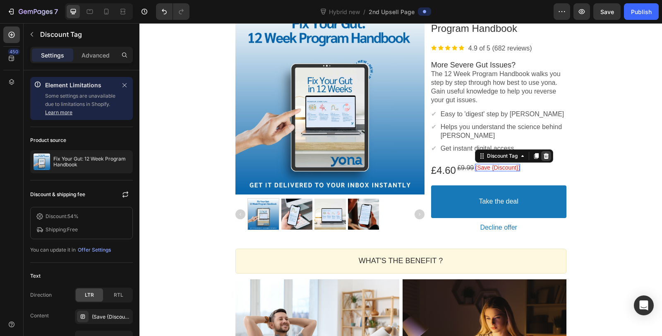
click at [545, 154] on icon at bounding box center [545, 156] width 7 height 7
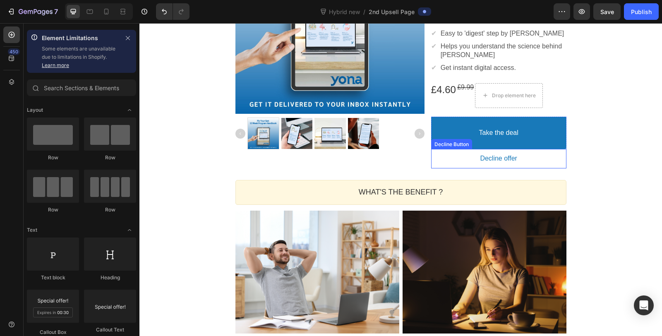
scroll to position [229, 0]
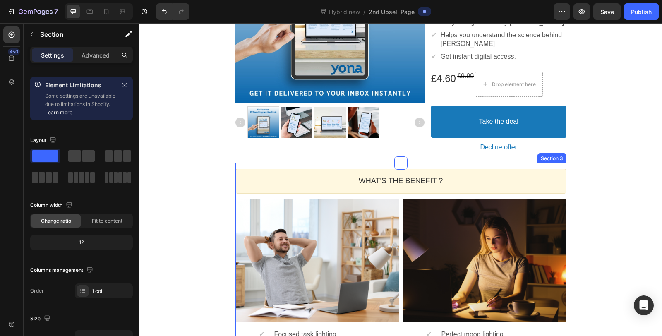
click at [559, 163] on div "WHAT'S THE BENEFIT ? Heading Callout Box Image ✔ Text block Focused task lighti…" at bounding box center [400, 267] width 331 height 209
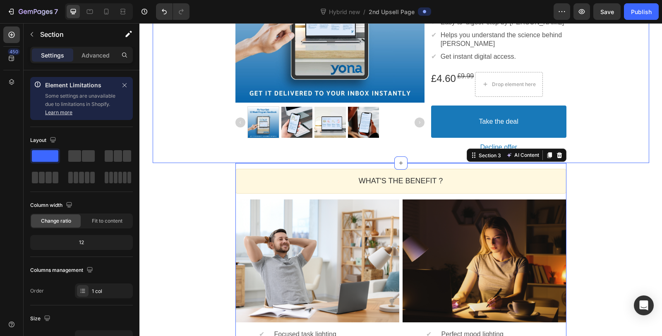
click at [561, 156] on div "Section 3 AI Content Write with GemAI You've reached / rewrites of your AI gene…" at bounding box center [516, 154] width 100 height 13
click at [558, 155] on icon at bounding box center [559, 155] width 7 height 7
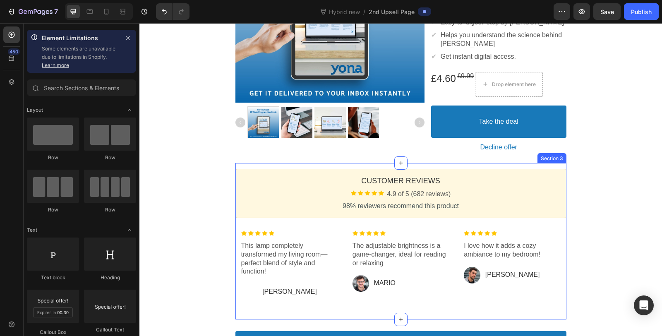
click at [549, 164] on div "Customer Reviews Heading Image 4.9 of 5 (682 reviews) Text block Row 98% review…" at bounding box center [400, 241] width 331 height 157
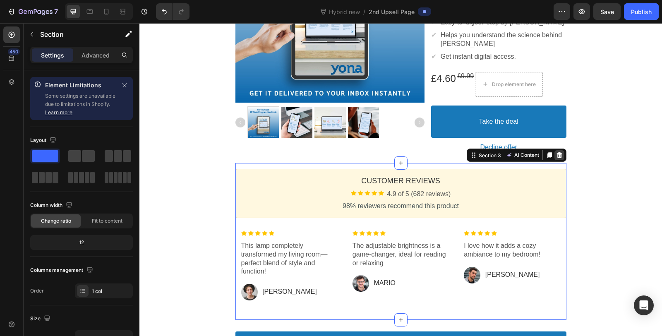
click at [559, 153] on icon at bounding box center [559, 155] width 7 height 7
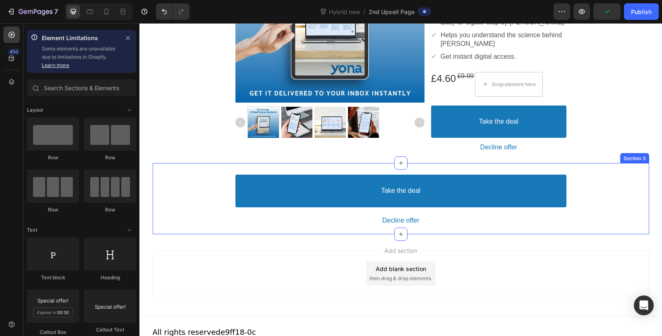
click at [550, 166] on div "Take the deal Accept Button Decline offer Decline Button Product Offer Section 3" at bounding box center [401, 198] width 496 height 71
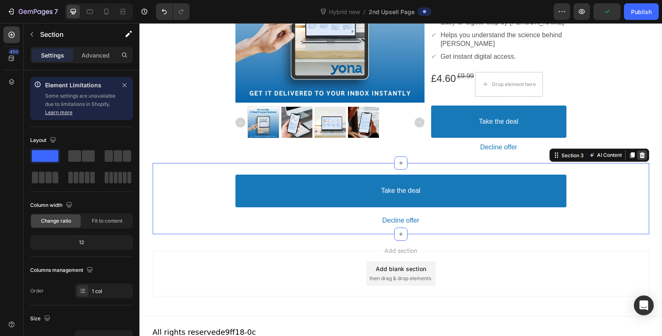
click at [639, 153] on icon at bounding box center [641, 155] width 5 height 6
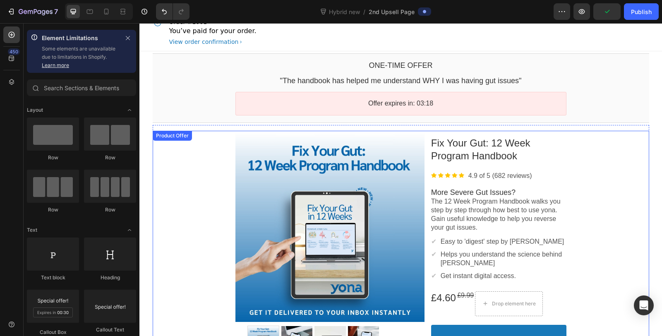
scroll to position [0, 0]
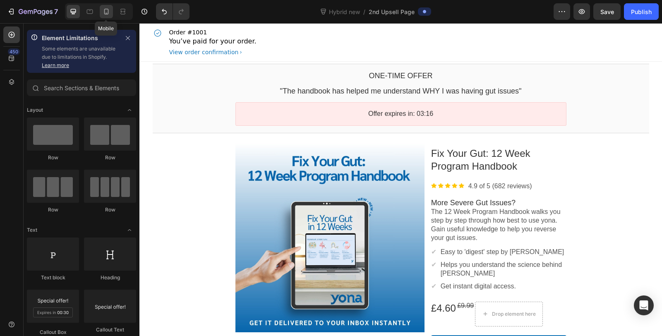
click at [112, 11] on div at bounding box center [106, 11] width 13 height 13
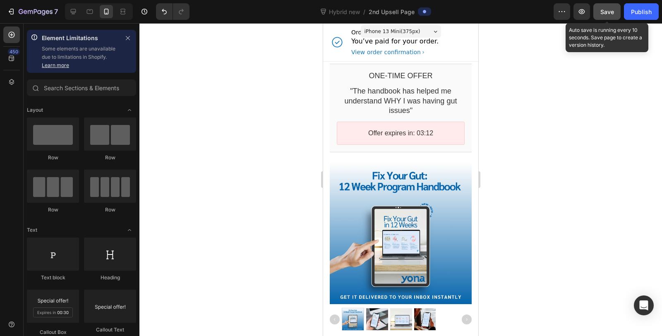
click at [604, 17] on button "Save" at bounding box center [606, 11] width 27 height 17
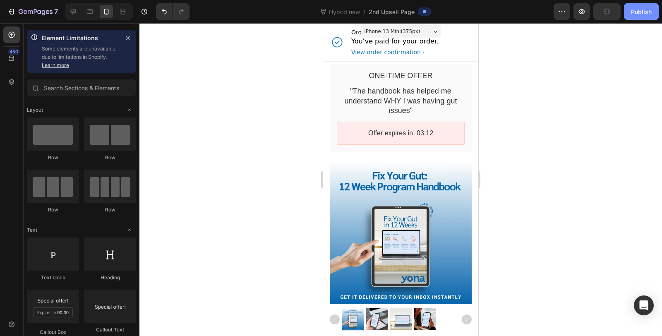
click at [635, 10] on div "Publish" at bounding box center [641, 11] width 21 height 9
click at [12, 14] on icon "button" at bounding box center [11, 11] width 8 height 8
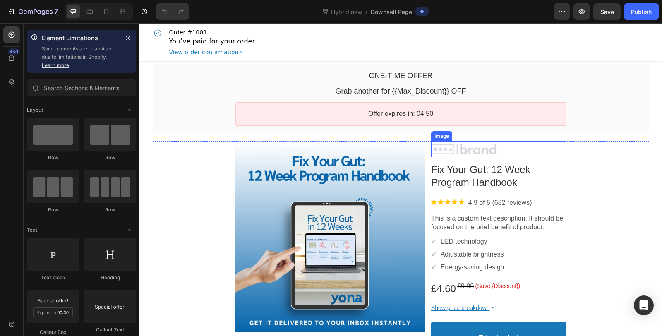
click at [513, 152] on div at bounding box center [498, 149] width 135 height 12
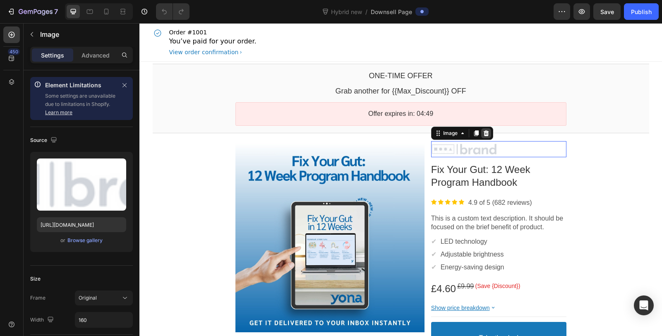
click at [484, 131] on icon at bounding box center [485, 133] width 5 height 6
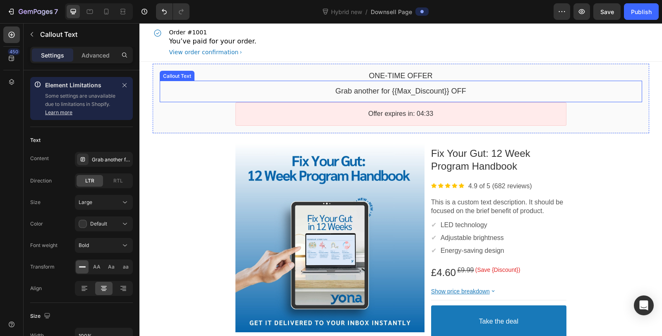
click at [416, 91] on bdo "Grab another for {{Max_Discount}} OFF" at bounding box center [400, 91] width 131 height 8
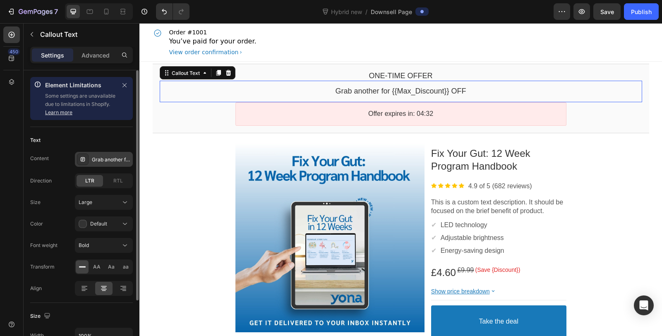
click at [96, 152] on div "Grab another for {{Max_Discount}} OFF" at bounding box center [104, 159] width 58 height 15
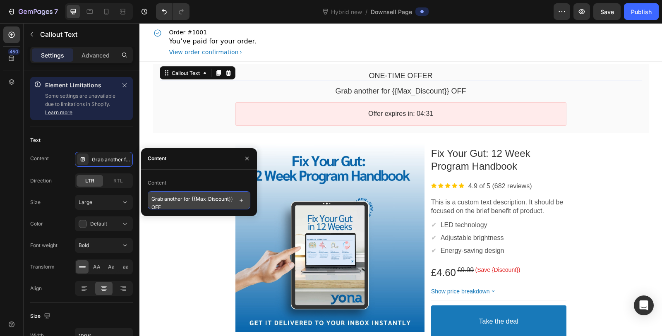
click at [167, 207] on textarea "Grab another for {{Max_Discount}} OFF" at bounding box center [199, 200] width 103 height 18
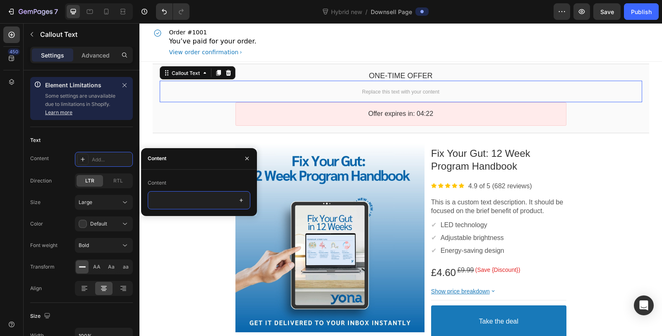
click at [182, 203] on textarea at bounding box center [199, 200] width 103 height 18
paste textarea ""The handbook has helped me understand WHY I was having gut issues""
type textarea ""The handbook has helped me understand WHY I was having gut issues""
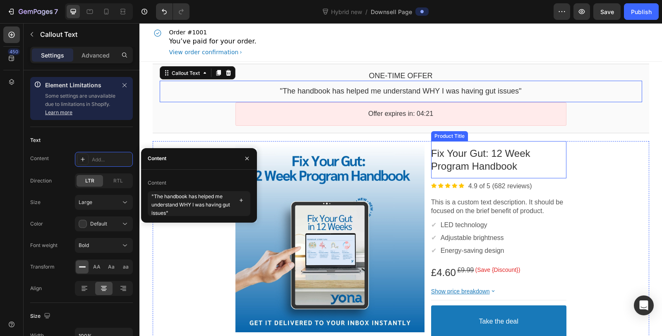
click at [504, 162] on bdo "Fix Your Gut: 12 Week Program Handbook" at bounding box center [480, 160] width 99 height 24
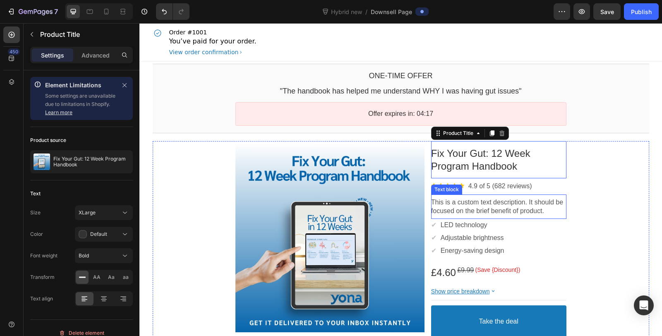
click at [459, 210] on p "This is a custom text description. It should be focused on the brief benefit of…" at bounding box center [498, 206] width 135 height 17
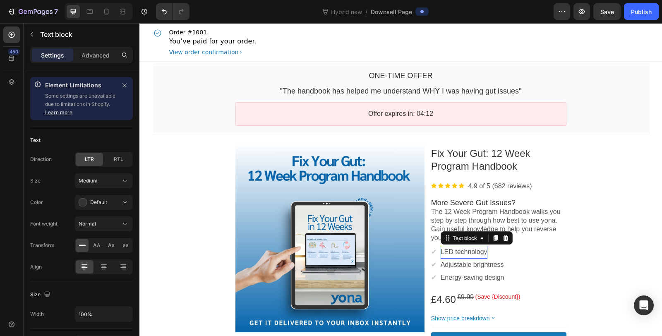
click at [464, 251] on p "LED technology" at bounding box center [463, 252] width 47 height 9
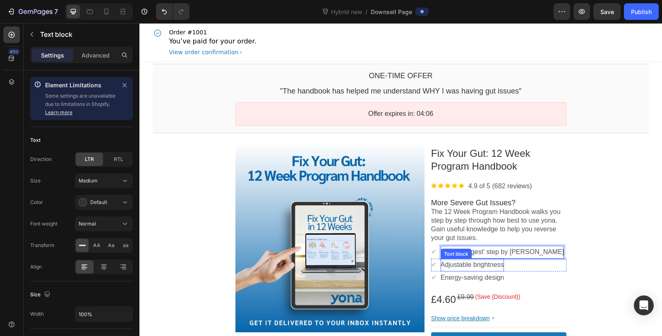
click at [480, 269] on div "Adjustable brightness Text block" at bounding box center [471, 264] width 63 height 13
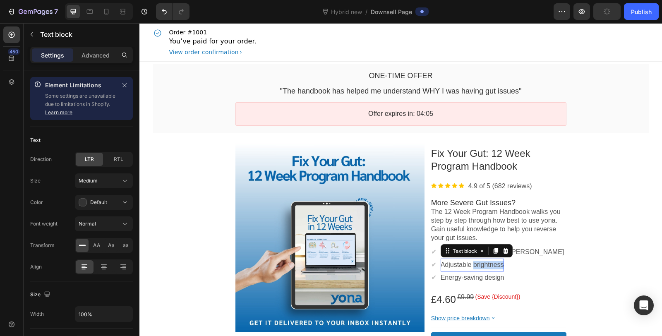
click at [481, 268] on p "Adjustable brightness" at bounding box center [471, 264] width 63 height 9
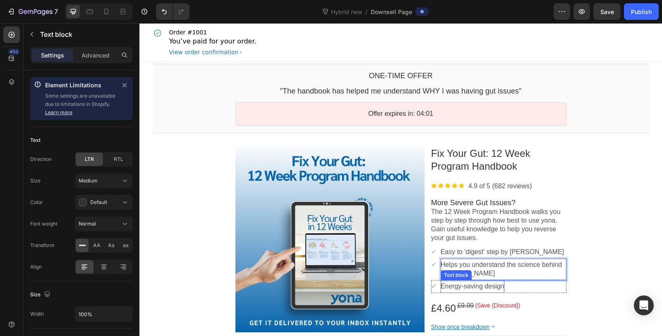
click at [480, 285] on p "Energy-saving design" at bounding box center [472, 286] width 64 height 9
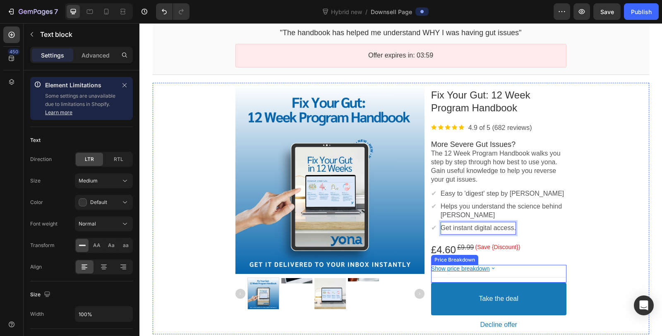
scroll to position [92, 0]
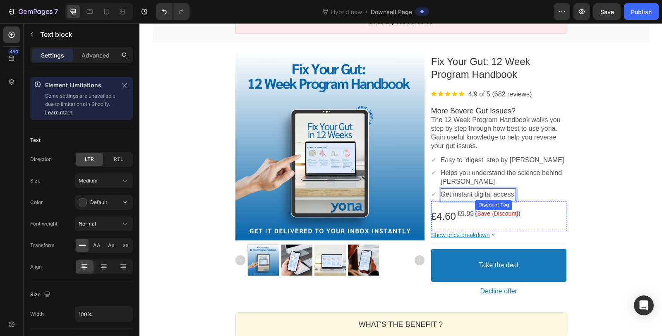
click at [497, 213] on bdo "(Save {Discount})" at bounding box center [497, 213] width 45 height 7
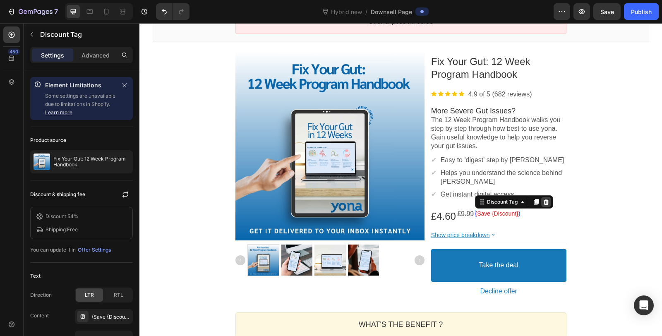
click at [543, 201] on icon at bounding box center [545, 201] width 5 height 6
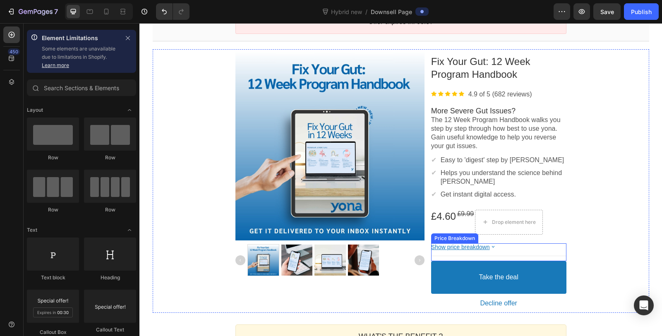
click at [479, 244] on bdo "Show price breakdown" at bounding box center [460, 247] width 59 height 7
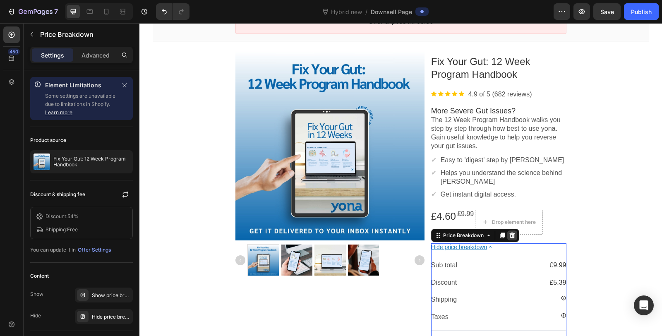
click at [509, 233] on icon at bounding box center [511, 235] width 5 height 6
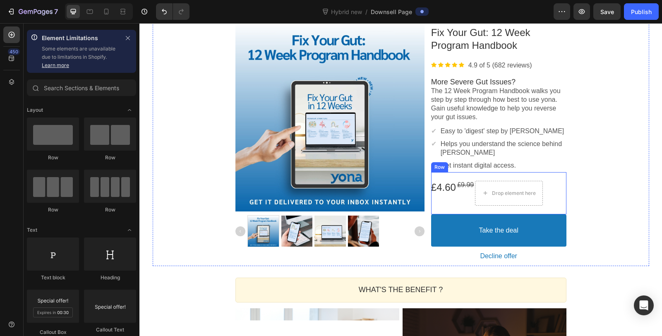
scroll to position [138, 0]
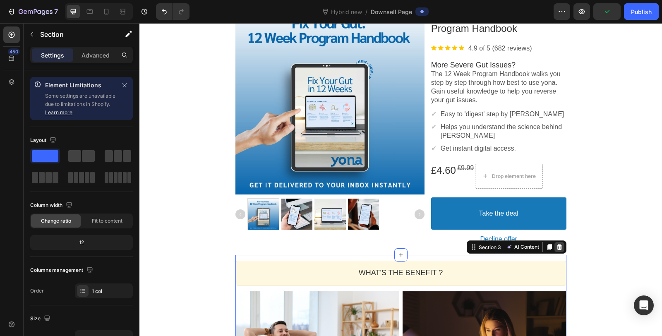
click at [559, 248] on icon at bounding box center [559, 247] width 7 height 7
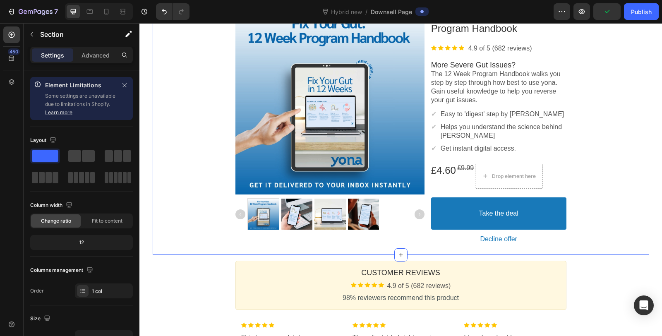
click at [557, 256] on div "Customer Reviews Heading Image 4.9 of 5 (682 reviews) Text block Row 98% review…" at bounding box center [400, 333] width 331 height 156
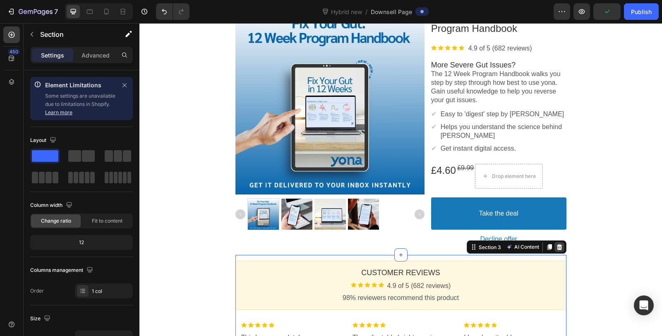
click at [556, 244] on icon at bounding box center [558, 247] width 5 height 6
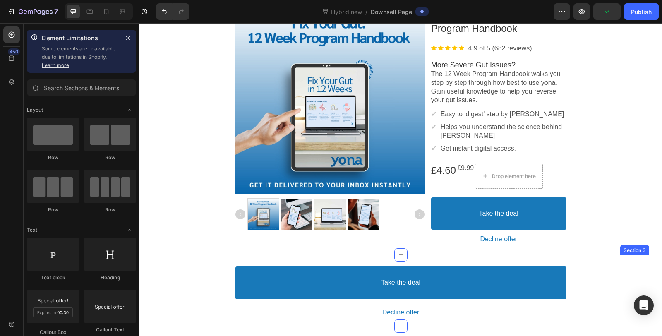
click at [553, 258] on div "Take the deal Accept Button Decline offer Decline Button Product Offer Section 3" at bounding box center [401, 290] width 496 height 71
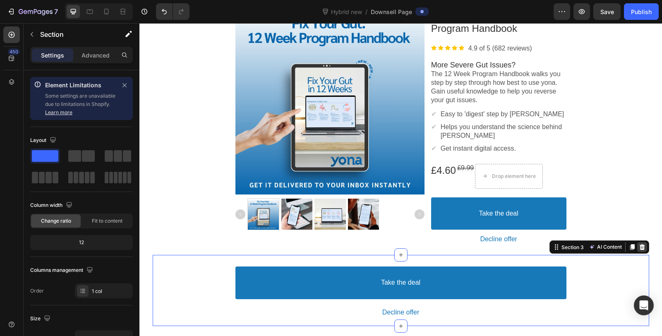
click at [639, 245] on icon at bounding box center [641, 247] width 5 height 6
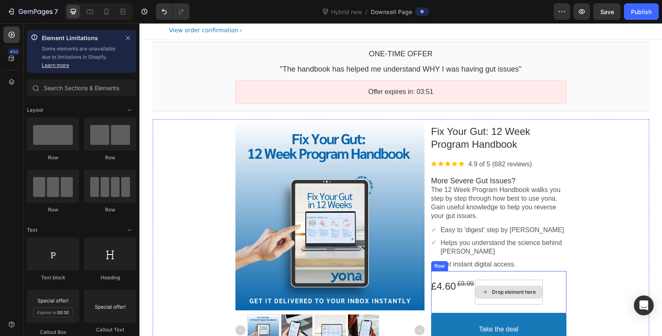
scroll to position [0, 0]
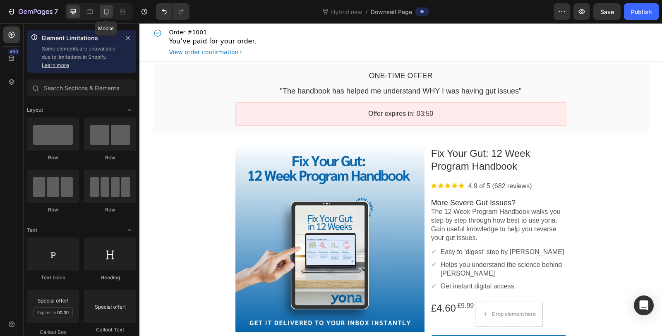
click at [108, 10] on icon at bounding box center [106, 12] width 5 height 6
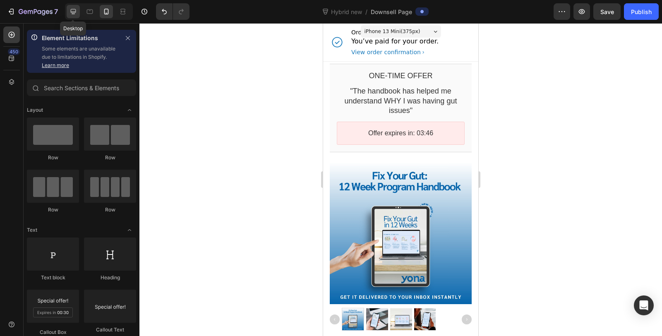
click at [73, 9] on icon at bounding box center [73, 11] width 5 height 5
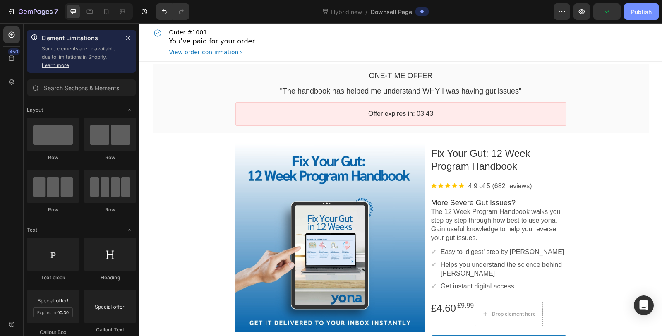
click at [636, 10] on div "Publish" at bounding box center [641, 11] width 21 height 9
click at [636, 4] on button "Publish" at bounding box center [641, 11] width 35 height 17
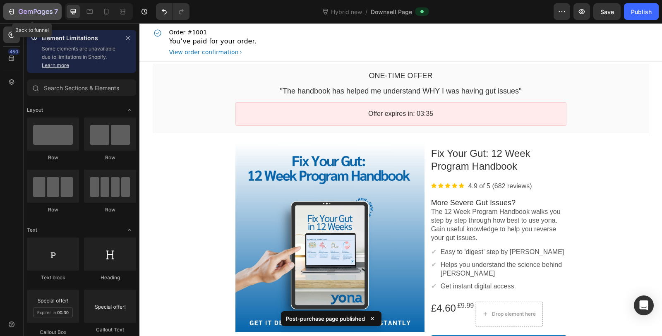
click at [20, 10] on icon "button" at bounding box center [21, 11] width 5 height 5
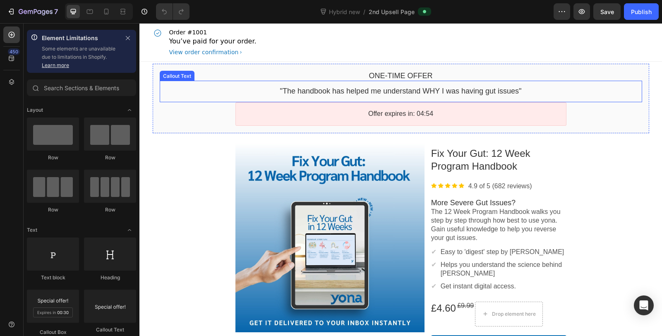
click at [408, 92] on bdo ""The handbook has helped me understand WHY I was having gut issues"" at bounding box center [400, 91] width 241 height 8
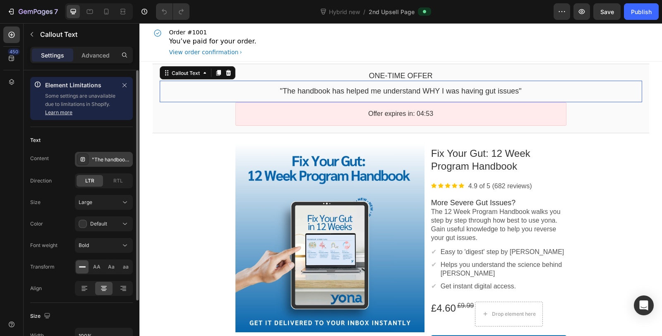
click at [107, 156] on div ""The handbook has helped me understand WHY I was having gut issues"" at bounding box center [111, 159] width 39 height 7
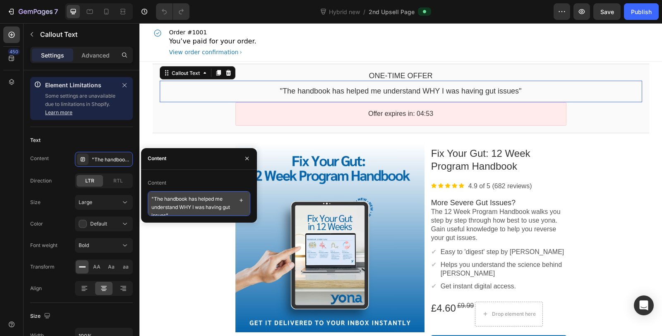
click at [173, 208] on textarea ""The handbook has helped me understand WHY I was having gut issues"" at bounding box center [199, 203] width 103 height 25
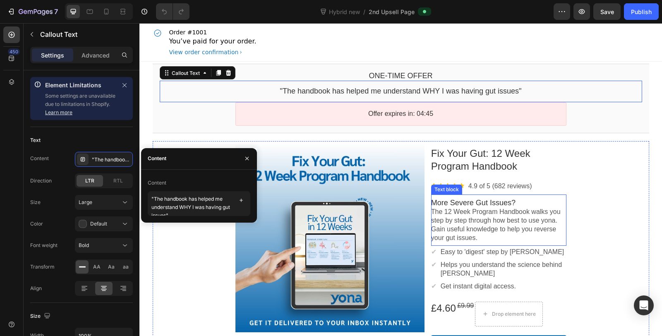
click at [478, 203] on span "More Severe Gut Issues?" at bounding box center [473, 202] width 84 height 8
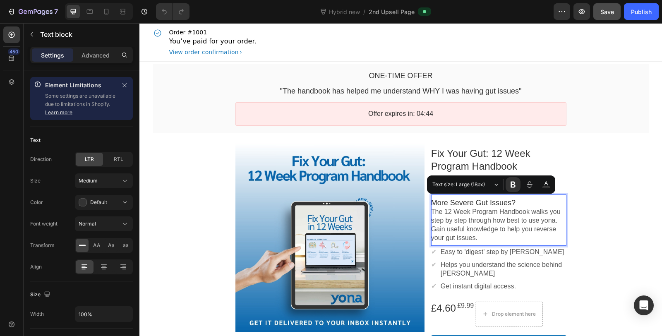
copy div "More Severe Gut Issues? The 12 Week Program Handbook walks you step by step thr…"
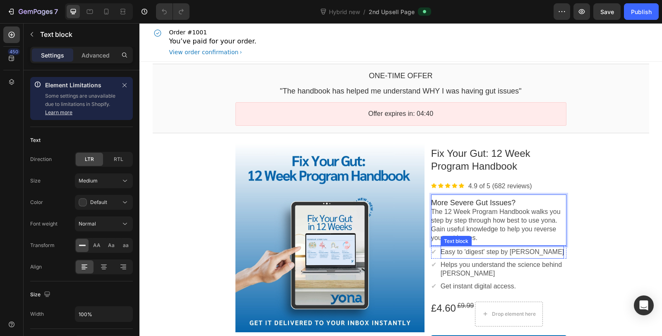
click at [461, 255] on p "Easy to 'digest' step by [PERSON_NAME]" at bounding box center [502, 252] width 124 height 9
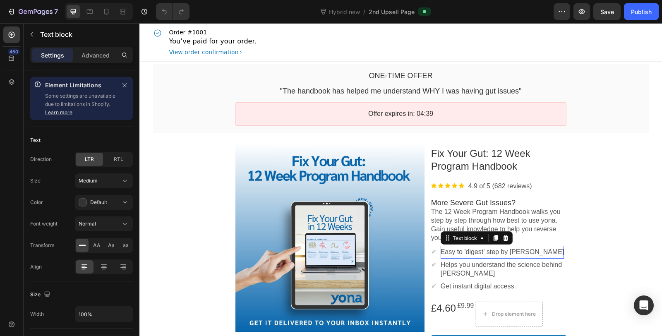
click at [461, 255] on p "Easy to 'digest' step by [PERSON_NAME]" at bounding box center [502, 252] width 124 height 9
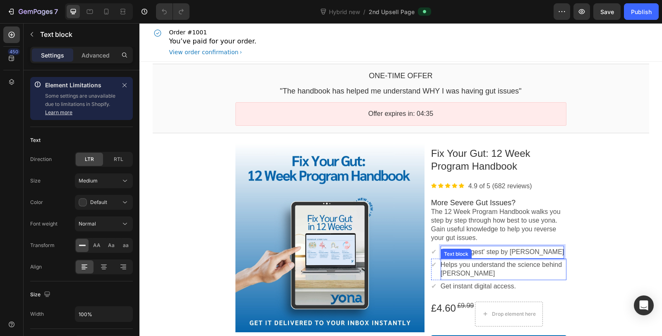
click at [454, 270] on p "Helps you understand the science behind [PERSON_NAME]" at bounding box center [503, 268] width 126 height 17
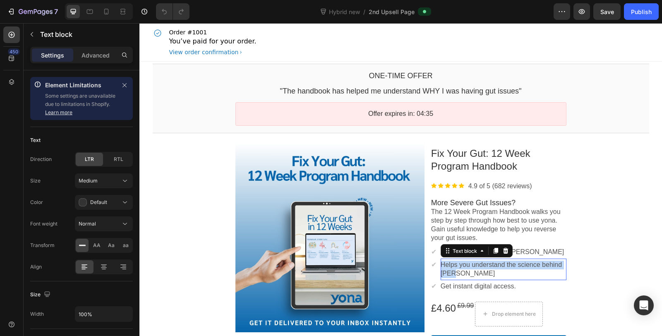
click at [454, 270] on p "Helps you understand the science behind [PERSON_NAME]" at bounding box center [503, 268] width 126 height 17
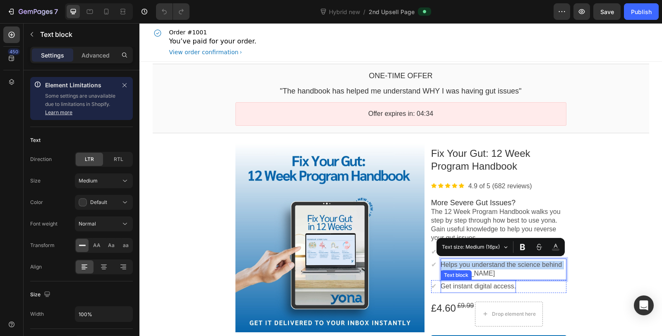
copy p "Helps you understand the science behind [PERSON_NAME]"
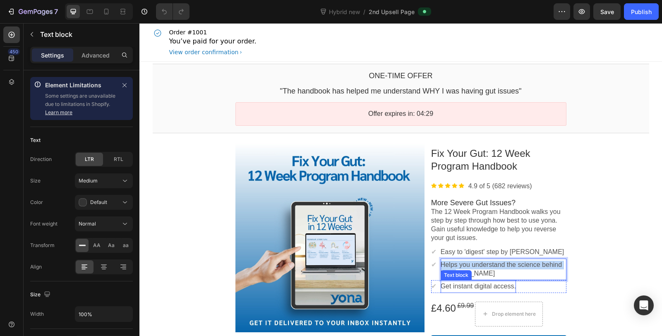
click at [461, 289] on p "Get instant digital access." at bounding box center [477, 286] width 75 height 9
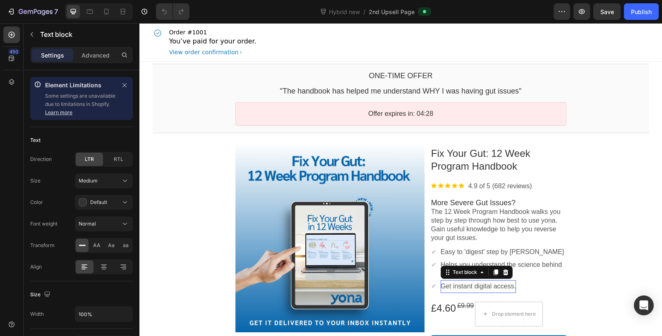
click at [461, 289] on p "Get instant digital access." at bounding box center [477, 286] width 75 height 9
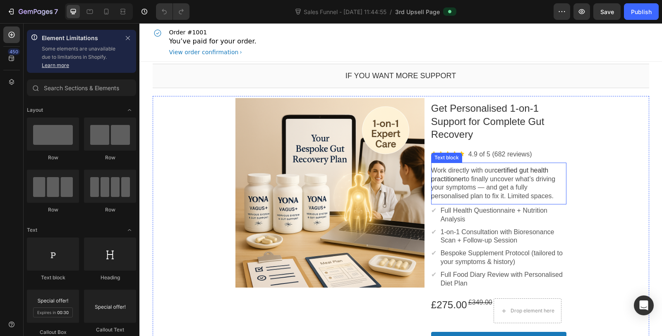
click at [473, 178] on p "Work directly with our certified gut health practitioner to finally uncover wha…" at bounding box center [498, 183] width 135 height 34
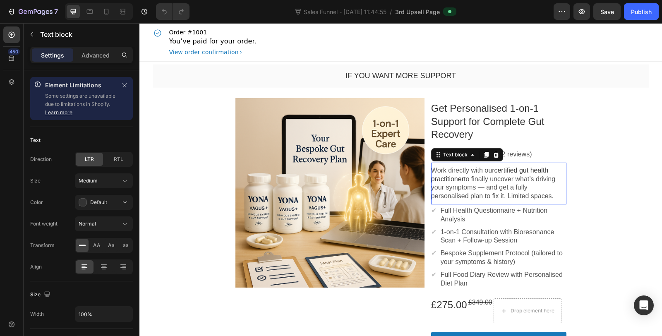
click at [473, 178] on p "Work directly with our certified gut health practitioner to finally uncover wha…" at bounding box center [498, 183] width 135 height 34
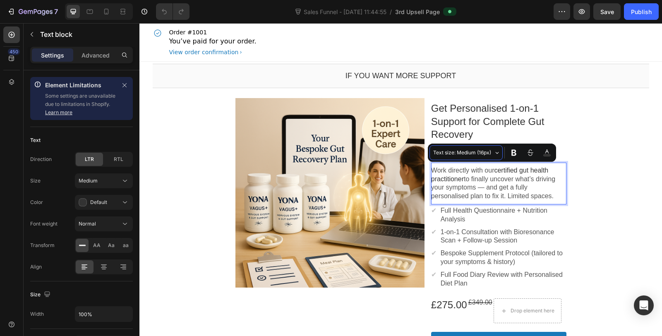
copy p "Work directly with our certified gut health practitioner to finally uncover wha…"
click at [462, 210] on p "Full Health Questionnaire + Nutrition Analysis" at bounding box center [503, 214] width 126 height 17
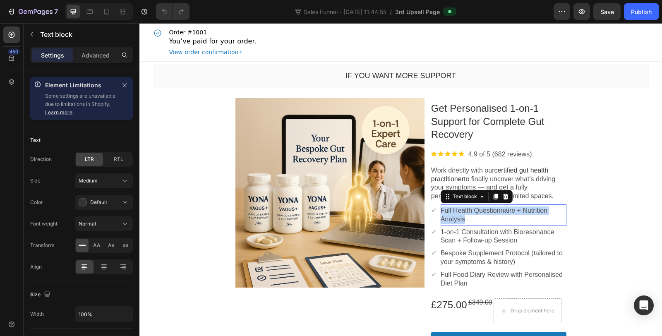
click at [462, 210] on p "Full Health Questionnaire + Nutrition Analysis" at bounding box center [503, 214] width 126 height 17
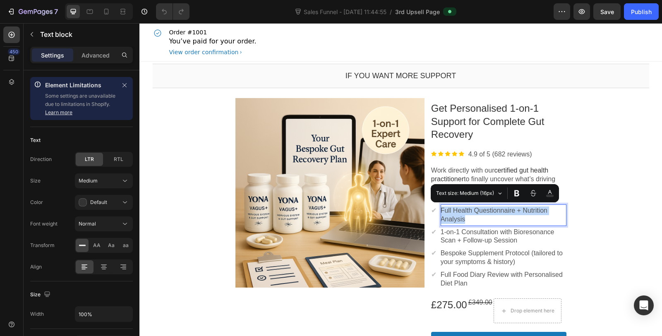
copy p "Full Health Questionnaire + Nutrition Analysis"
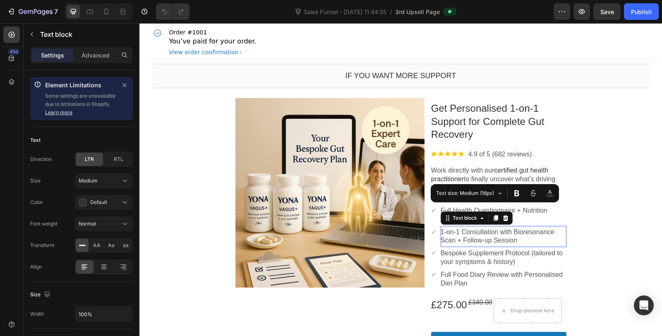
click at [485, 237] on p "1-on-1 Consultation with Bioresonance Scan + Follow-up Session" at bounding box center [503, 236] width 126 height 17
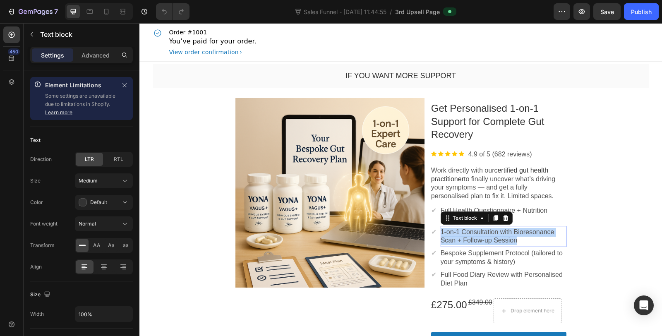
click at [485, 237] on p "1-on-1 Consultation with Bioresonance Scan + Follow-up Session" at bounding box center [503, 236] width 126 height 17
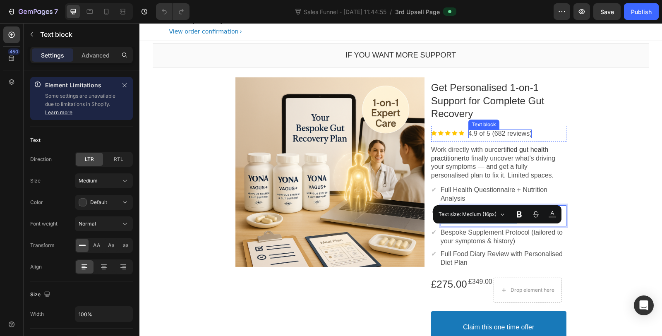
scroll to position [46, 0]
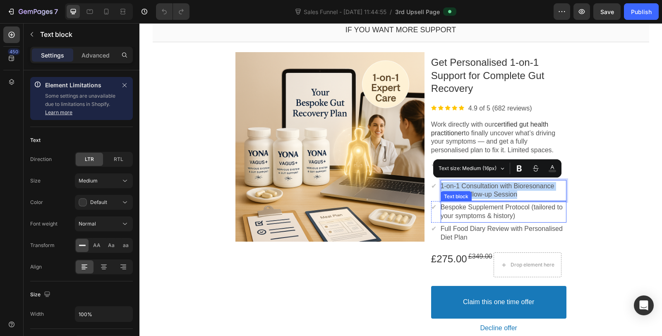
click at [475, 209] on p "Bespoke Supplement Protocol (tailored to your symptoms & history)" at bounding box center [503, 211] width 126 height 17
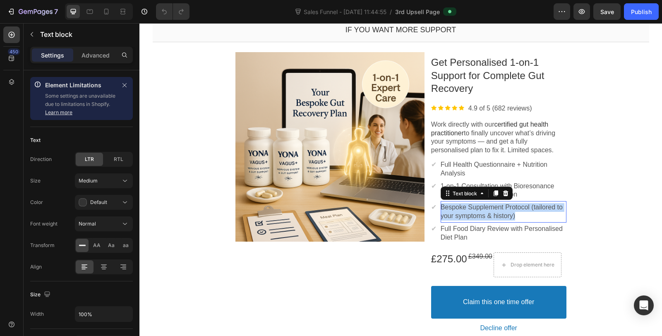
click at [475, 209] on p "Bespoke Supplement Protocol (tailored to your symptoms & history)" at bounding box center [503, 211] width 126 height 17
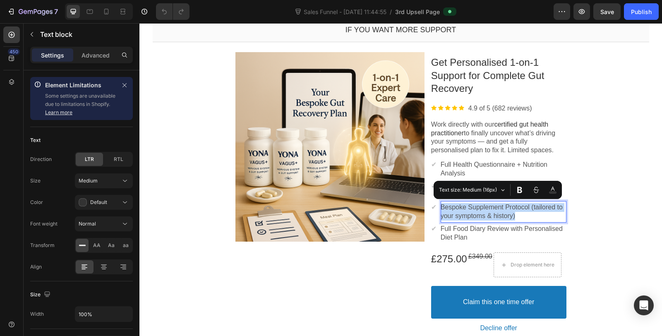
copy p "Bespoke Supplement Protocol (tailored to your symptoms & history)"
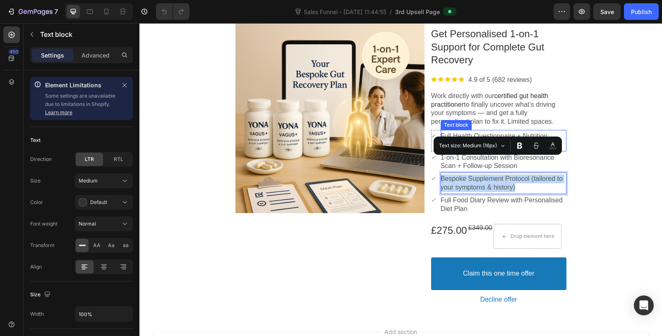
scroll to position [92, 0]
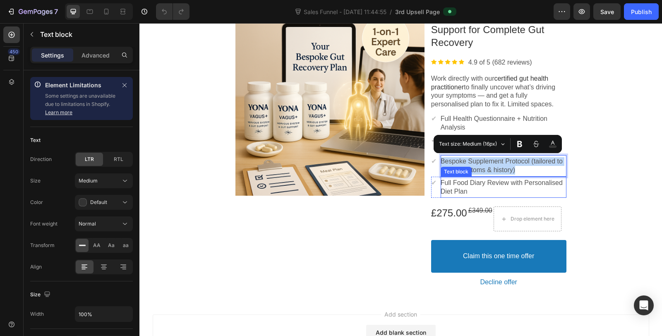
click at [466, 187] on p "Full Food Diary Review with Personalised Diet Plan" at bounding box center [503, 187] width 126 height 17
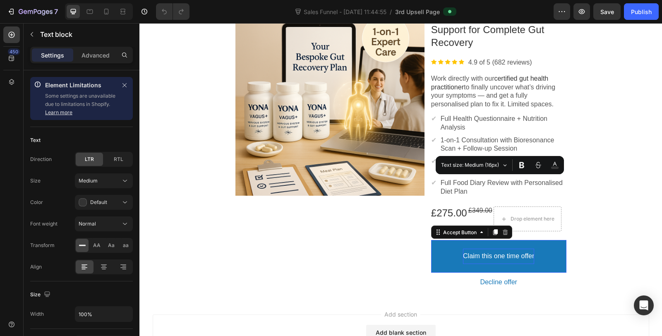
click at [507, 253] on p "Claim this one time offer" at bounding box center [498, 256] width 71 height 9
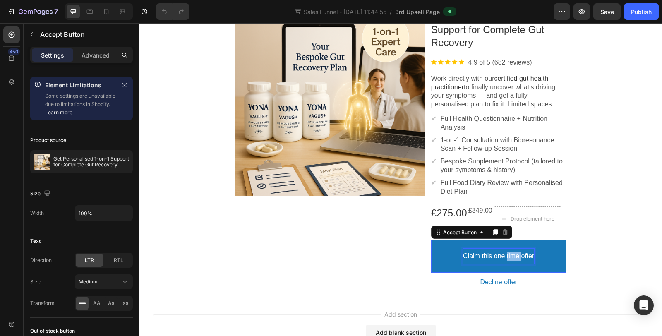
click at [505, 253] on p "Claim this one time offer" at bounding box center [498, 256] width 71 height 9
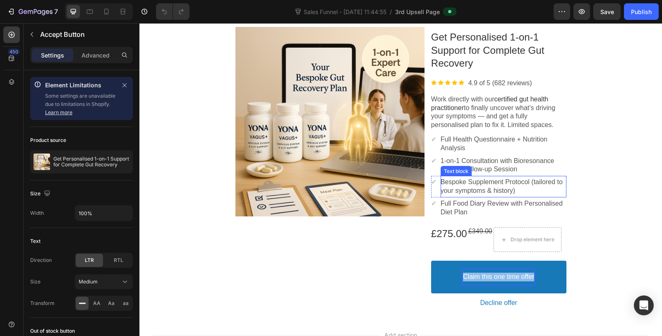
scroll to position [0, 0]
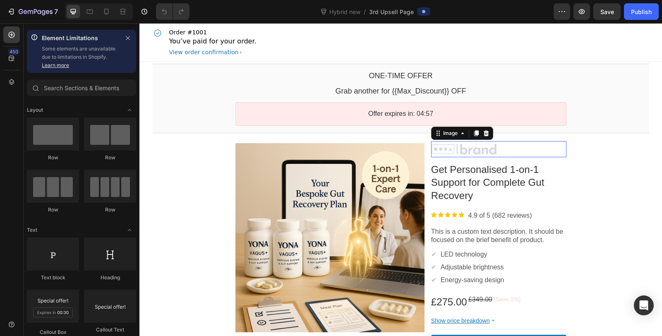
click at [481, 149] on div at bounding box center [498, 149] width 135 height 12
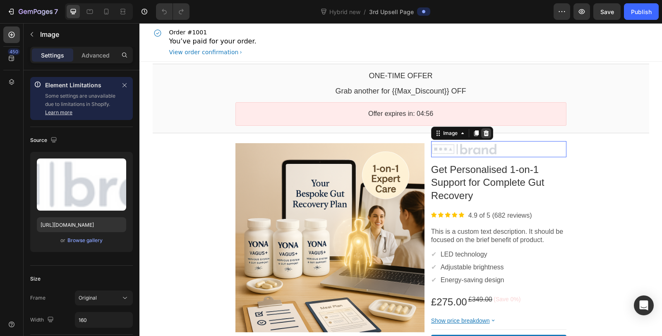
click at [483, 131] on icon at bounding box center [486, 133] width 7 height 7
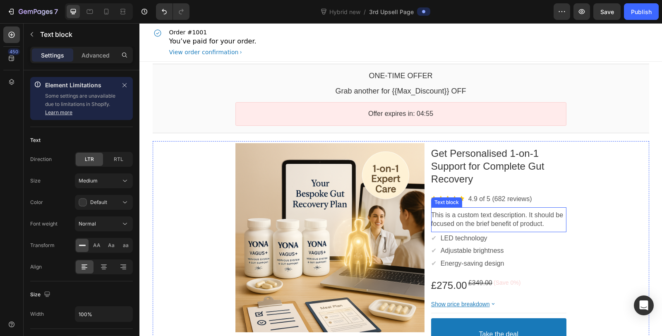
click at [461, 216] on p "This is a custom text description. It should be focused on the brief benefit of…" at bounding box center [498, 219] width 135 height 17
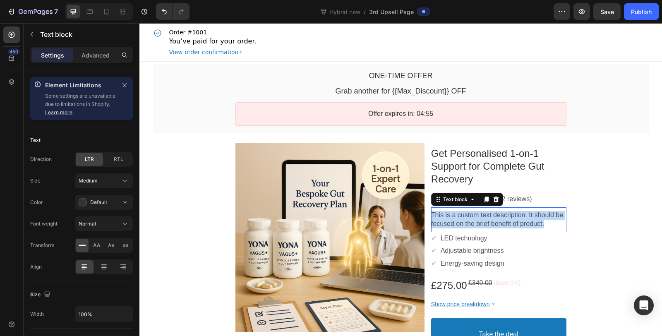
click at [461, 216] on p "This is a custom text description. It should be focused on the brief benefit of…" at bounding box center [498, 219] width 135 height 17
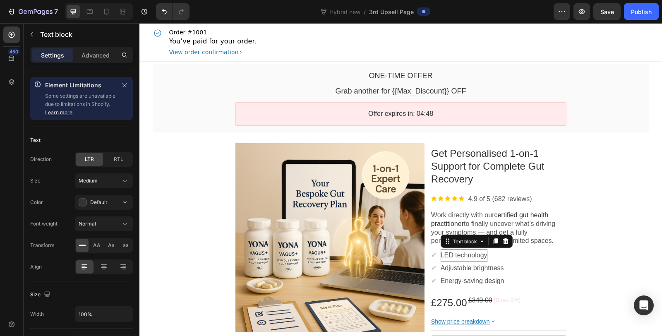
click at [476, 255] on p "LED technology" at bounding box center [463, 255] width 47 height 9
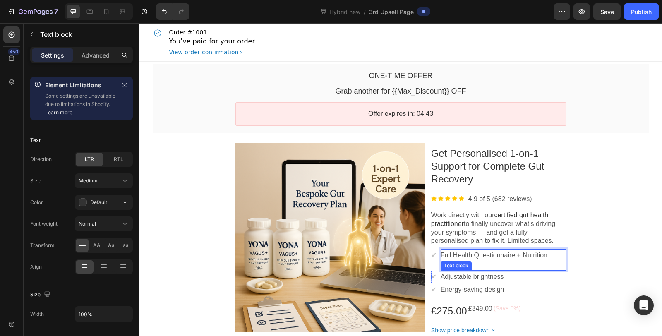
click at [467, 277] on p "Adjustable brightness" at bounding box center [471, 276] width 63 height 9
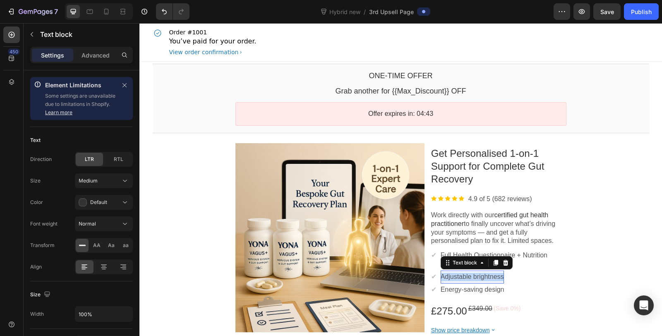
click at [467, 277] on p "Adjustable brightness" at bounding box center [471, 276] width 63 height 9
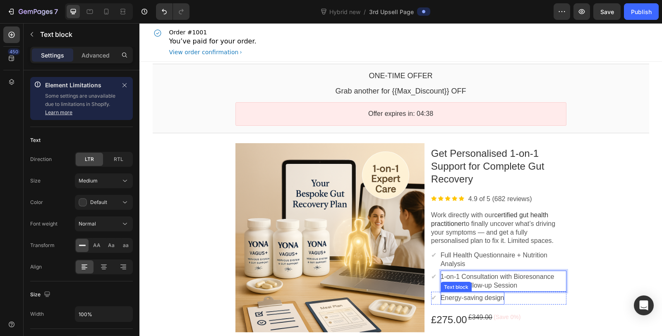
click at [483, 298] on p "Energy-saving design" at bounding box center [472, 298] width 64 height 9
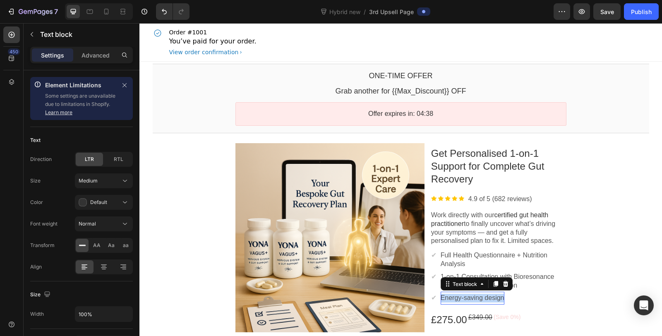
click at [483, 298] on p "Energy-saving design" at bounding box center [472, 298] width 64 height 9
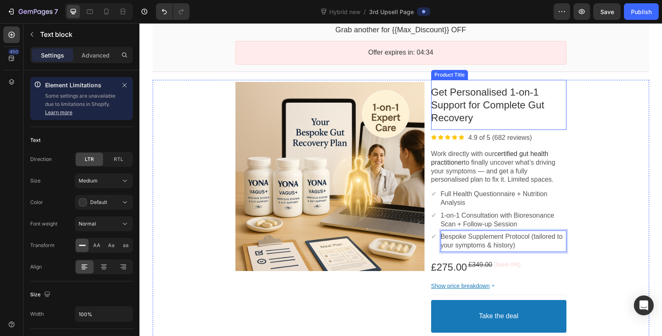
scroll to position [92, 0]
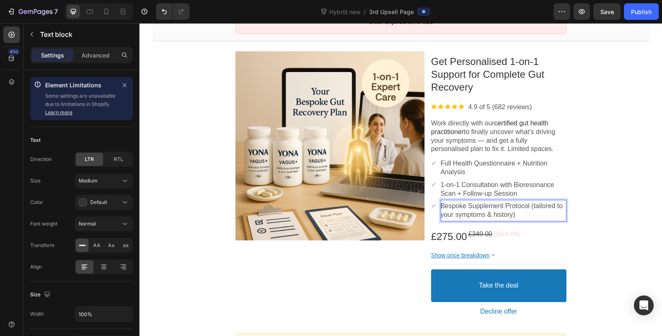
click at [597, 214] on div "Product Images Get Personalised 1-on-1 Support for Complete Gut Recovery Produc…" at bounding box center [401, 185] width 496 height 272
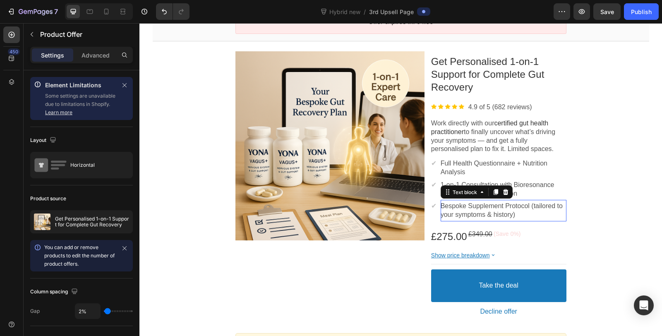
click at [547, 205] on p "Bespoke Supplement Protocol (tailored to your symptoms & history)" at bounding box center [503, 210] width 126 height 17
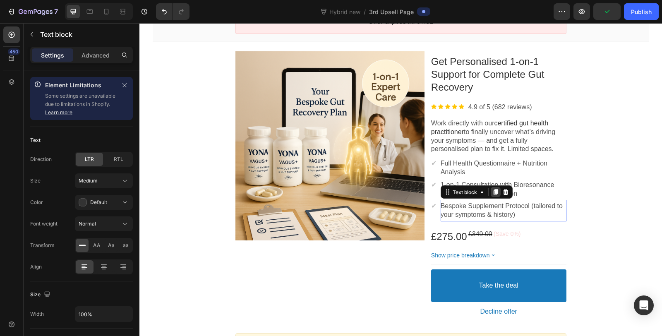
click at [492, 191] on icon at bounding box center [495, 192] width 7 height 7
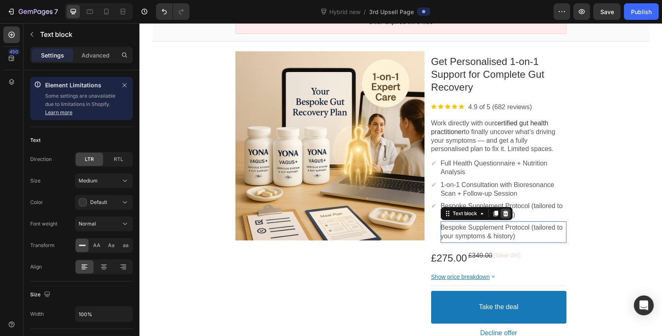
click at [505, 213] on icon at bounding box center [504, 213] width 5 height 6
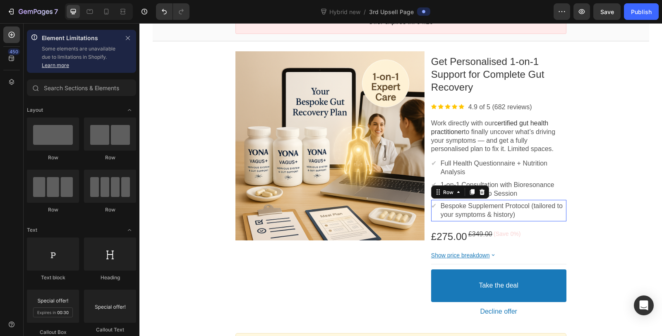
click at [435, 213] on div "✔ Text block" at bounding box center [433, 211] width 5 height 22
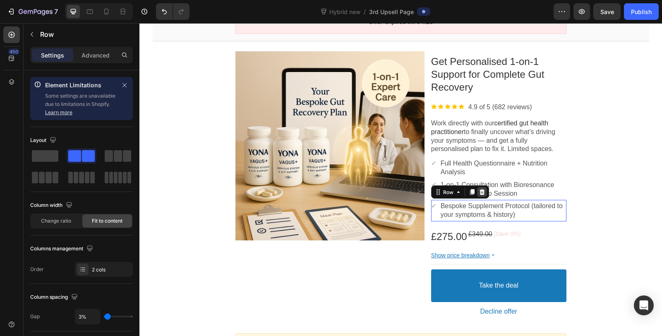
click at [479, 193] on icon at bounding box center [481, 192] width 5 height 6
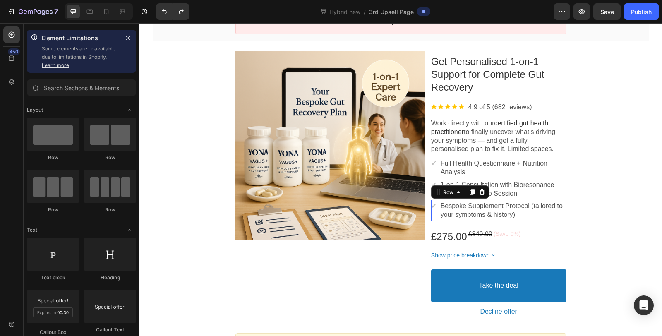
click at [436, 214] on div "✔ Text block Bespoke Supplement Protocol (tailored to your symptoms & history) …" at bounding box center [498, 211] width 135 height 22
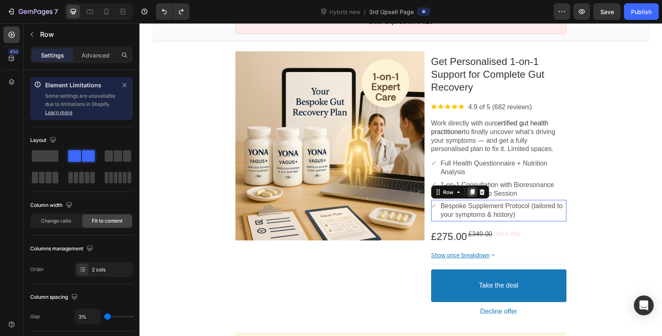
click at [470, 192] on icon at bounding box center [472, 192] width 5 height 6
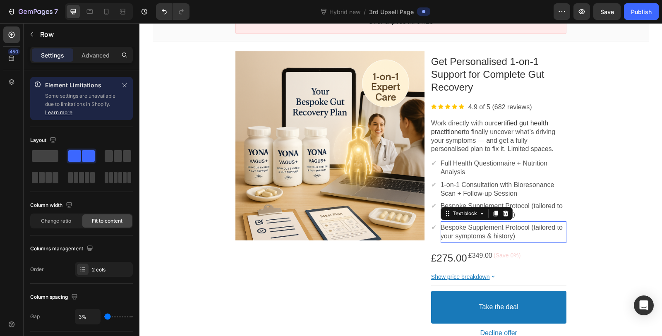
click at [453, 229] on p "Bespoke Supplement Protocol (tailored to your symptoms & history)" at bounding box center [503, 231] width 126 height 17
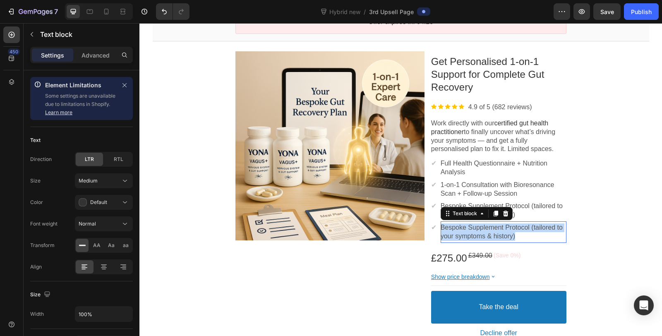
click at [453, 229] on p "Bespoke Supplement Protocol (tailored to your symptoms & history)" at bounding box center [503, 231] width 126 height 17
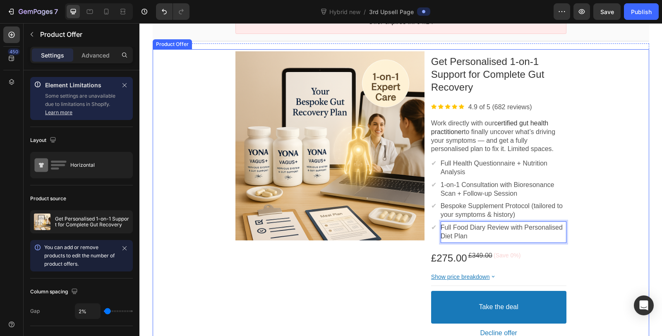
click at [606, 213] on div "Product Images Get Personalised 1-on-1 Support for Complete Gut Recovery Produc…" at bounding box center [401, 196] width 496 height 294
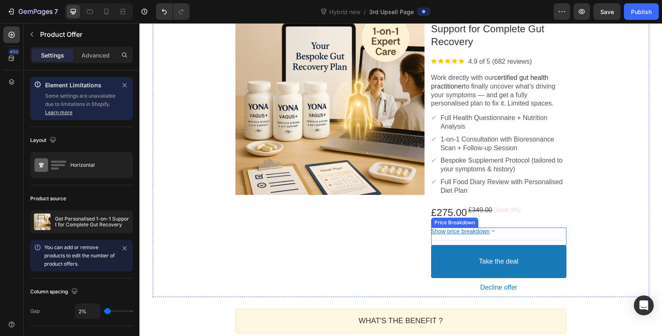
scroll to position [138, 0]
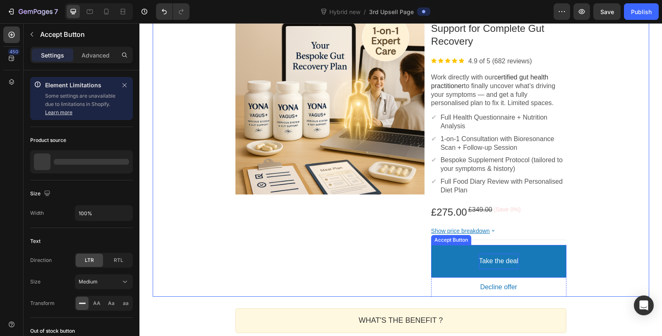
click at [492, 263] on bdo "Take the deal" at bounding box center [498, 261] width 39 height 9
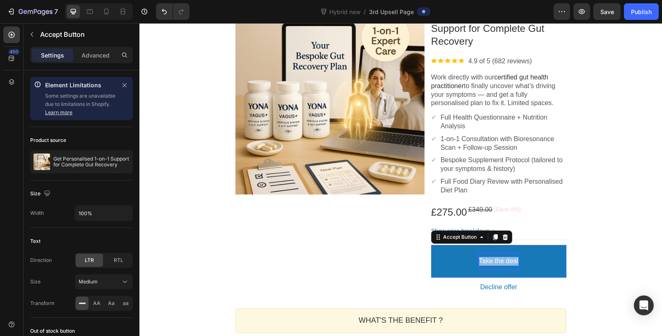
click at [492, 263] on p "Take the deal" at bounding box center [498, 261] width 39 height 9
click at [431, 245] on button "Claim" at bounding box center [498, 261] width 135 height 33
click at [431, 245] on button "Claim My" at bounding box center [498, 261] width 135 height 33
click at [431, 245] on button "Claim My PLan" at bounding box center [498, 261] width 135 height 33
click at [517, 261] on button "Claim My" at bounding box center [498, 261] width 135 height 33
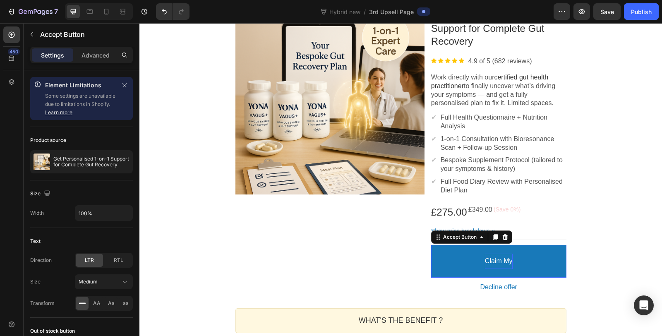
click at [516, 258] on button "Claim My" at bounding box center [498, 261] width 135 height 33
click at [515, 261] on button "Claim My" at bounding box center [498, 261] width 135 height 33
click at [507, 261] on p "Claim My" at bounding box center [499, 261] width 28 height 9
click at [431, 245] on button "Claim My" at bounding box center [498, 261] width 135 height 33
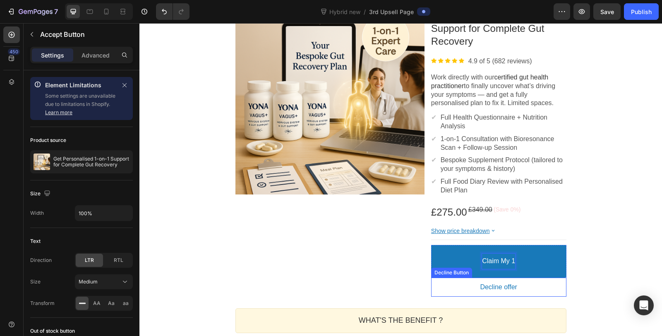
click at [431, 245] on button "Claim My 1" at bounding box center [498, 261] width 135 height 33
click at [431, 245] on button "Claim My 1 on" at bounding box center [498, 261] width 135 height 33
click at [431, 245] on button "Claim My 1 on 1" at bounding box center [498, 261] width 135 height 33
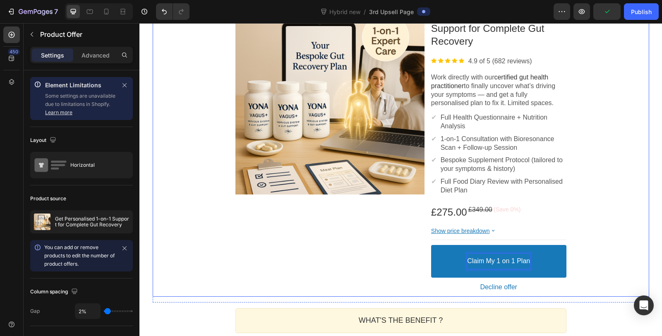
click at [597, 263] on div "Product Images Get Personalised 1-on-1 Support for Complete Gut Recovery Produc…" at bounding box center [401, 150] width 496 height 294
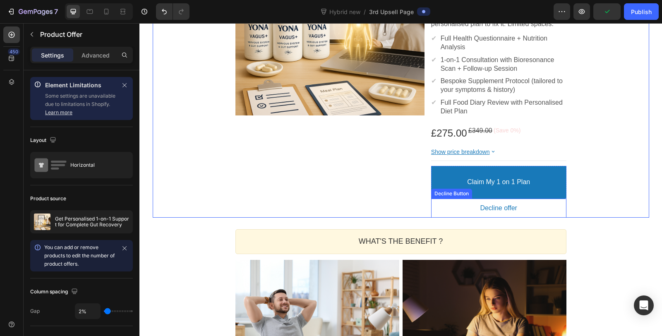
scroll to position [229, 0]
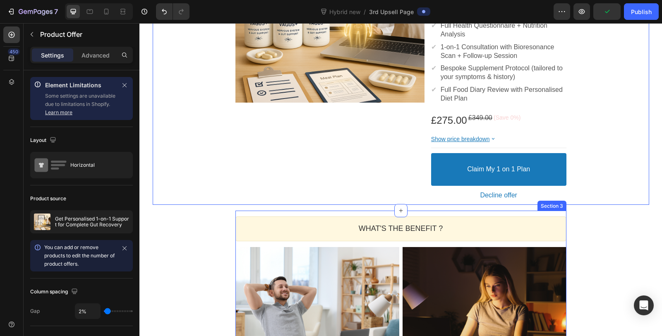
click at [554, 208] on div "One-time Offer Callout Text Grab another for {{Max_Discount}} OFF Callout Text …" at bounding box center [400, 239] width 522 height 815
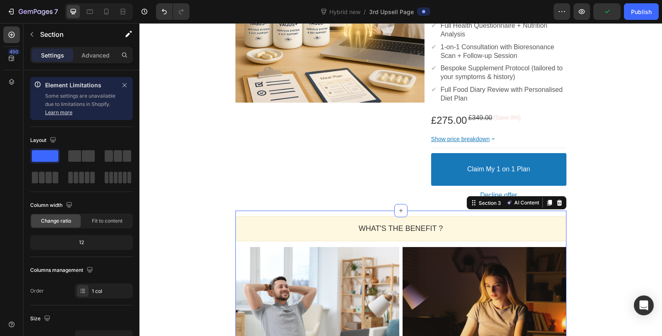
click at [562, 201] on div "Section 3 AI Content Write with GemAI You've reached / rewrites of your AI gene…" at bounding box center [516, 202] width 100 height 13
click at [559, 201] on icon at bounding box center [559, 202] width 7 height 7
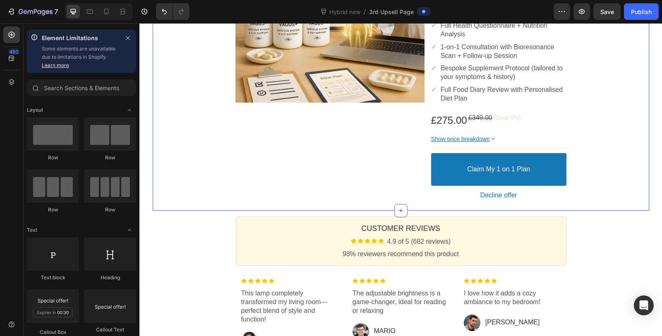
click at [555, 208] on div "Product Images Get Personalised 1-on-1 Support for Complete Gut Recovery Produc…" at bounding box center [401, 58] width 496 height 305
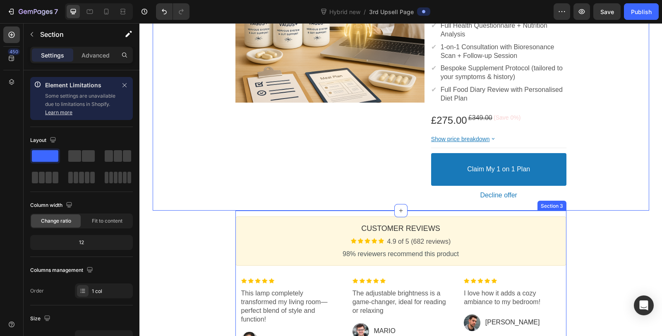
click at [555, 214] on div "Customer Reviews Heading Image 4.9 of 5 (682 reviews) Text block Row 98% review…" at bounding box center [400, 288] width 331 height 157
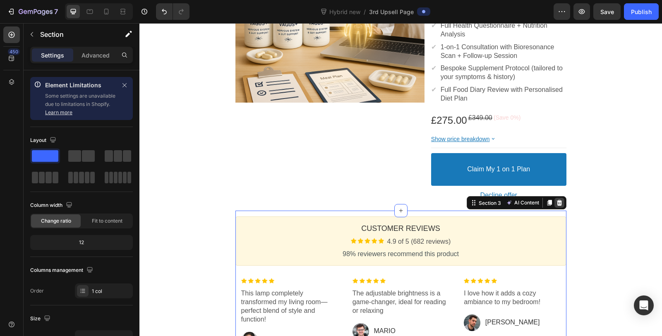
click at [556, 202] on icon at bounding box center [559, 202] width 7 height 7
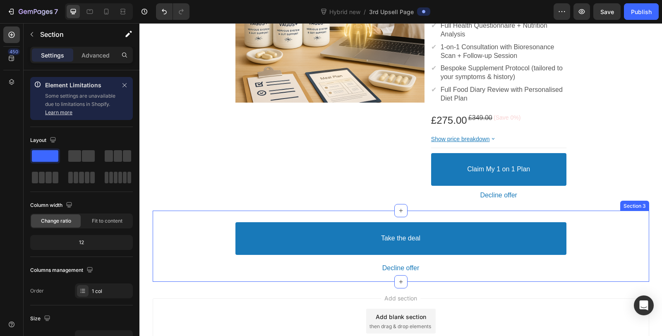
click at [554, 214] on div "Take the deal Accept Button Decline offer Decline Button Product Offer Section 3" at bounding box center [401, 245] width 496 height 71
click at [641, 202] on icon at bounding box center [641, 202] width 7 height 7
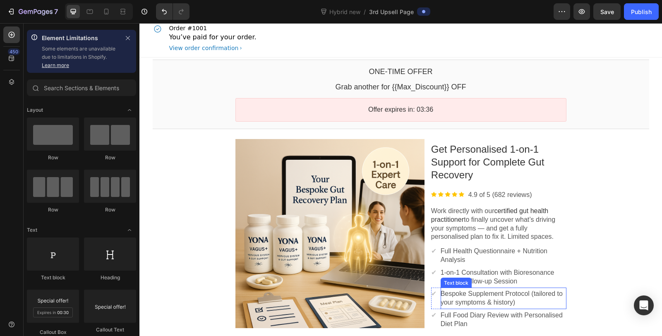
scroll to position [0, 0]
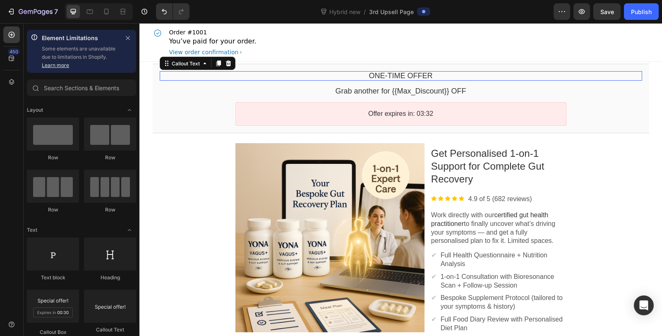
click at [408, 74] on bdo "One-time Offer" at bounding box center [401, 76] width 64 height 8
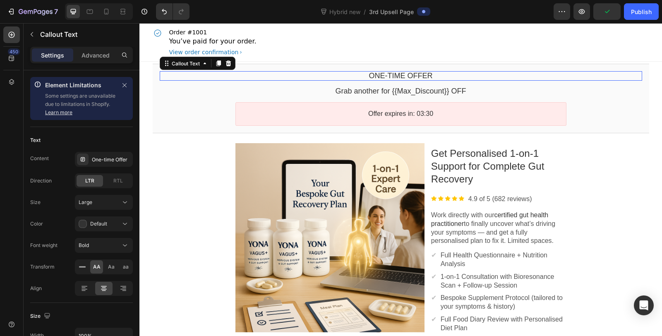
click at [381, 79] on bdo "One-time Offer" at bounding box center [401, 76] width 64 height 8
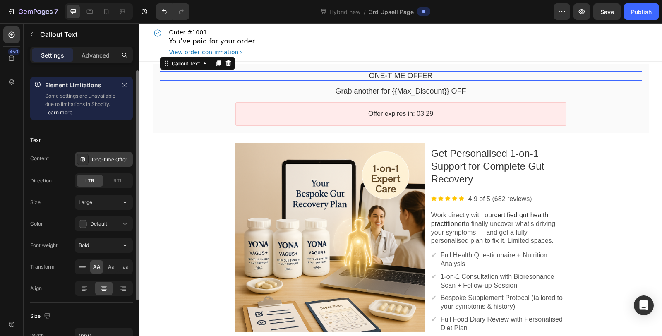
click at [100, 159] on div "One-time Offer" at bounding box center [111, 159] width 39 height 7
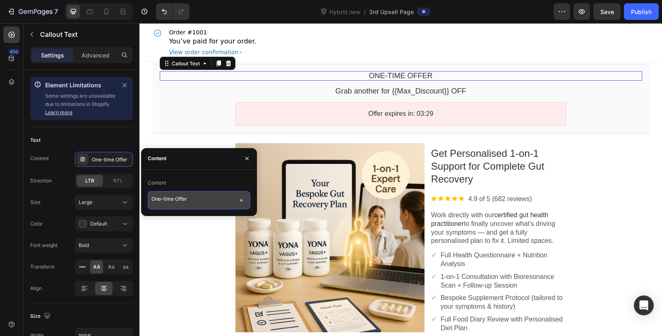
click at [167, 198] on textarea "One-time Offer" at bounding box center [199, 200] width 103 height 18
drag, startPoint x: 174, startPoint y: 198, endPoint x: 149, endPoint y: 199, distance: 24.8
click at [149, 199] on textarea "One-time Offer" at bounding box center [199, 200] width 103 height 18
type textarea "Discounted Offer"
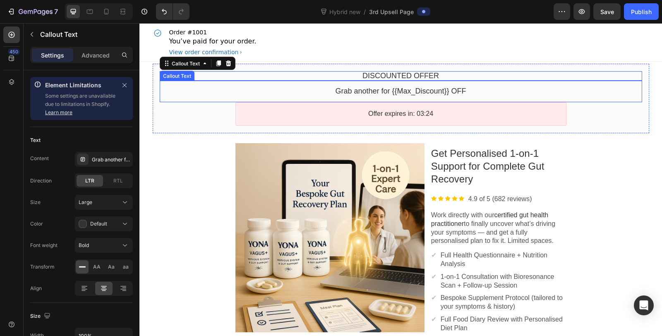
click at [393, 86] on div "Grab another for {{Max_Discount}} OFF Callout Text" at bounding box center [401, 91] width 482 height 21
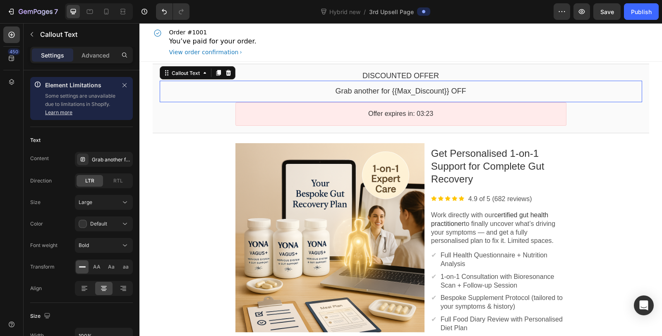
click at [392, 87] on bdo "Grab another for {{Max_Discount}} OFF" at bounding box center [400, 91] width 131 height 8
click at [225, 75] on icon at bounding box center [228, 72] width 7 height 7
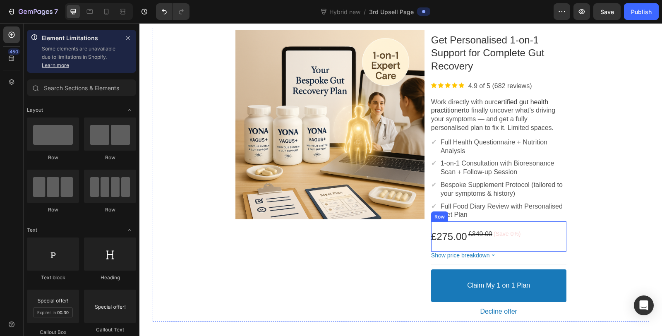
scroll to position [138, 0]
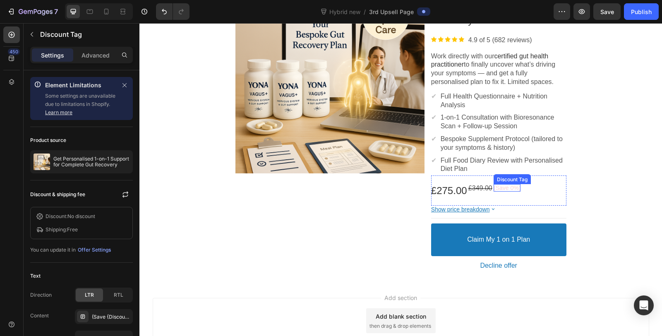
click at [499, 188] on bdo "(Save 0%)" at bounding box center [506, 187] width 27 height 7
click at [562, 176] on icon at bounding box center [564, 176] width 5 height 6
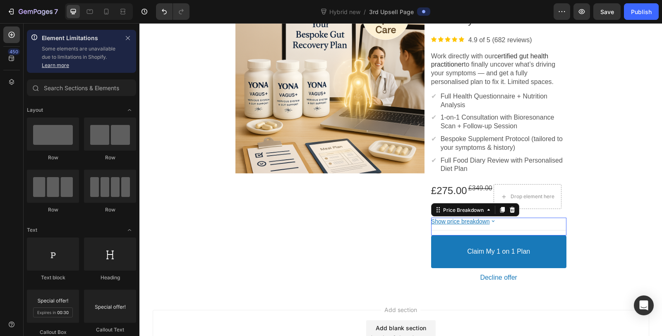
click at [489, 226] on div "Show price breakdown Price Breakdown" at bounding box center [498, 226] width 135 height 18
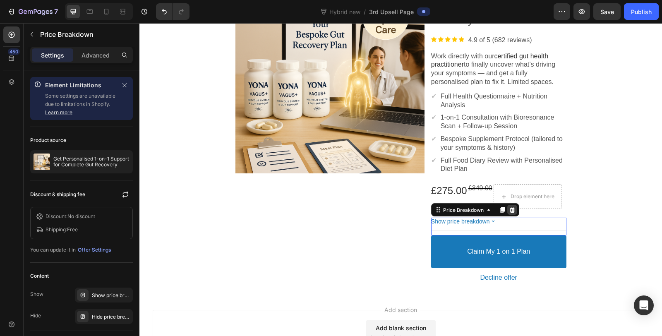
click at [509, 208] on icon at bounding box center [511, 210] width 5 height 6
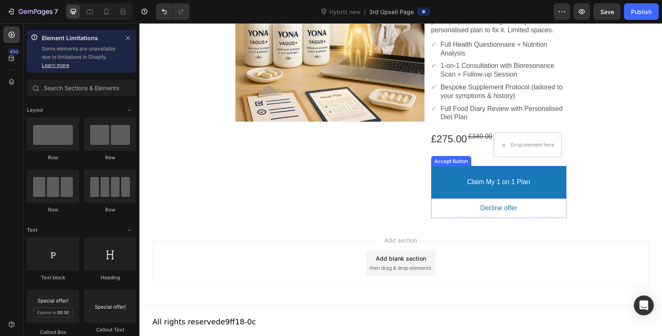
scroll to position [0, 0]
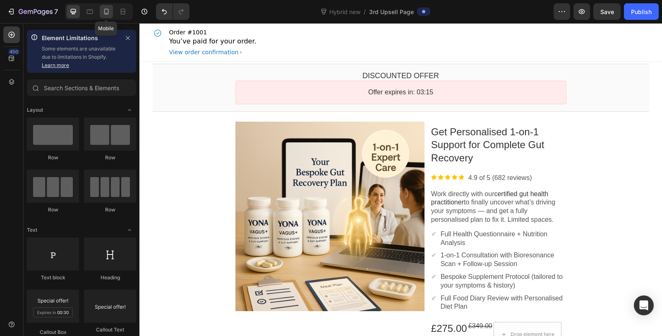
click at [104, 10] on icon at bounding box center [106, 11] width 8 height 8
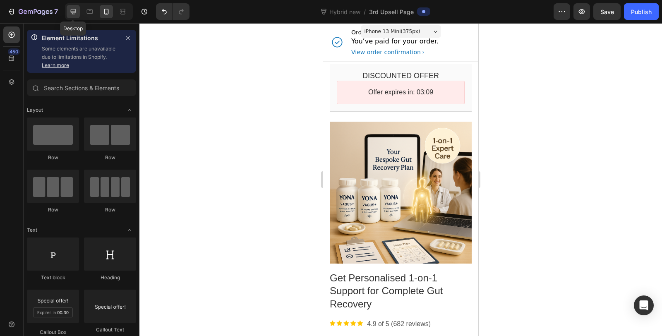
click at [70, 7] on icon at bounding box center [73, 11] width 8 height 8
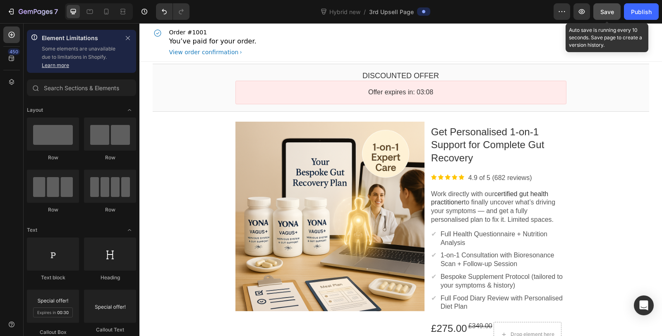
click at [604, 10] on span "Save" at bounding box center [607, 11] width 14 height 7
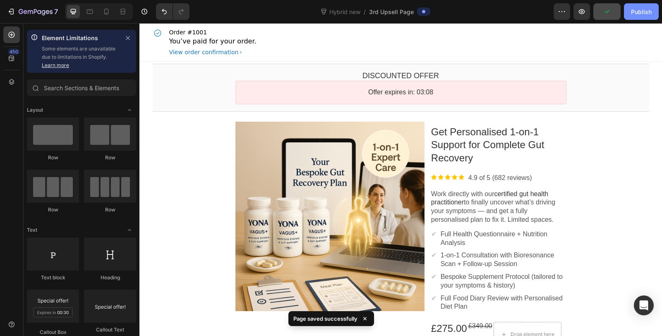
click at [636, 12] on div "Publish" at bounding box center [641, 11] width 21 height 9
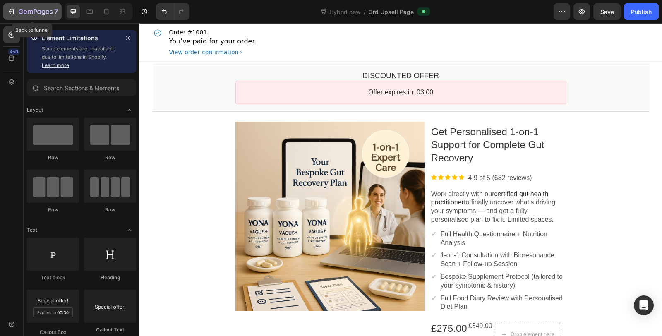
click at [40, 13] on icon "button" at bounding box center [39, 12] width 4 height 4
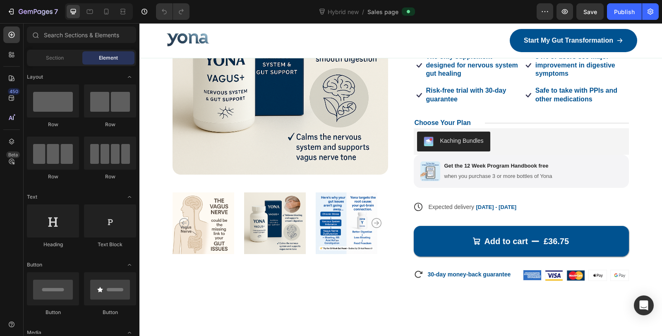
scroll to position [3424, 0]
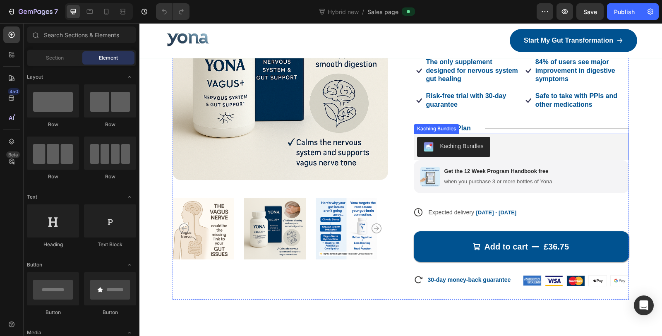
click at [459, 151] on div "Kaching Bundles" at bounding box center [461, 146] width 43 height 9
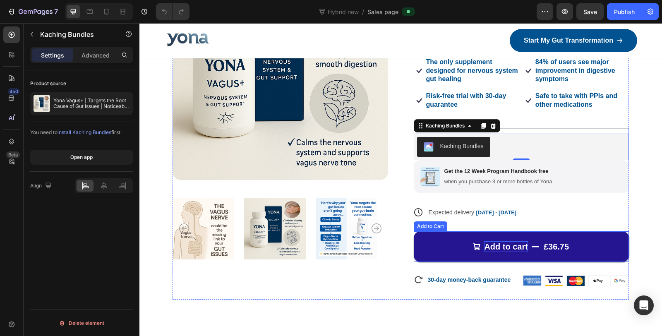
click at [515, 252] on div "Add to cart" at bounding box center [506, 246] width 44 height 11
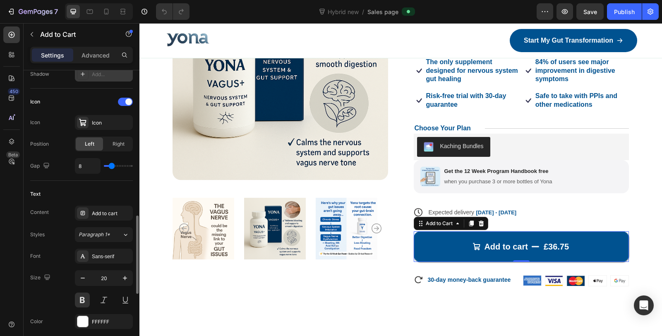
scroll to position [367, 0]
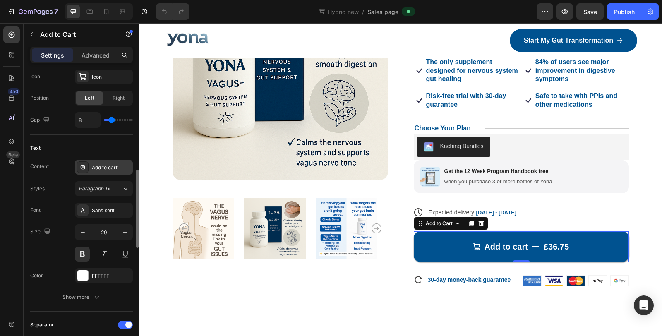
click at [111, 169] on div "Add to cart" at bounding box center [104, 167] width 58 height 15
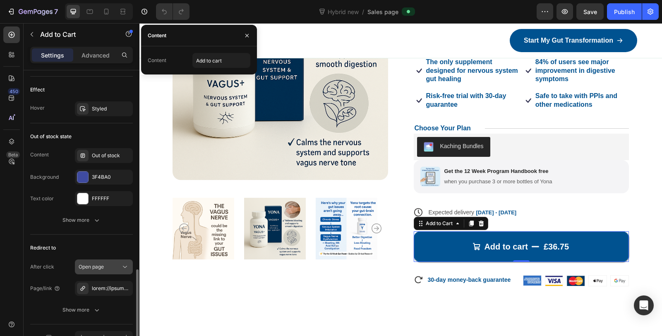
scroll to position [780, 0]
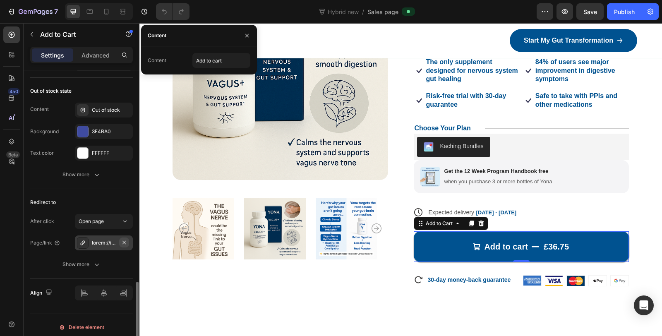
click at [125, 239] on icon "button" at bounding box center [124, 242] width 7 height 7
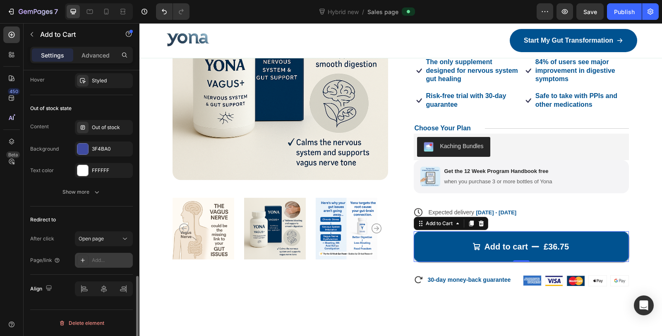
scroll to position [759, 0]
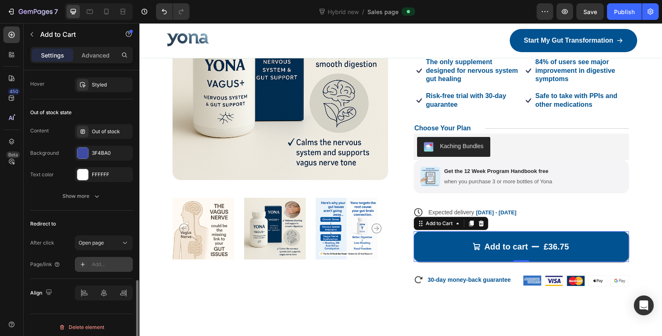
click at [104, 218] on div "Redirect to" at bounding box center [81, 223] width 103 height 13
click at [100, 241] on span "Open page" at bounding box center [91, 242] width 25 height 6
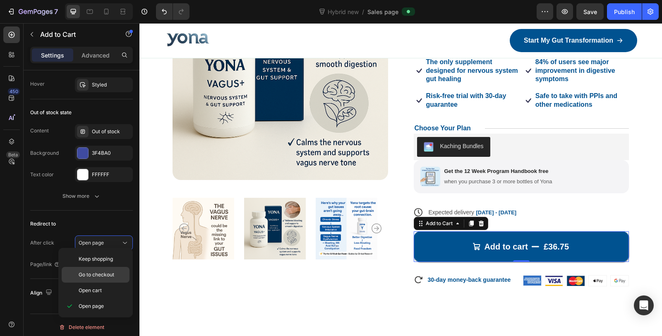
click at [111, 275] on span "Go to checkout" at bounding box center [97, 274] width 36 height 7
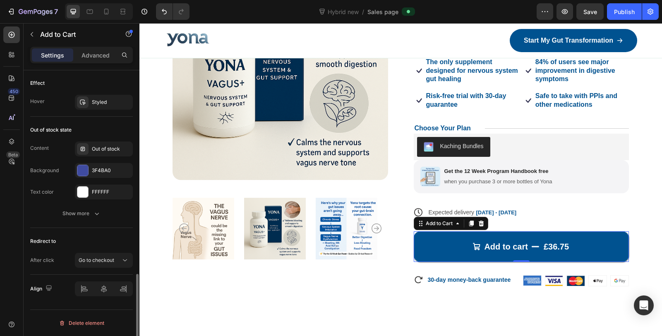
scroll to position [737, 0]
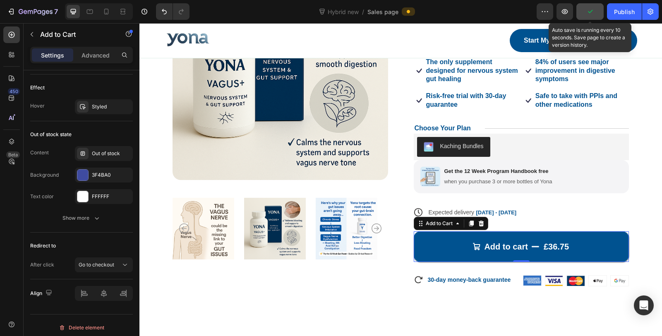
click at [594, 17] on button "button" at bounding box center [589, 11] width 27 height 17
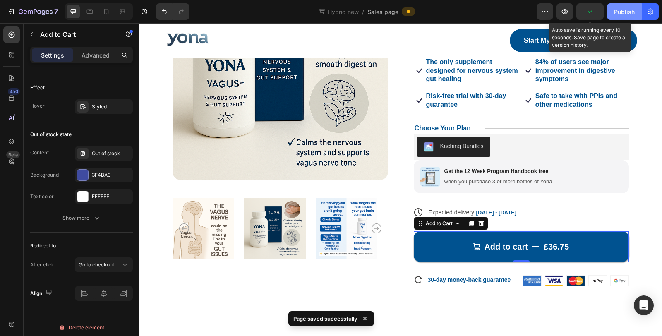
click at [613, 14] on button "Publish" at bounding box center [624, 11] width 35 height 17
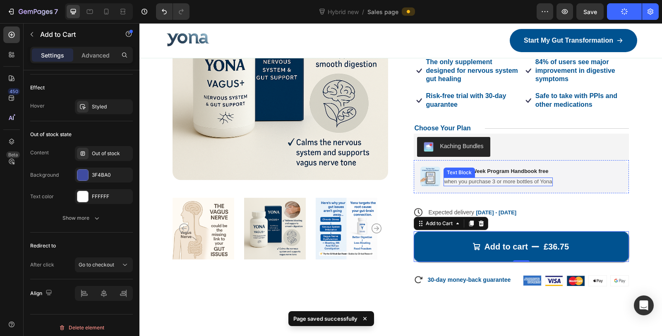
click at [499, 185] on p "when you purchase 3 or more bottles of Yona" at bounding box center [498, 181] width 108 height 7
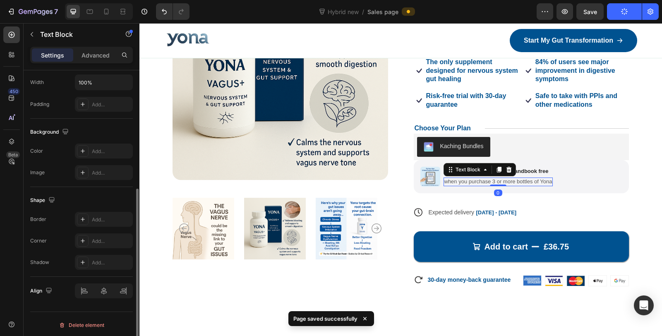
click at [499, 185] on p "when you purchase 3 or more bottles of Yona" at bounding box center [498, 181] width 108 height 7
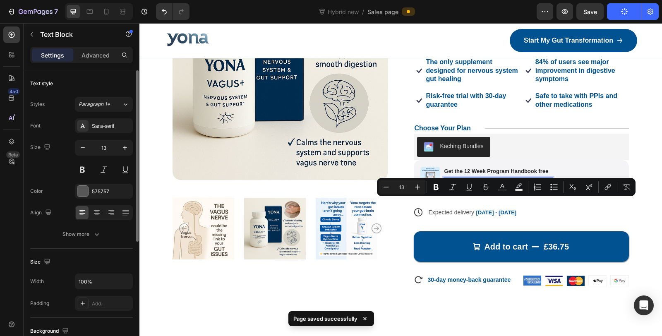
click at [471, 185] on p "when you purchase 3 or more bottles of Yona" at bounding box center [498, 181] width 108 height 7
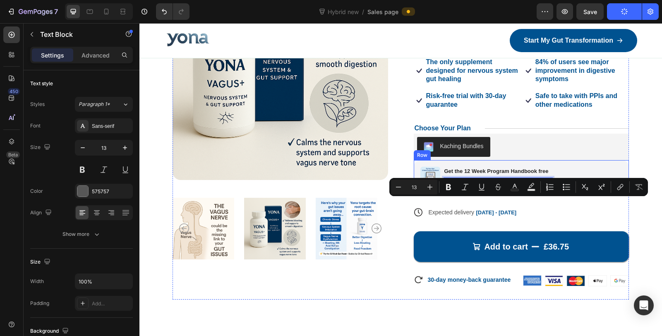
drag, startPoint x: 547, startPoint y: 203, endPoint x: 489, endPoint y: 207, distance: 58.5
click at [489, 193] on div "Image Get the 12 Week Program Handbook free Text Block when you purchase 3 or m…" at bounding box center [520, 176] width 215 height 33
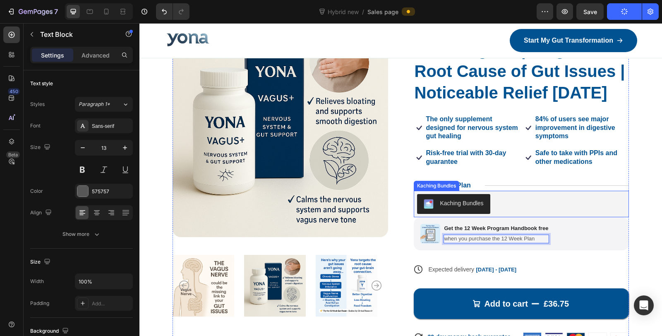
scroll to position [3379, 0]
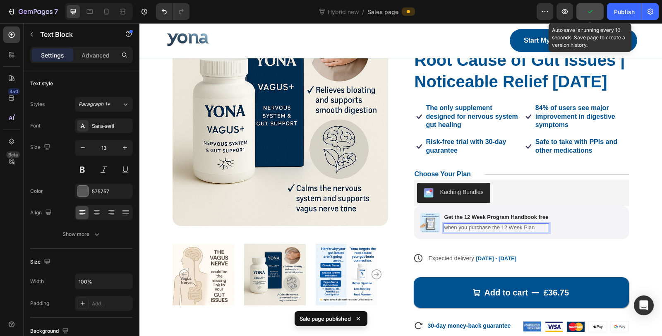
click at [594, 14] on icon "button" at bounding box center [589, 11] width 8 height 8
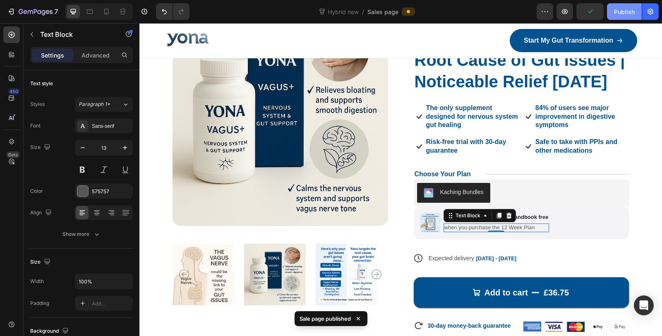
click at [625, 13] on div "Publish" at bounding box center [624, 11] width 21 height 9
click at [33, 17] on button "7" at bounding box center [32, 11] width 58 height 17
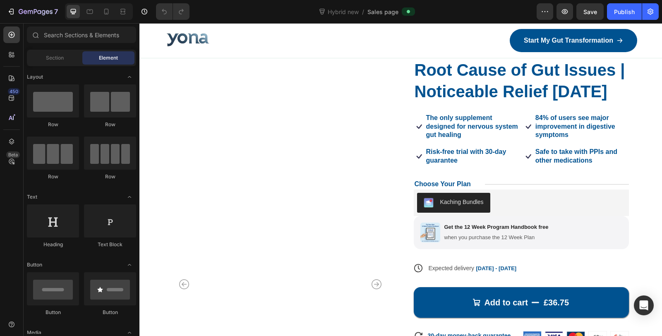
scroll to position [3429, 0]
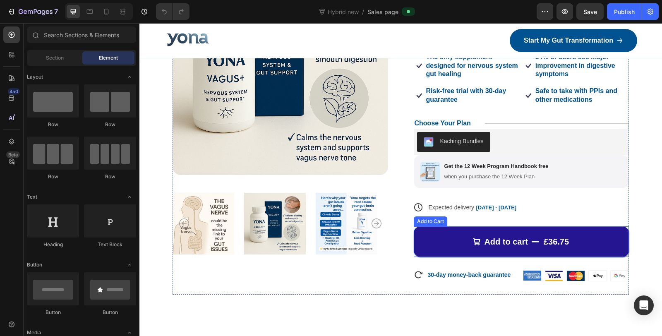
click at [542, 248] on div "£36.75" at bounding box center [555, 241] width 27 height 12
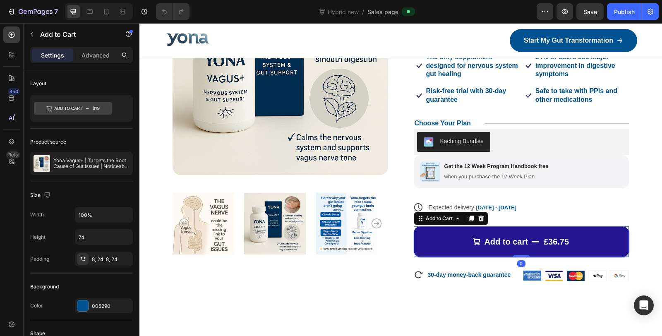
click at [552, 248] on div "£36.75" at bounding box center [555, 241] width 27 height 12
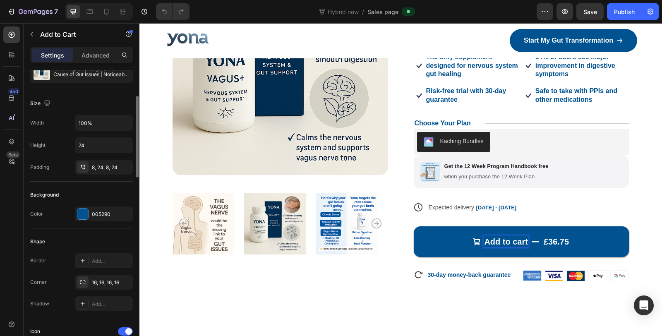
scroll to position [138, 0]
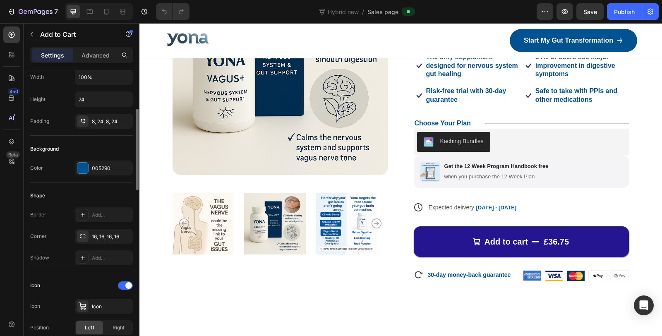
click at [530, 257] on button "Add to cart £36.75" at bounding box center [520, 241] width 215 height 31
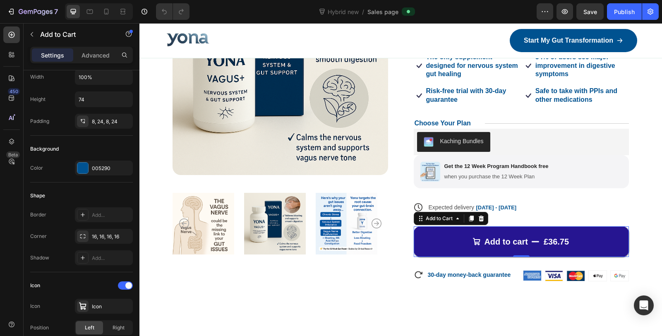
click at [545, 248] on div "£36.75" at bounding box center [555, 241] width 27 height 12
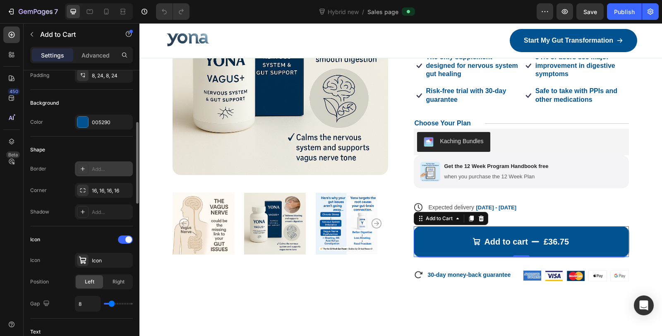
scroll to position [0, 0]
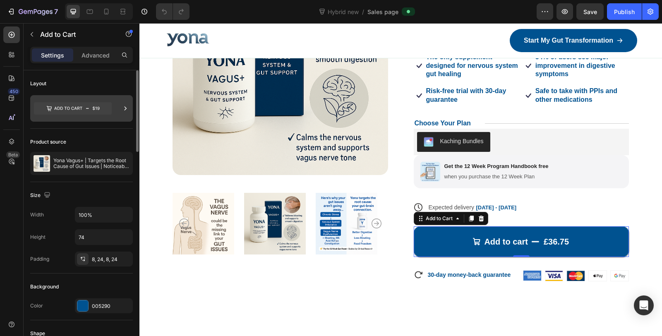
click at [77, 110] on icon at bounding box center [73, 108] width 78 height 12
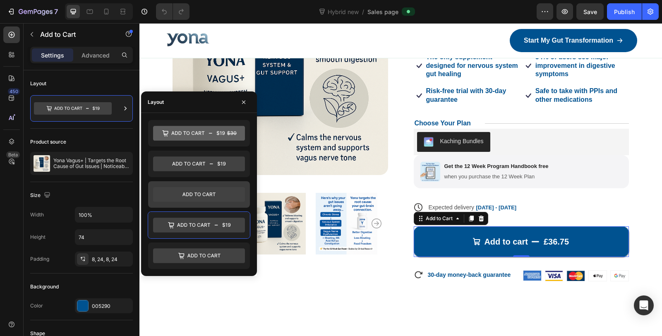
click at [205, 193] on icon at bounding box center [199, 194] width 92 height 15
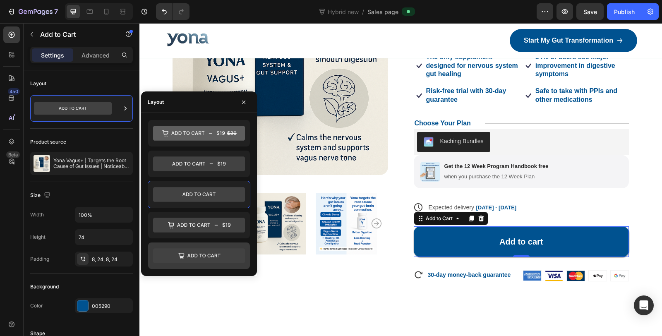
click at [205, 253] on icon at bounding box center [199, 255] width 92 height 15
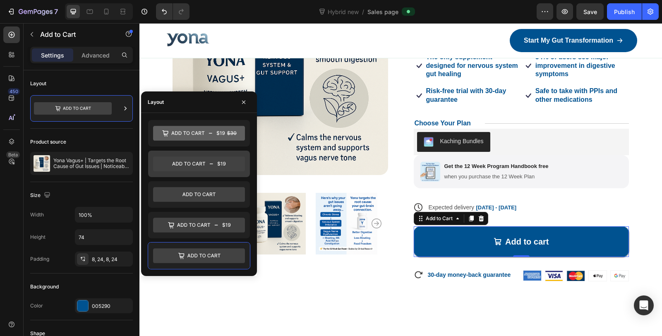
click at [215, 165] on icon at bounding box center [199, 163] width 92 height 15
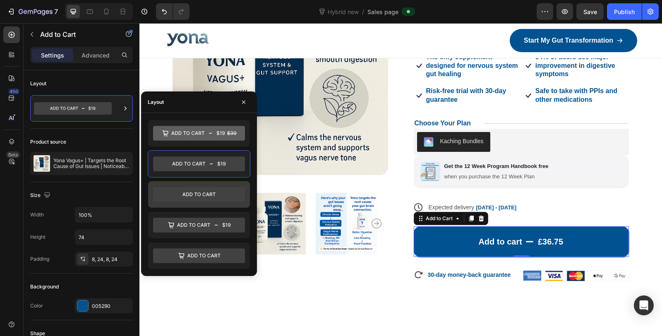
click at [205, 189] on icon at bounding box center [199, 194] width 92 height 15
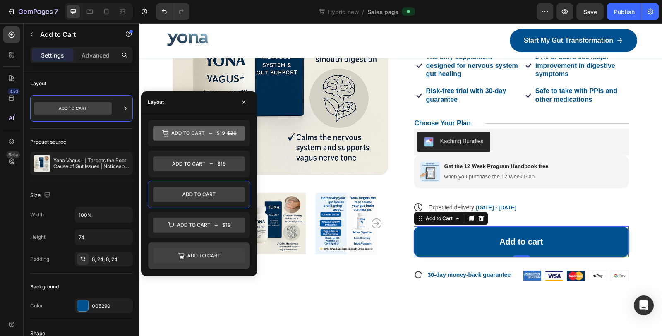
click at [203, 251] on icon at bounding box center [199, 255] width 92 height 15
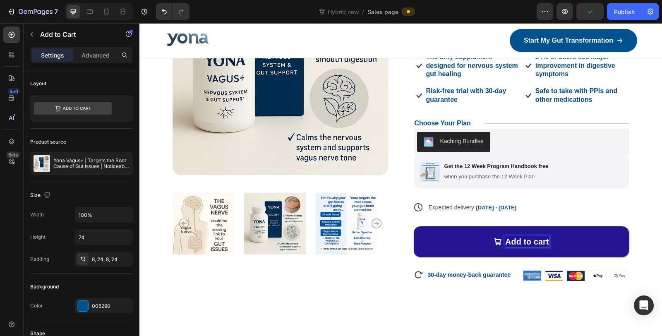
click at [511, 247] on p "Add to cart" at bounding box center [527, 241] width 44 height 11
click at [514, 247] on p "Add to cart" at bounding box center [527, 241] width 44 height 11
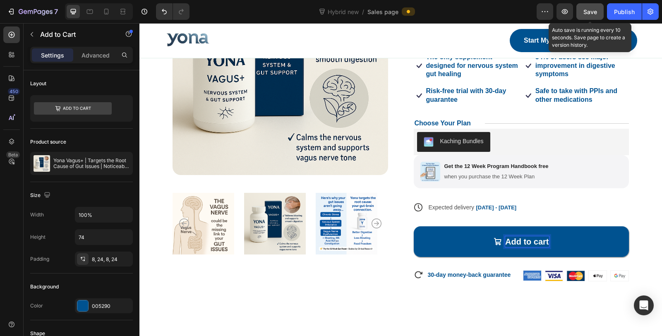
click at [589, 15] on div "Save" at bounding box center [590, 11] width 14 height 9
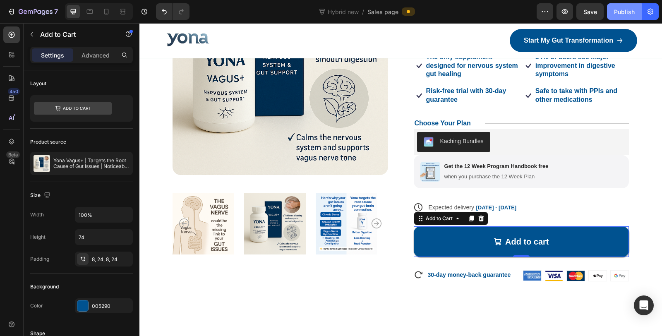
click at [621, 12] on div "Publish" at bounding box center [624, 11] width 21 height 9
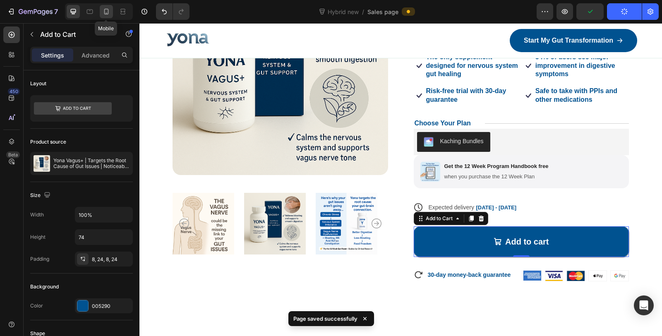
click at [105, 12] on icon at bounding box center [106, 11] width 8 height 8
type input "56"
type input "18"
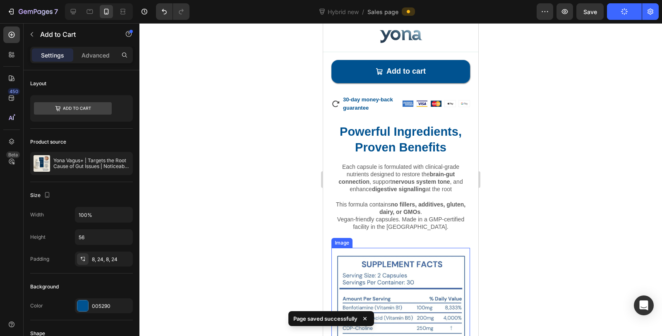
scroll to position [3713, 0]
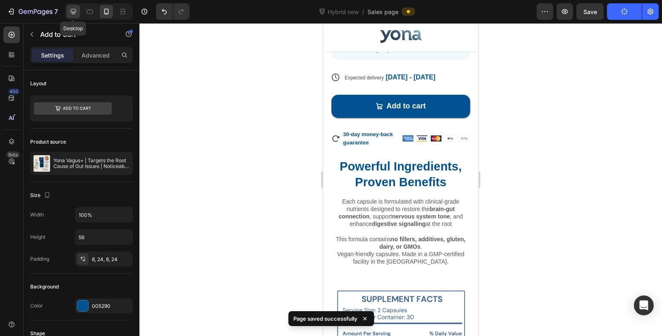
click at [69, 8] on icon at bounding box center [73, 11] width 8 height 8
type input "74"
type input "20"
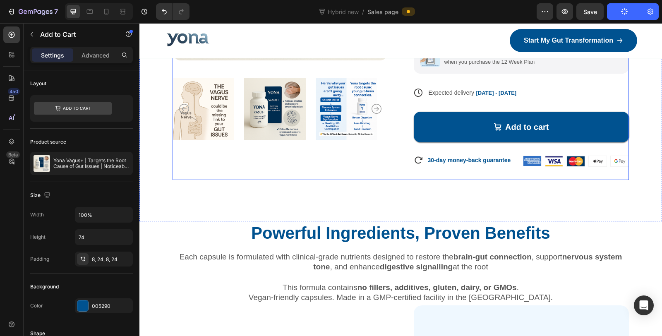
scroll to position [3487, 0]
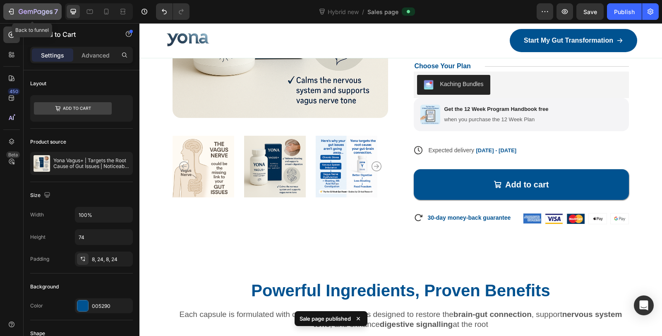
click at [24, 15] on icon "button" at bounding box center [36, 12] width 34 height 7
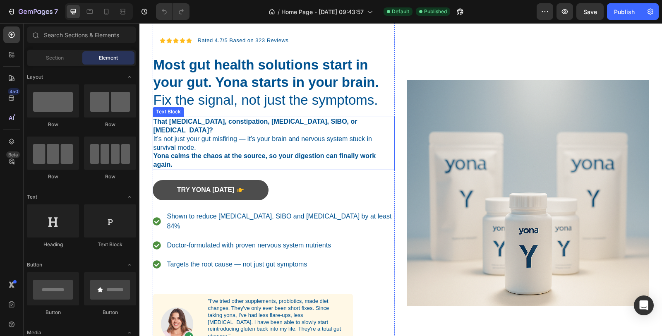
scroll to position [46, 0]
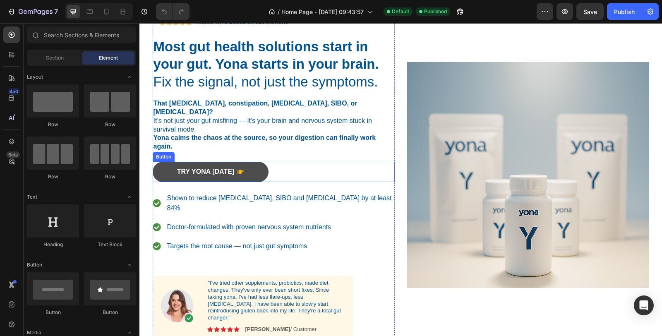
click at [191, 167] on link "Try yona [DATE]" at bounding box center [211, 172] width 116 height 20
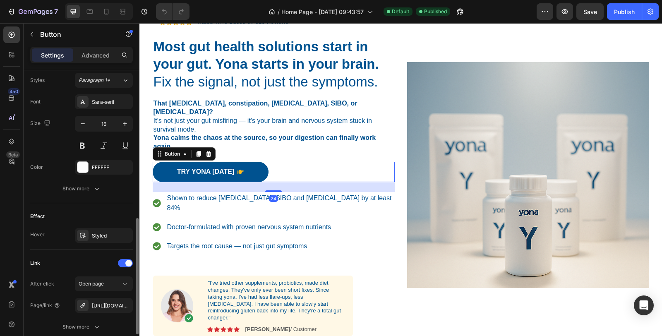
scroll to position [430, 0]
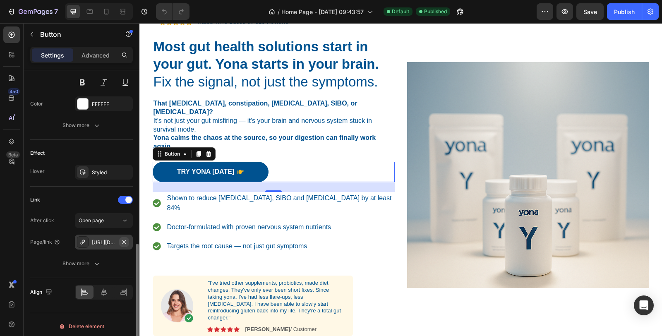
click at [122, 239] on icon "button" at bounding box center [124, 242] width 7 height 7
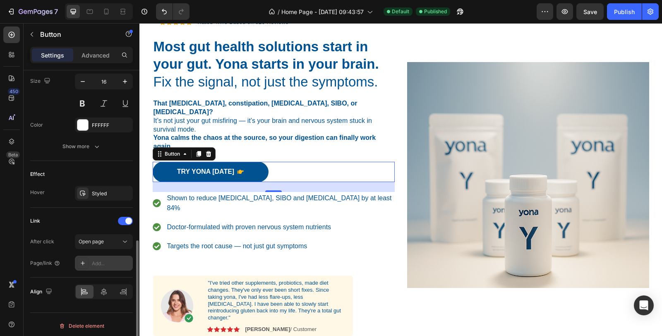
click at [98, 260] on div "Add..." at bounding box center [111, 263] width 39 height 7
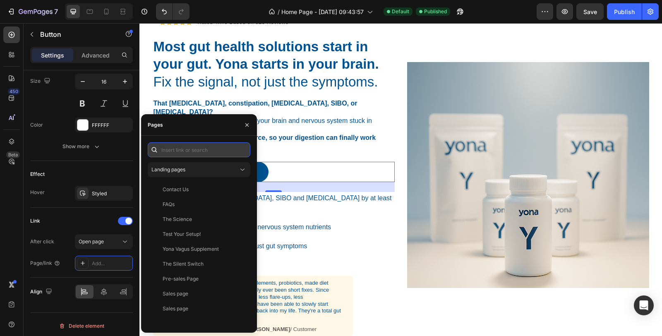
click at [192, 147] on input "text" at bounding box center [199, 149] width 103 height 15
paste input "[URL][DOMAIN_NAME]"
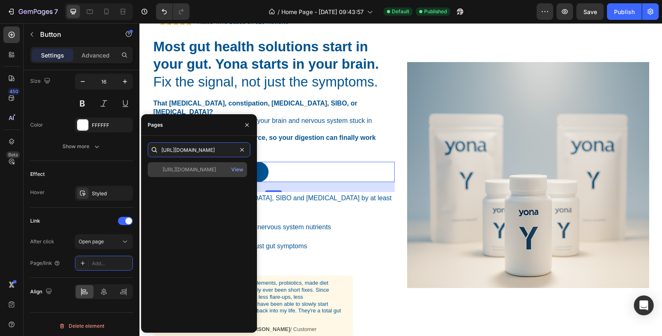
type input "[URL][DOMAIN_NAME]"
click at [211, 170] on div "[URL][DOMAIN_NAME]" at bounding box center [188, 169] width 53 height 7
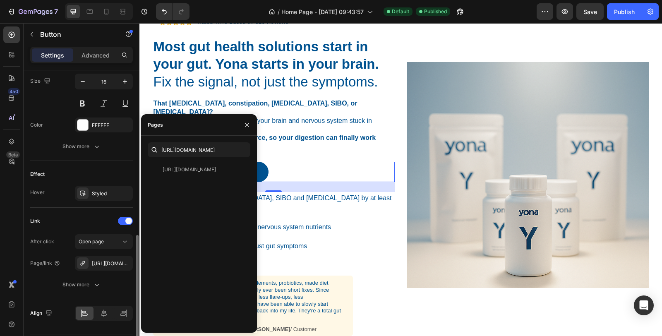
click at [63, 198] on div "Effect Hover Styled" at bounding box center [81, 184] width 103 height 47
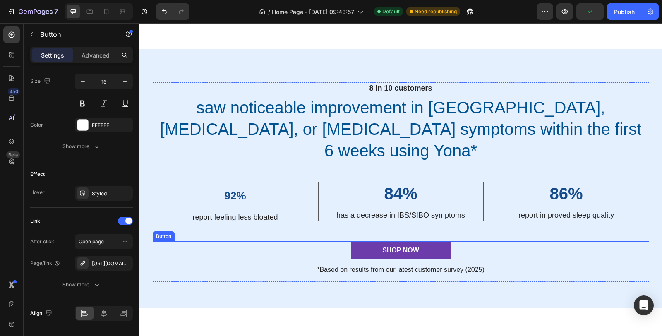
scroll to position [597, 0]
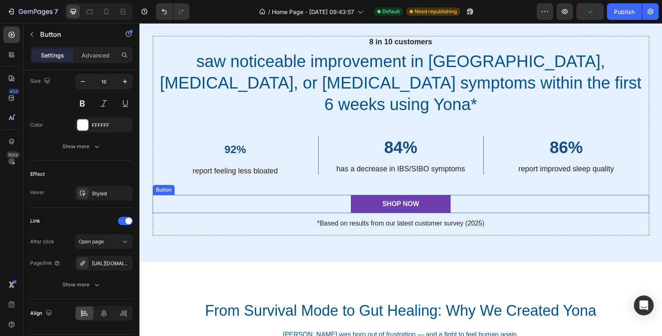
click at [401, 200] on div "SHOP NOW" at bounding box center [400, 204] width 37 height 9
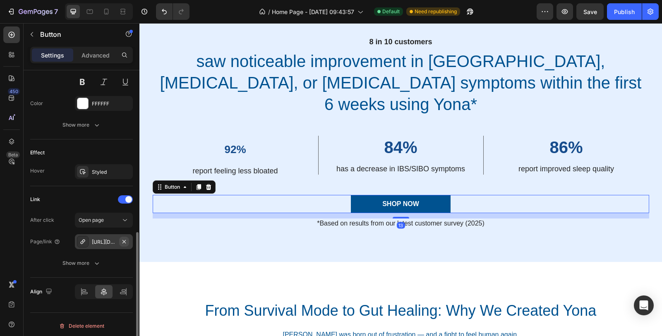
click at [123, 239] on icon "button" at bounding box center [124, 241] width 7 height 7
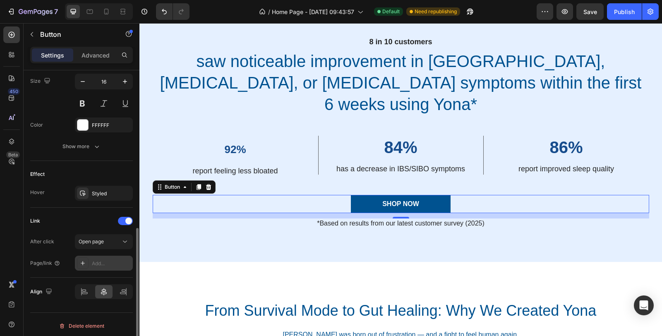
click at [96, 260] on div "Add..." at bounding box center [111, 263] width 39 height 7
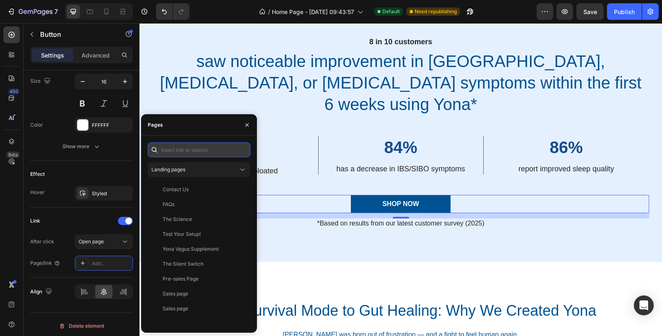
click at [173, 150] on input "text" at bounding box center [199, 149] width 103 height 15
paste input "[URL][DOMAIN_NAME]"
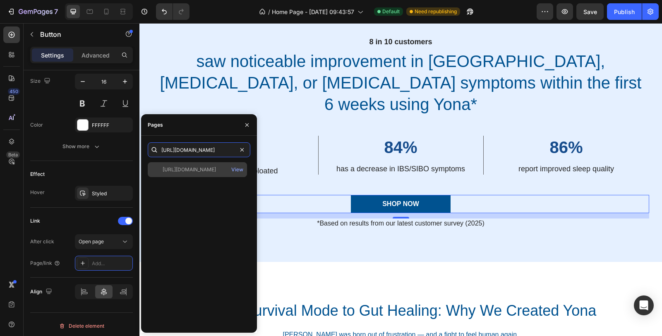
type input "[URL][DOMAIN_NAME]"
click at [194, 170] on div "[URL][DOMAIN_NAME]" at bounding box center [188, 169] width 53 height 7
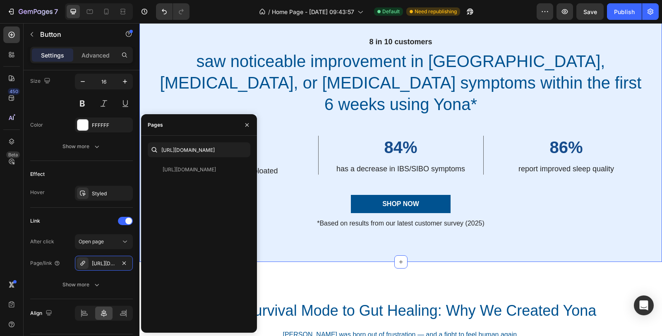
click at [349, 221] on div "8 in 10 customers Text Block saw noticeable improvement in [GEOGRAPHIC_DATA], […" at bounding box center [400, 132] width 522 height 259
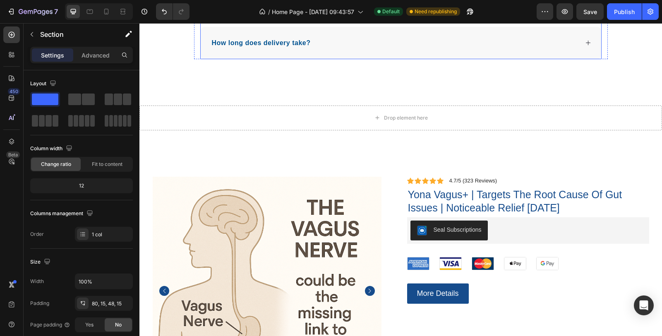
scroll to position [1838, 0]
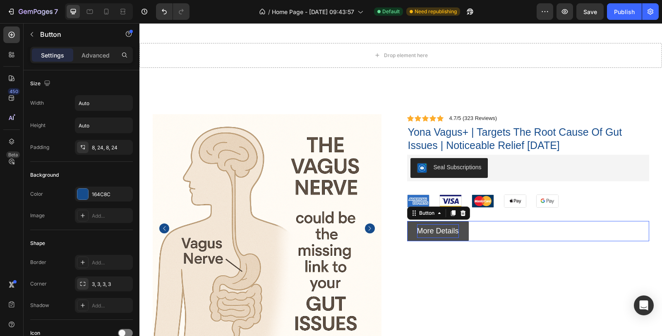
click at [424, 229] on p "More Details" at bounding box center [438, 230] width 42 height 13
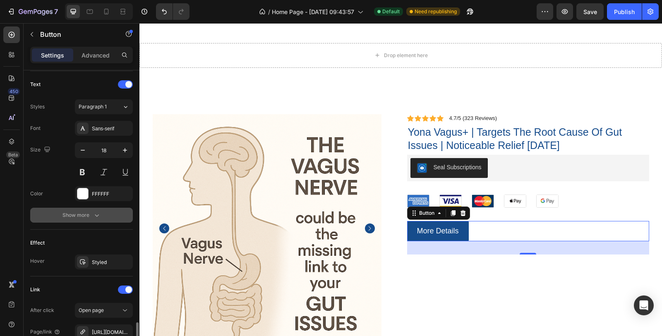
scroll to position [366, 0]
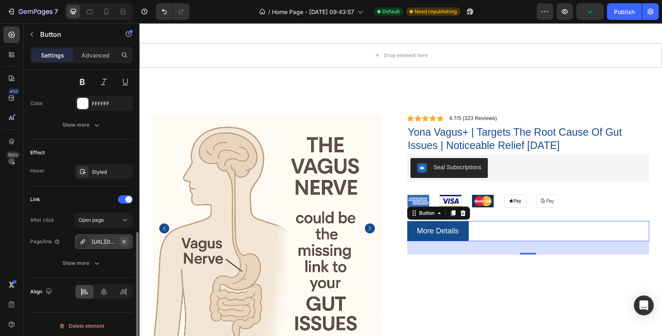
click at [123, 239] on icon "button" at bounding box center [123, 240] width 3 height 3
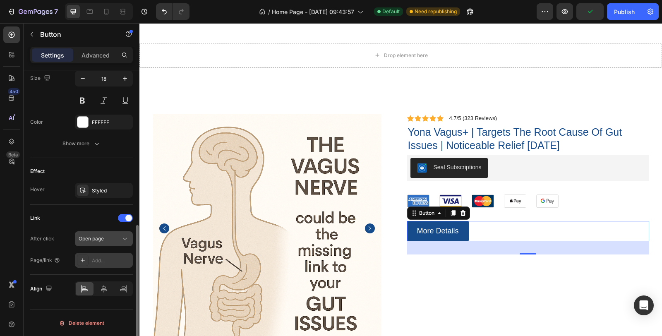
scroll to position [344, 0]
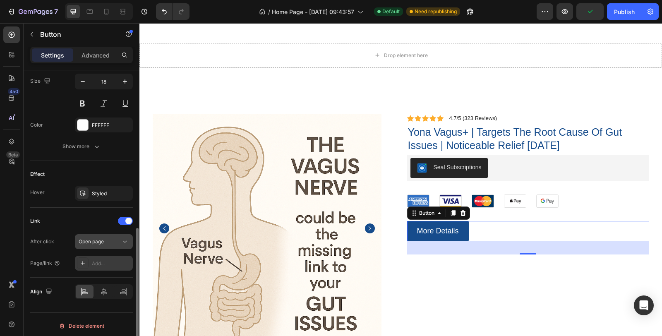
click at [99, 240] on span "Open page" at bounding box center [91, 241] width 25 height 6
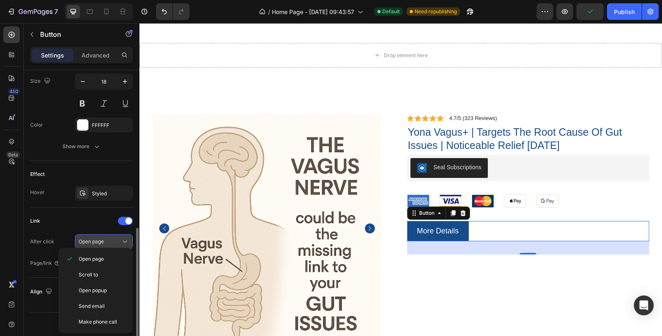
click at [99, 244] on button "Open page" at bounding box center [104, 241] width 58 height 15
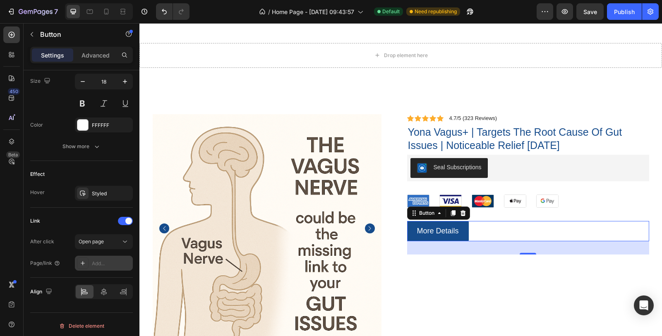
click at [99, 262] on div "Add..." at bounding box center [111, 263] width 39 height 7
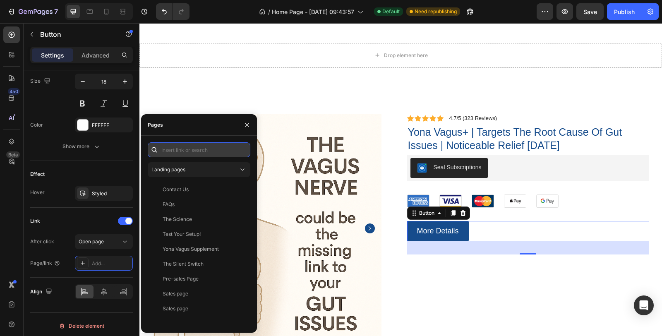
click at [194, 151] on input "text" at bounding box center [199, 149] width 103 height 15
paste input "[URL][DOMAIN_NAME]"
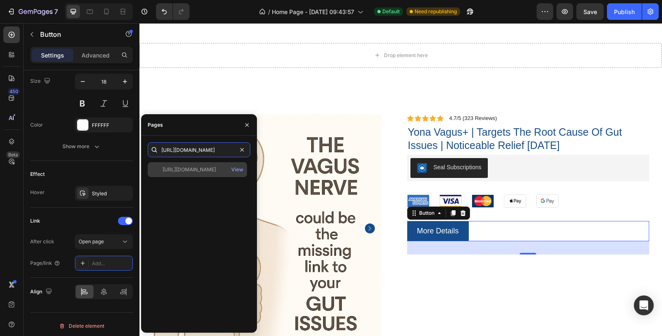
type input "[URL][DOMAIN_NAME]"
click at [227, 173] on div "[URL][DOMAIN_NAME] View" at bounding box center [197, 169] width 99 height 15
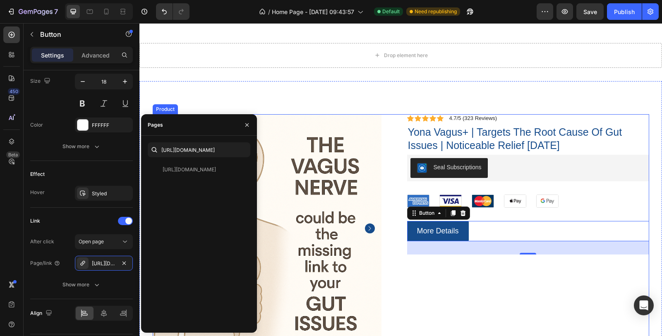
click at [489, 306] on div "Icon Icon Icon Icon Icon Icon List 4.7/5 (323 Reviews) Text Block Row yona vagu…" at bounding box center [528, 252] width 242 height 276
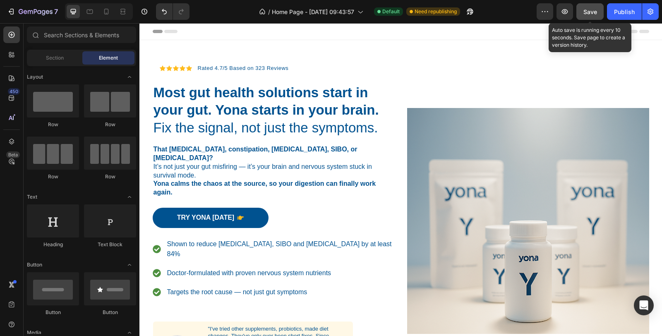
click at [589, 10] on span "Save" at bounding box center [590, 11] width 14 height 7
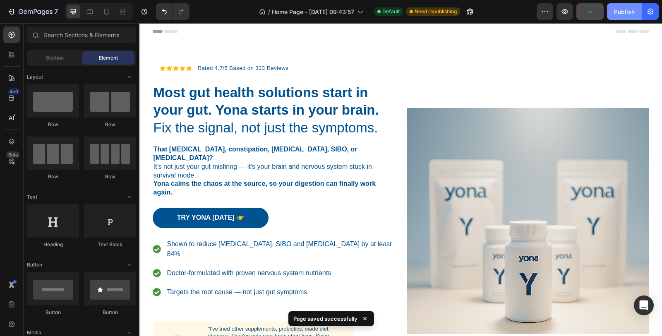
click at [614, 15] on div "Publish" at bounding box center [624, 11] width 21 height 9
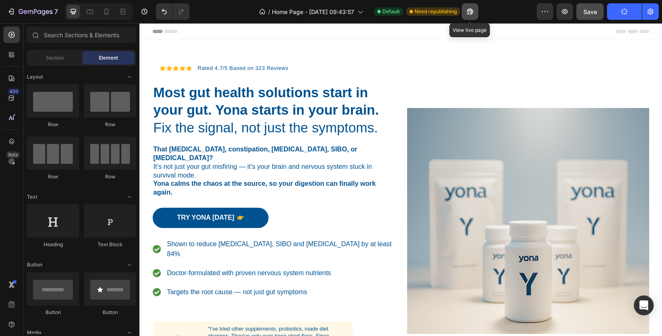
click at [474, 10] on button "button" at bounding box center [469, 11] width 17 height 17
click at [467, 11] on icon "button" at bounding box center [470, 11] width 8 height 8
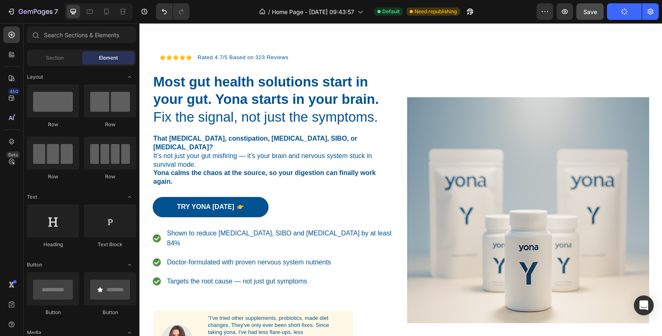
scroll to position [29, 0]
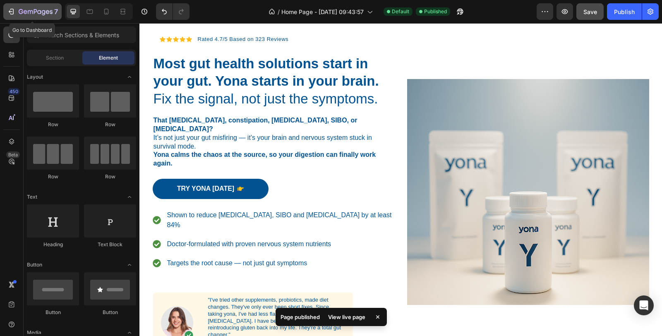
click at [7, 14] on icon "button" at bounding box center [11, 11] width 8 height 8
